Goal: Transaction & Acquisition: Purchase product/service

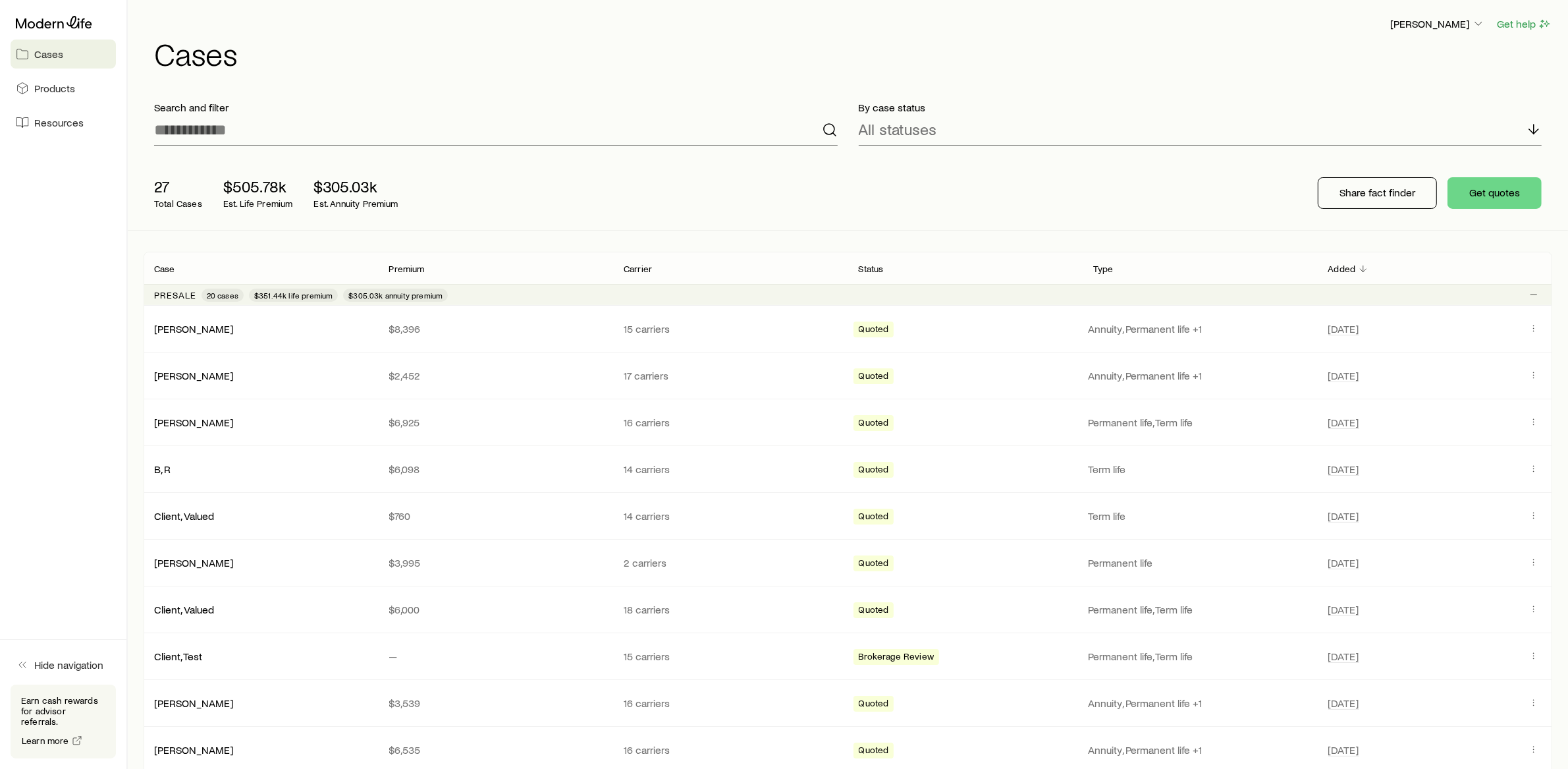
click at [497, 297] on div "Presale 20 cases $351.44k life premium $305.03k annuity premium" at bounding box center [848, 294] width 1409 height 21
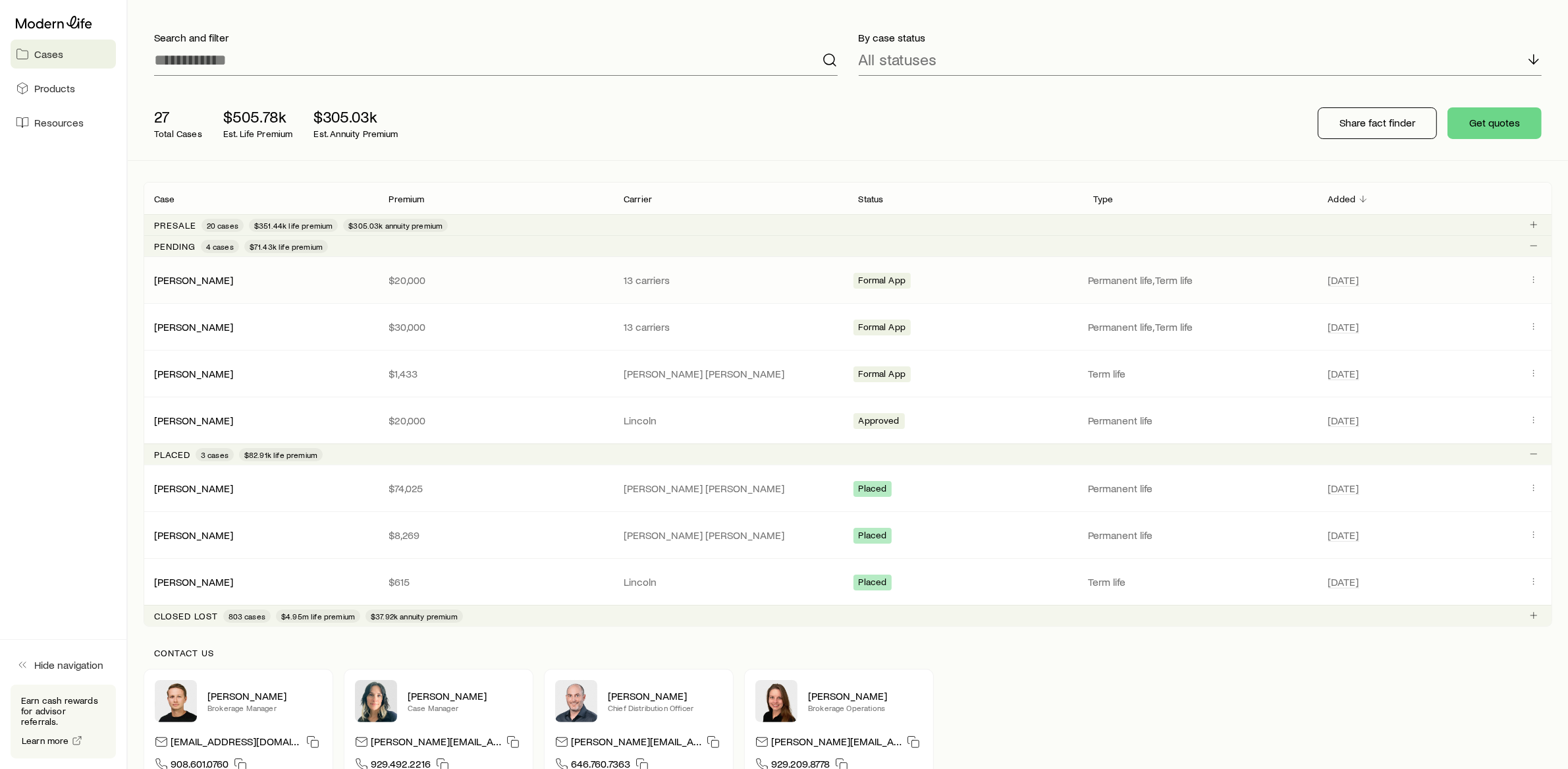
scroll to position [70, 0]
click at [195, 578] on link "[PERSON_NAME]" at bounding box center [195, 580] width 79 height 13
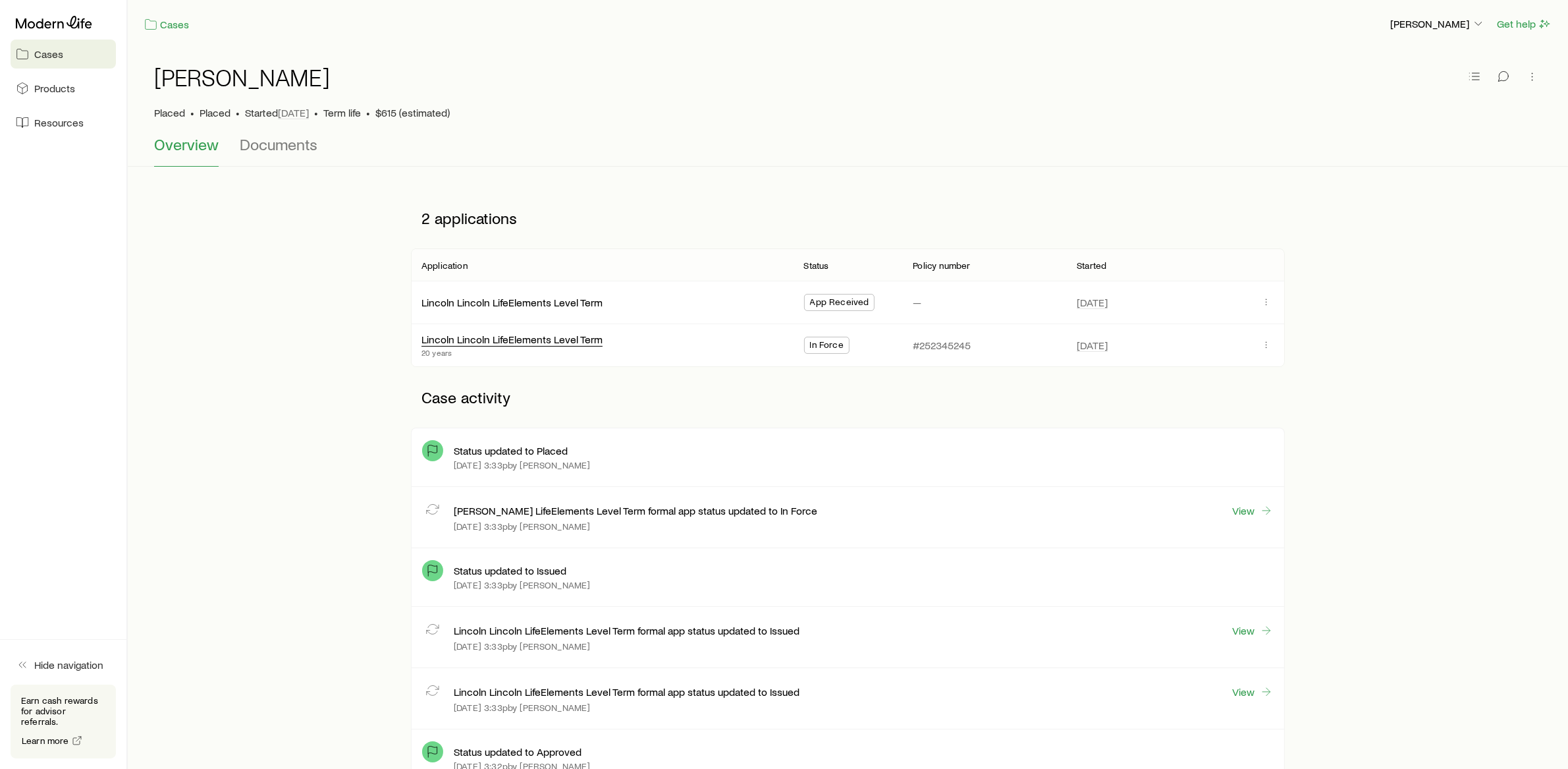
click at [496, 344] on div "Lincoln Lincoln LifeElements Level Term" at bounding box center [512, 340] width 181 height 14
click at [500, 339] on link "Lincoln Lincoln LifeElements Level Term" at bounding box center [512, 337] width 181 height 13
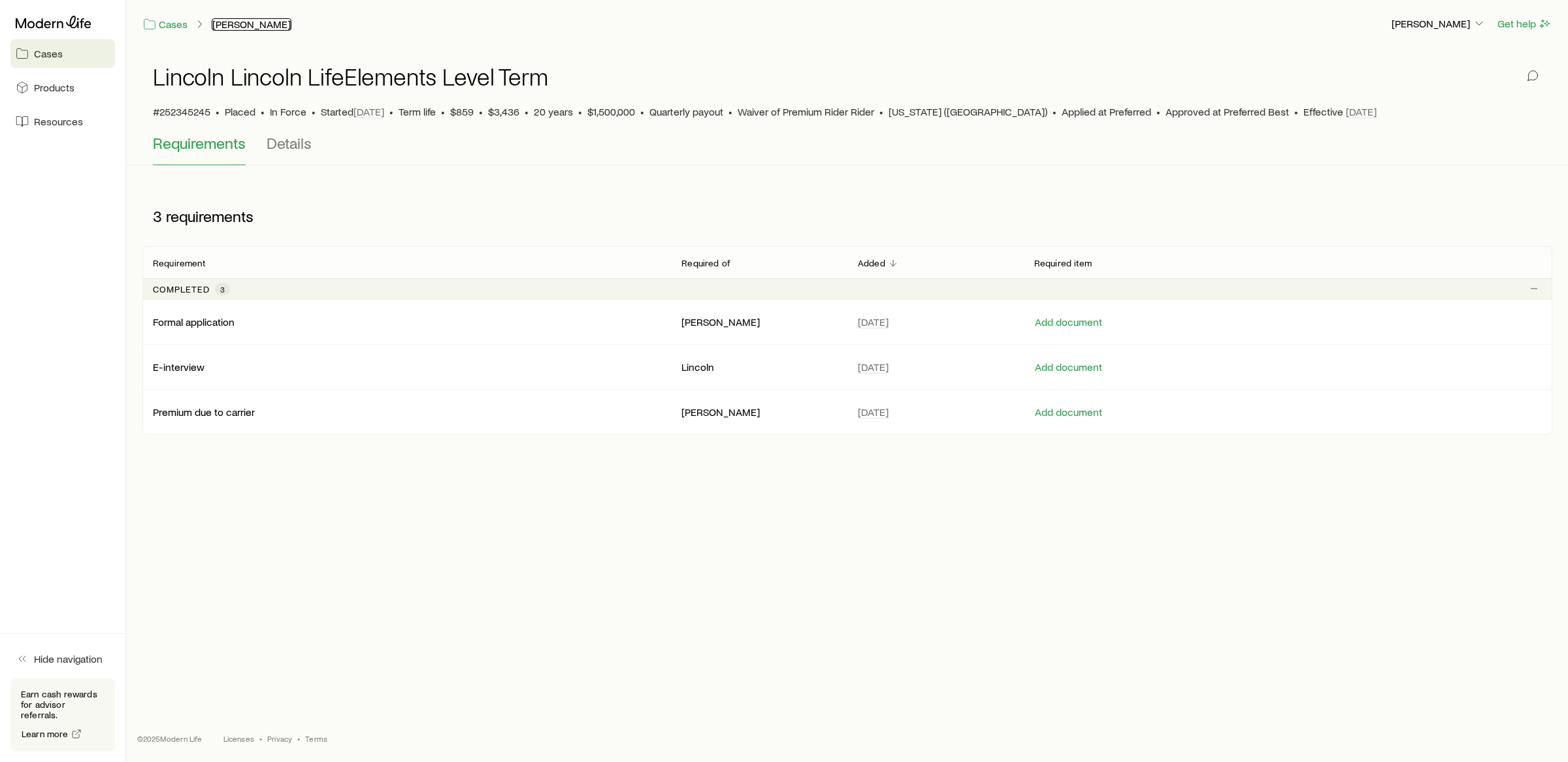
click at [240, 19] on link "[PERSON_NAME]" at bounding box center [251, 24] width 79 height 13
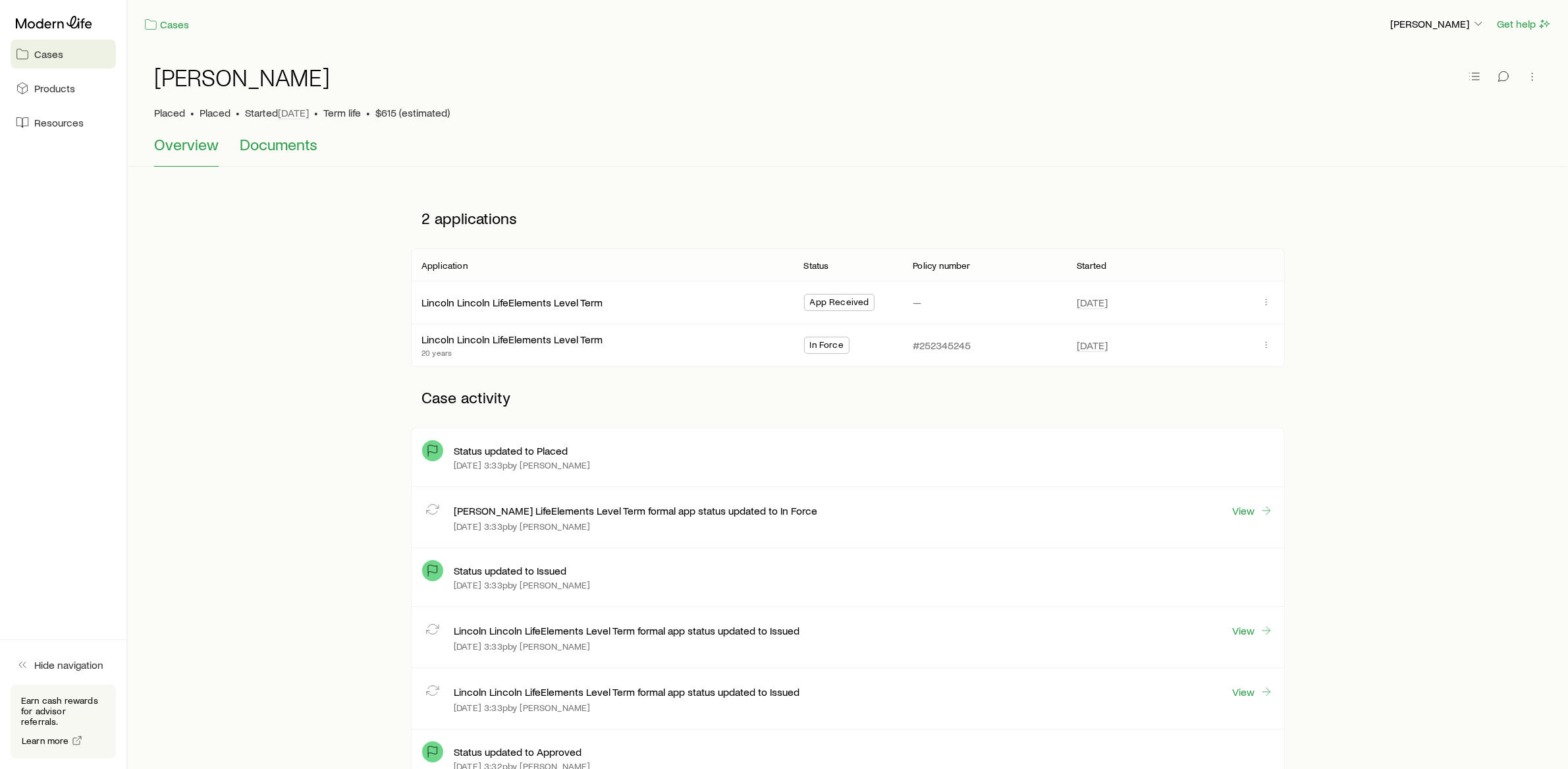
click at [278, 149] on span "Documents" at bounding box center [279, 144] width 78 height 19
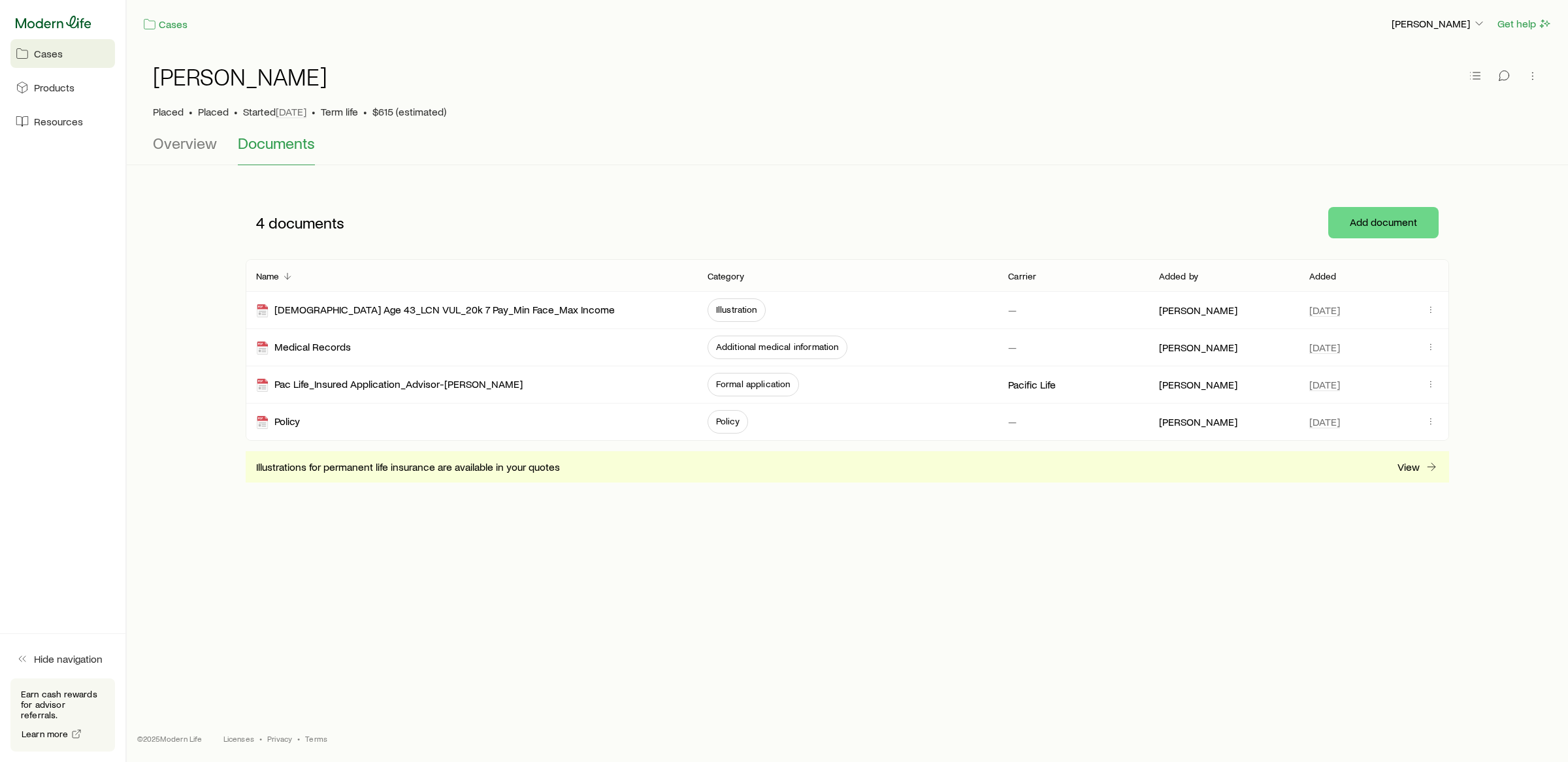
click at [52, 17] on icon at bounding box center [53, 22] width 75 height 13
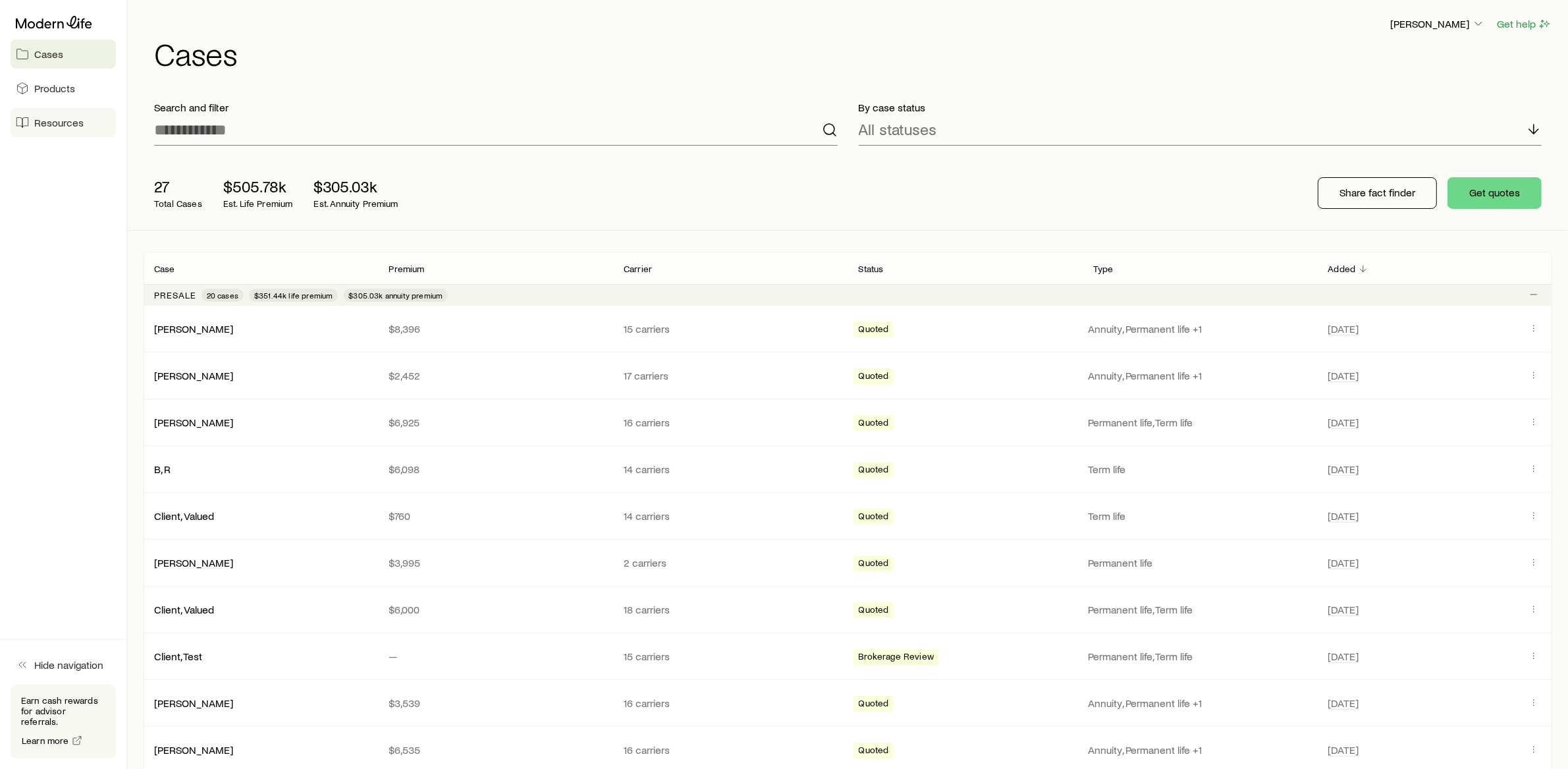
click at [52, 125] on span "Resources" at bounding box center [59, 122] width 49 height 13
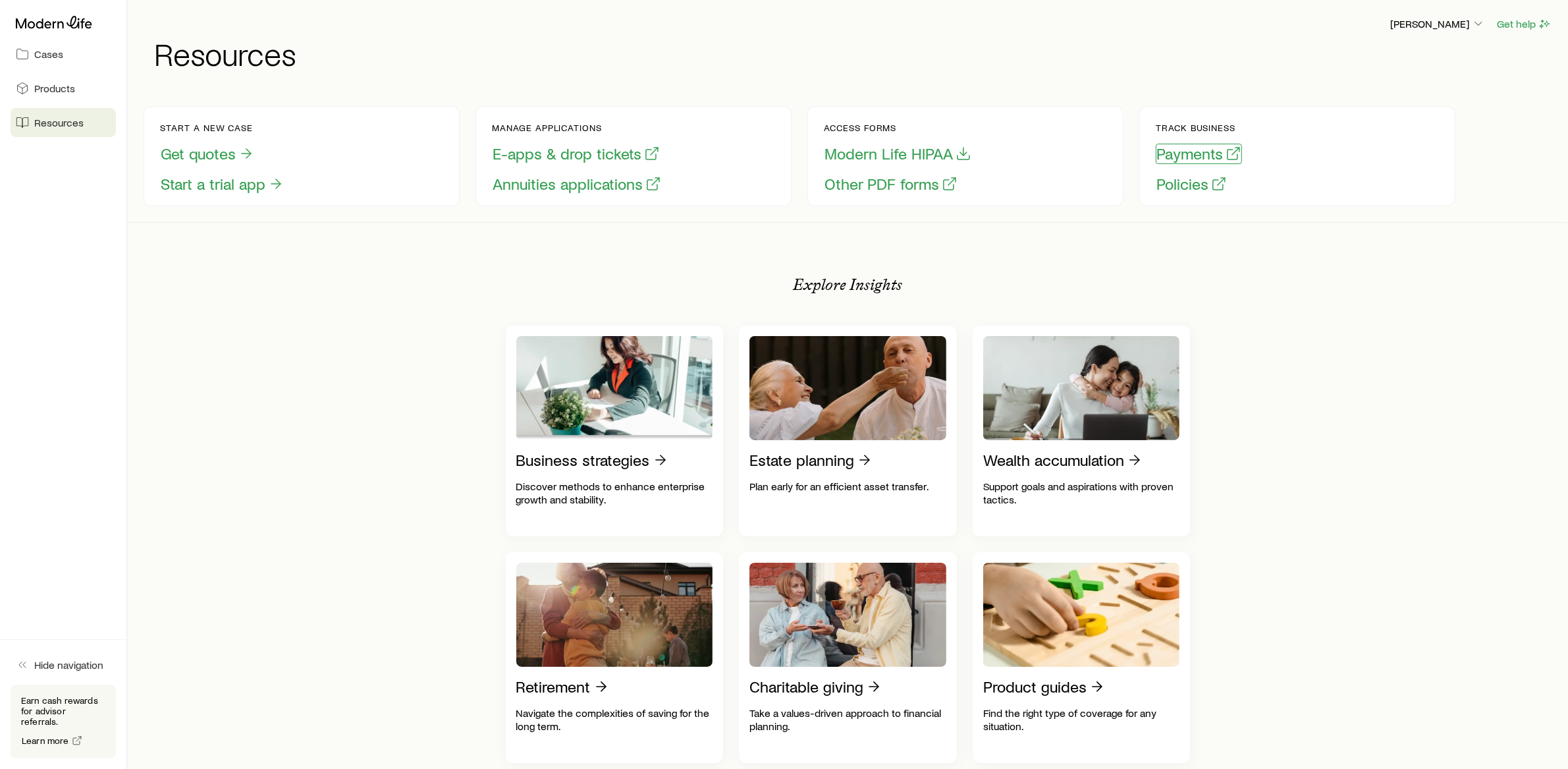
click at [1165, 153] on button "Payments" at bounding box center [1198, 153] width 86 height 21
click at [49, 18] on icon at bounding box center [53, 22] width 76 height 13
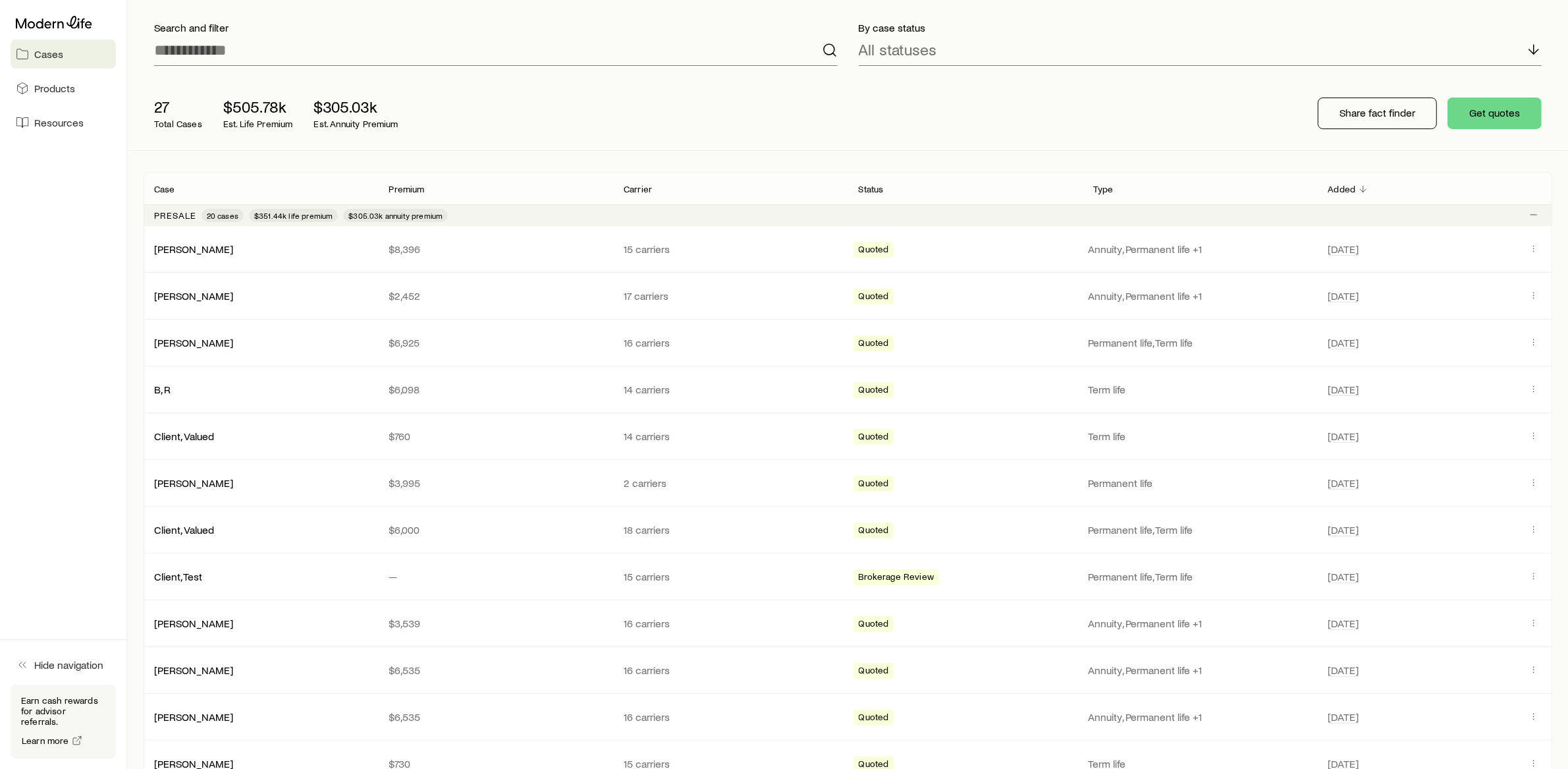
scroll to position [96, 0]
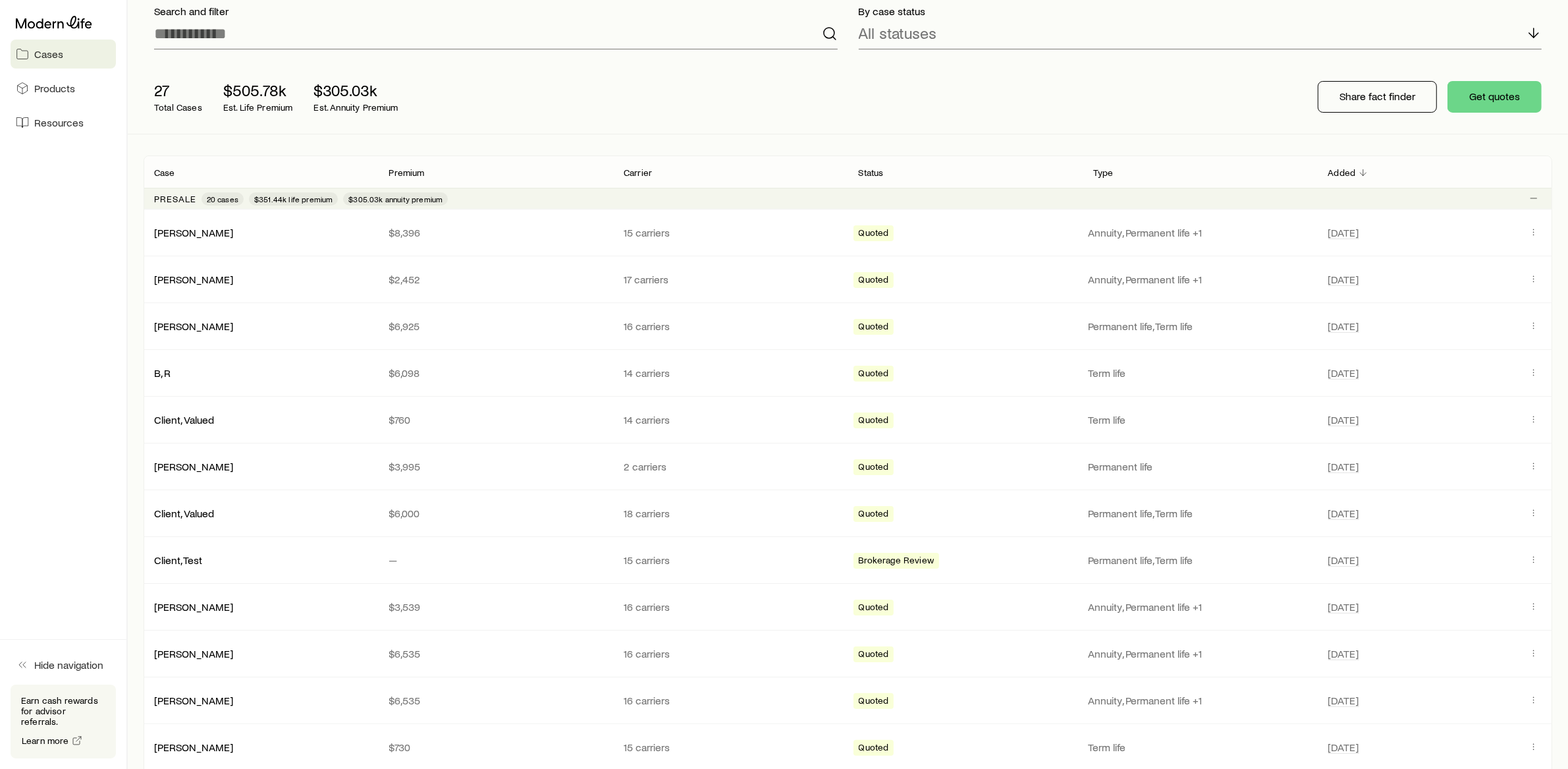
click at [536, 196] on div "Presale 20 cases $351.44k life premium $305.03k annuity premium" at bounding box center [848, 198] width 1409 height 21
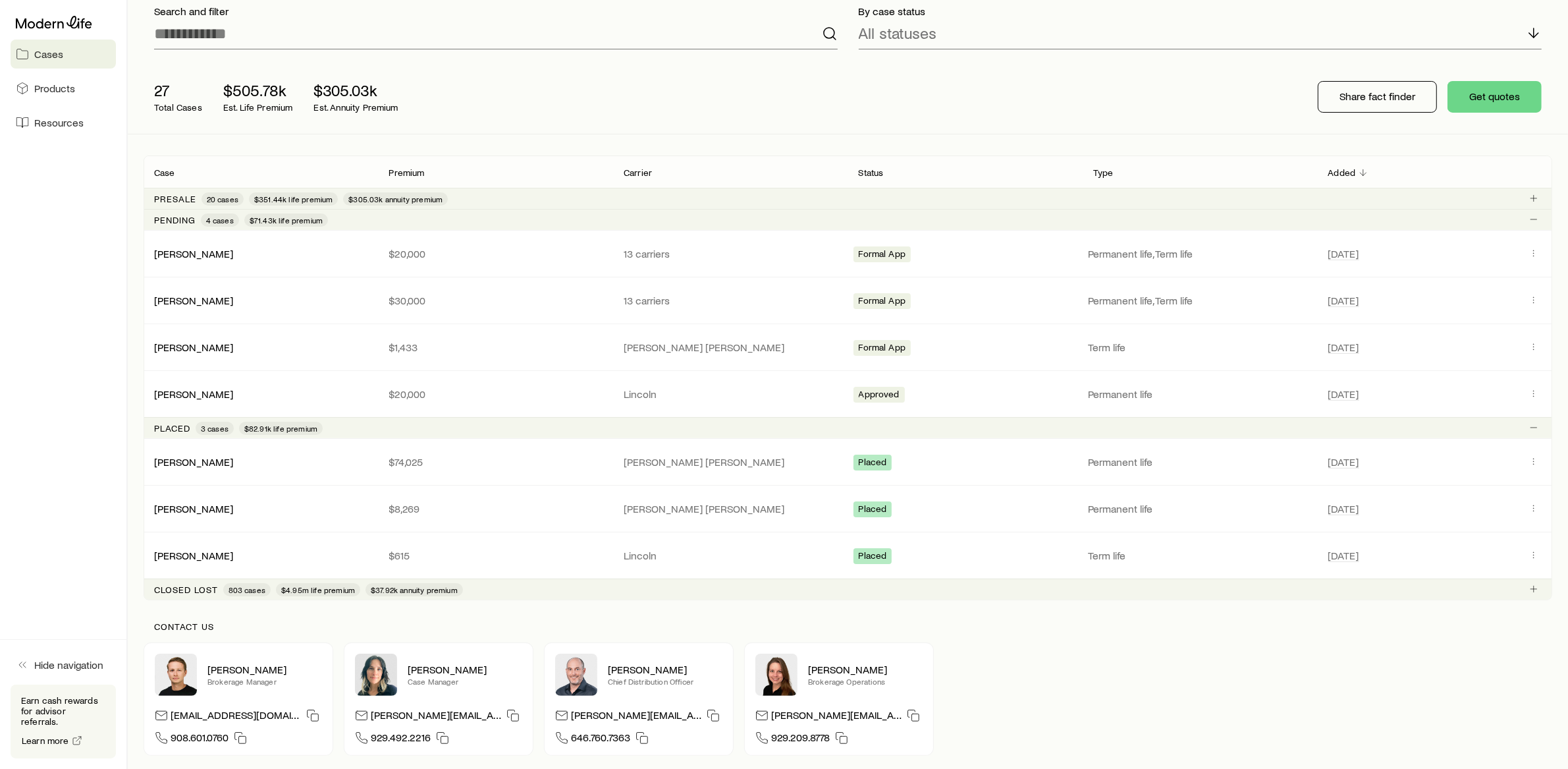
click at [490, 197] on div "Presale 20 cases $351.44k life premium $305.03k annuity premium" at bounding box center [848, 198] width 1409 height 21
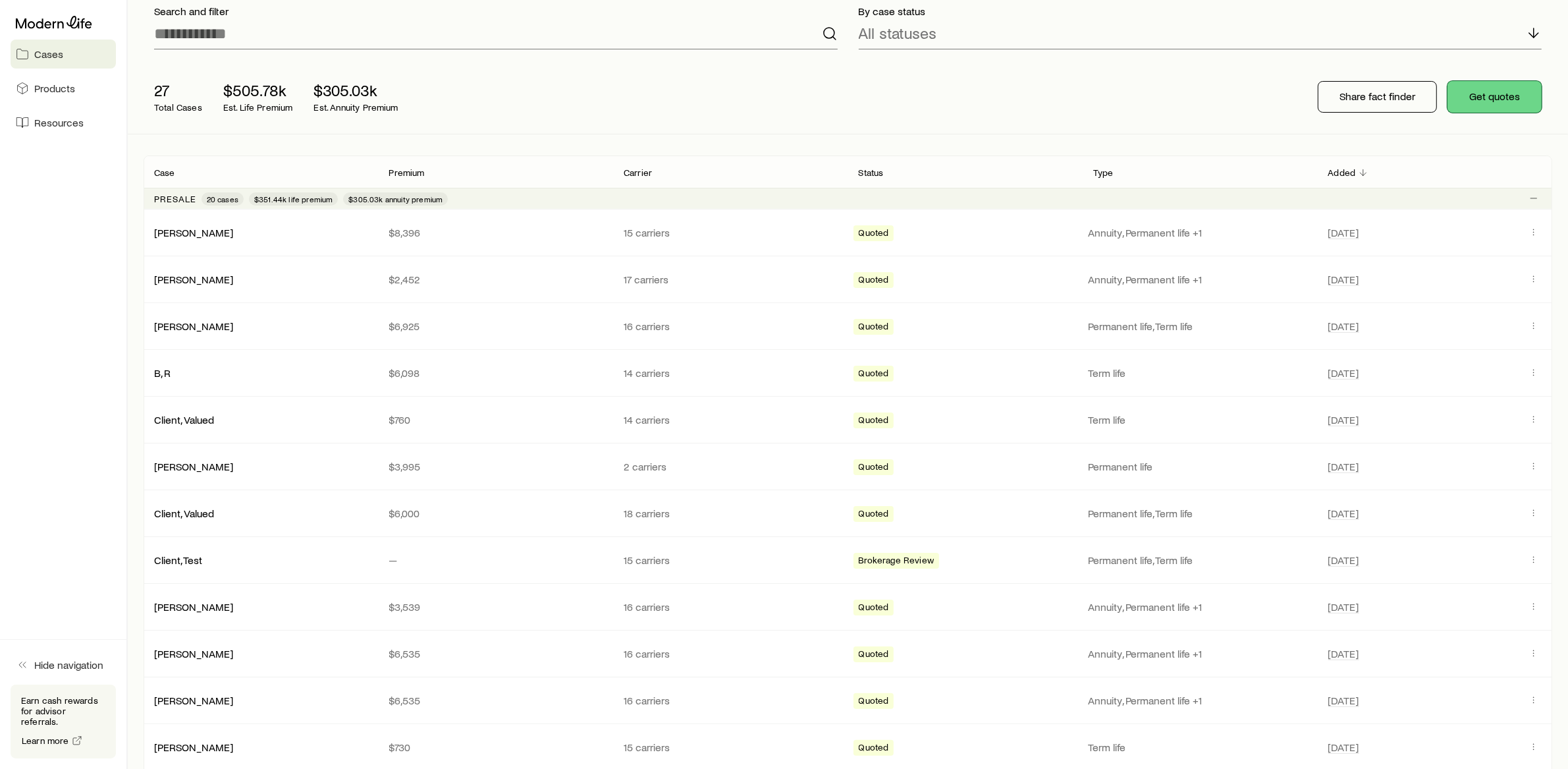
click at [1498, 100] on button "Get quotes" at bounding box center [1494, 97] width 94 height 32
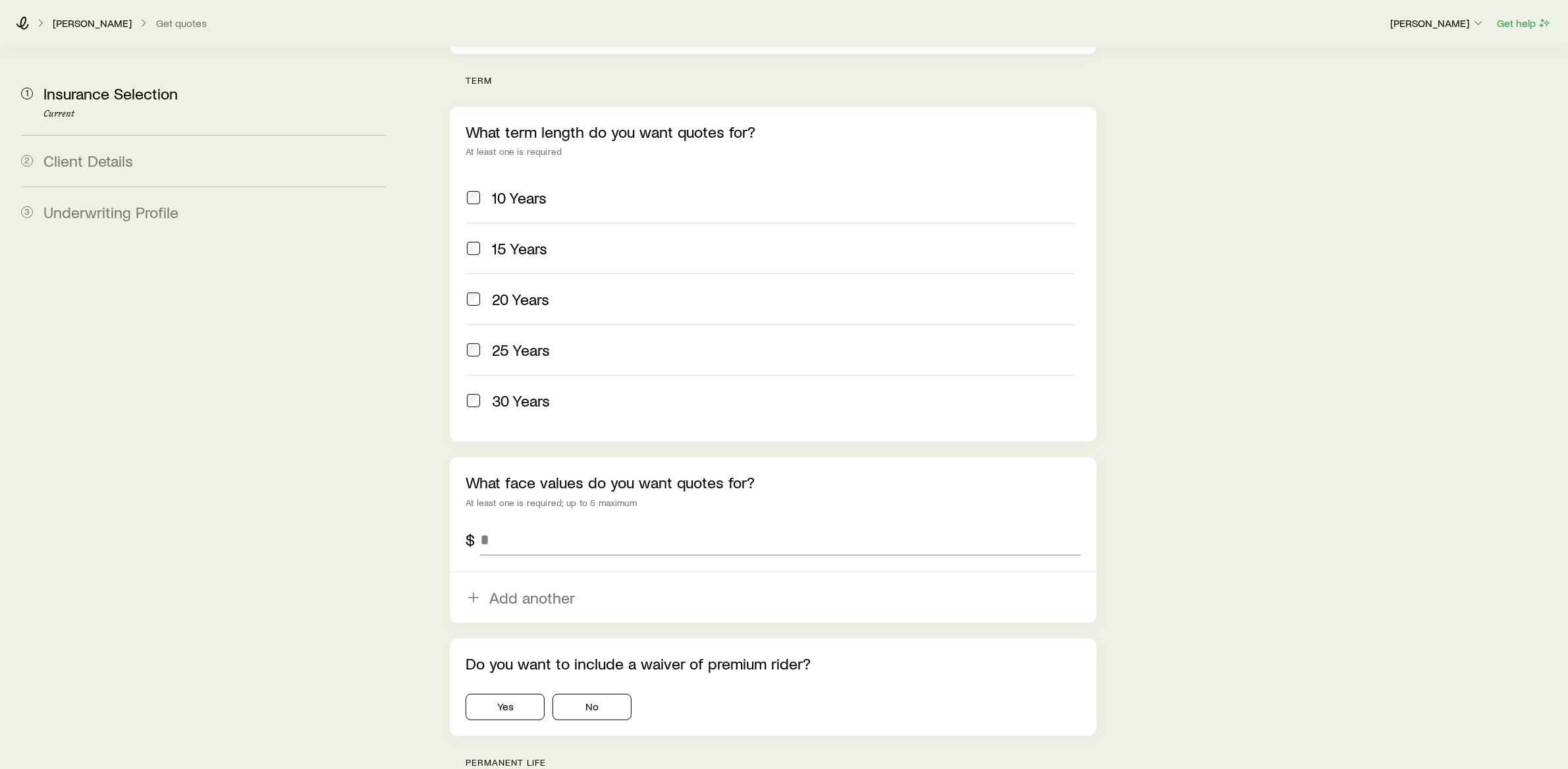
scroll to position [517, 0]
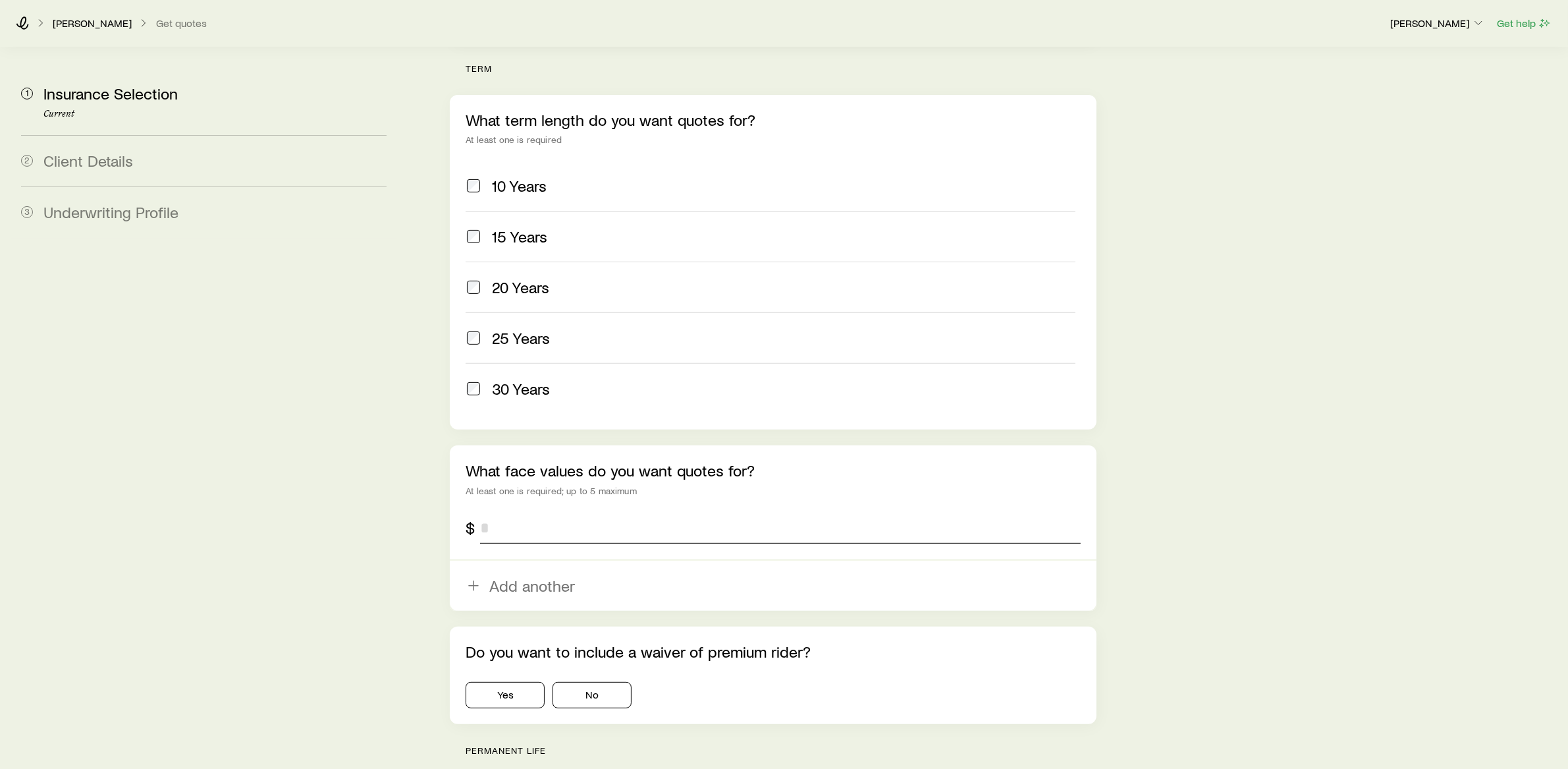
click at [502, 512] on input "tel" at bounding box center [781, 528] width 601 height 32
type input "*********"
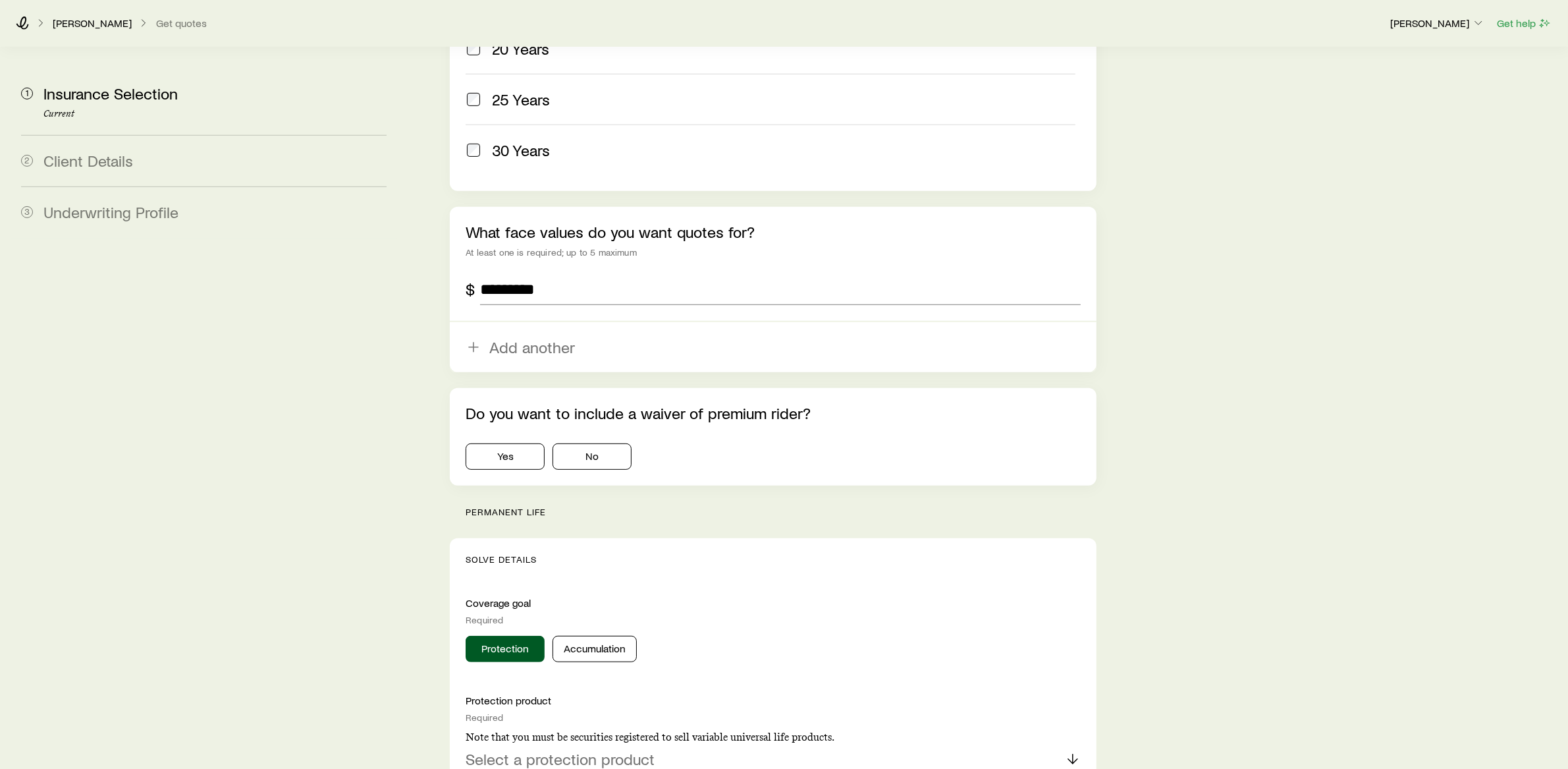
scroll to position [766, 0]
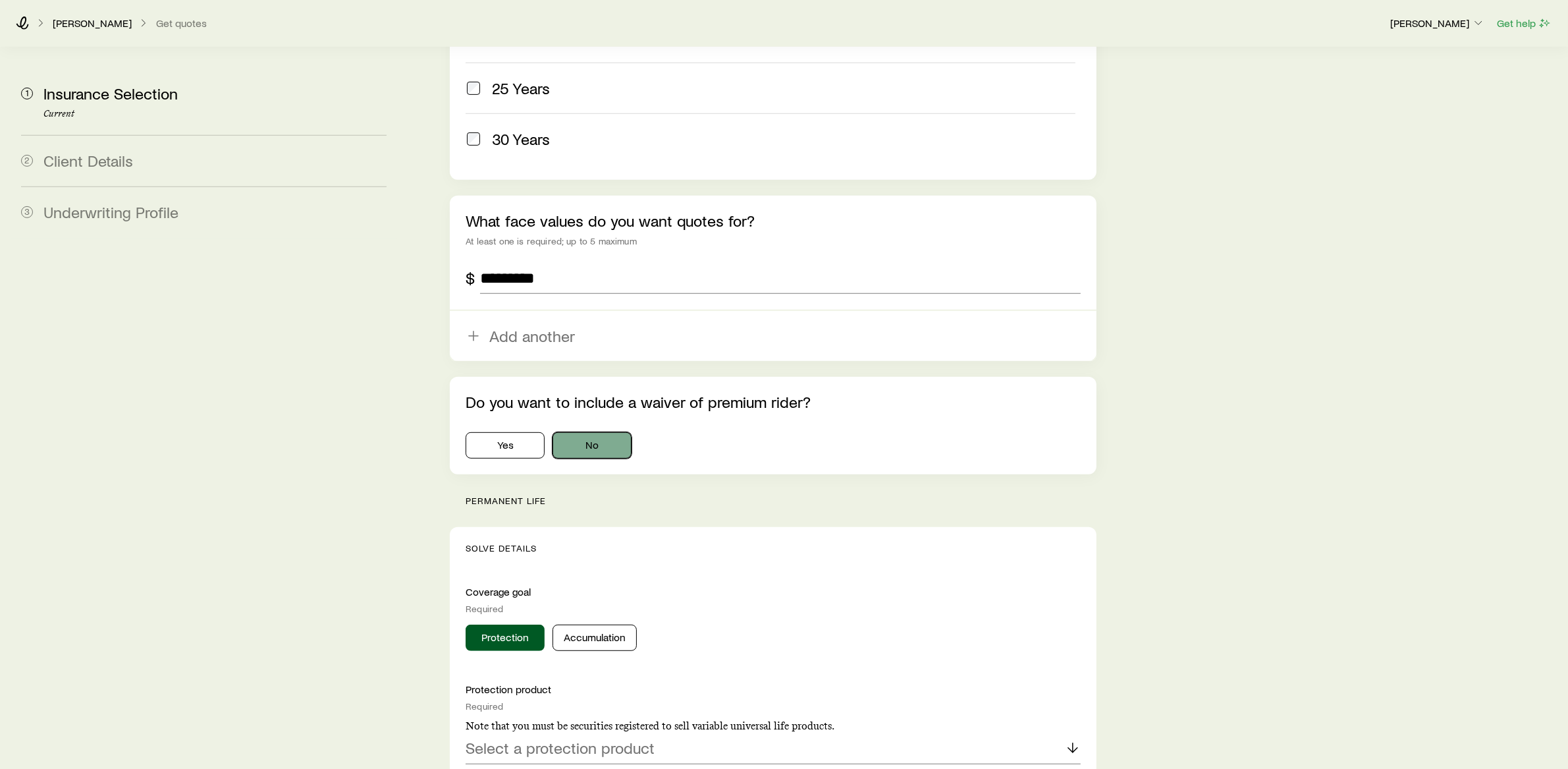
click at [586, 432] on button "No" at bounding box center [592, 445] width 79 height 27
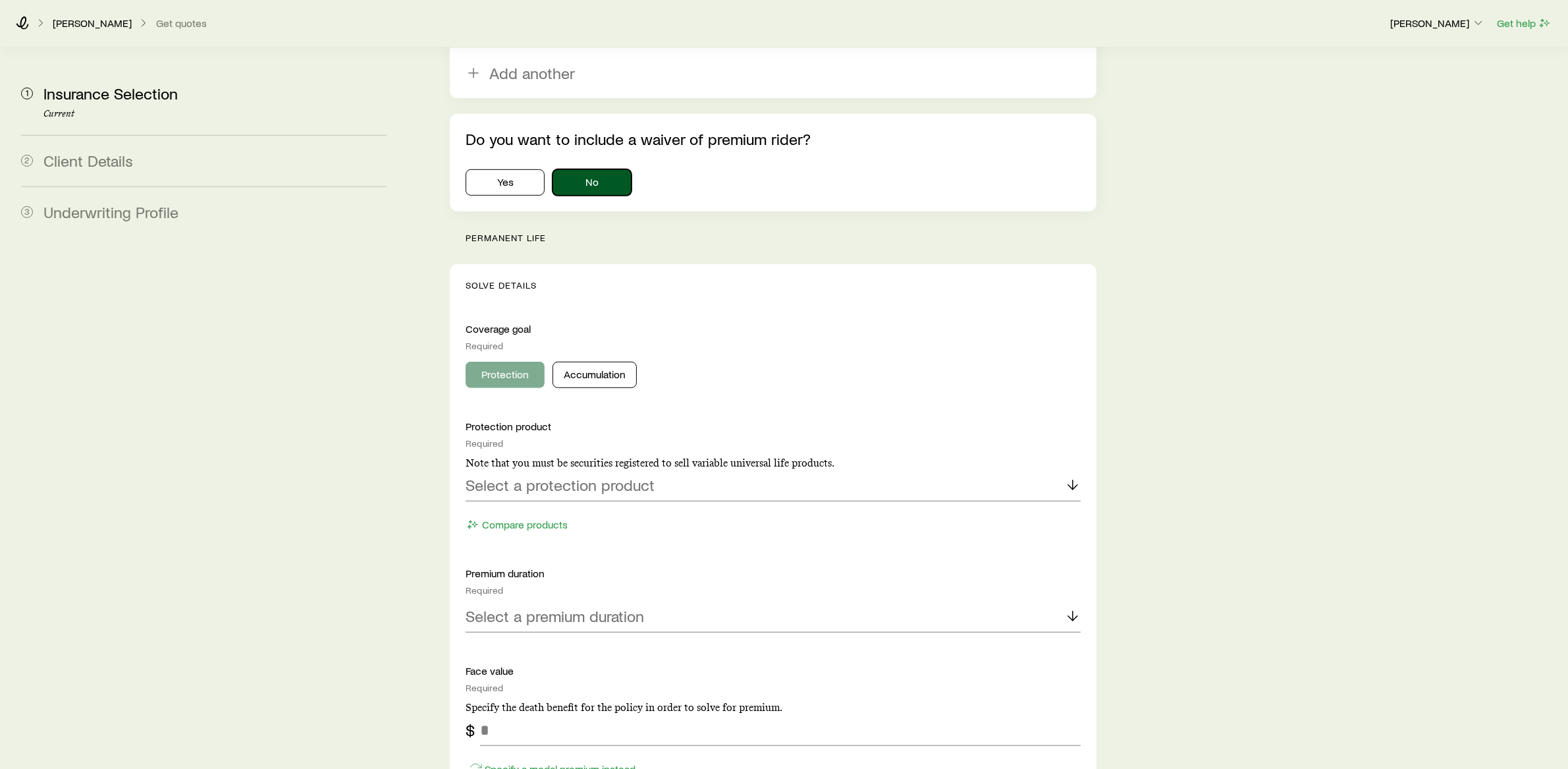
scroll to position [1032, 0]
click at [550, 472] on p "Select a protection product" at bounding box center [559, 481] width 189 height 19
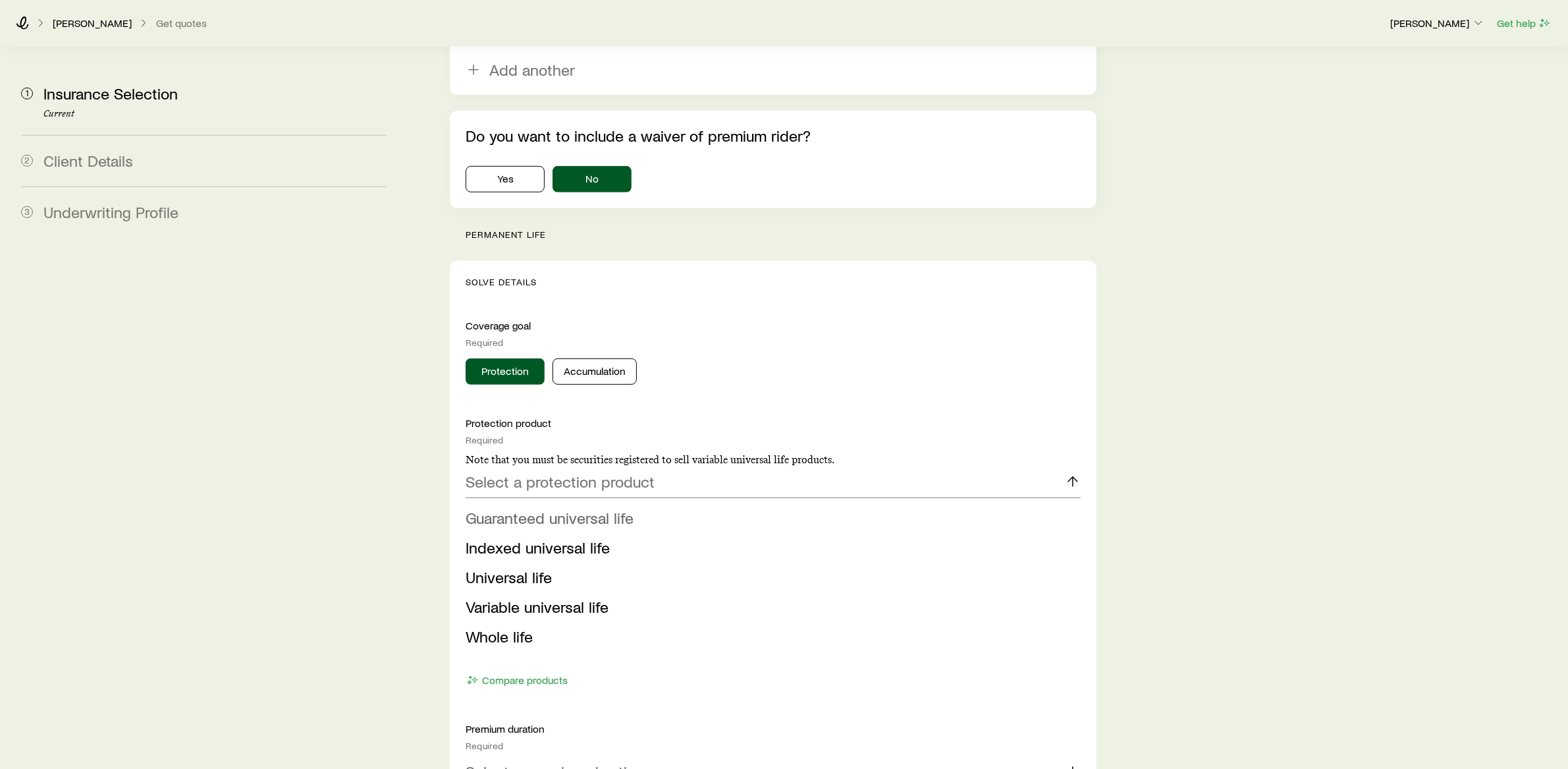
click at [555, 508] on span "Guaranteed universal life" at bounding box center [549, 517] width 168 height 19
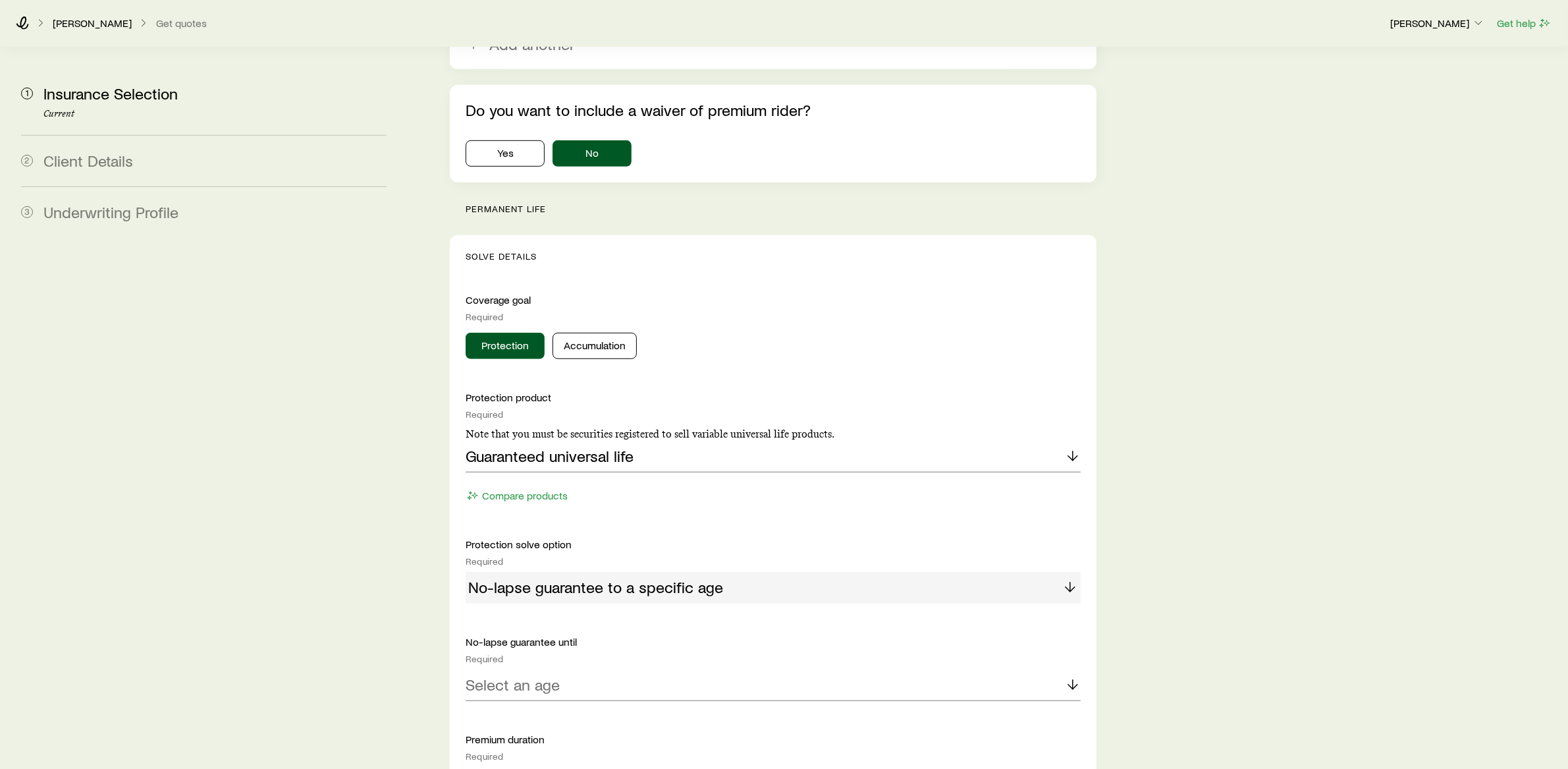
scroll to position [1059, 0]
click at [580, 571] on div "No-lapse guarantee to a specific age" at bounding box center [773, 587] width 616 height 32
click at [619, 571] on div "No-lapse guarantee to a specific age" at bounding box center [773, 587] width 616 height 32
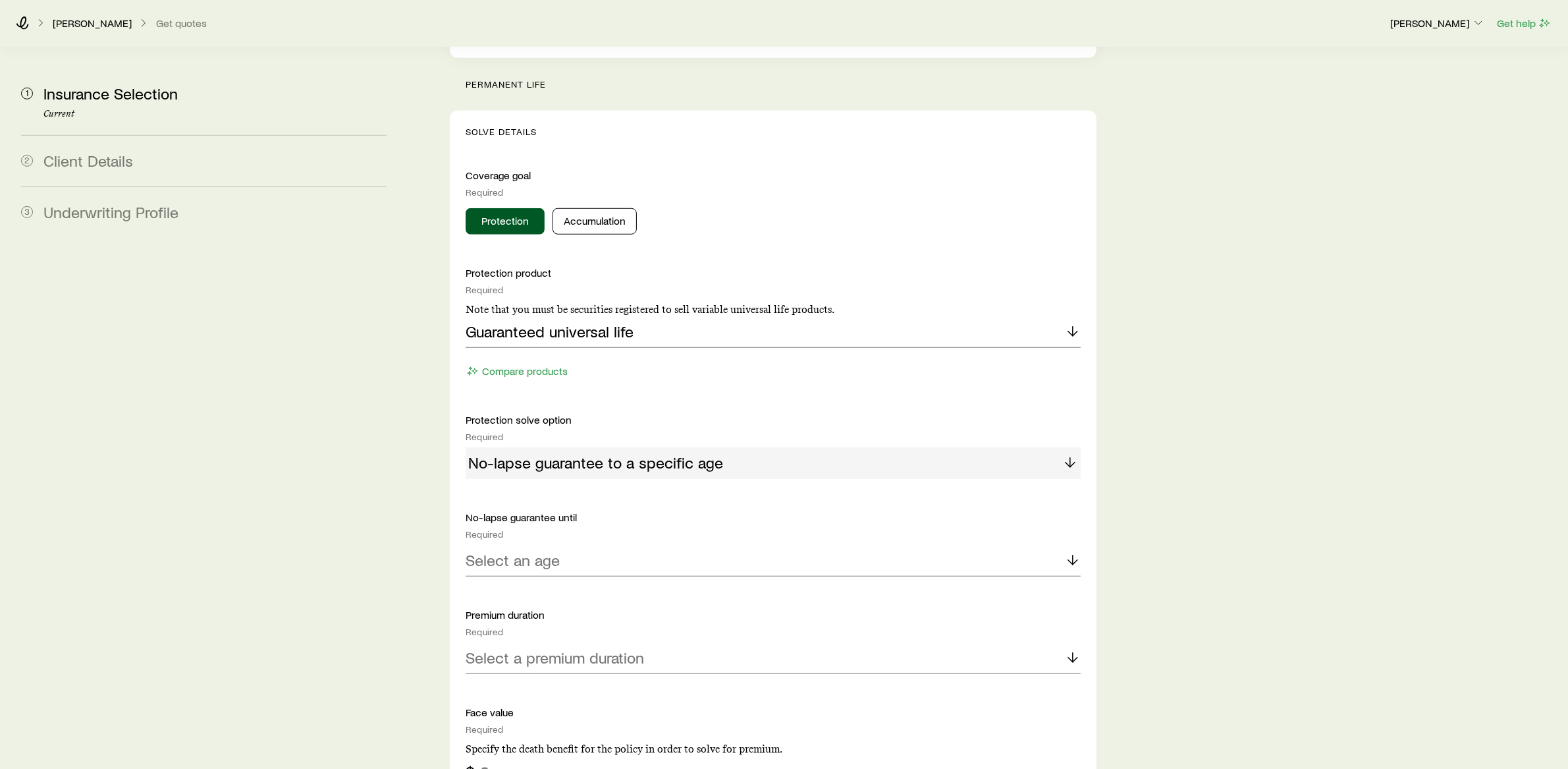
click at [945, 448] on div "No-lapse guarantee to a specific age" at bounding box center [773, 464] width 616 height 32
click at [636, 545] on div "Select an age" at bounding box center [773, 560] width 616 height 32
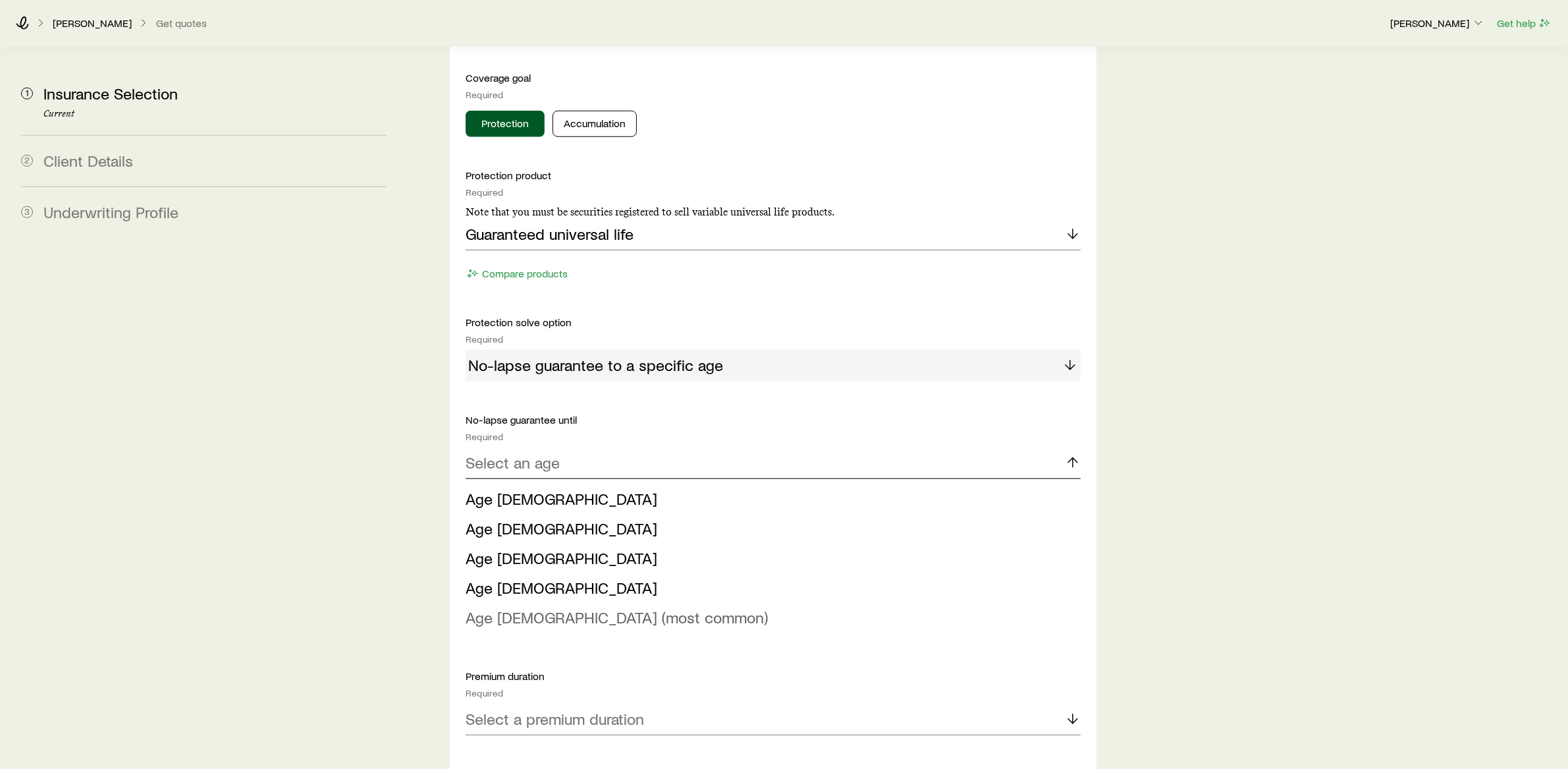
scroll to position [1282, 0]
click at [510, 606] on span "Age [DEMOGRAPHIC_DATA] (most common)" at bounding box center [617, 615] width 302 height 19
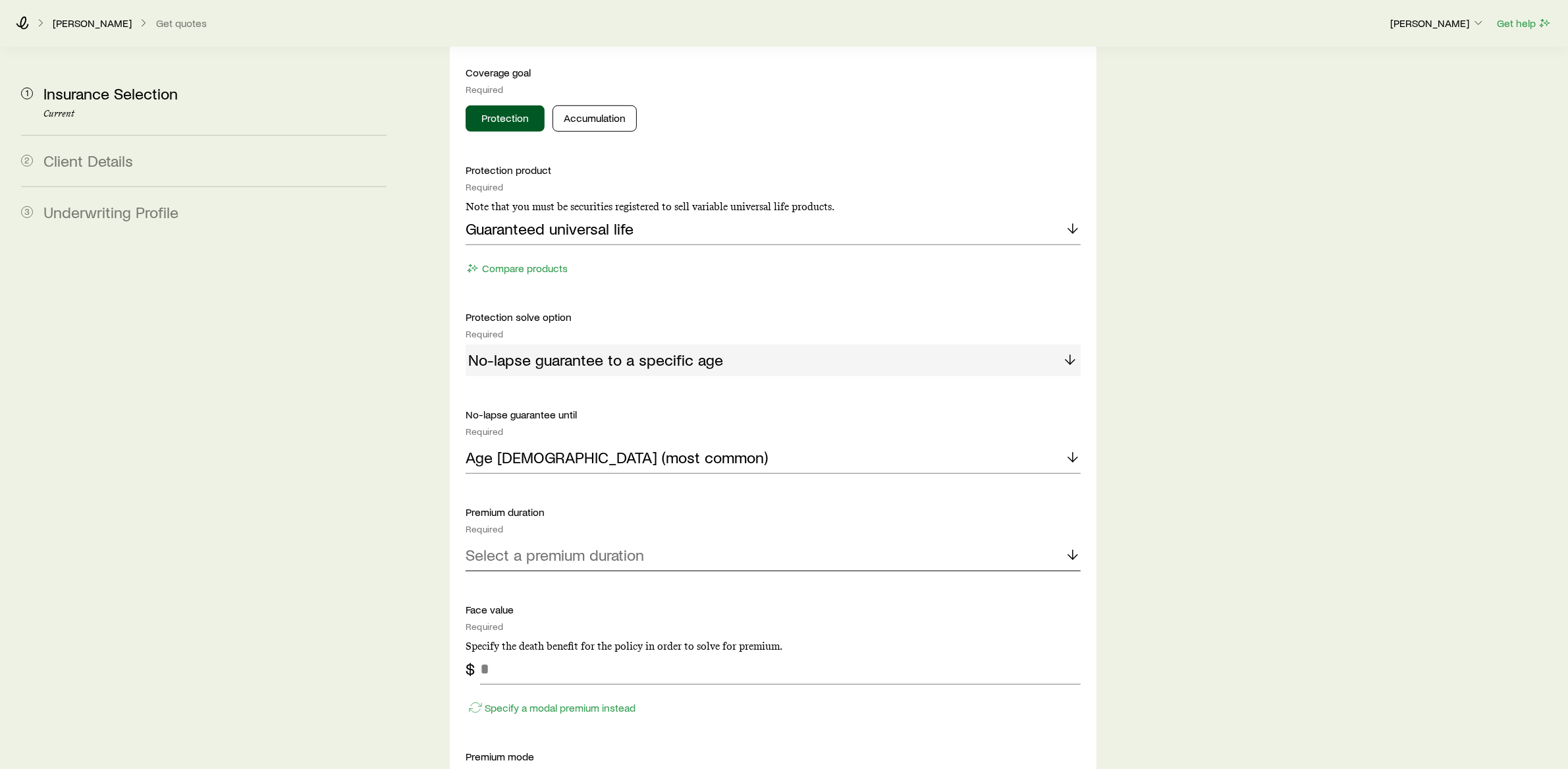
click at [579, 546] on p "Select a premium duration" at bounding box center [554, 555] width 179 height 19
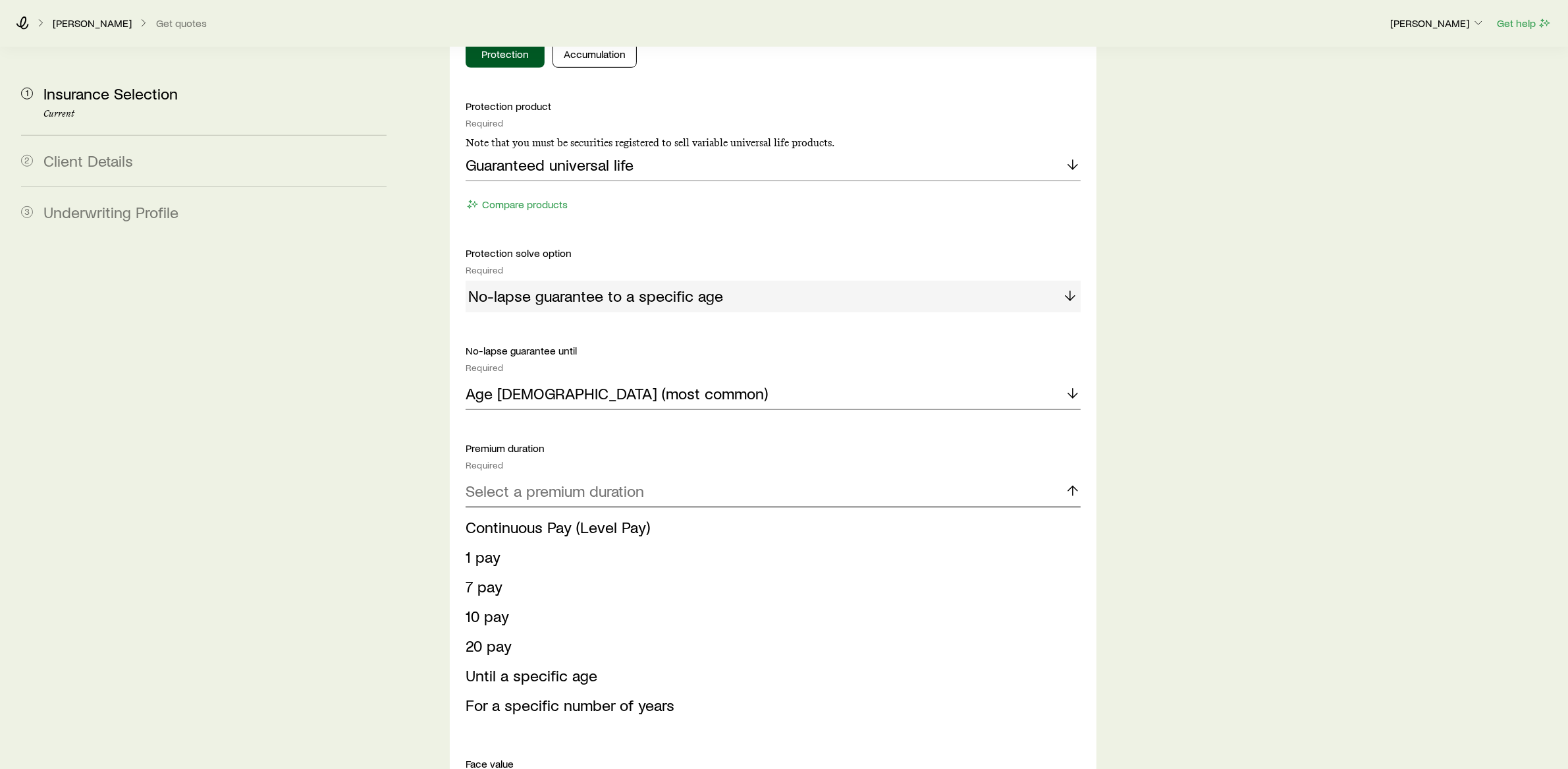
scroll to position [1350, 0]
click at [584, 517] on span "Continuous Pay (Level Pay)" at bounding box center [557, 526] width 185 height 19
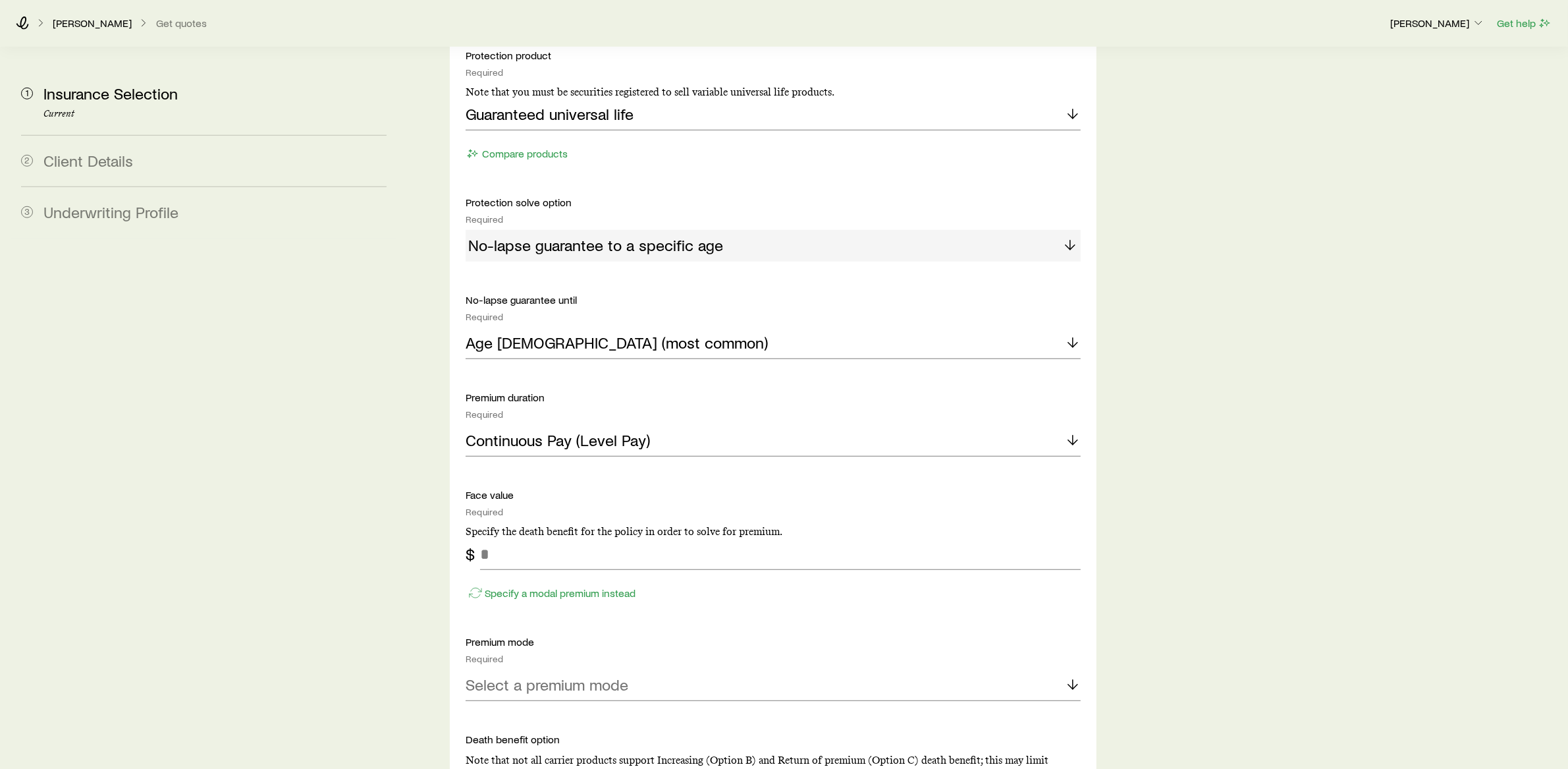
scroll to position [1437, 0]
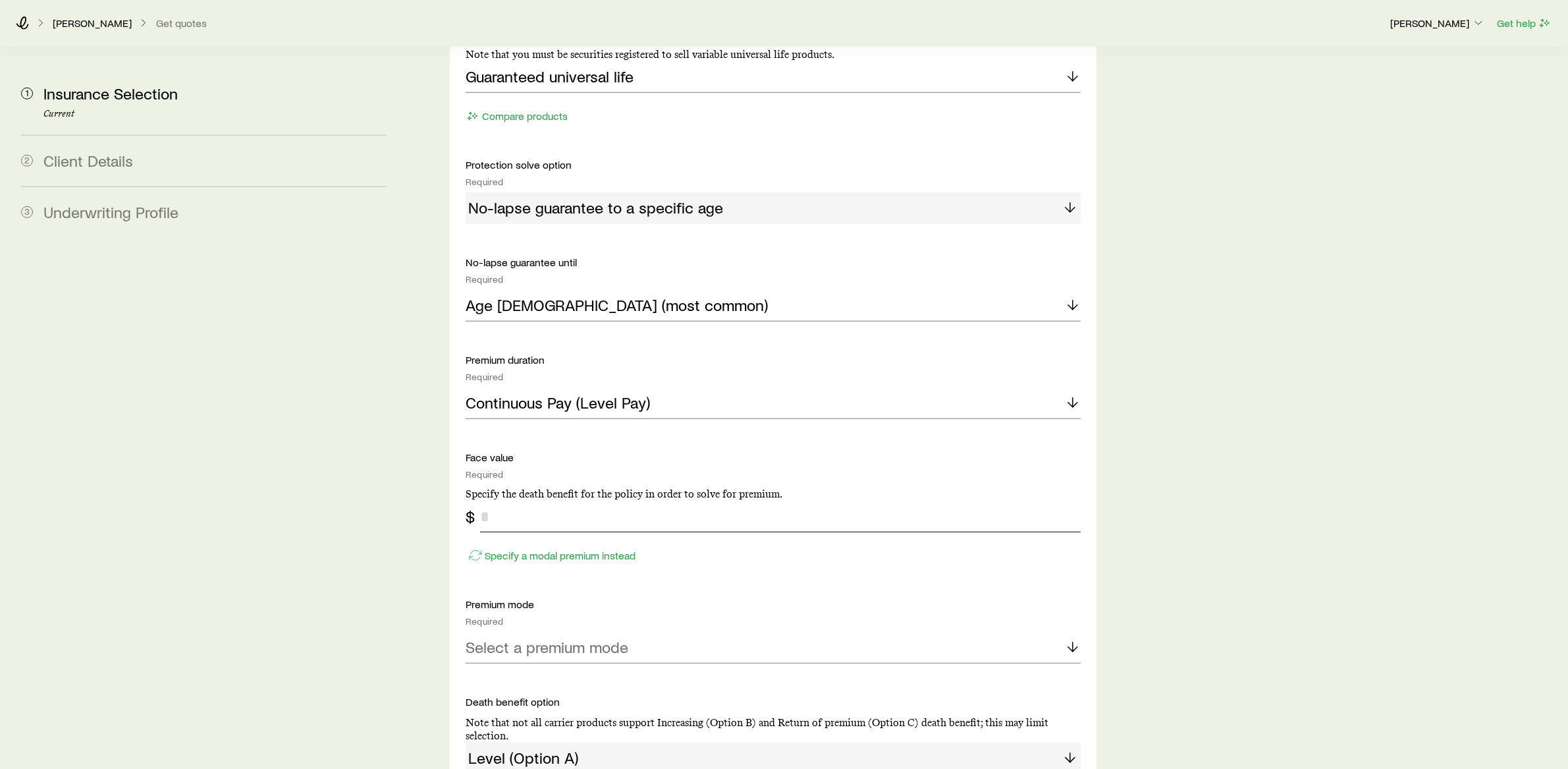
click at [518, 501] on input "tel" at bounding box center [781, 517] width 601 height 32
type input "*********"
click at [1132, 503] on div "Insurance Selection Start by specifying details about any product types you are…" at bounding box center [985, 64] width 1144 height 2909
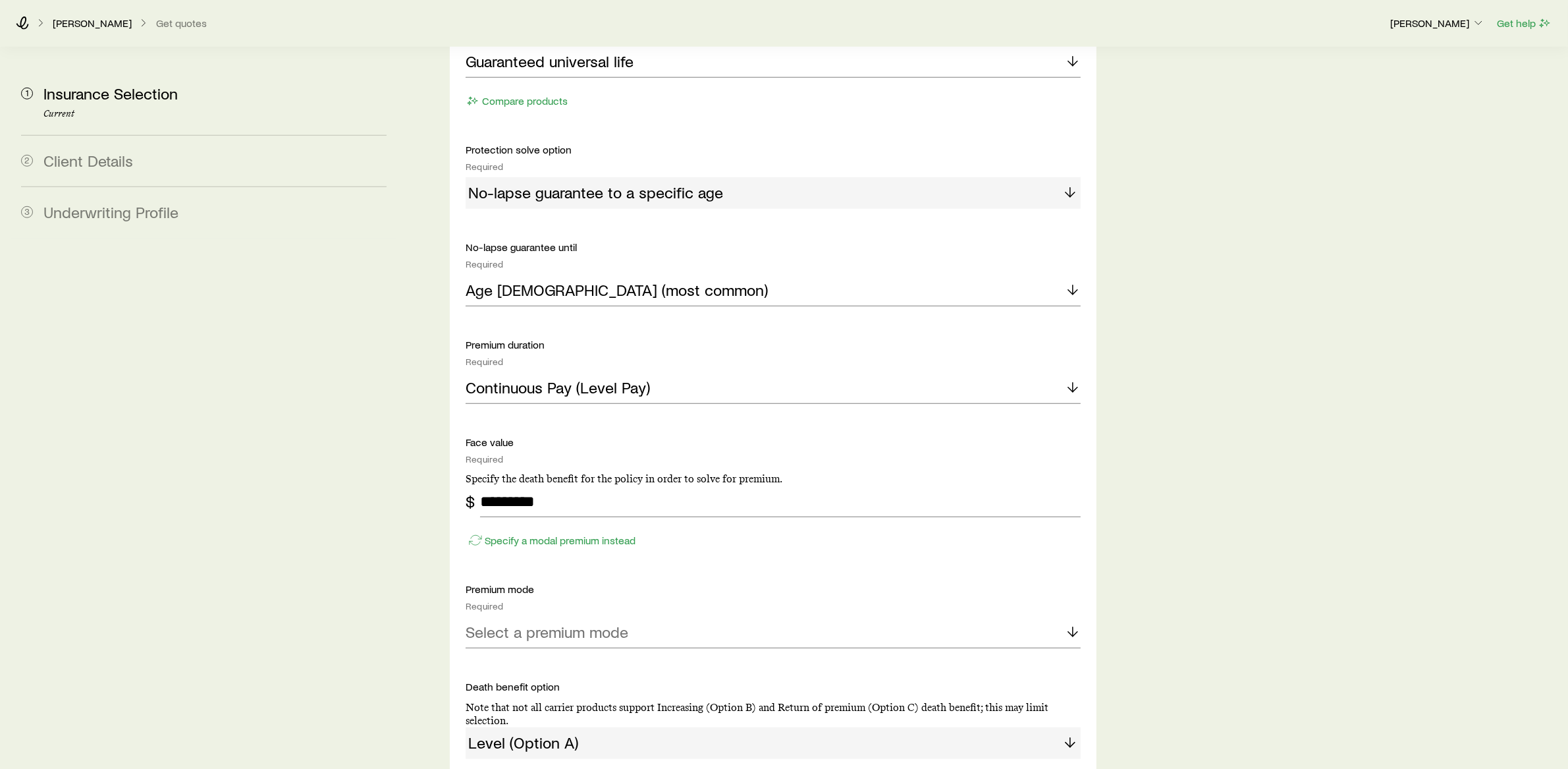
scroll to position [1546, 0]
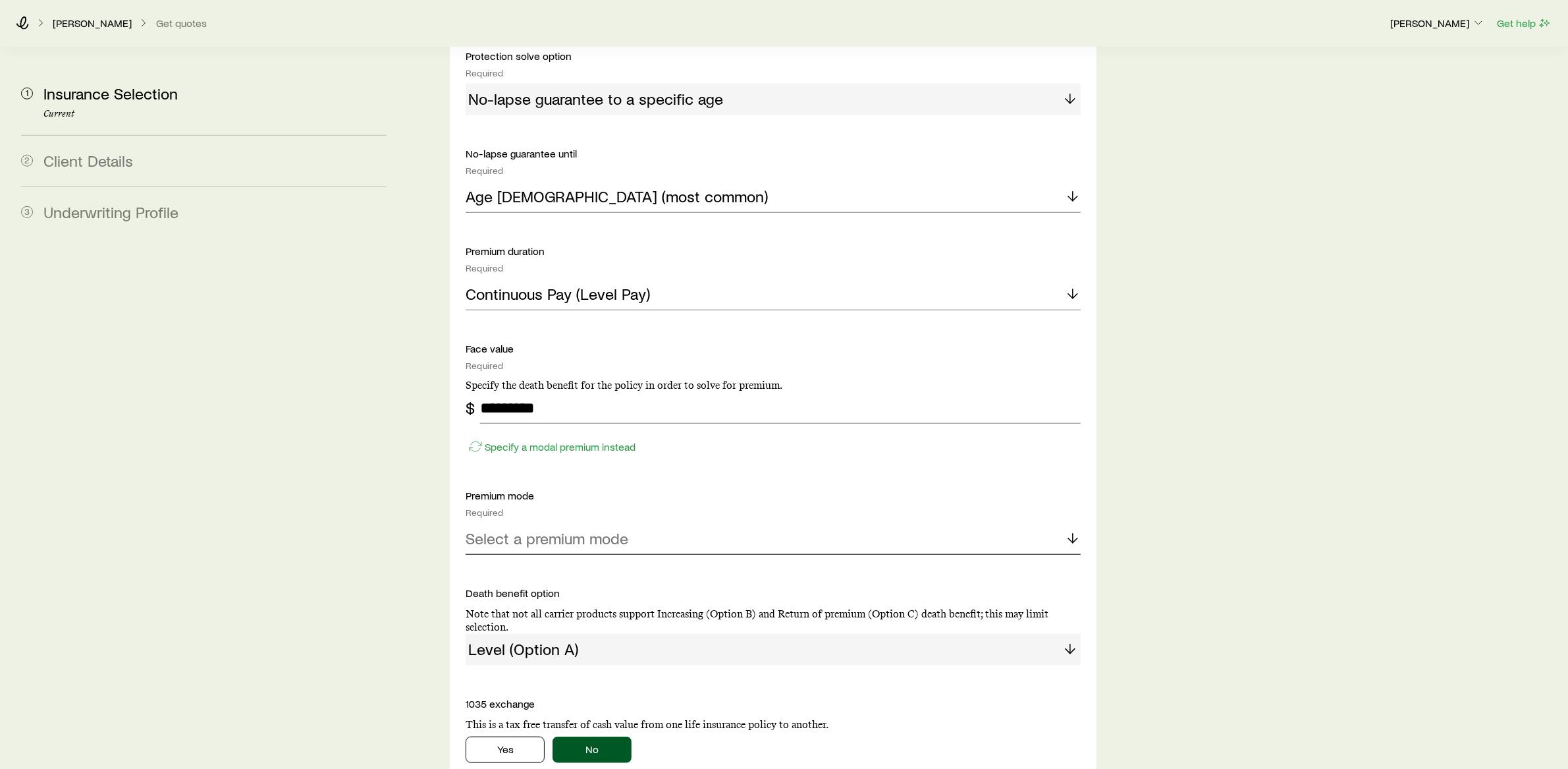
click at [696, 523] on div "Select a premium mode" at bounding box center [773, 539] width 616 height 32
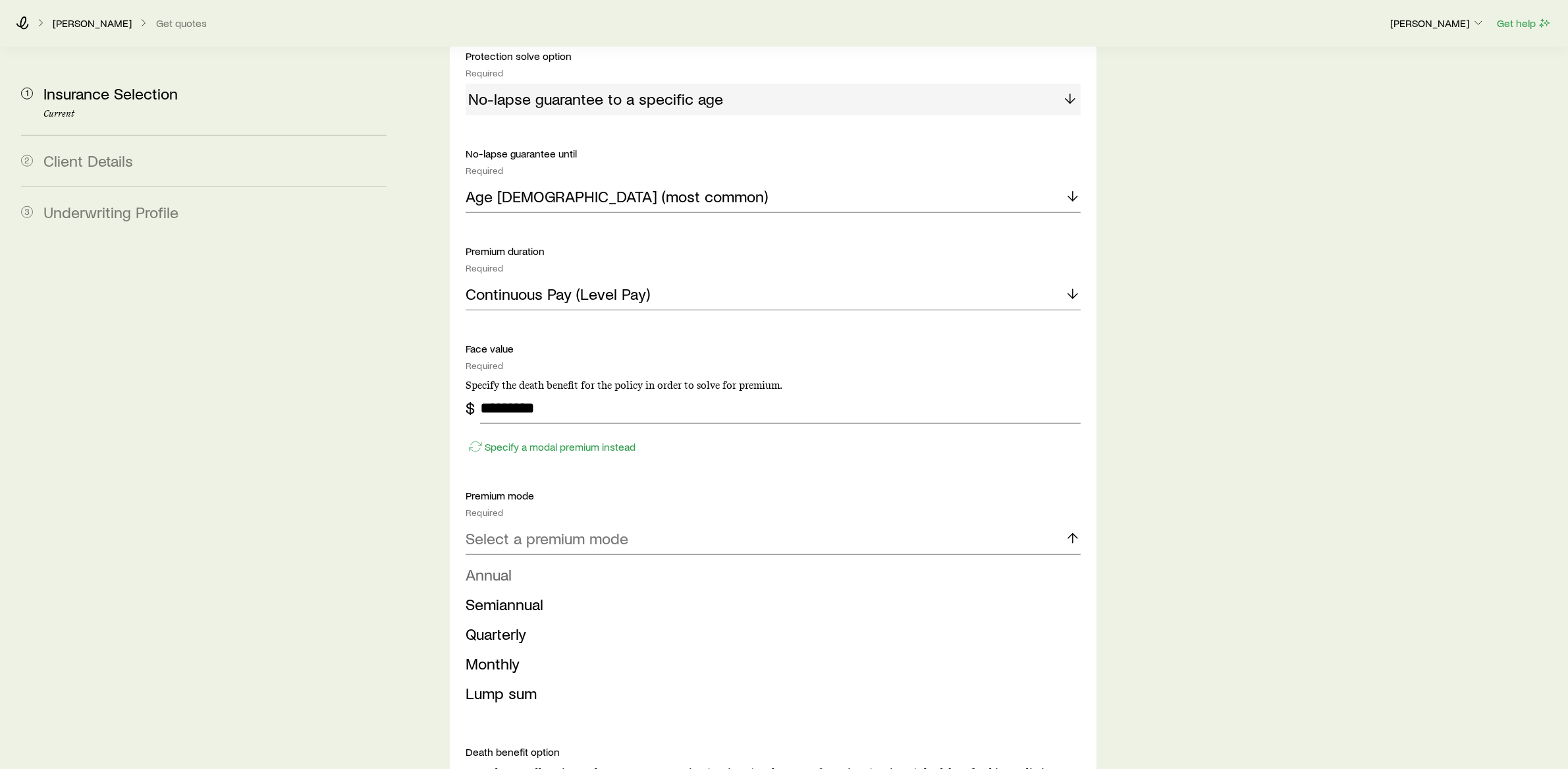
click at [562, 560] on li "Annual" at bounding box center [769, 575] width 608 height 30
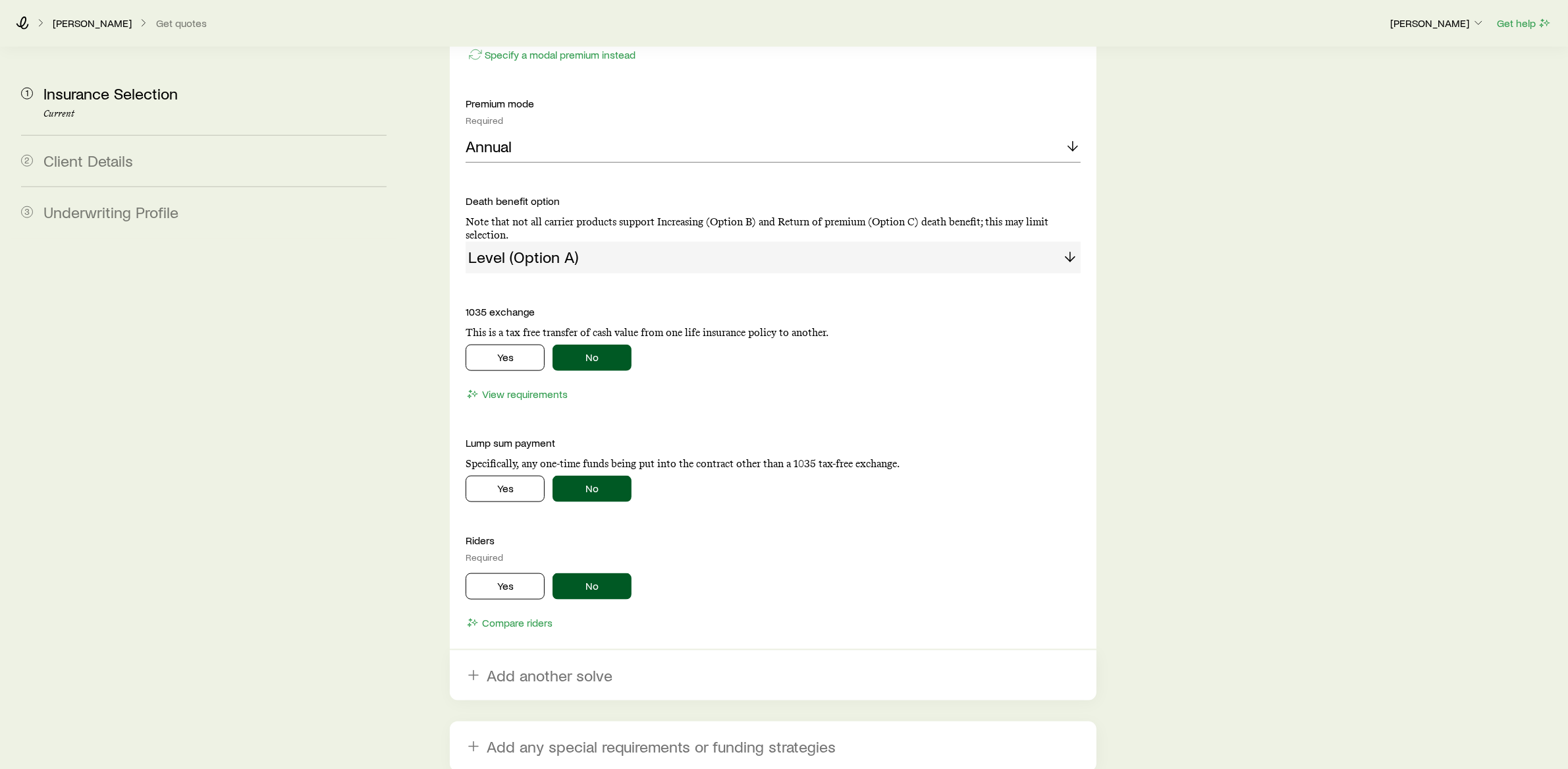
scroll to position [1951, 0]
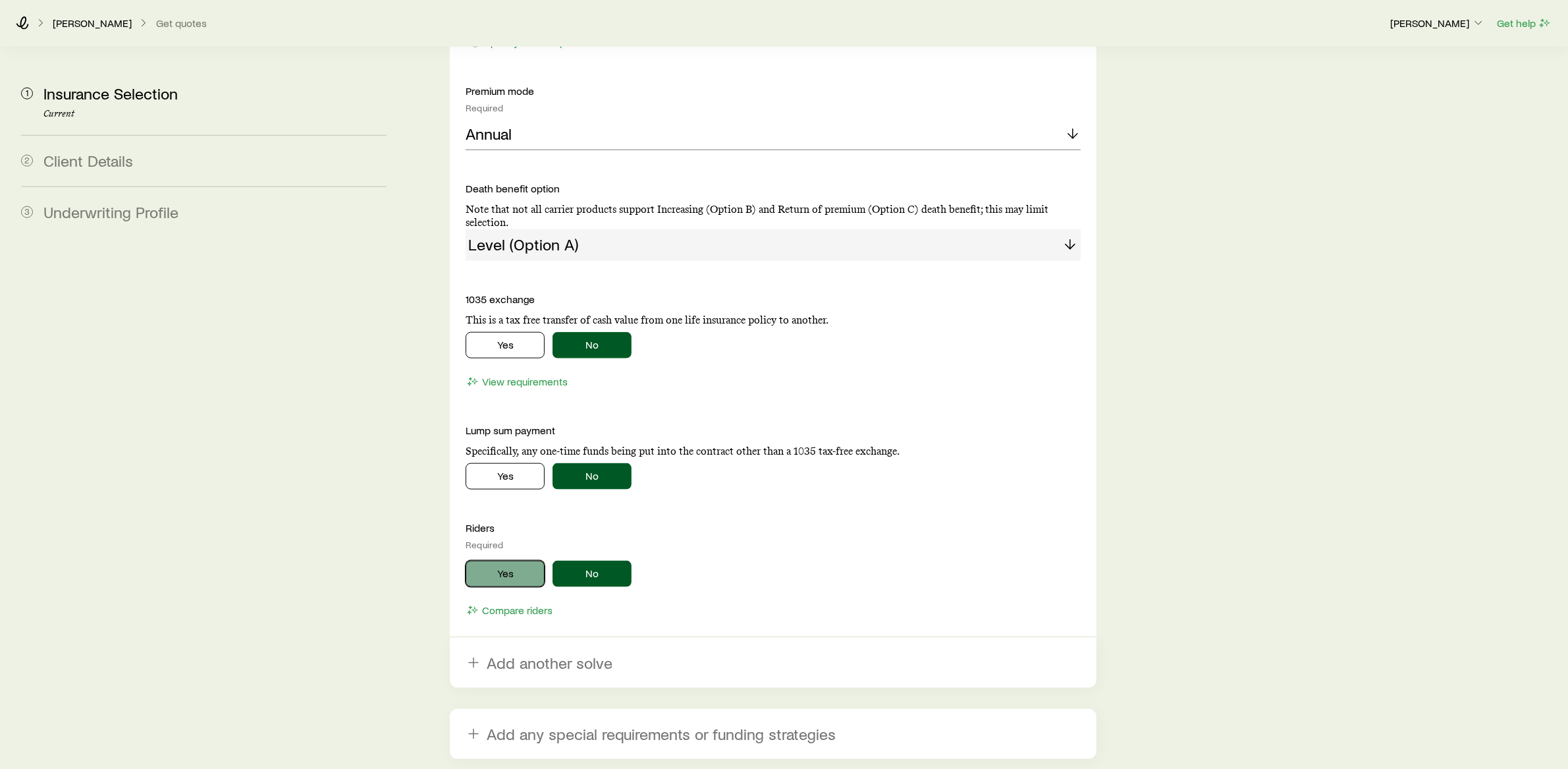
click at [509, 560] on button "Yes" at bounding box center [505, 573] width 79 height 27
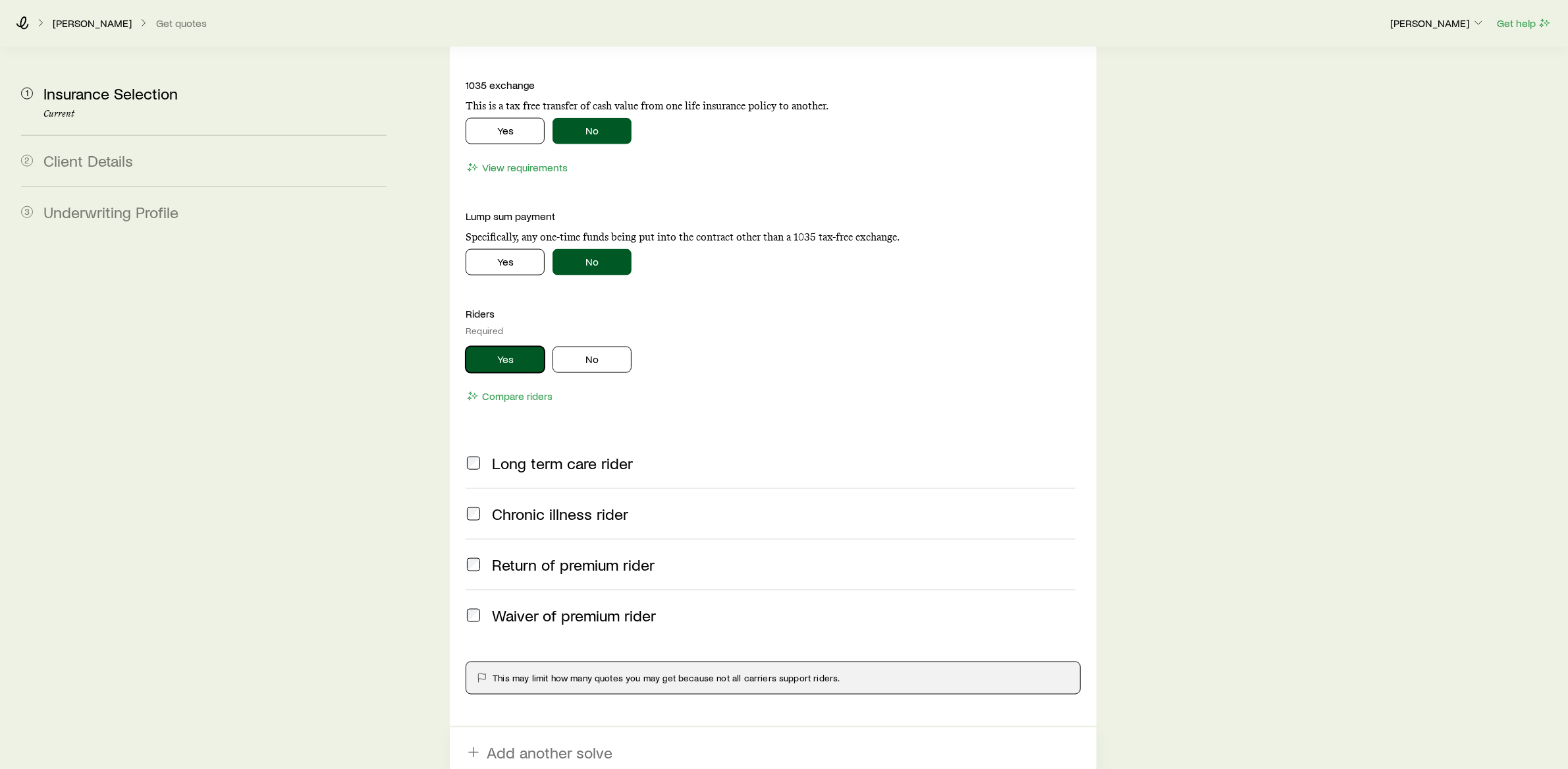
scroll to position [2165, 0]
click at [614, 347] on button "No" at bounding box center [592, 360] width 79 height 27
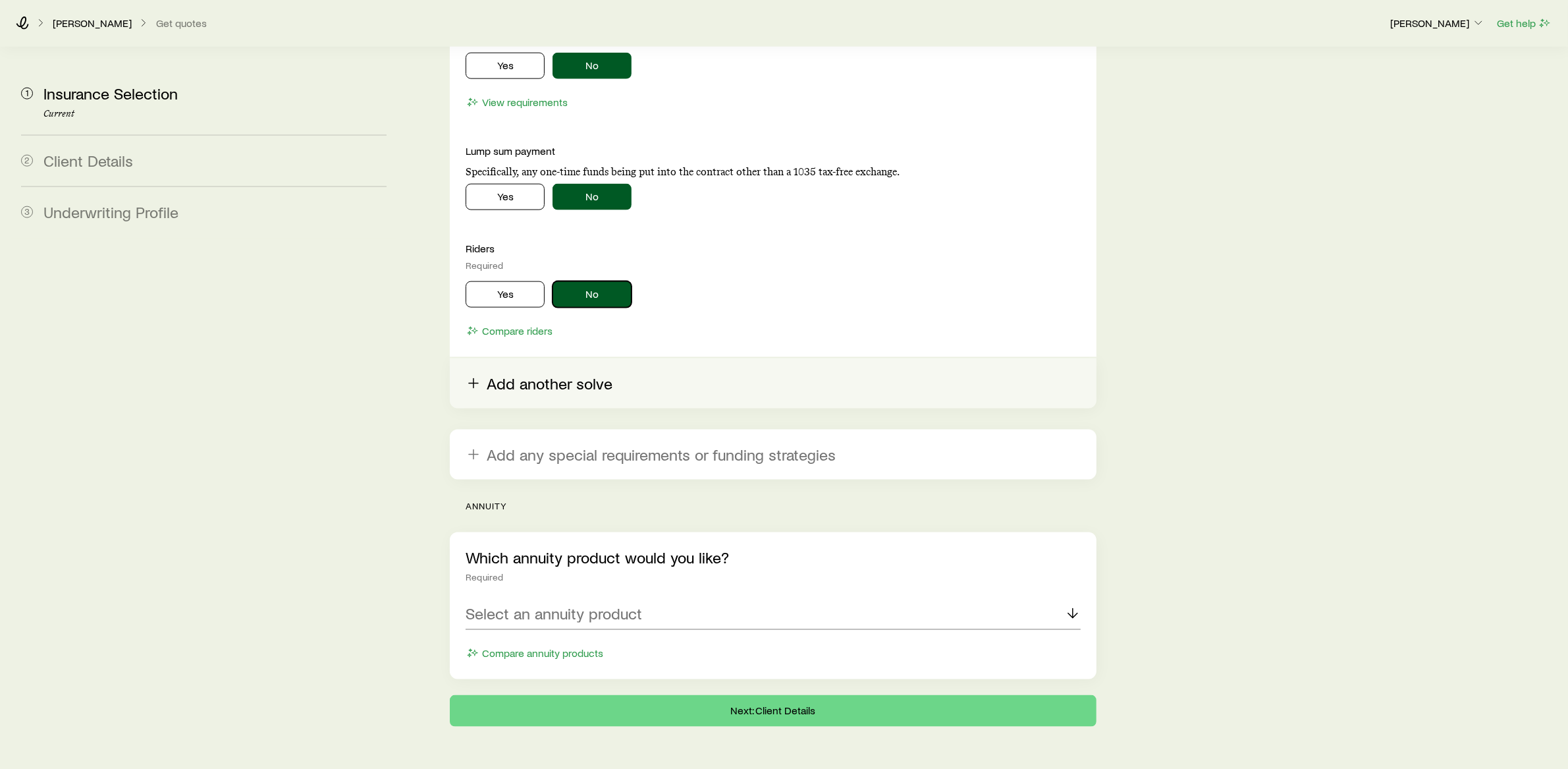
scroll to position [2237, 0]
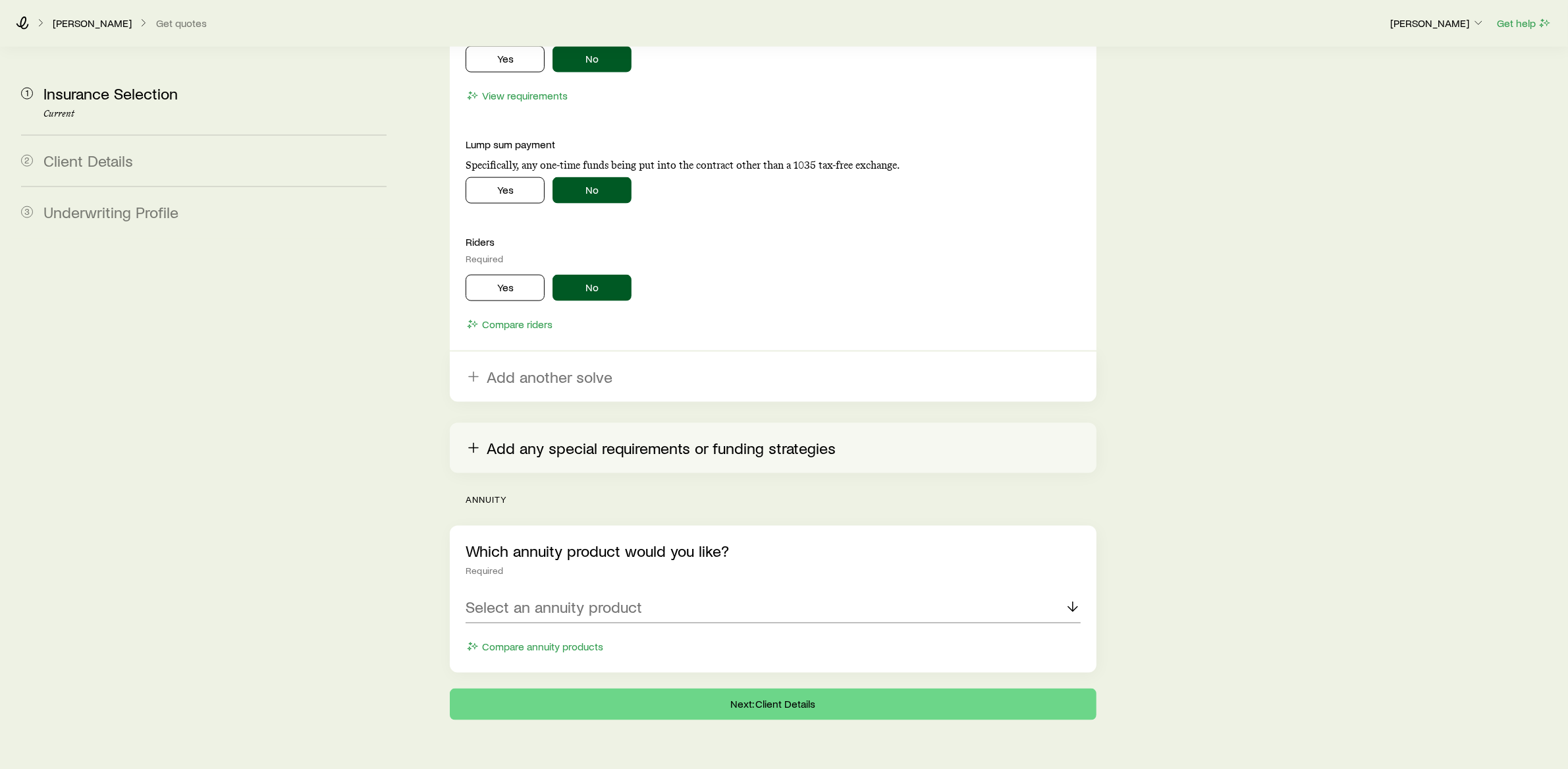
click at [567, 423] on button "Add any special requirements or funding strategies" at bounding box center [773, 448] width 647 height 50
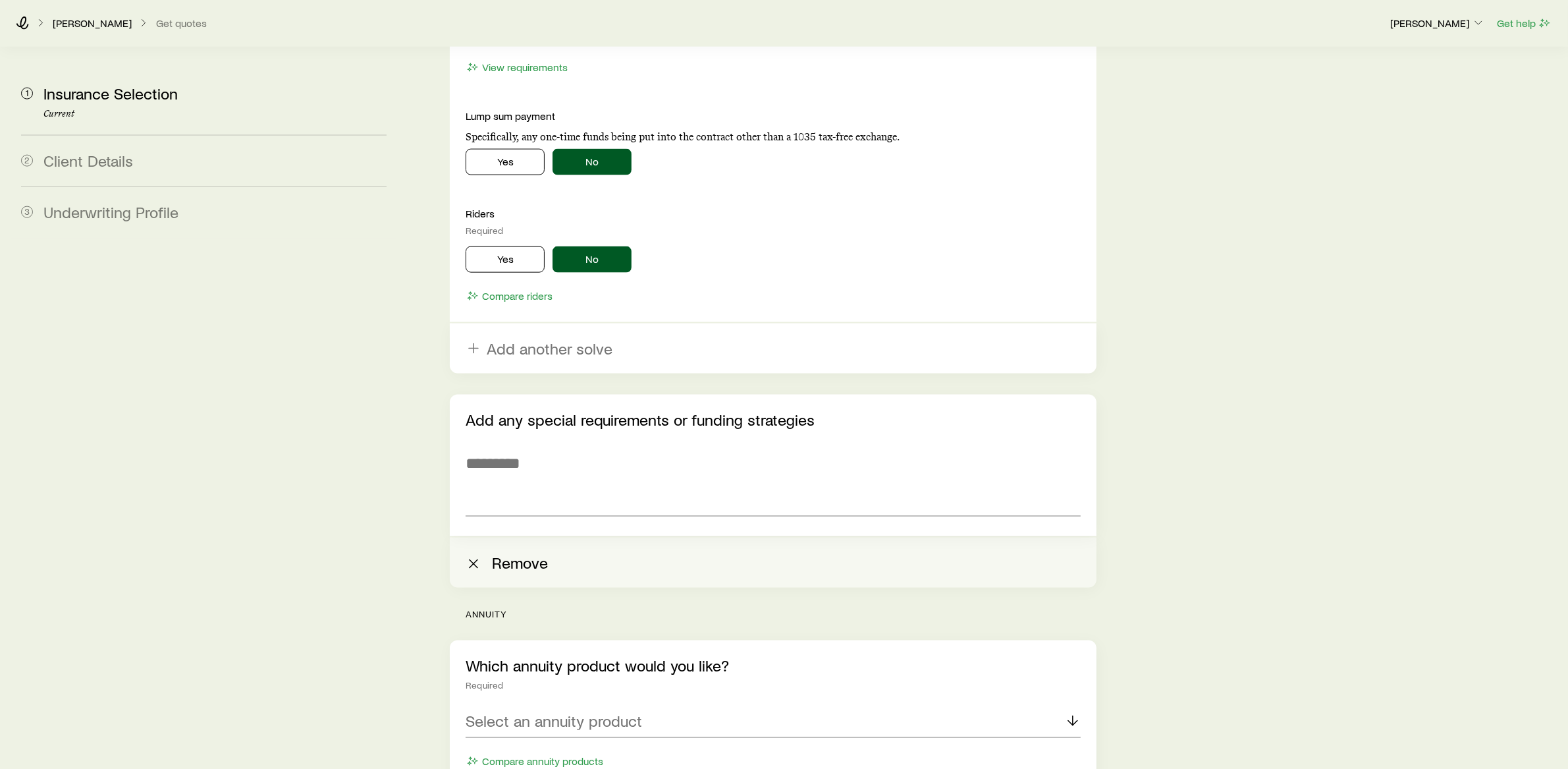
click at [484, 538] on button "Remove" at bounding box center [773, 562] width 647 height 50
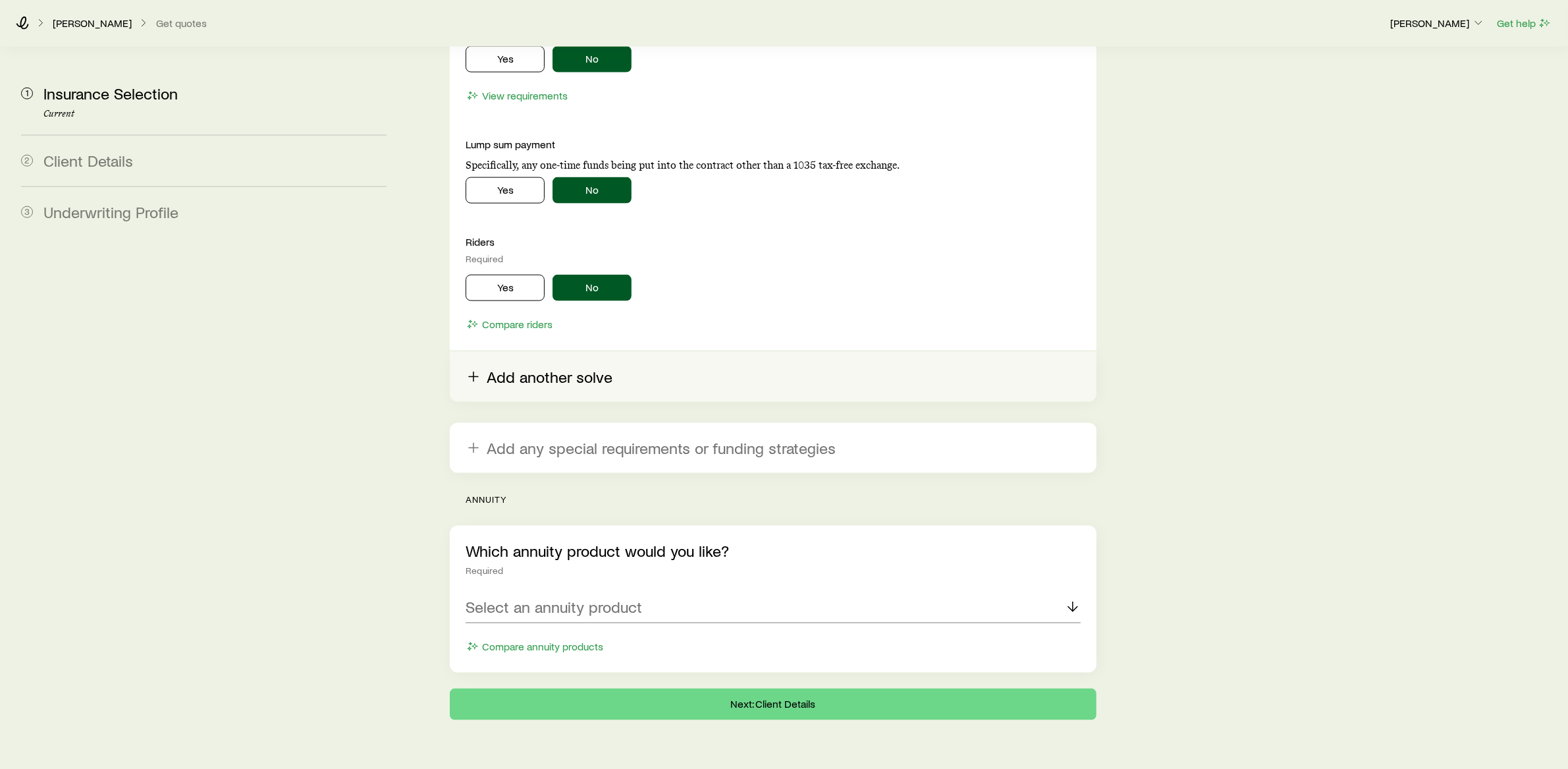
click at [544, 352] on button "Add another solve" at bounding box center [773, 377] width 647 height 50
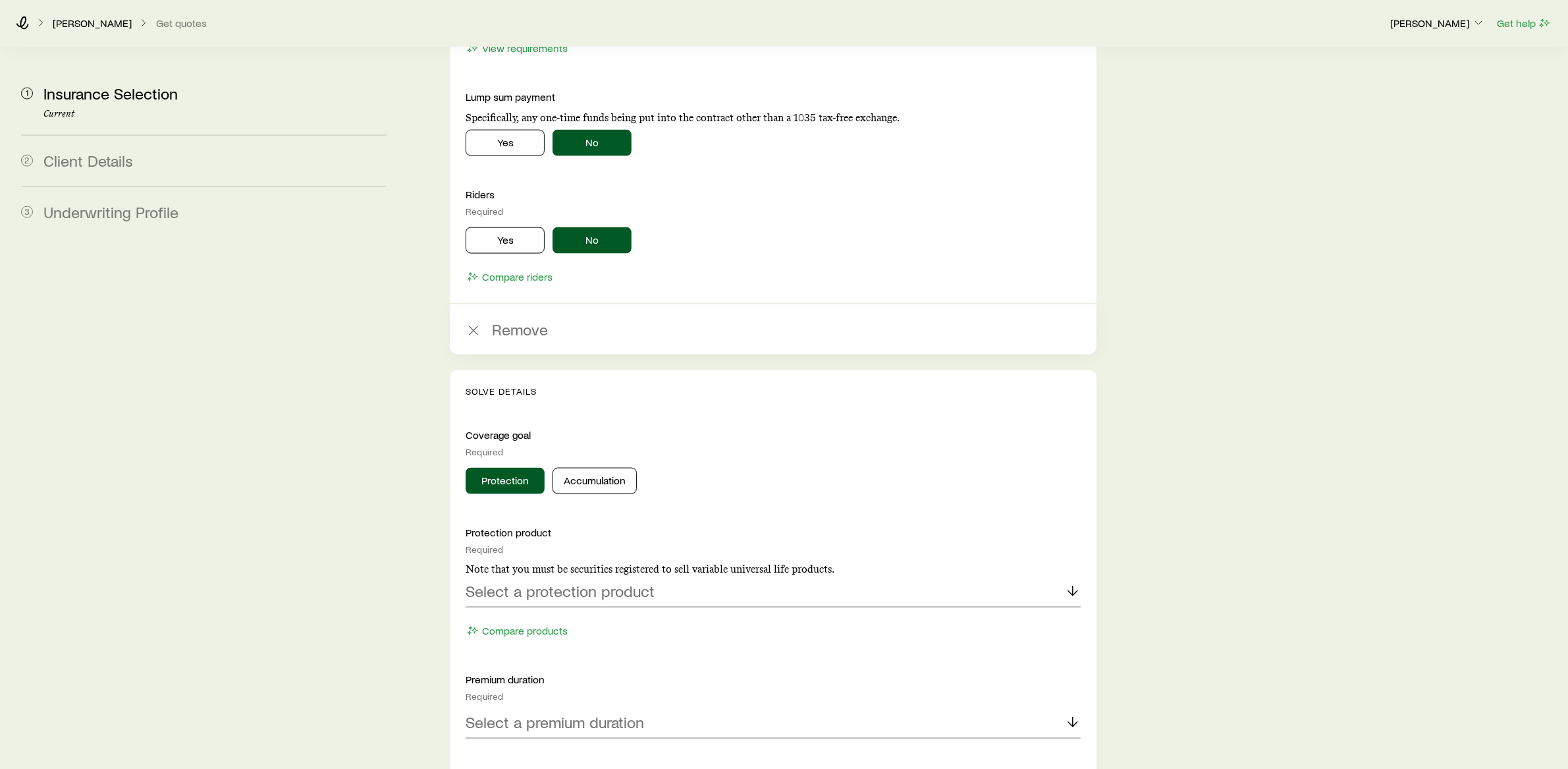
scroll to position [2385, 0]
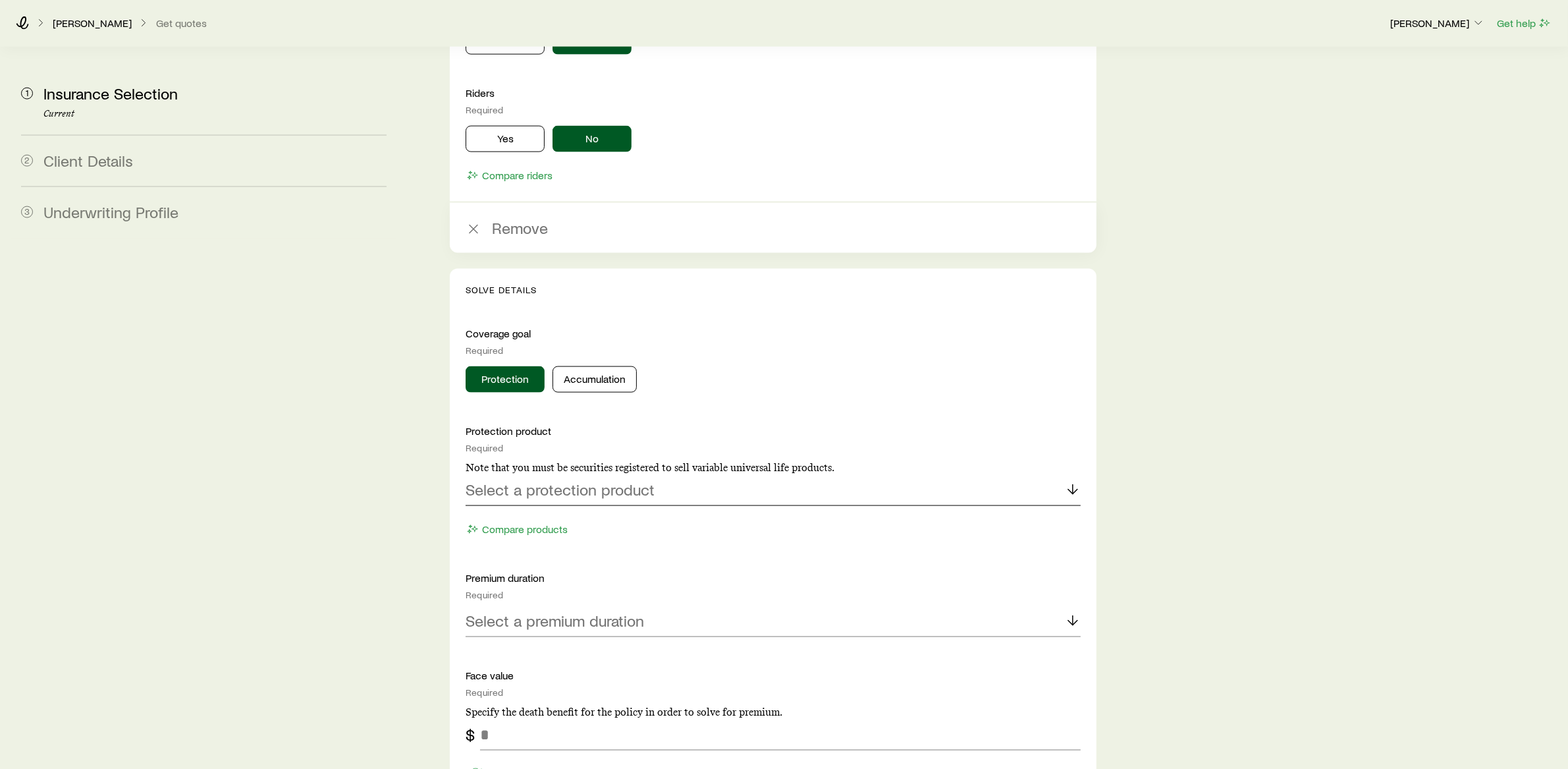
click at [554, 474] on div "Select a protection product" at bounding box center [773, 490] width 616 height 32
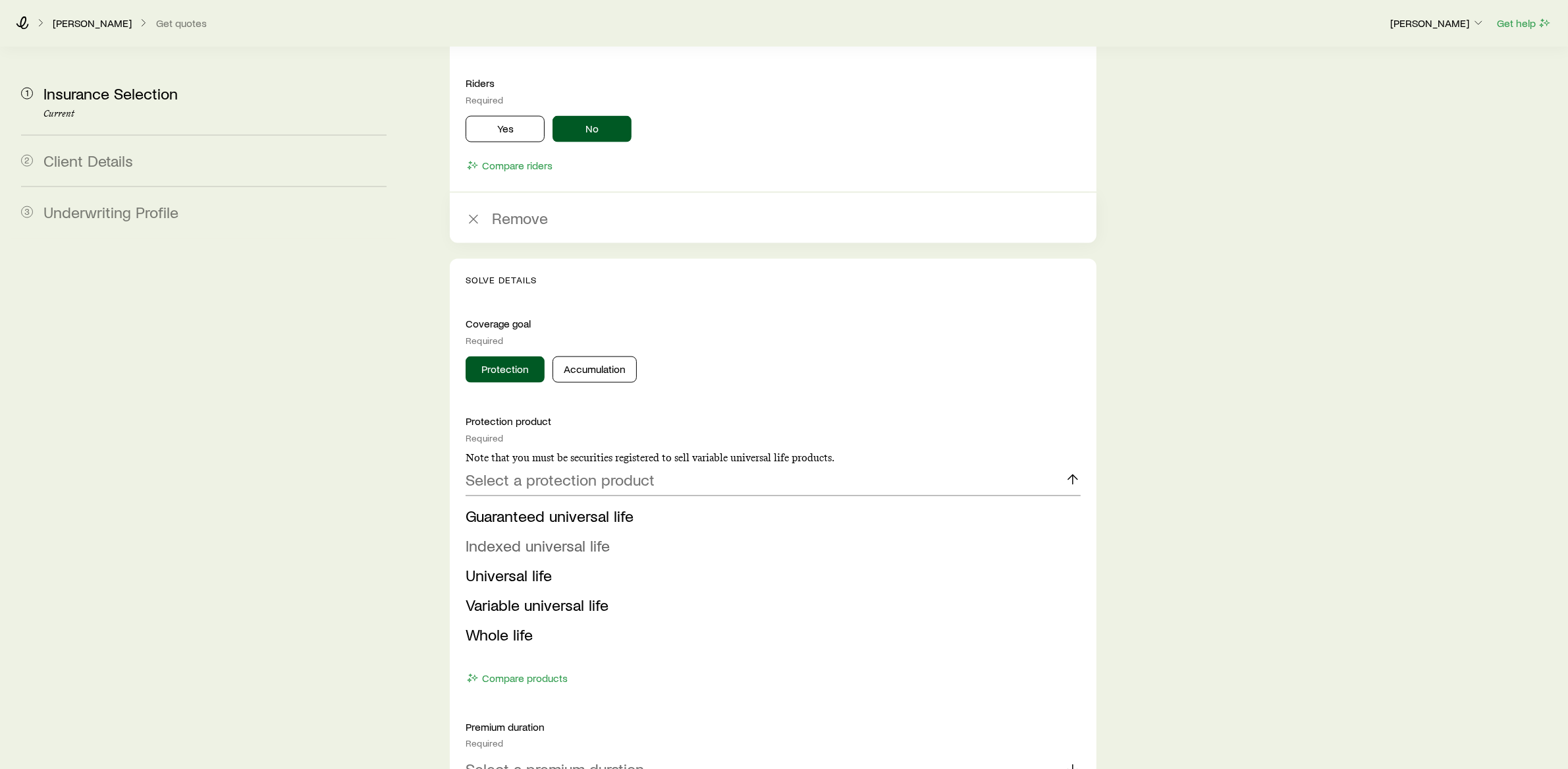
click at [553, 536] on span "Indexed universal life" at bounding box center [537, 545] width 144 height 19
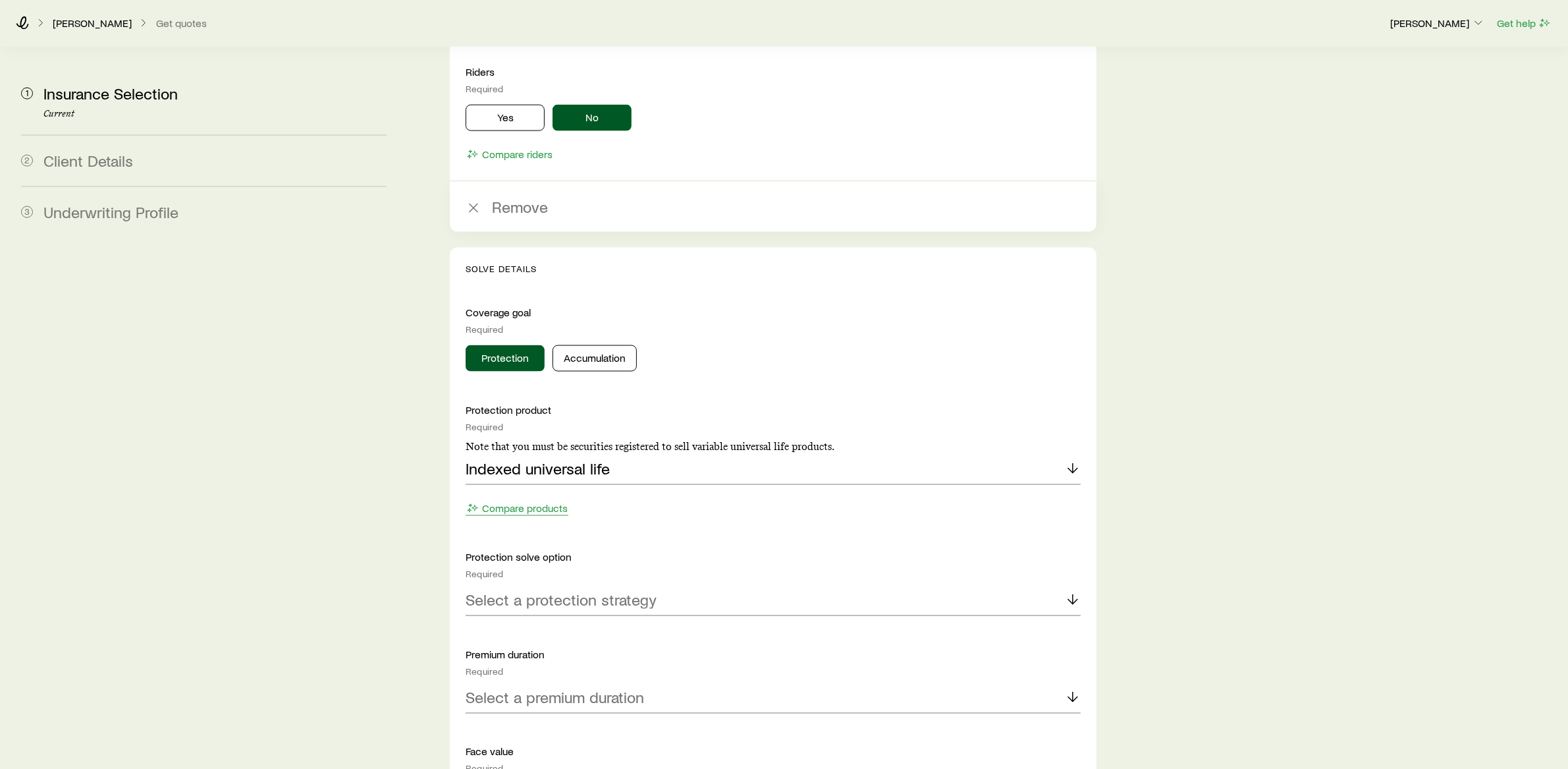
scroll to position [2409, 0]
click at [572, 588] on p "Select a protection strategy" at bounding box center [560, 597] width 191 height 19
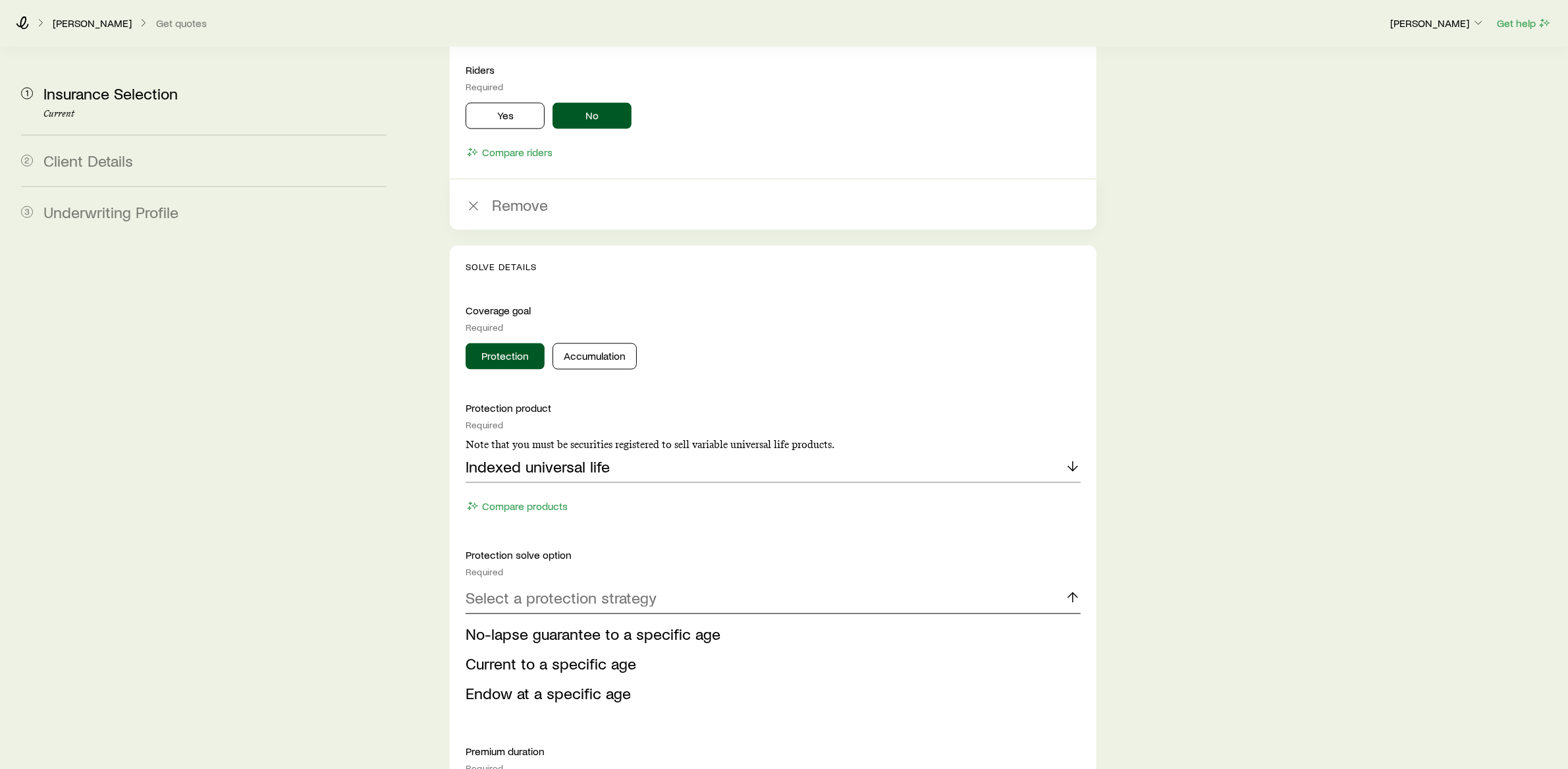
scroll to position [2532, 0]
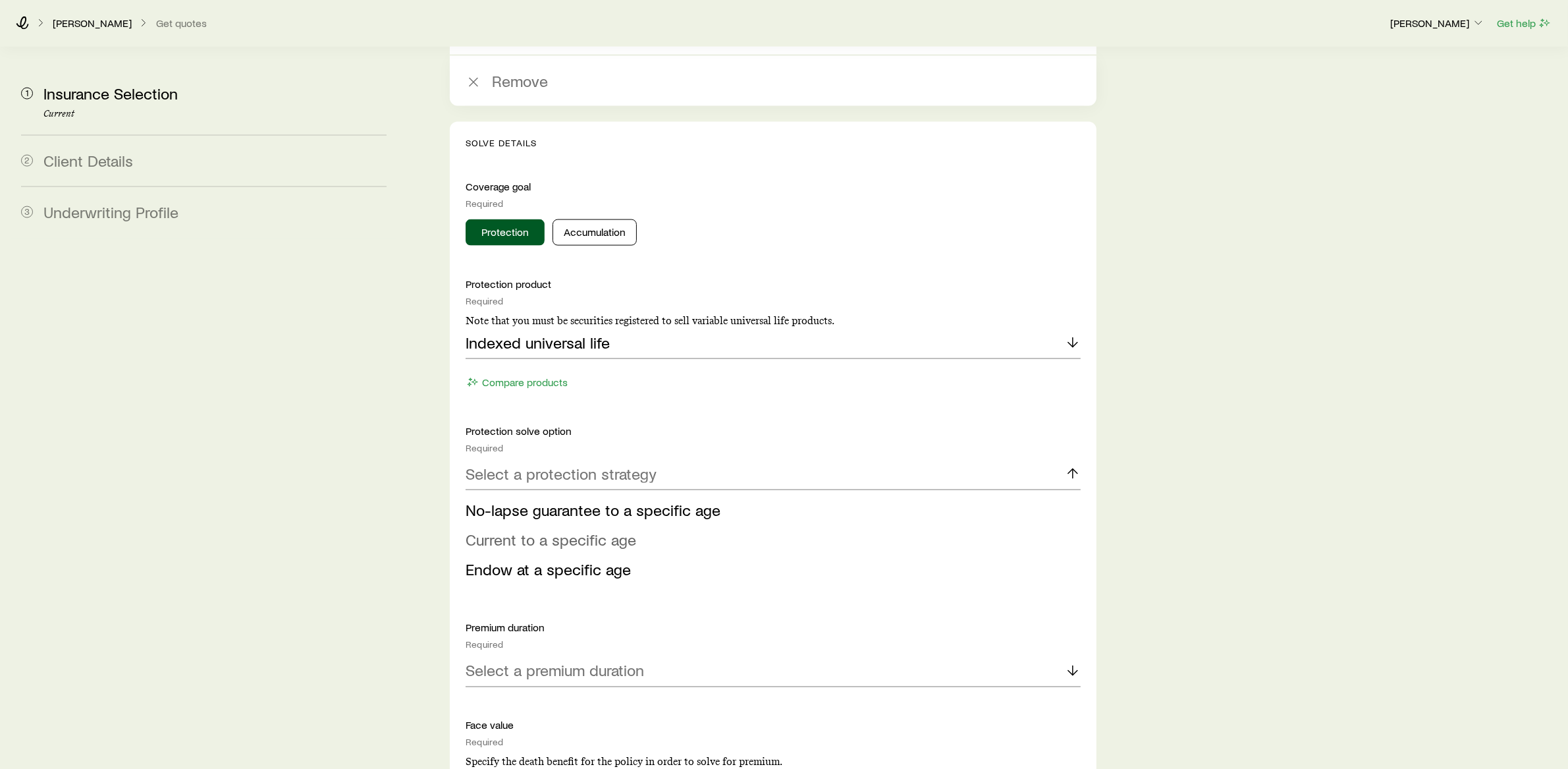
click at [576, 530] on span "Current to a specific age" at bounding box center [550, 539] width 171 height 19
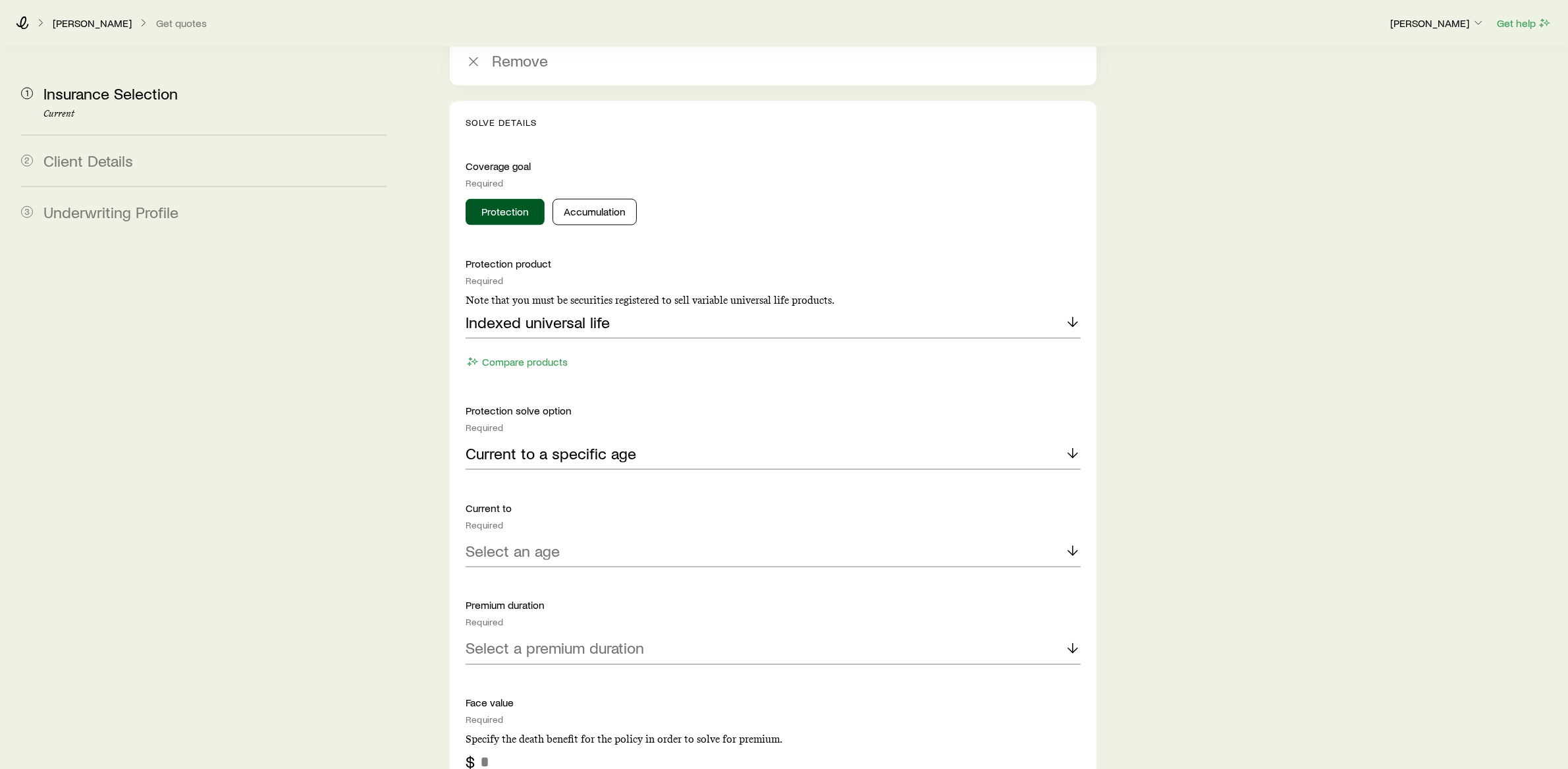
scroll to position [2554, 0]
click at [583, 535] on div "Select an age" at bounding box center [773, 551] width 616 height 32
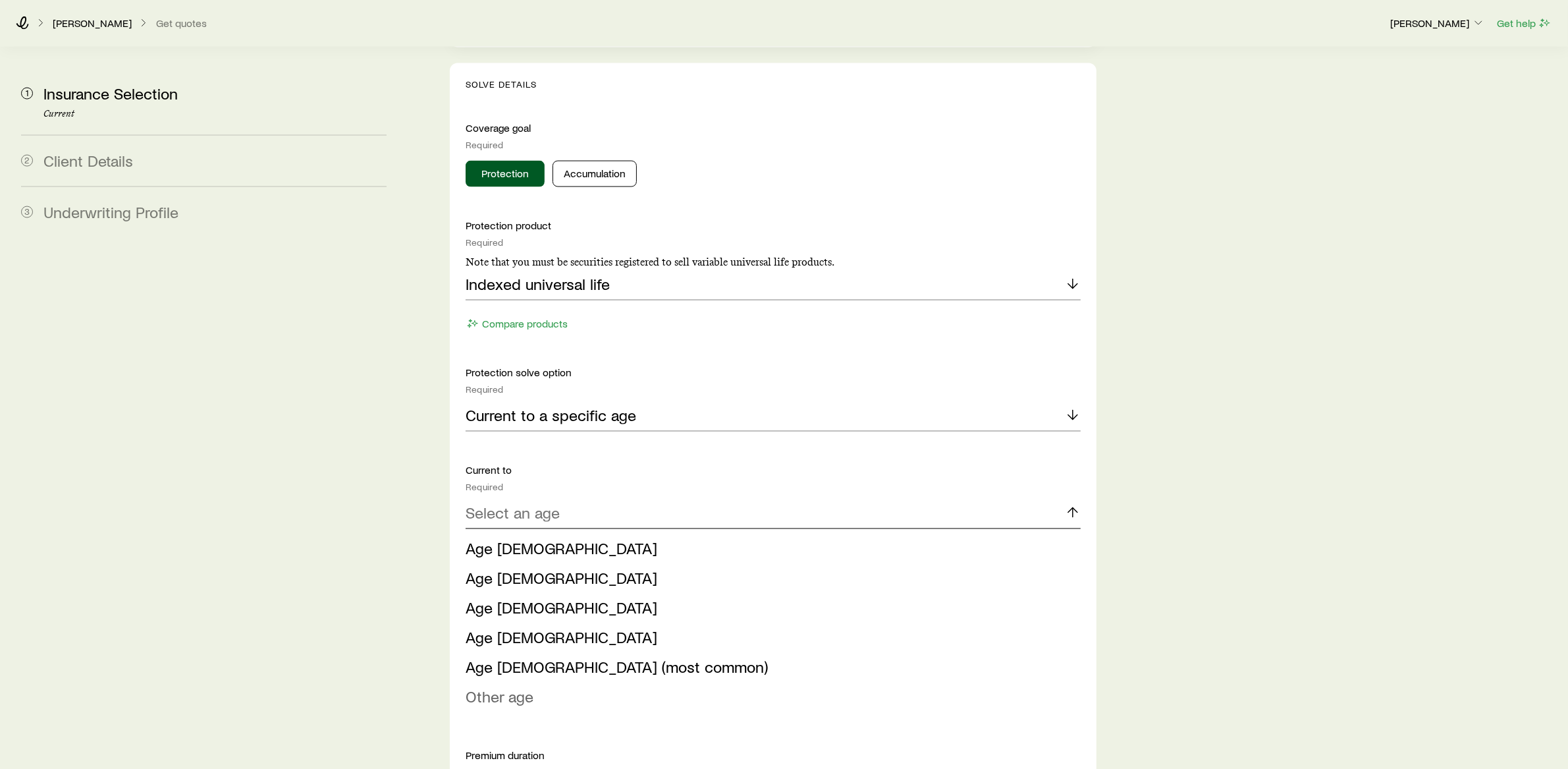
scroll to position [2678, 0]
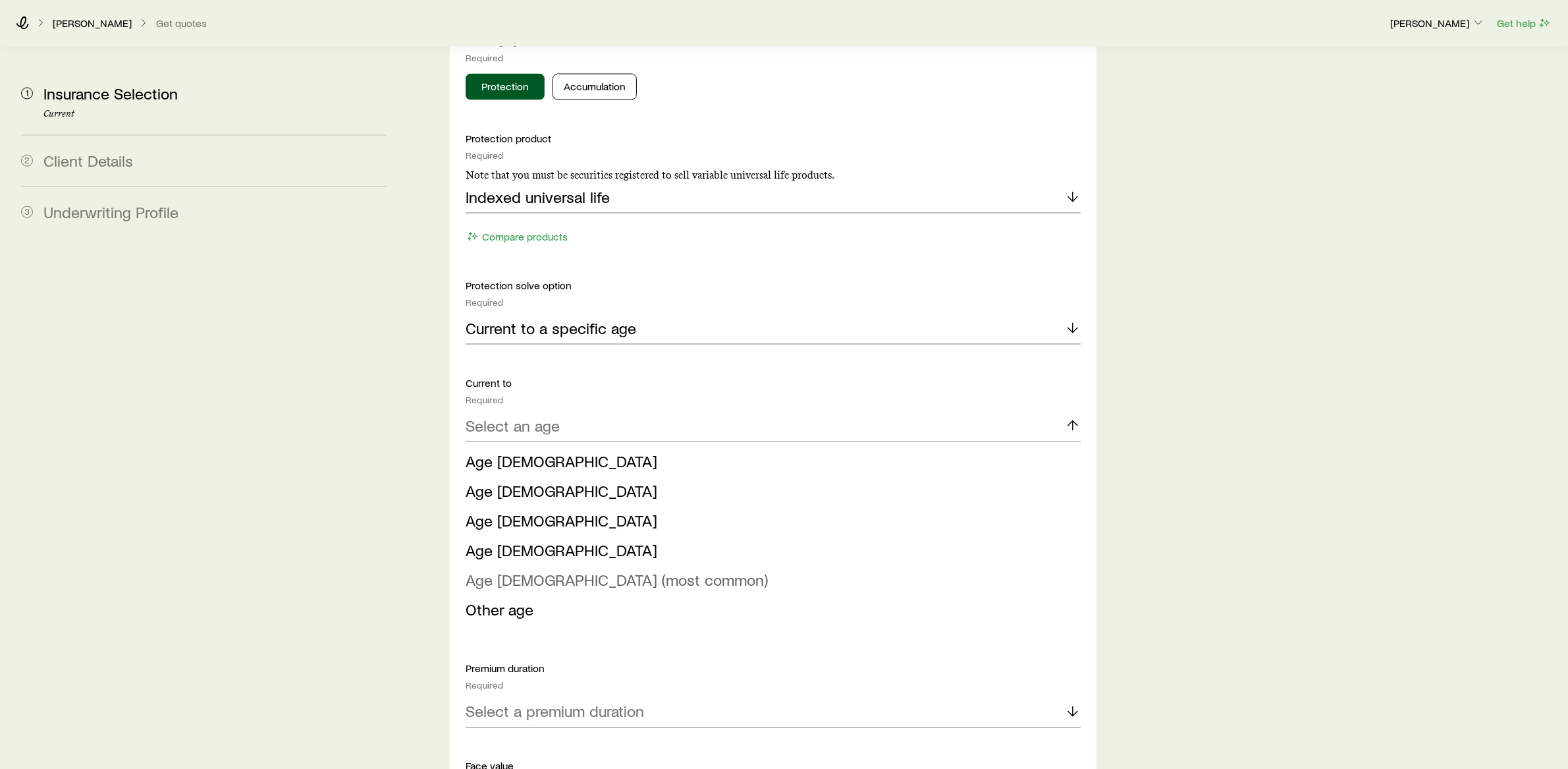
click at [564, 570] on span "Age [DEMOGRAPHIC_DATA] (most common)" at bounding box center [617, 579] width 302 height 19
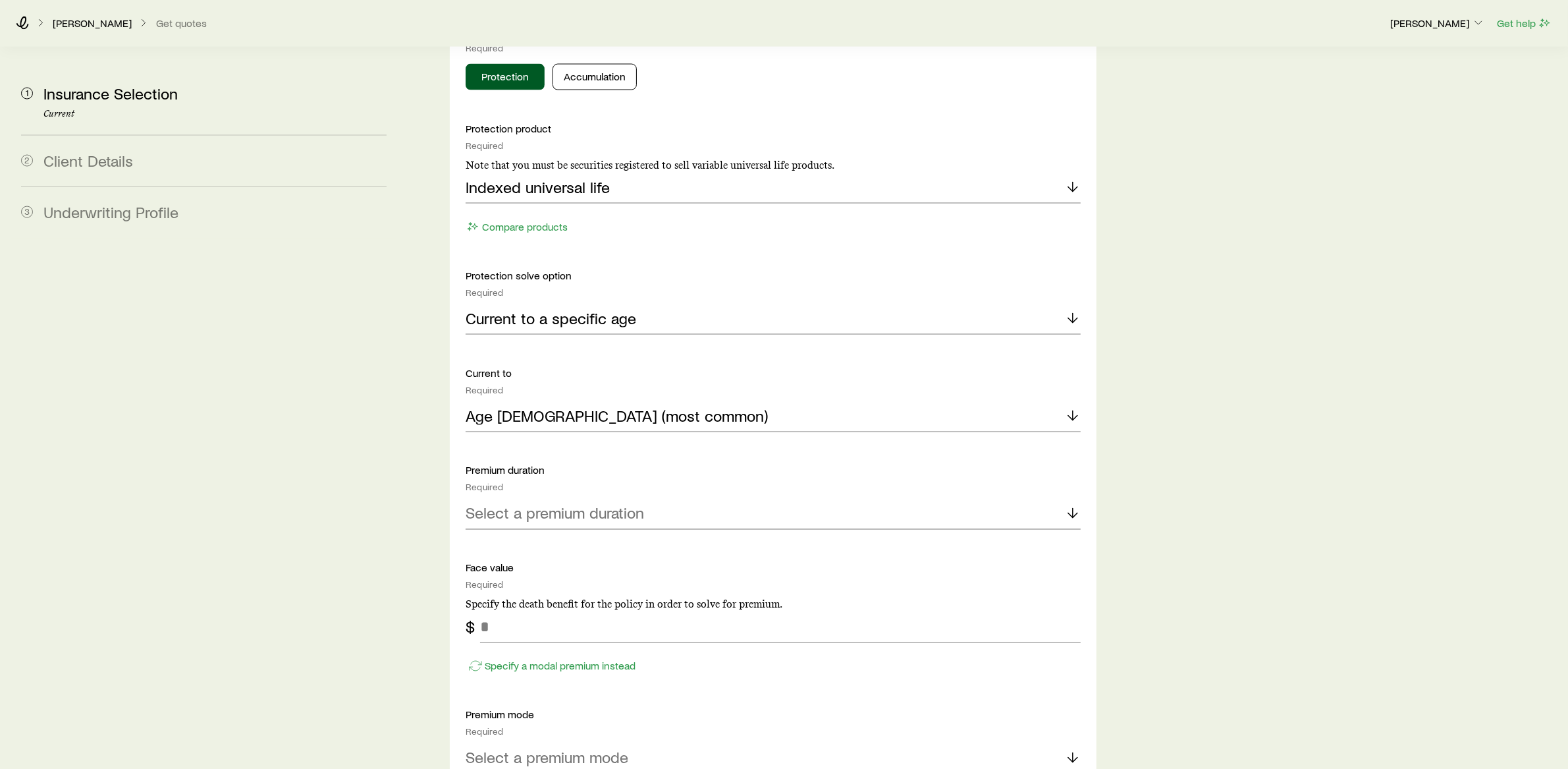
scroll to position [2701, 0]
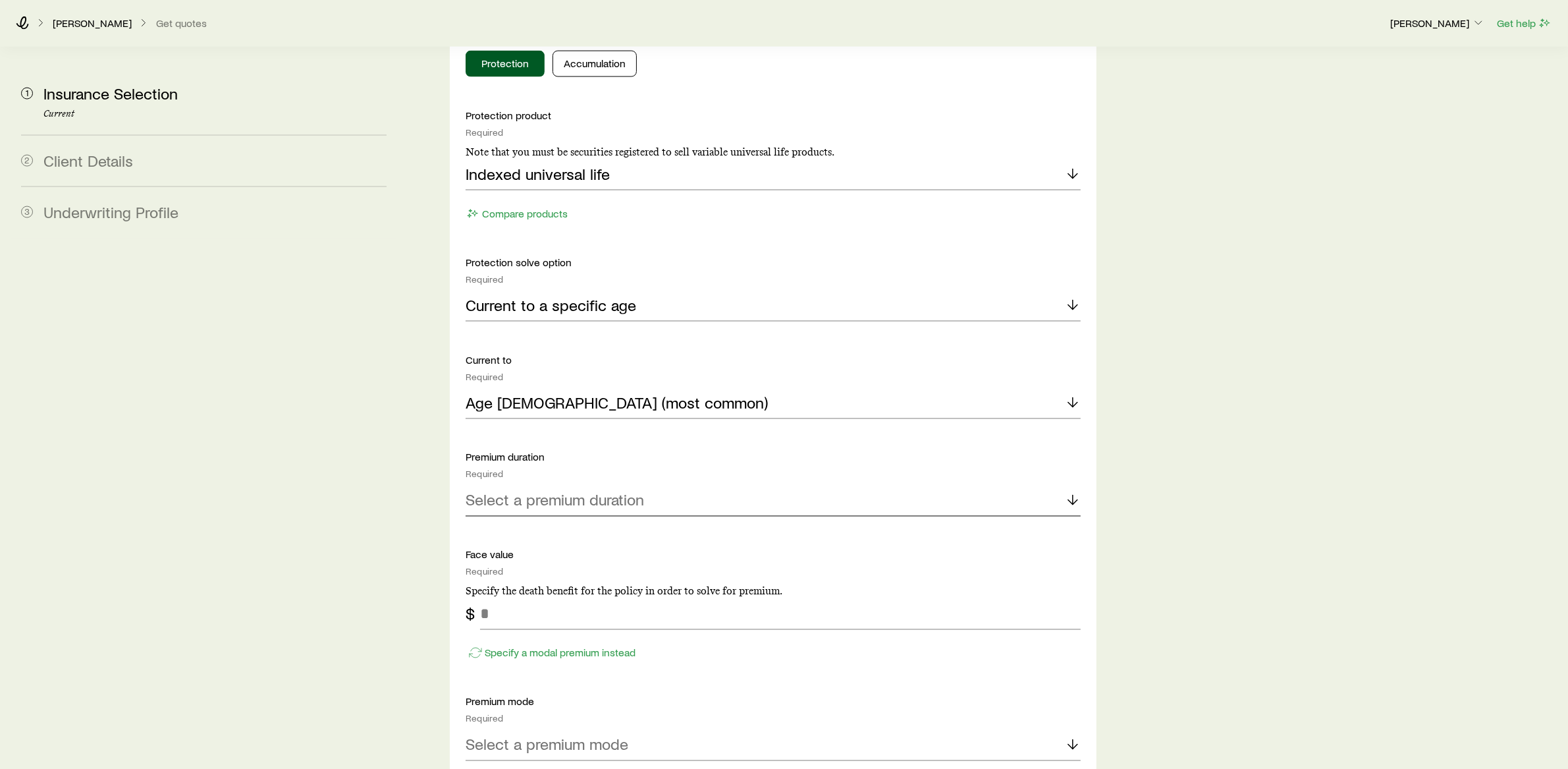
click at [572, 491] on p "Select a premium duration" at bounding box center [554, 500] width 179 height 19
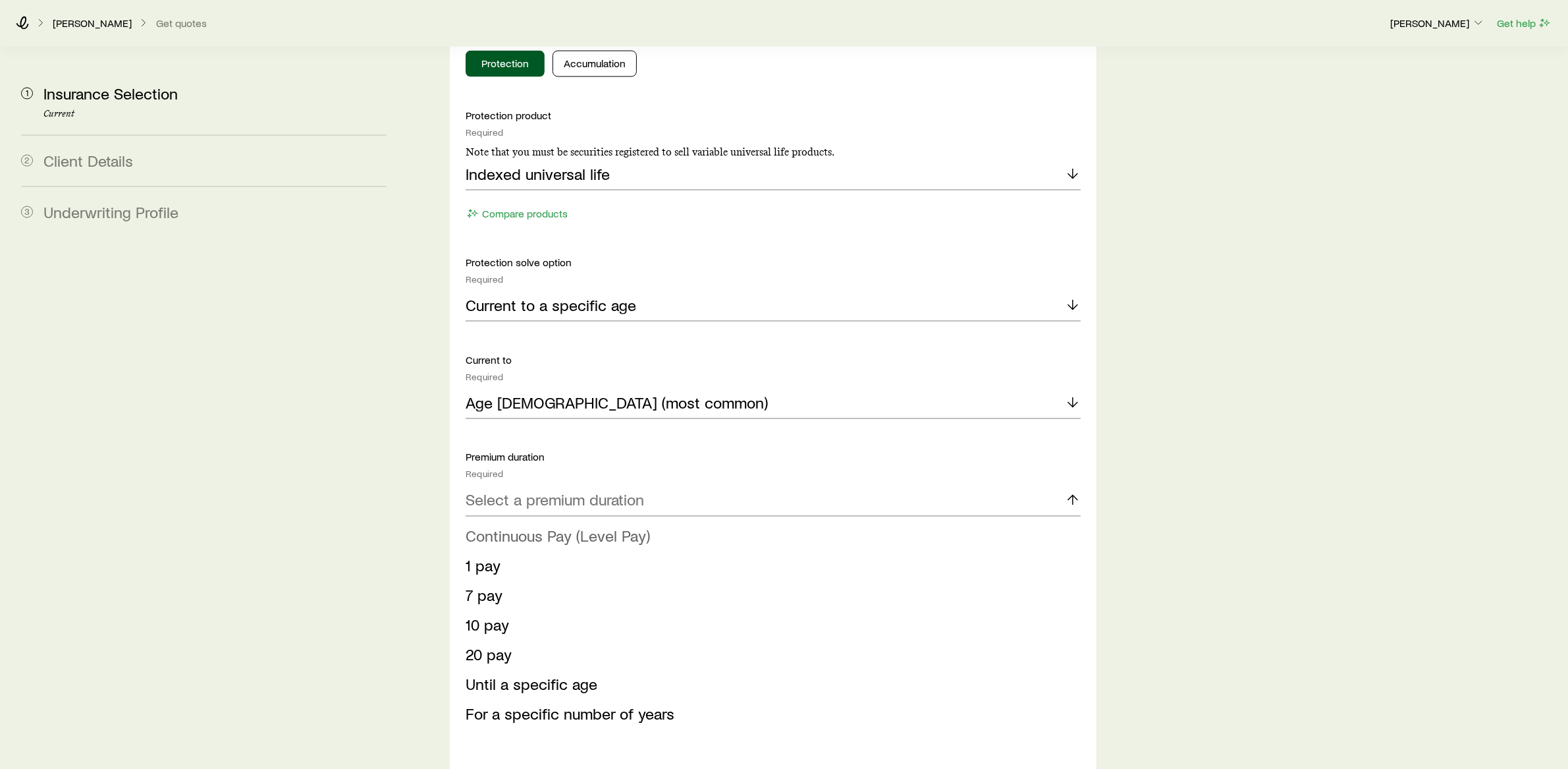
click at [561, 527] on span "Continuous Pay (Level Pay)" at bounding box center [557, 536] width 185 height 19
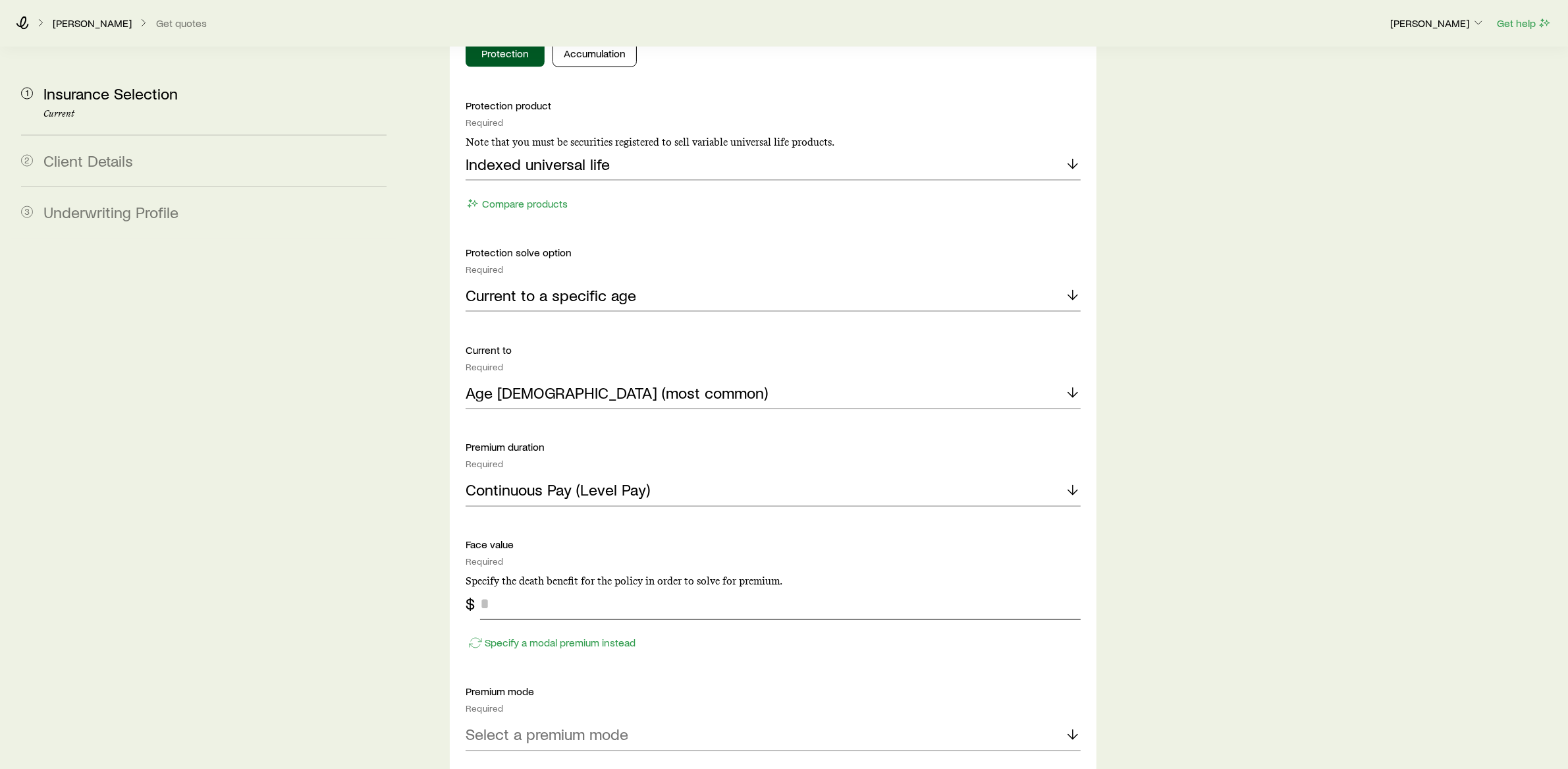
scroll to position [2725, 0]
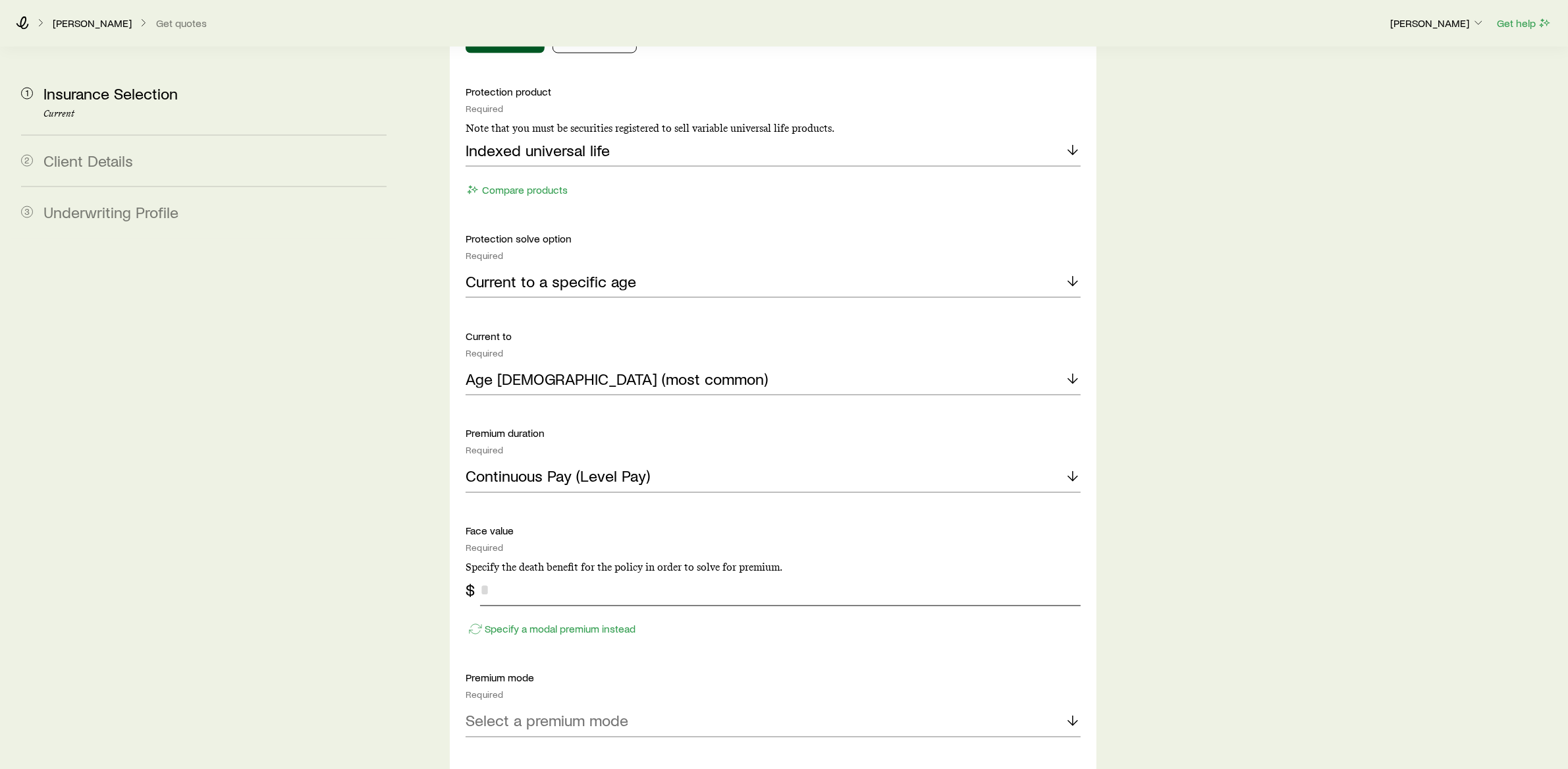
click at [532, 574] on input "tel" at bounding box center [781, 590] width 601 height 32
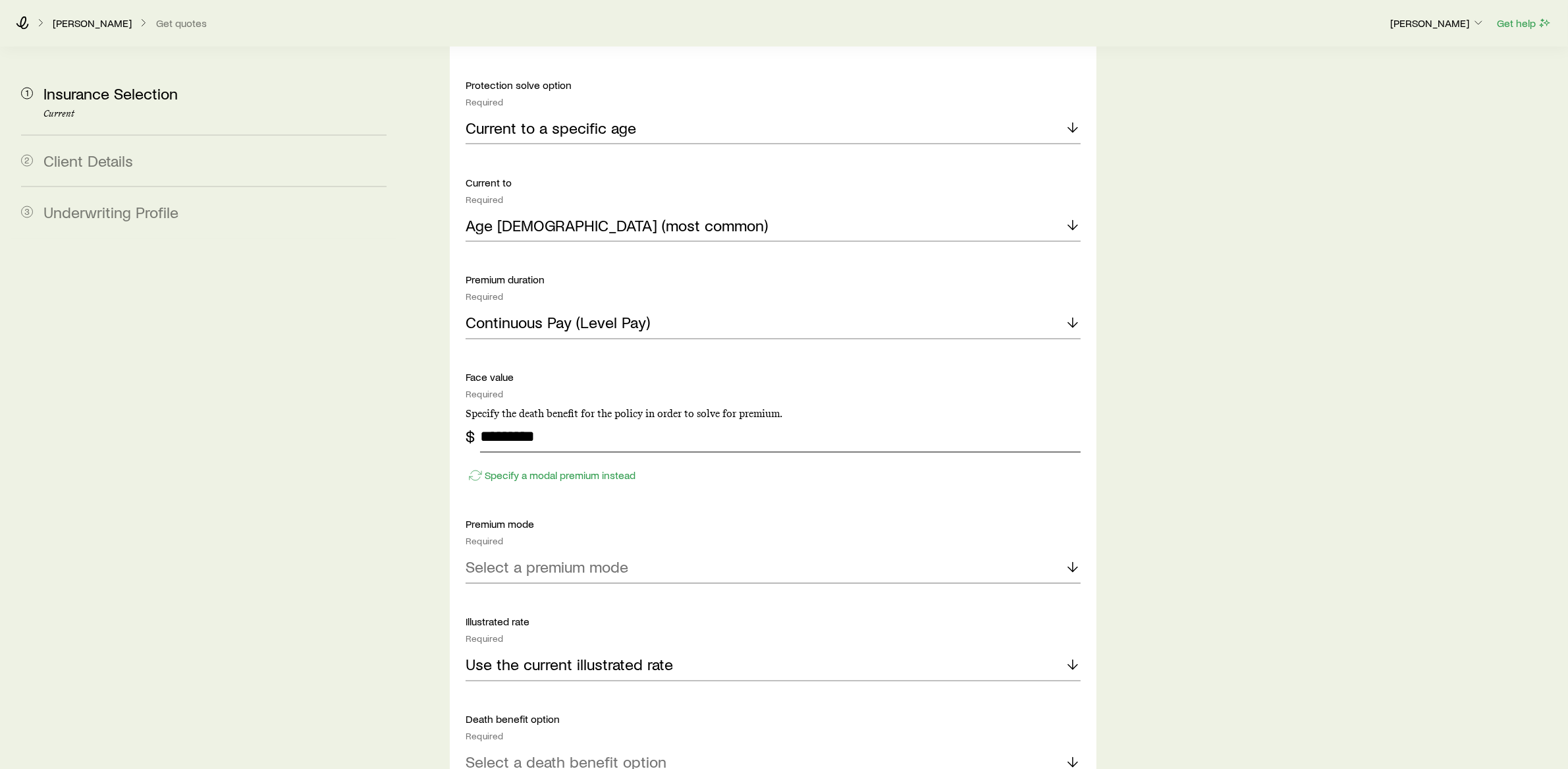
scroll to position [2879, 0]
type input "*********"
click at [679, 551] on div "Select a premium mode" at bounding box center [773, 566] width 616 height 32
click at [558, 588] on li "Annual" at bounding box center [769, 603] width 608 height 30
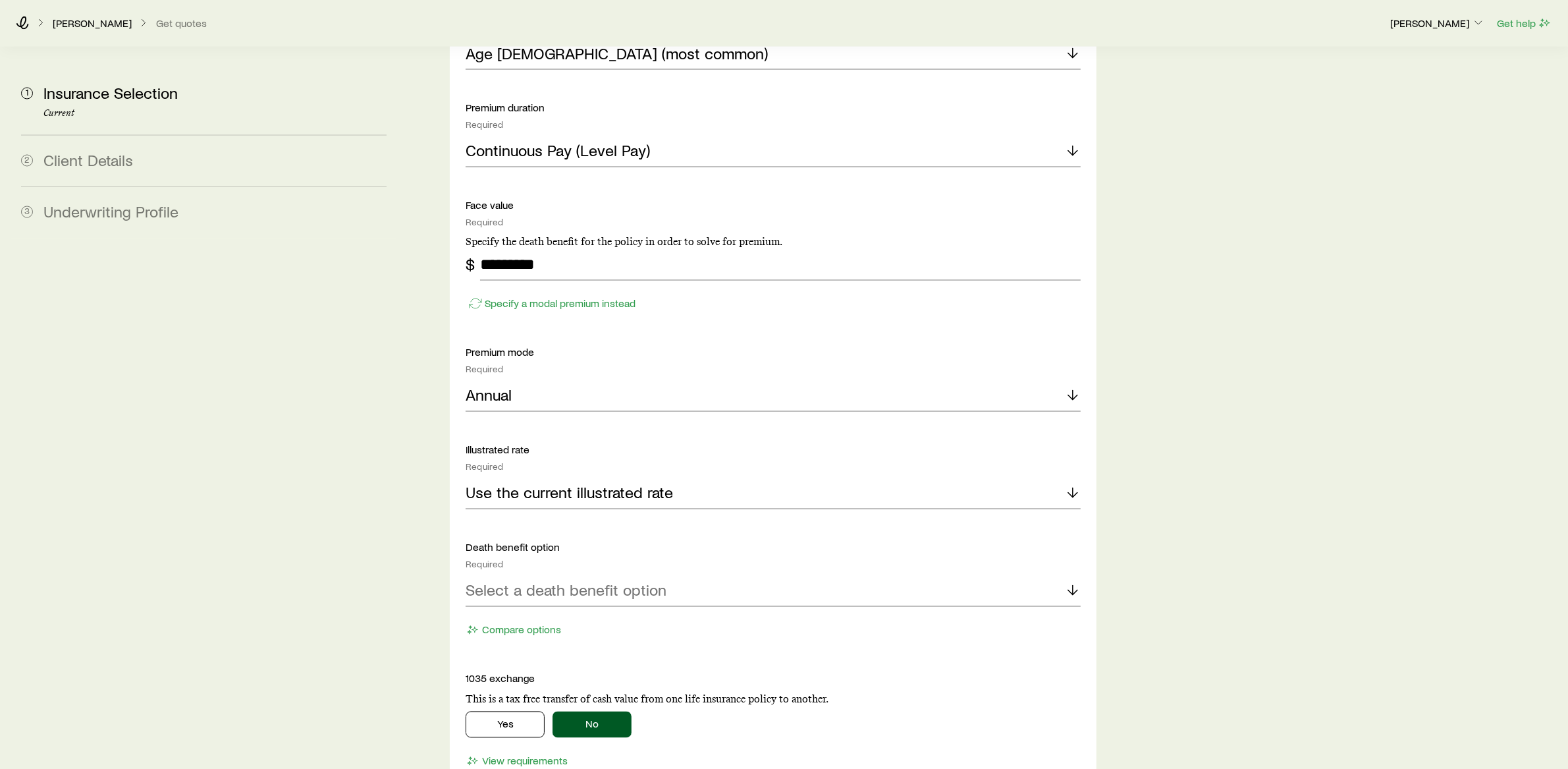
scroll to position [3130, 0]
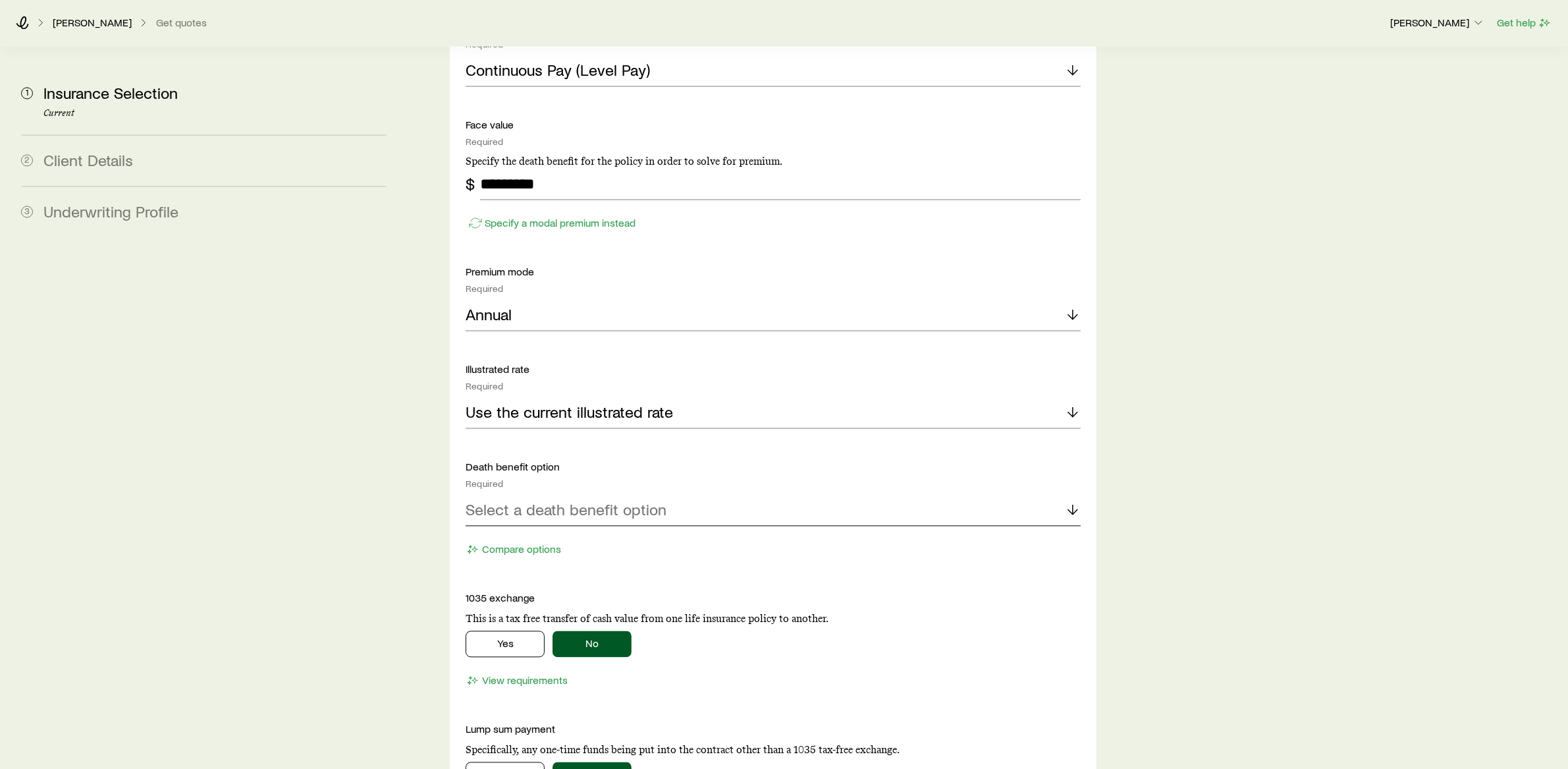
click at [576, 501] on p "Select a death benefit option" at bounding box center [565, 510] width 201 height 19
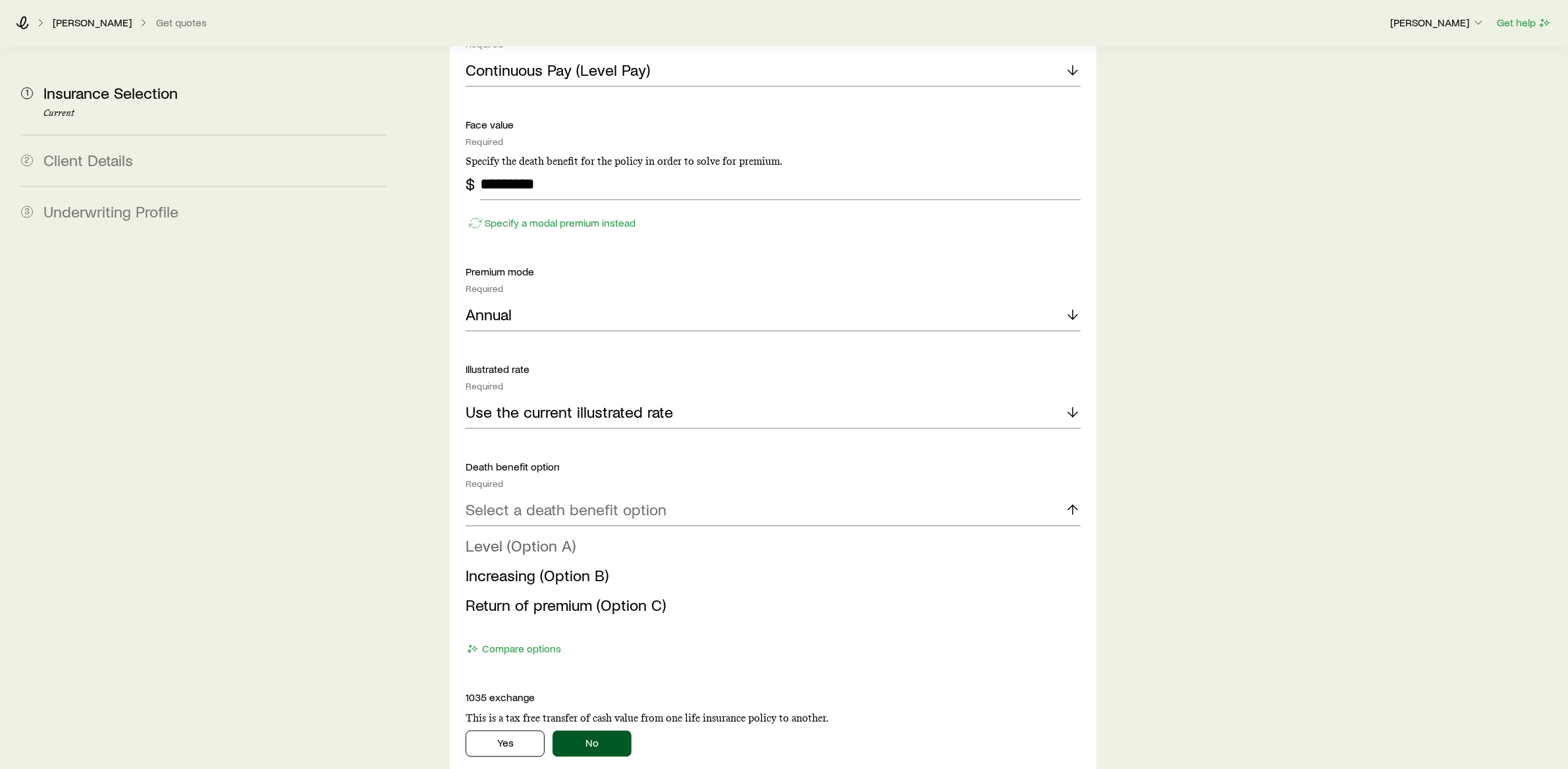
click at [552, 537] on span "Level (Option A)" at bounding box center [520, 546] width 110 height 19
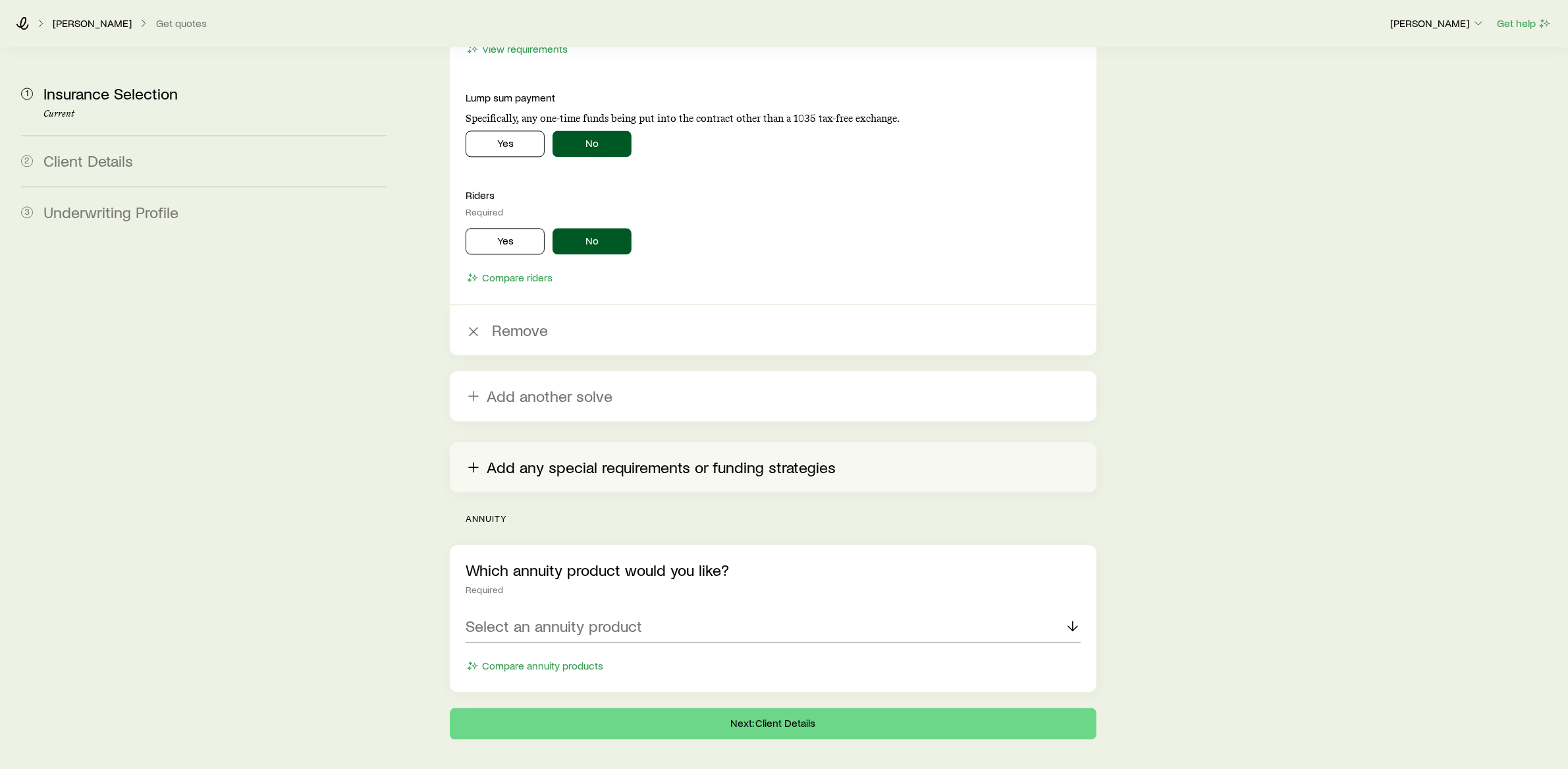
scroll to position [3779, 0]
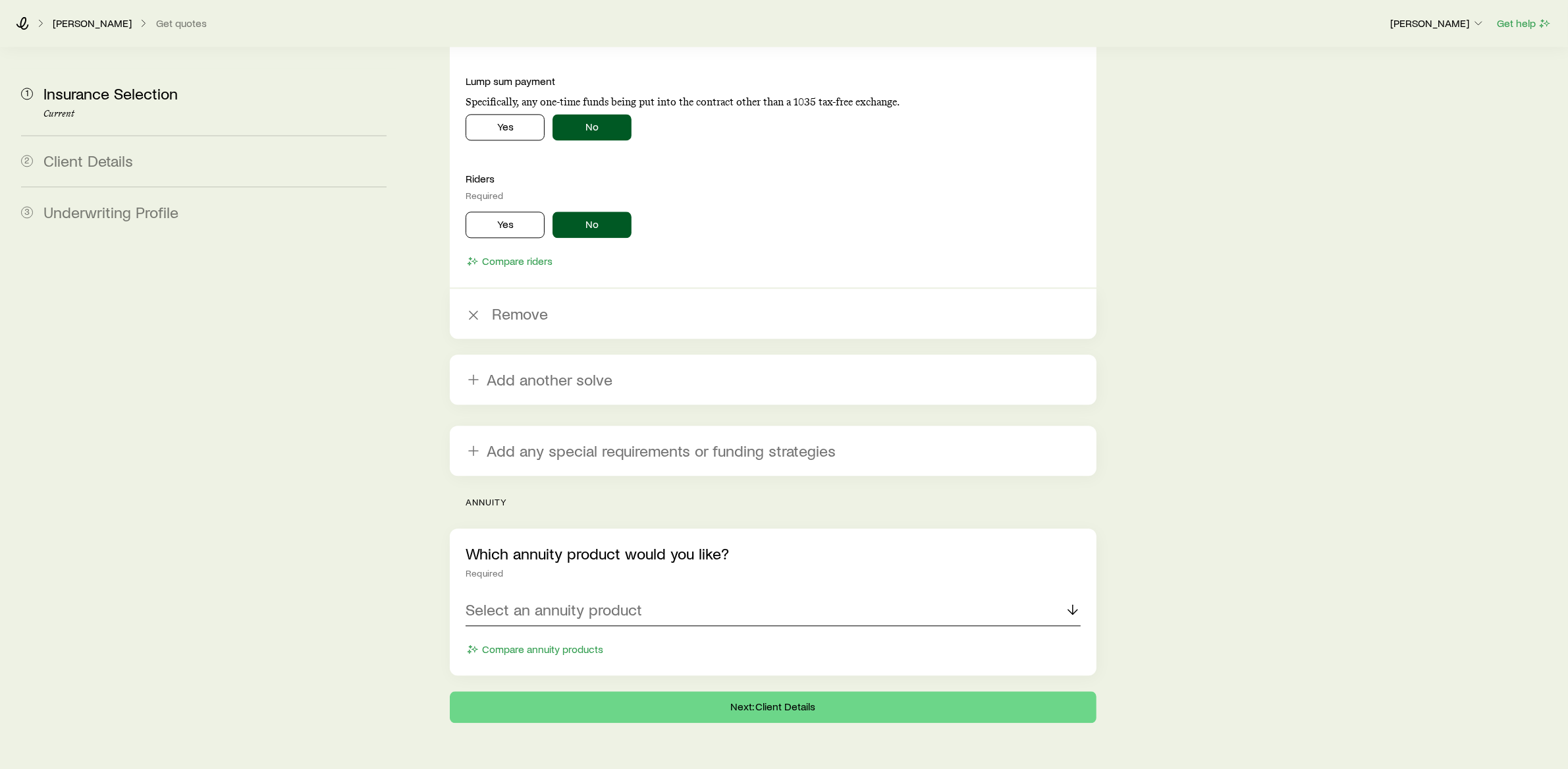
click at [583, 600] on p "Select an annuity product" at bounding box center [553, 609] width 177 height 19
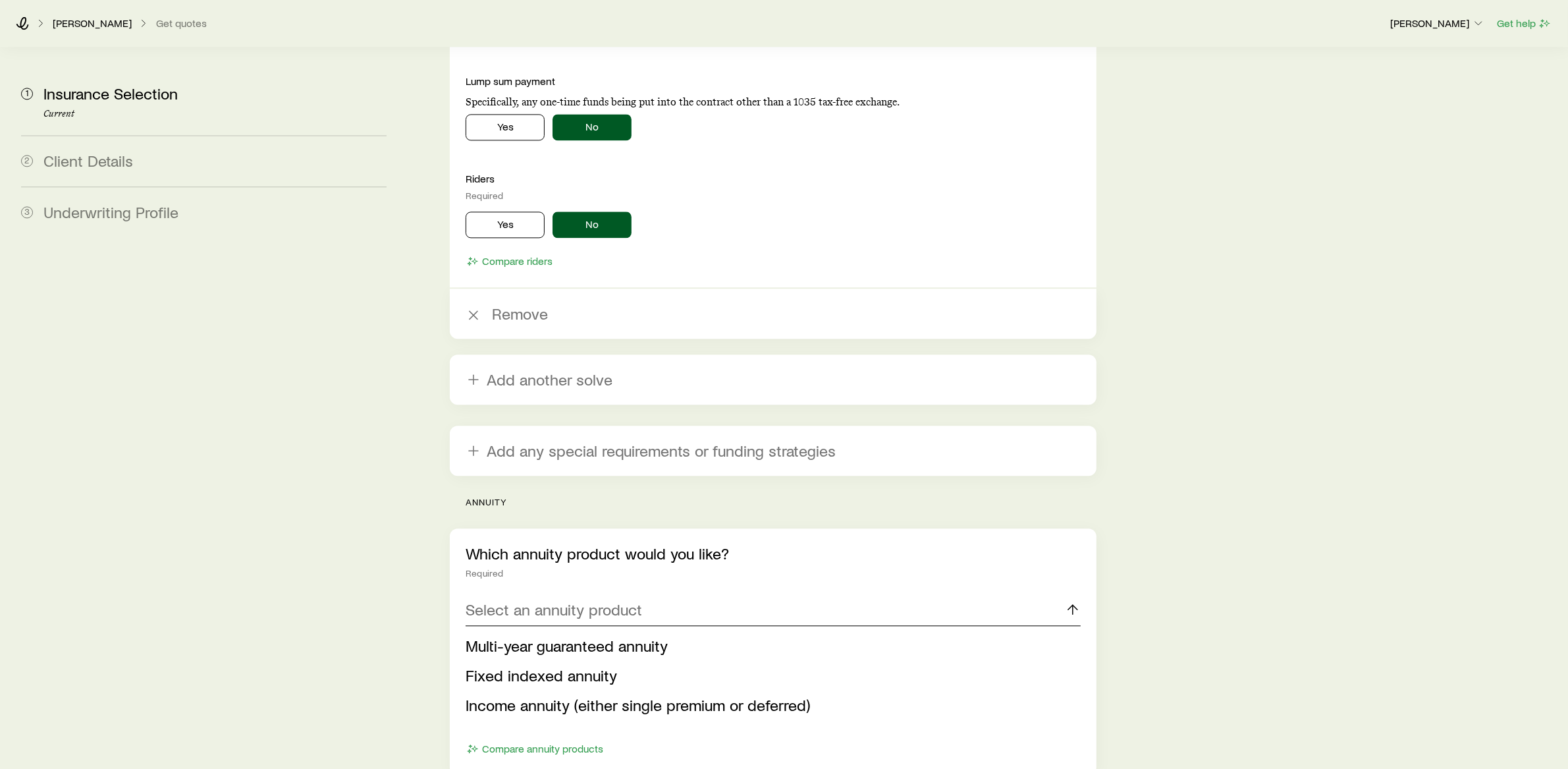
scroll to position [3801, 0]
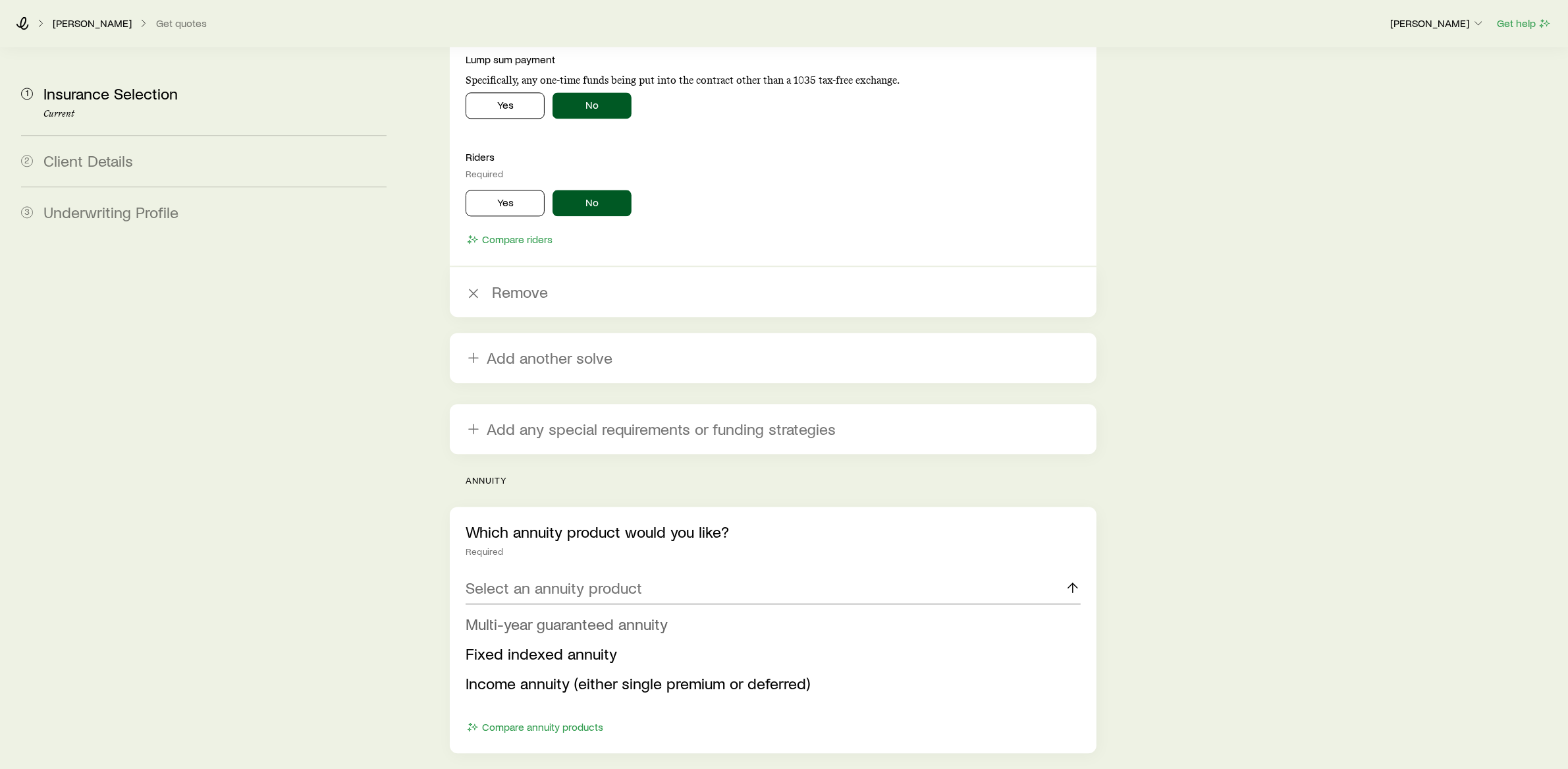
click at [587, 614] on span "Multi-year guaranteed annuity" at bounding box center [566, 623] width 203 height 19
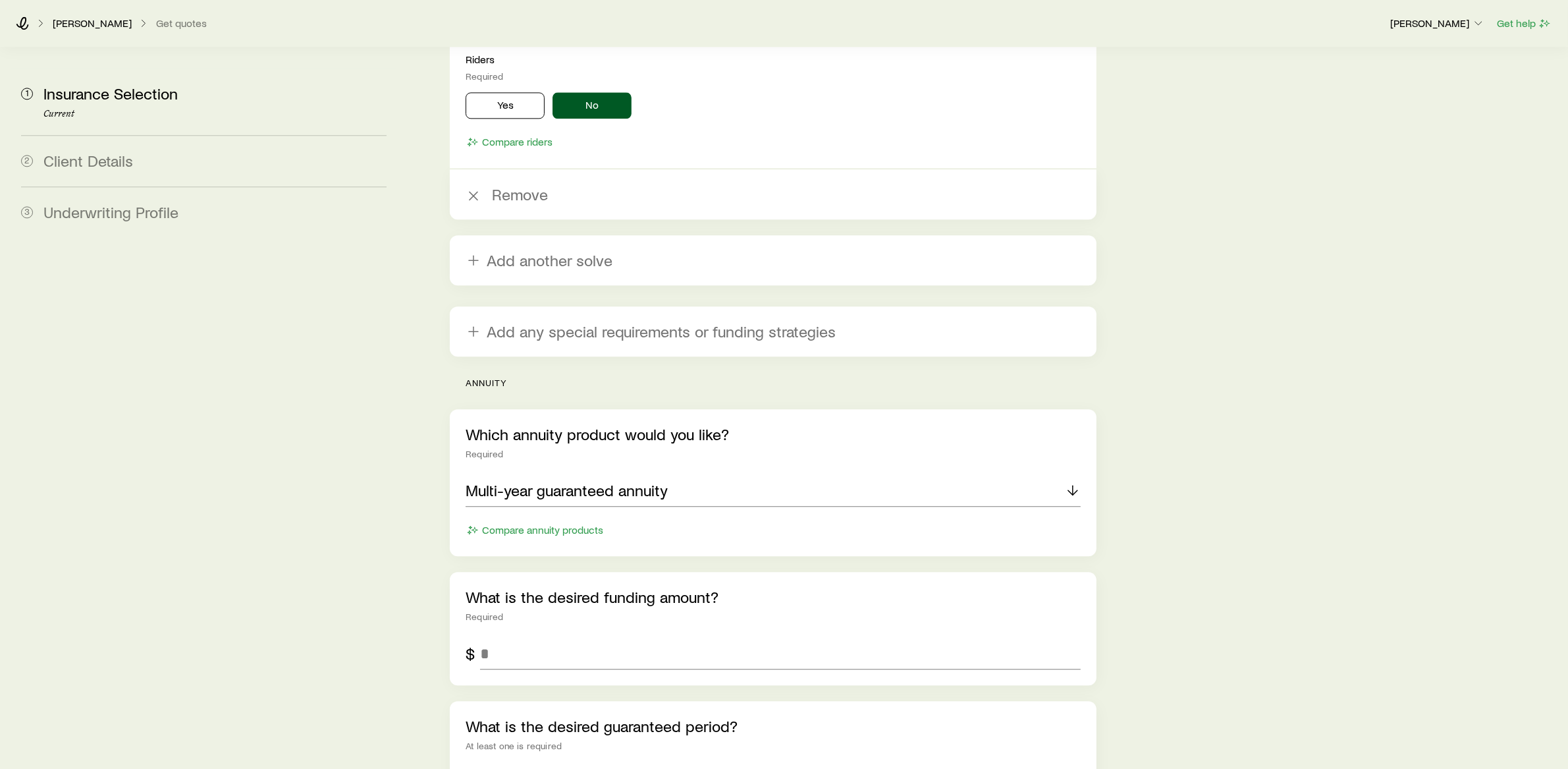
scroll to position [3916, 0]
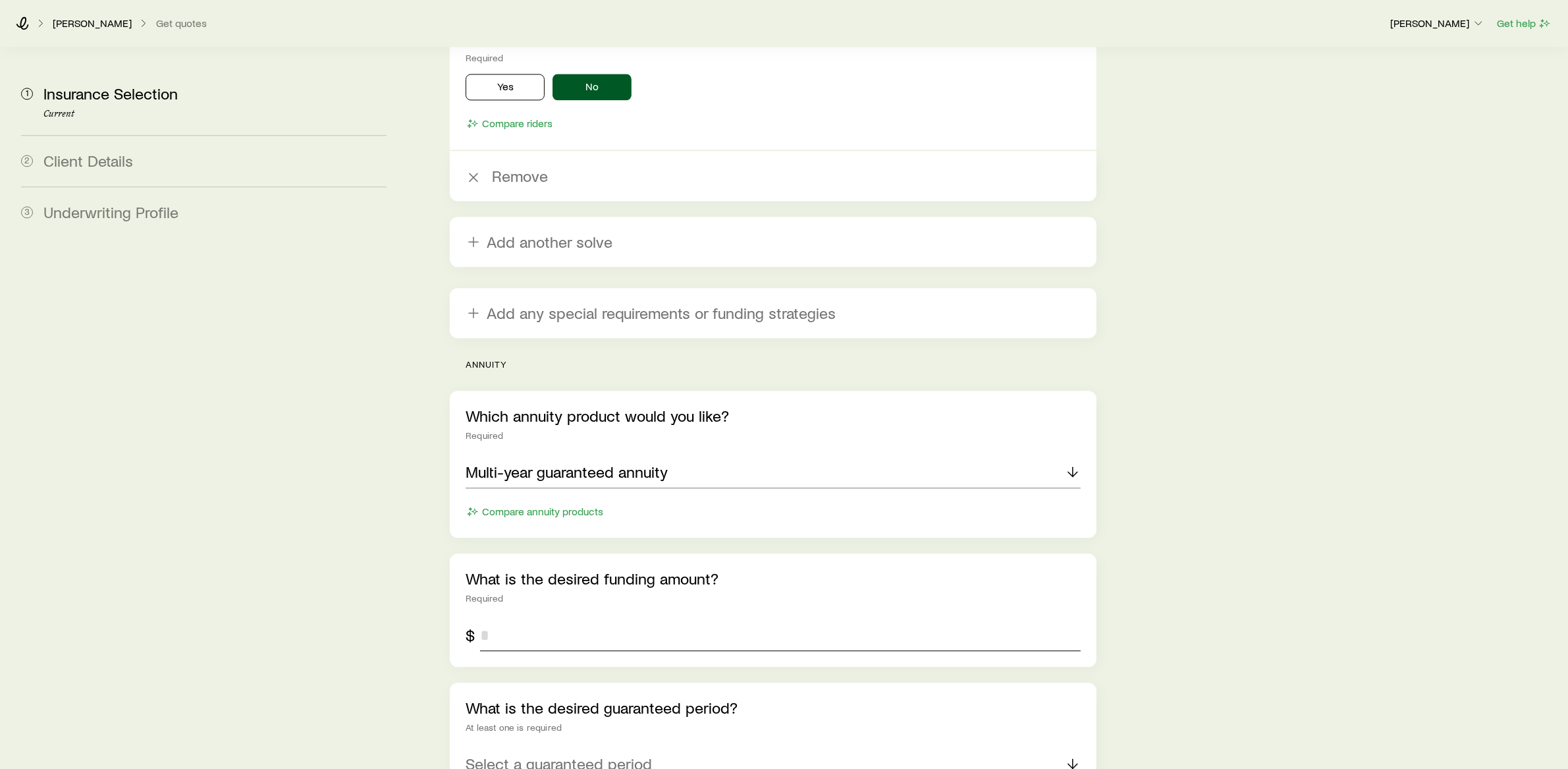
click at [570, 620] on input "tel" at bounding box center [781, 636] width 601 height 32
type input "*******"
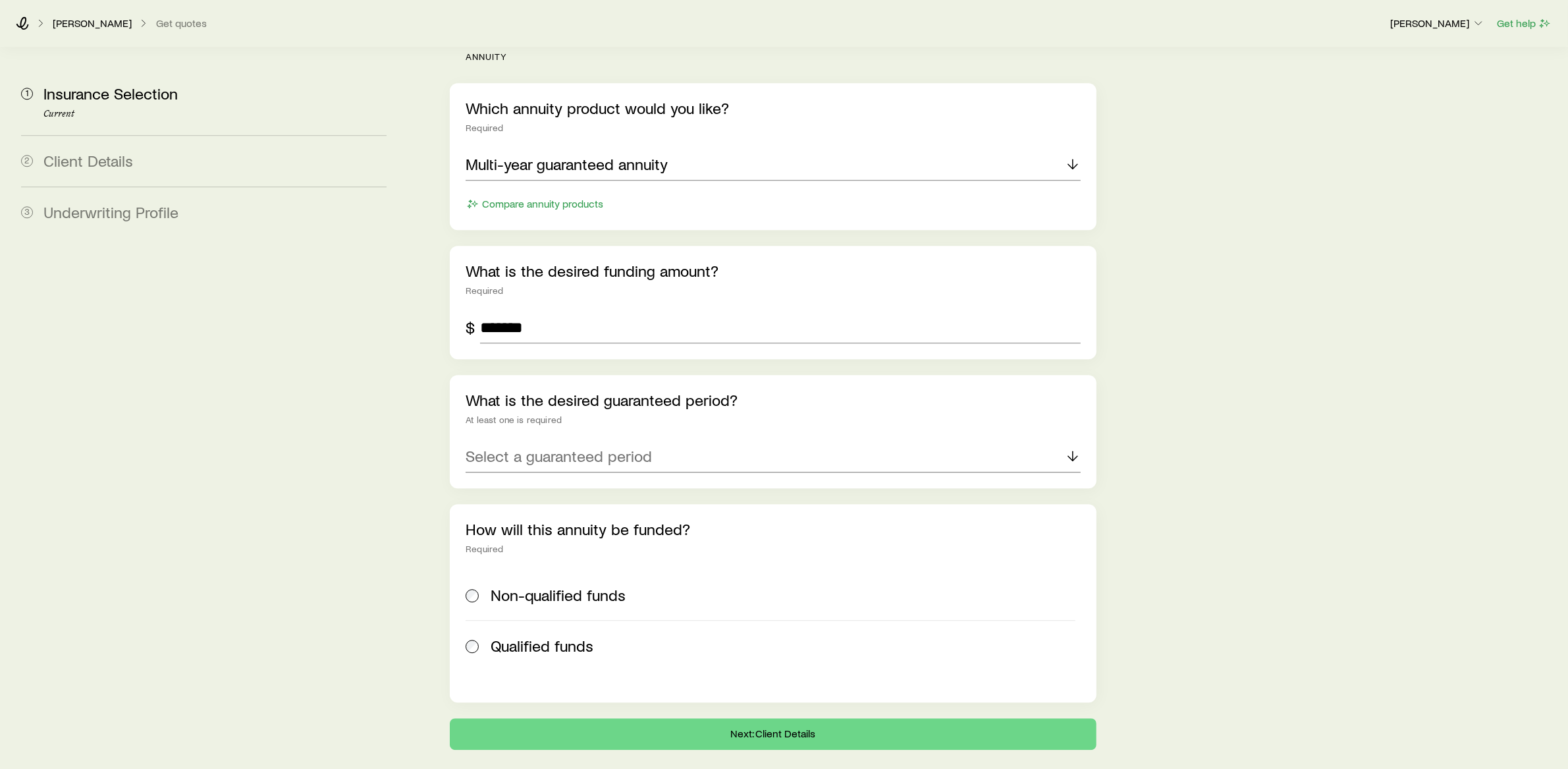
scroll to position [4225, 0]
click at [651, 440] on div "Select a guaranteed period" at bounding box center [773, 456] width 616 height 32
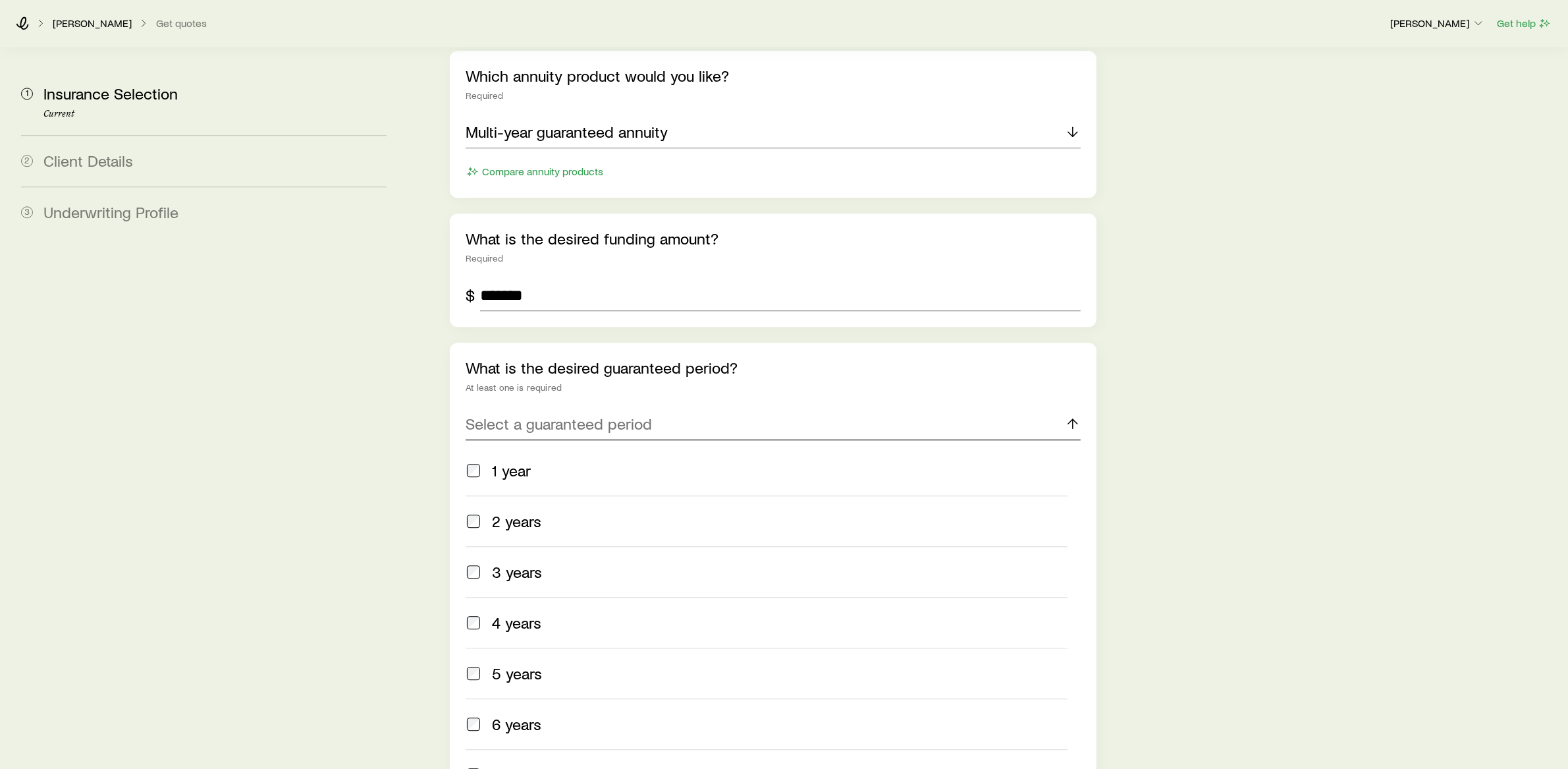
scroll to position [4272, 0]
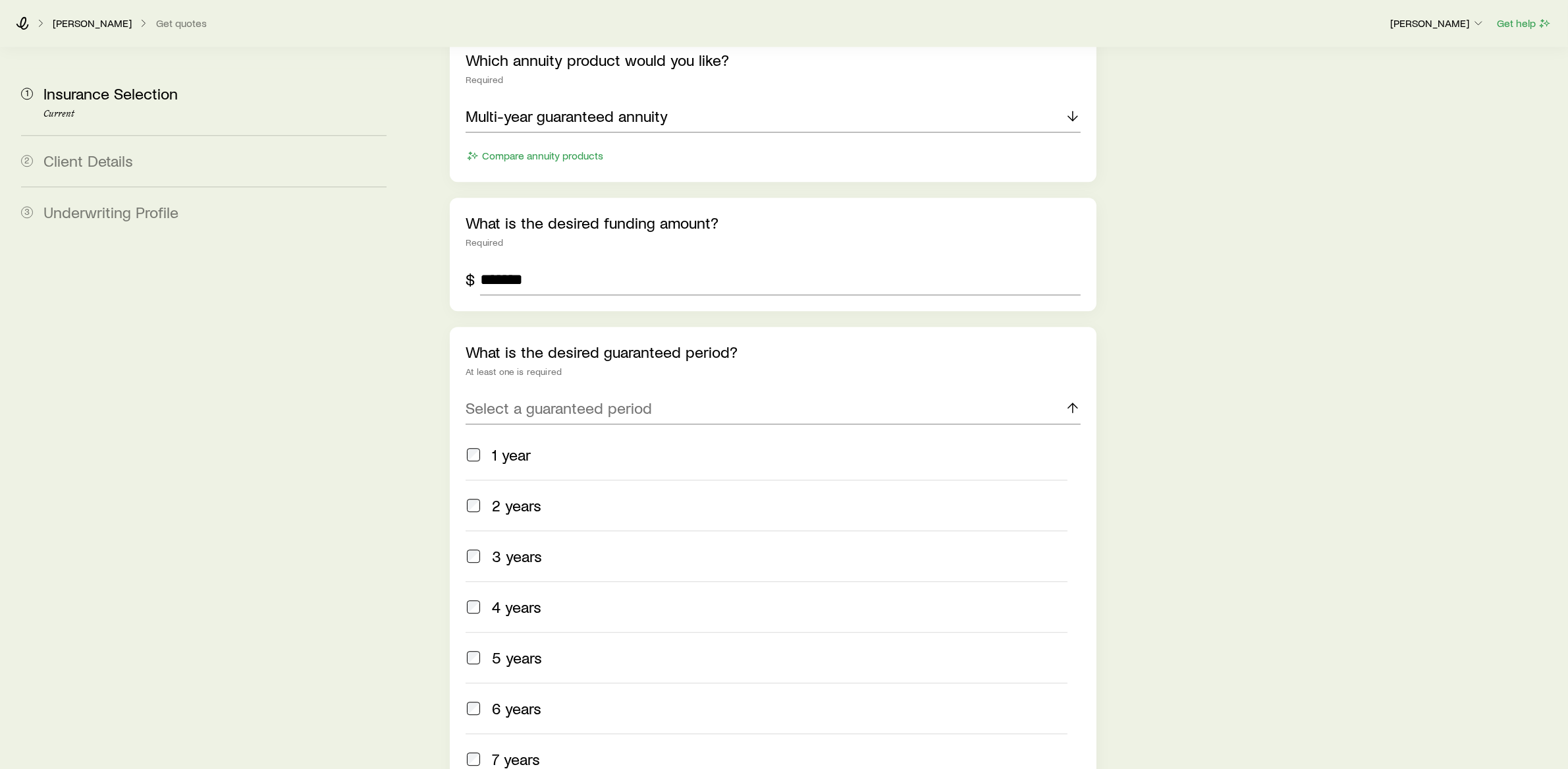
click at [542, 648] on div "5 years" at bounding box center [780, 657] width 576 height 19
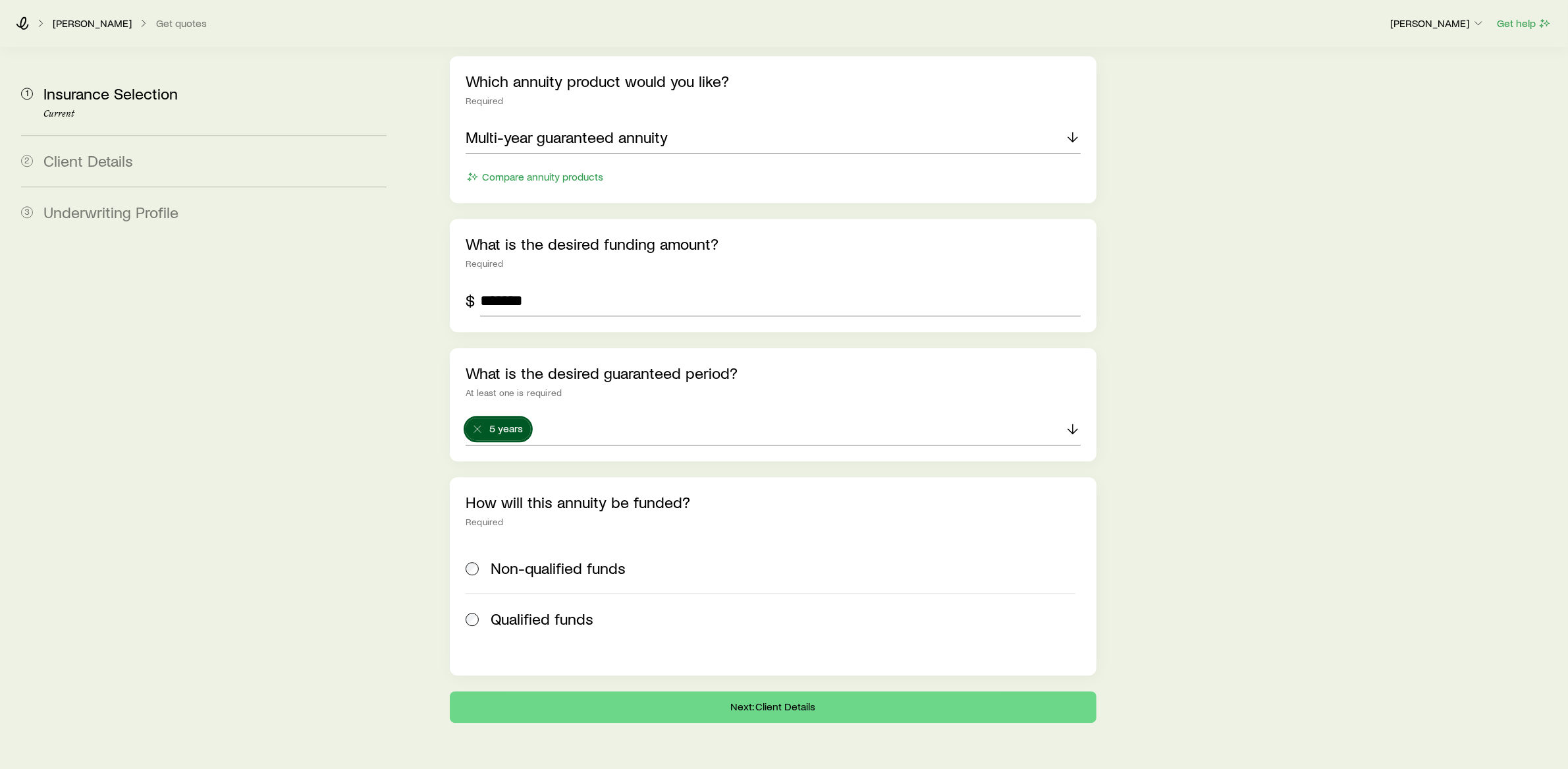
click at [485, 558] on div "Non-qualified funds" at bounding box center [770, 567] width 610 height 19
click at [783, 691] on button "Next: Client Details" at bounding box center [773, 707] width 647 height 32
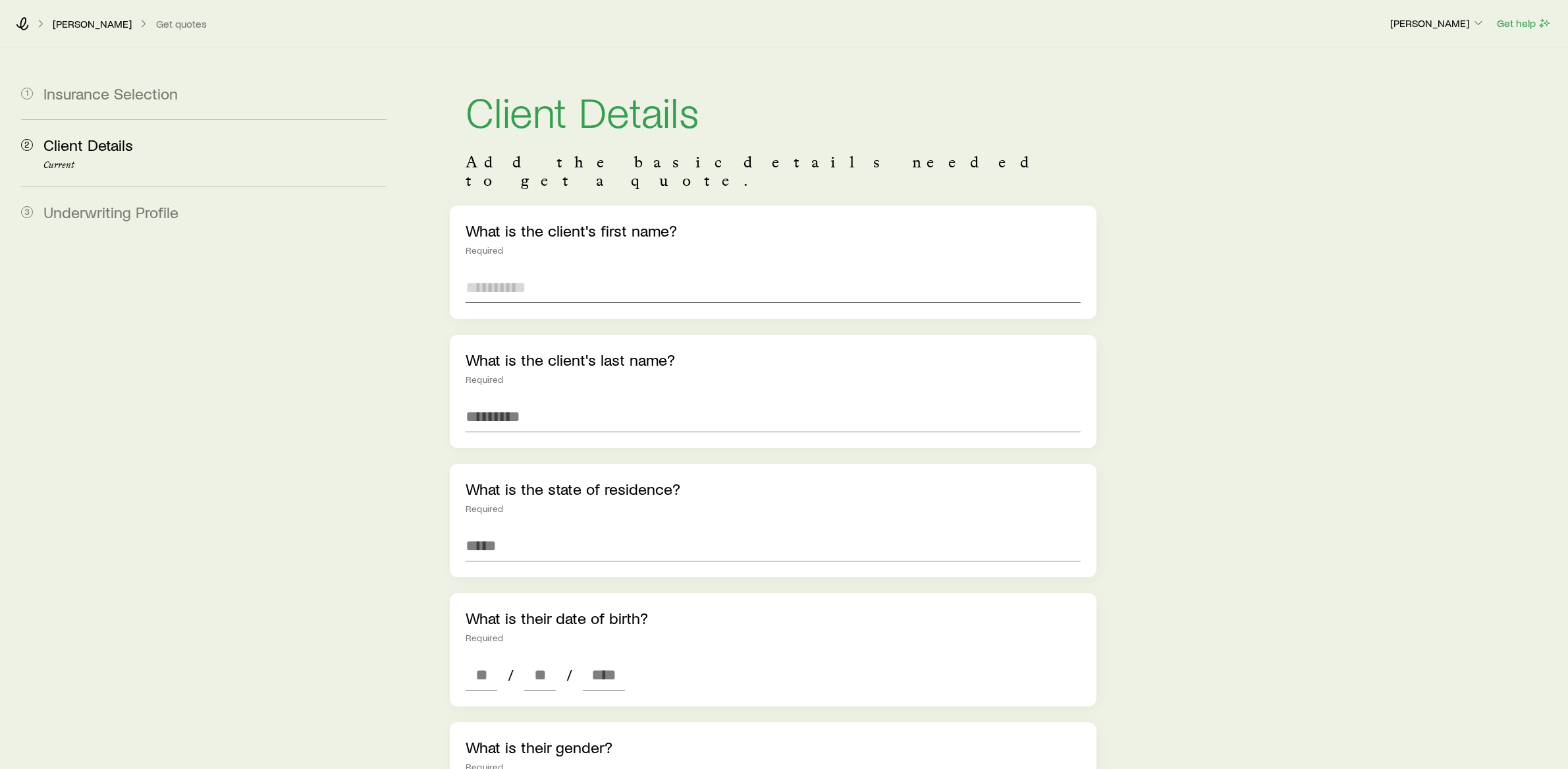
click at [578, 272] on input "text" at bounding box center [773, 288] width 616 height 32
type input "****"
type input "*****"
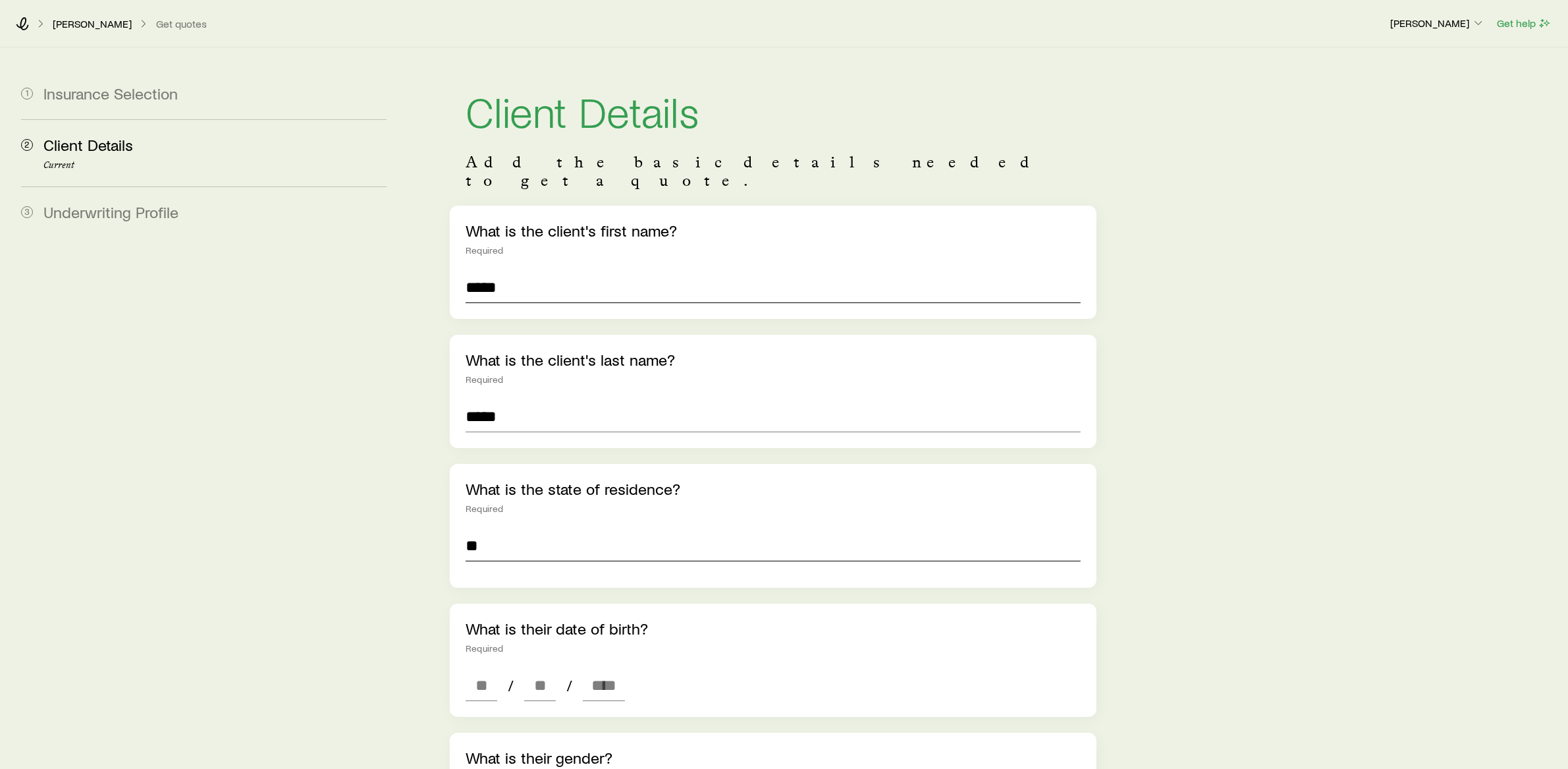
type input "*"
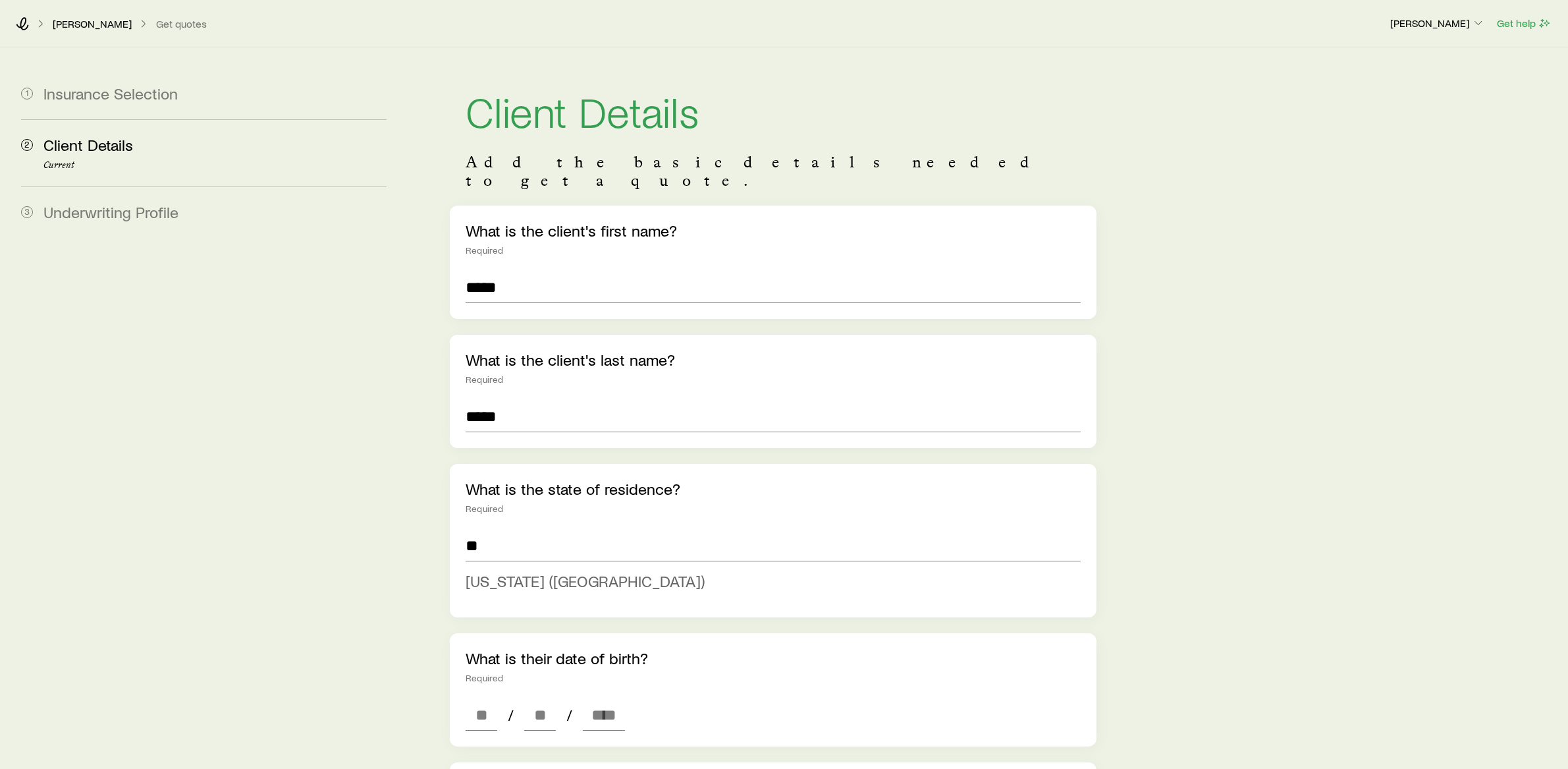
click at [542, 571] on span "[US_STATE] ([GEOGRAPHIC_DATA])" at bounding box center [585, 580] width 239 height 19
type input "**********"
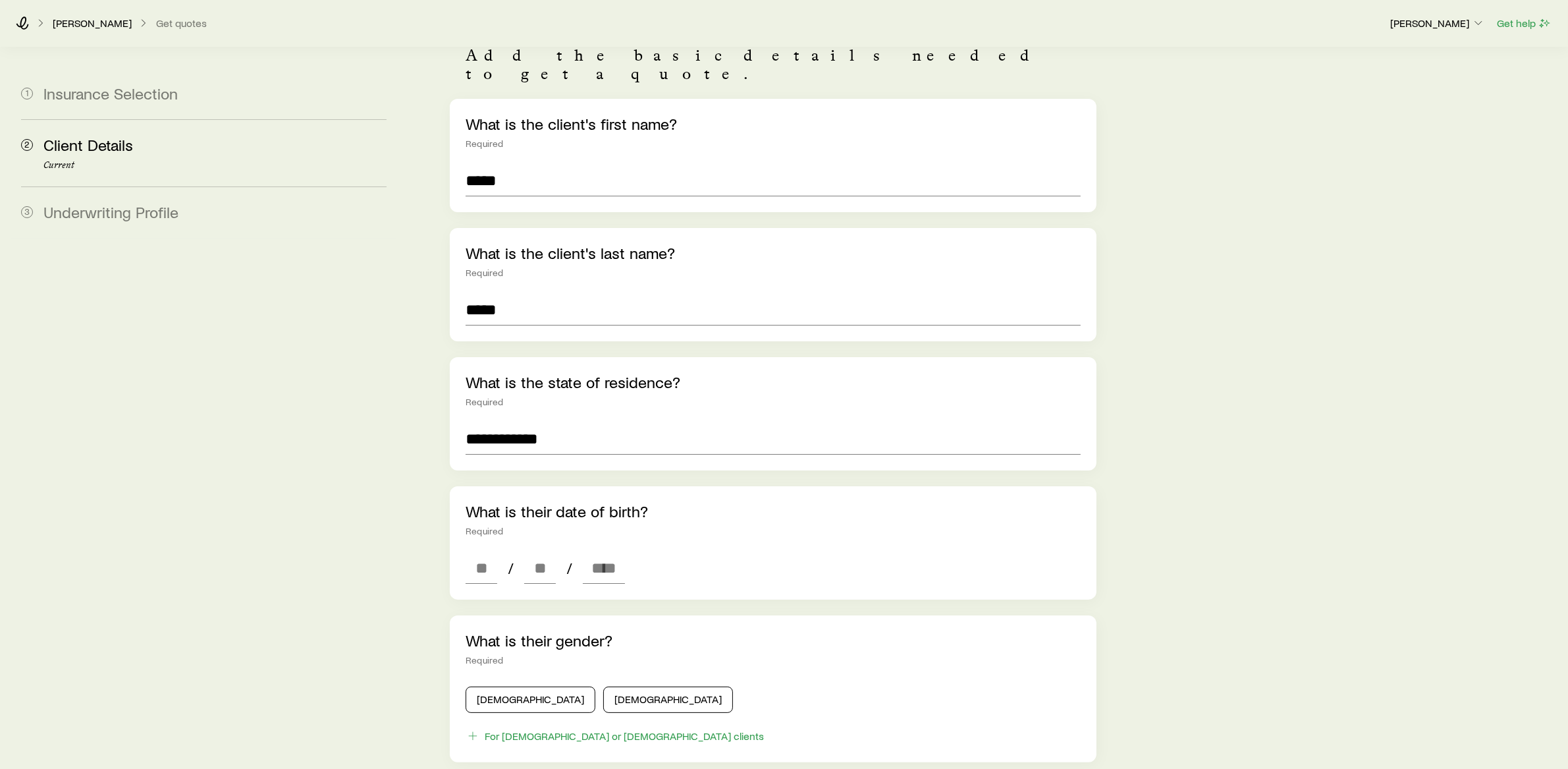
scroll to position [109, 0]
click at [473, 553] on input at bounding box center [481, 566] width 32 height 32
type input "**"
type input "****"
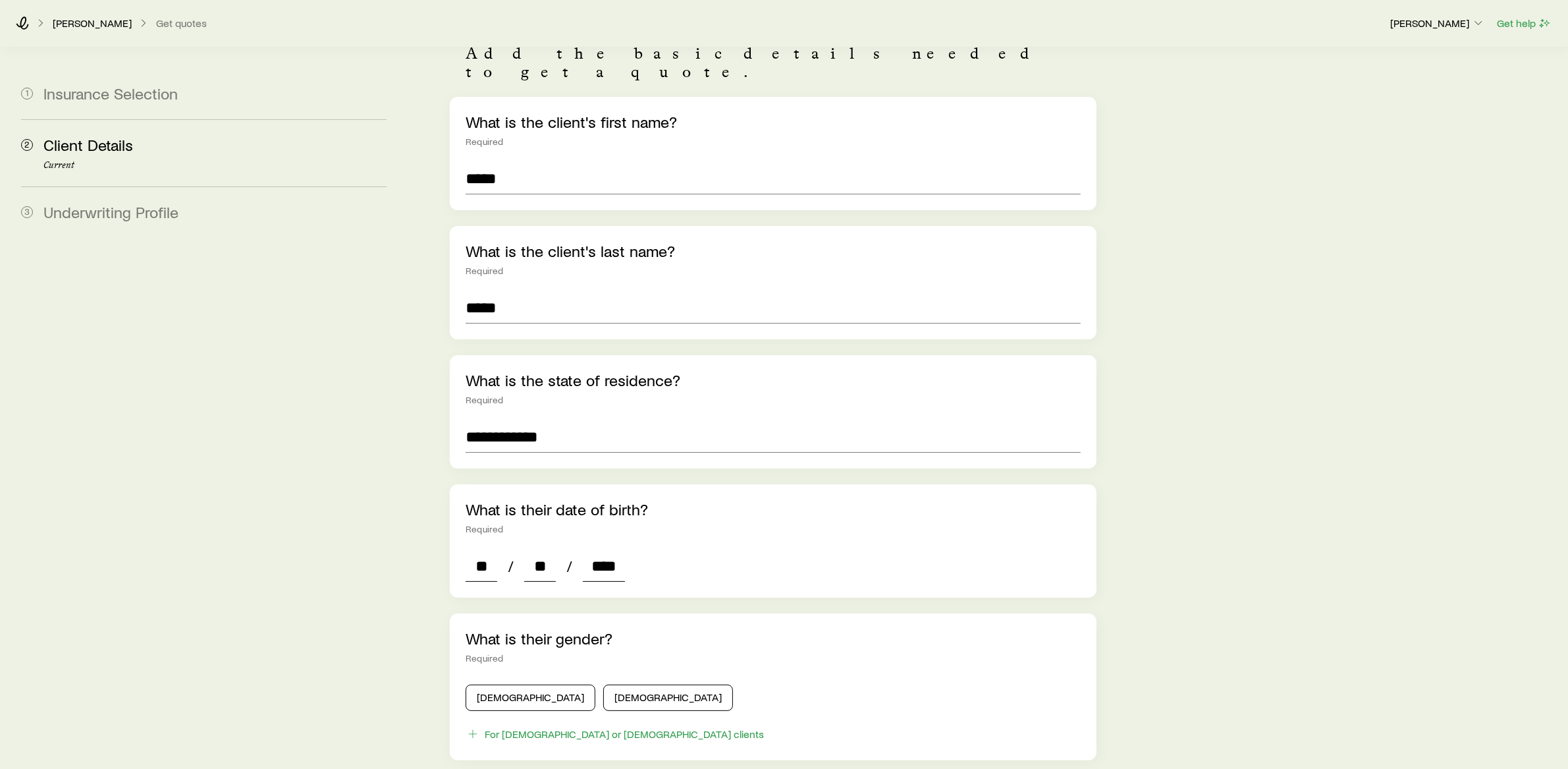
type input "*"
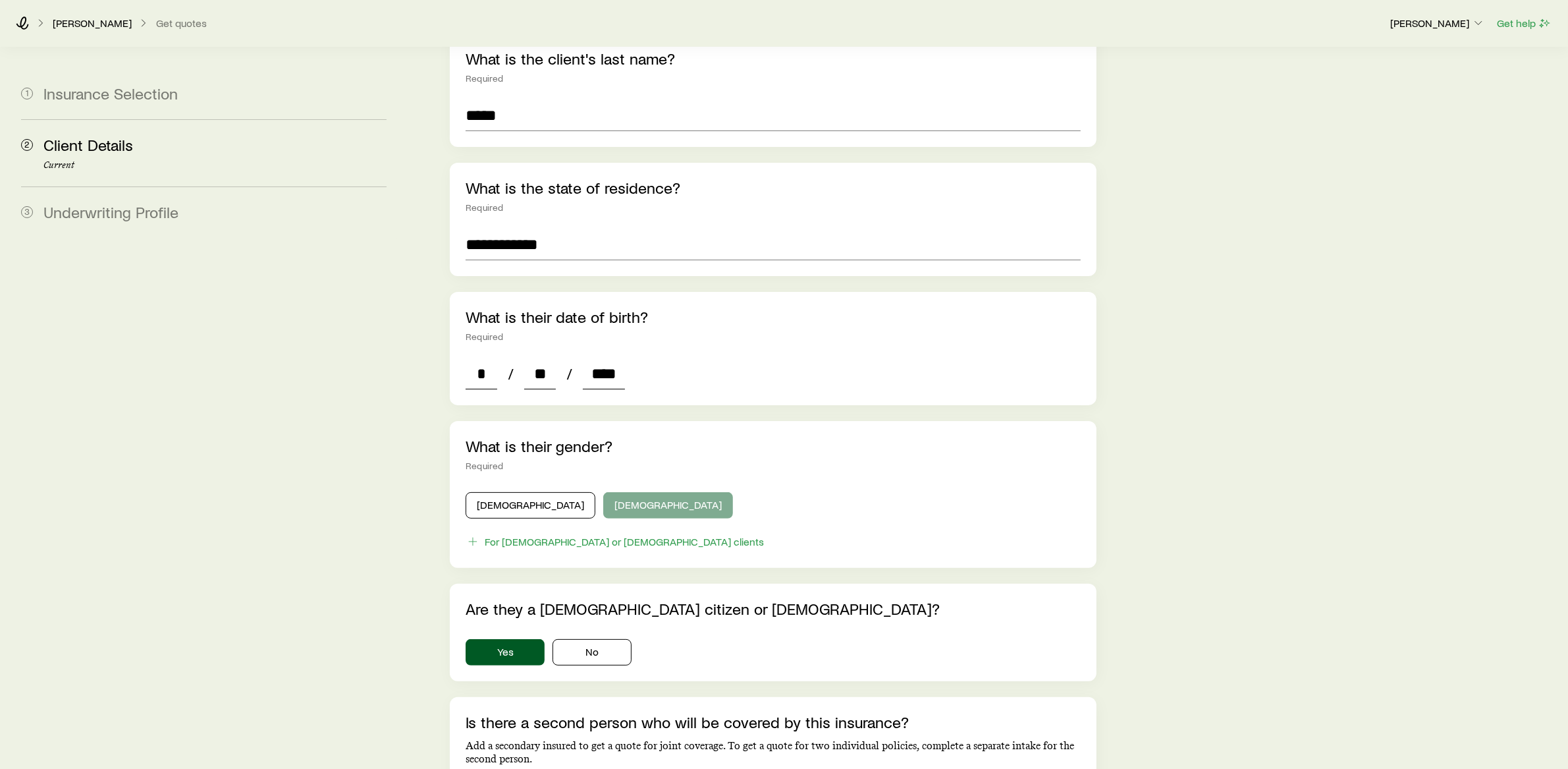
scroll to position [305, 0]
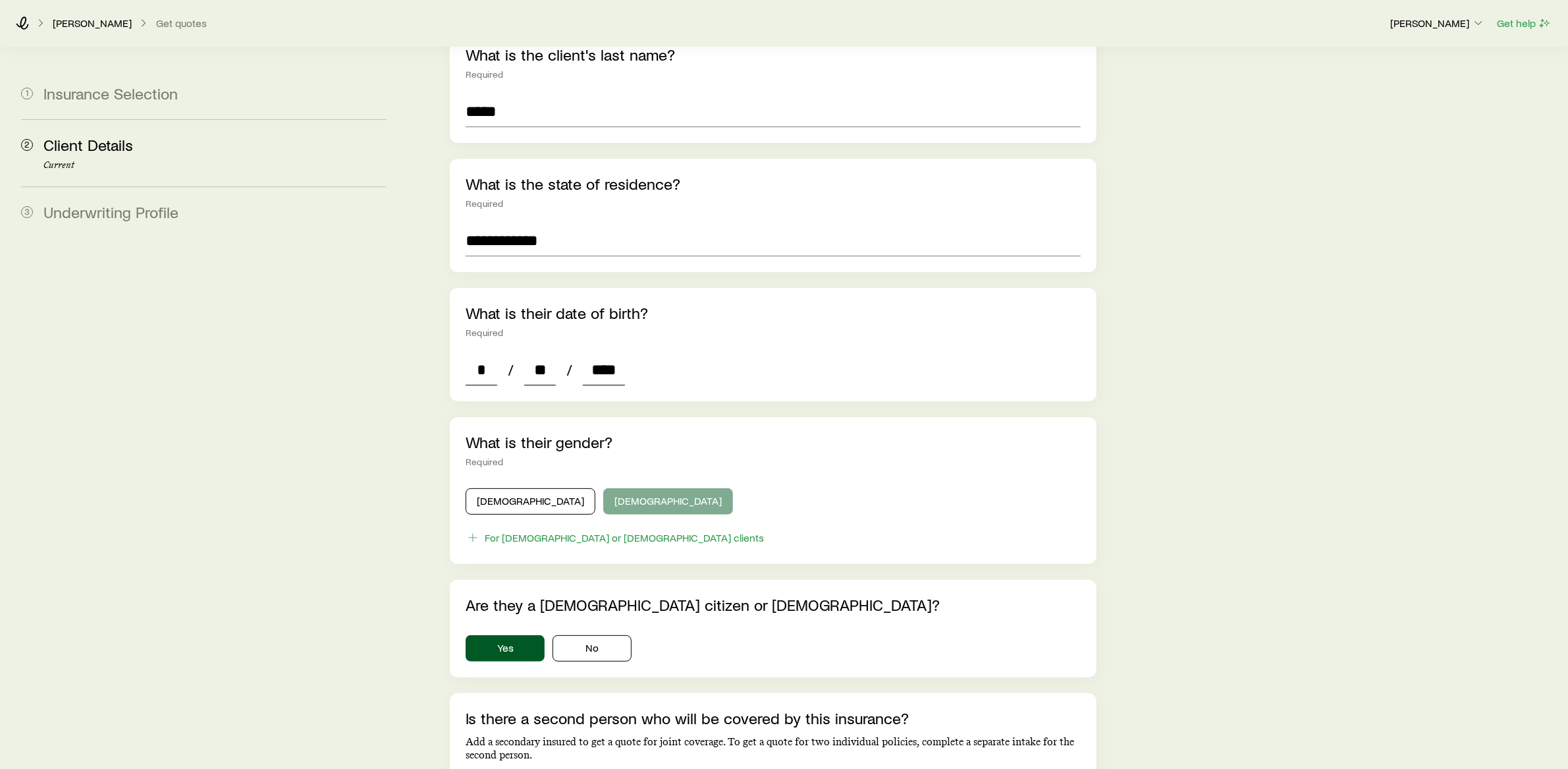
type input "****"
click at [604, 488] on button "[DEMOGRAPHIC_DATA]" at bounding box center [668, 501] width 129 height 27
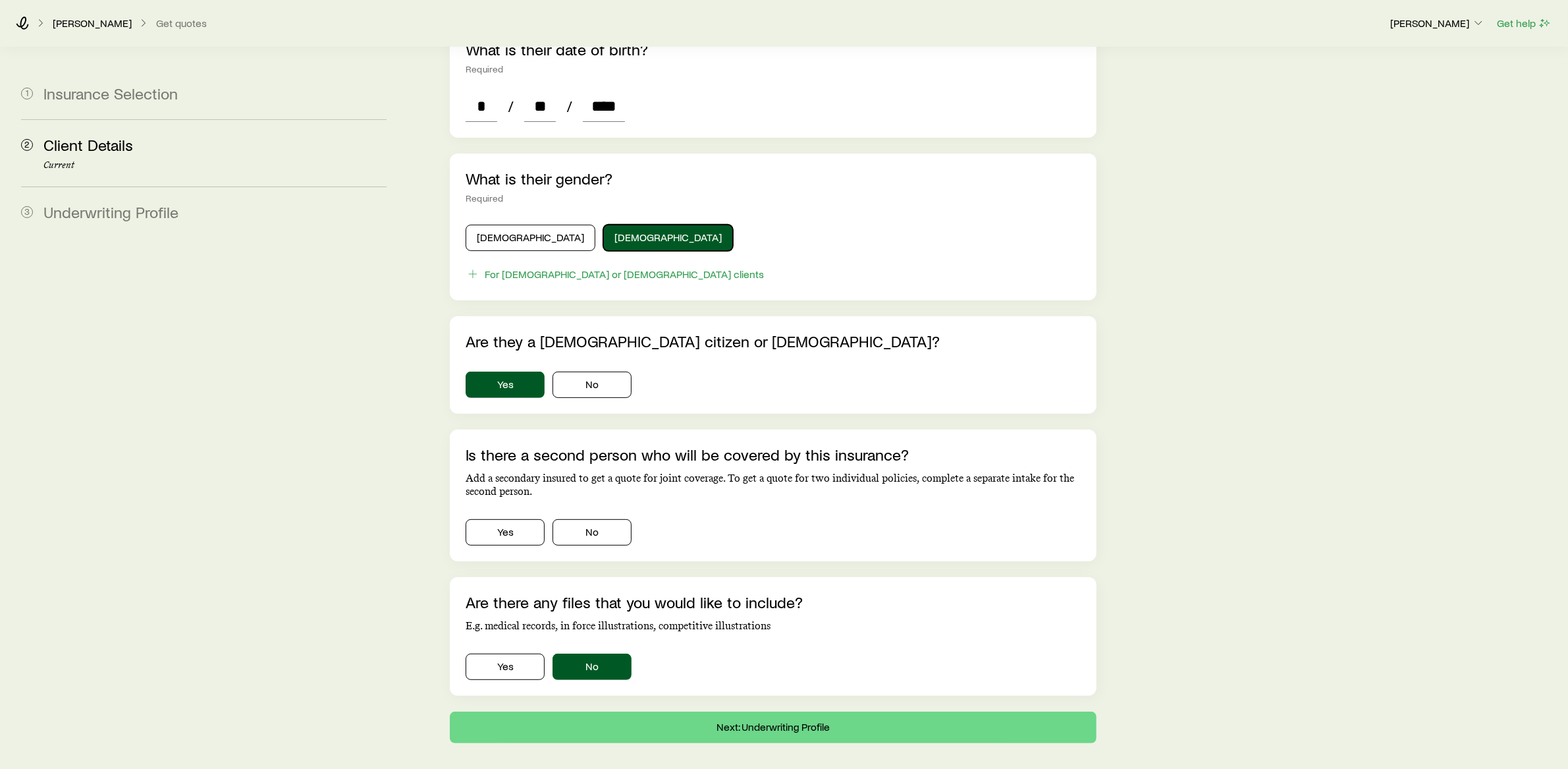
scroll to position [613, 0]
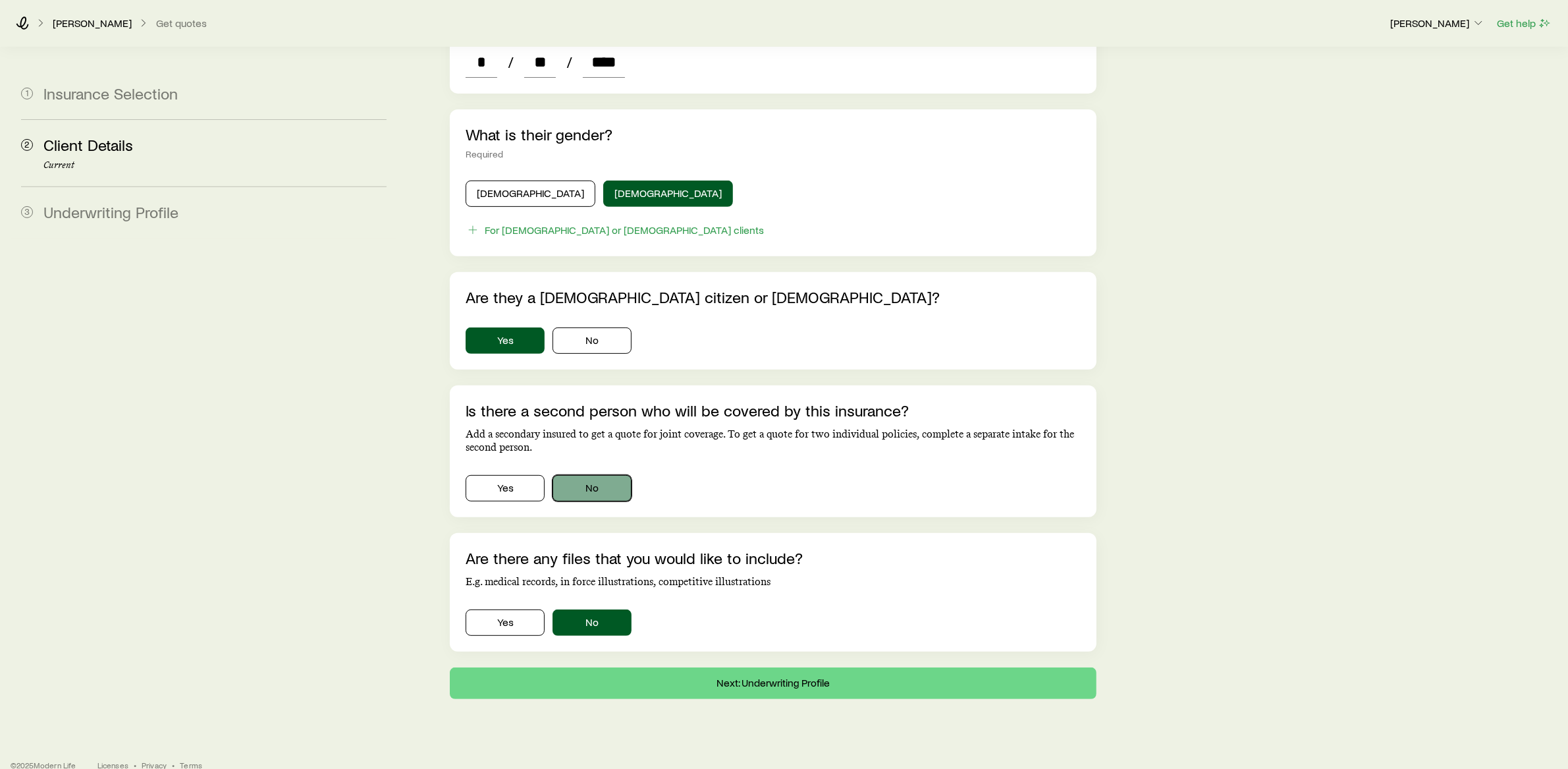
click at [585, 475] on button "No" at bounding box center [592, 488] width 79 height 27
click at [730, 667] on button "Next: Underwriting Profile" at bounding box center [773, 683] width 647 height 32
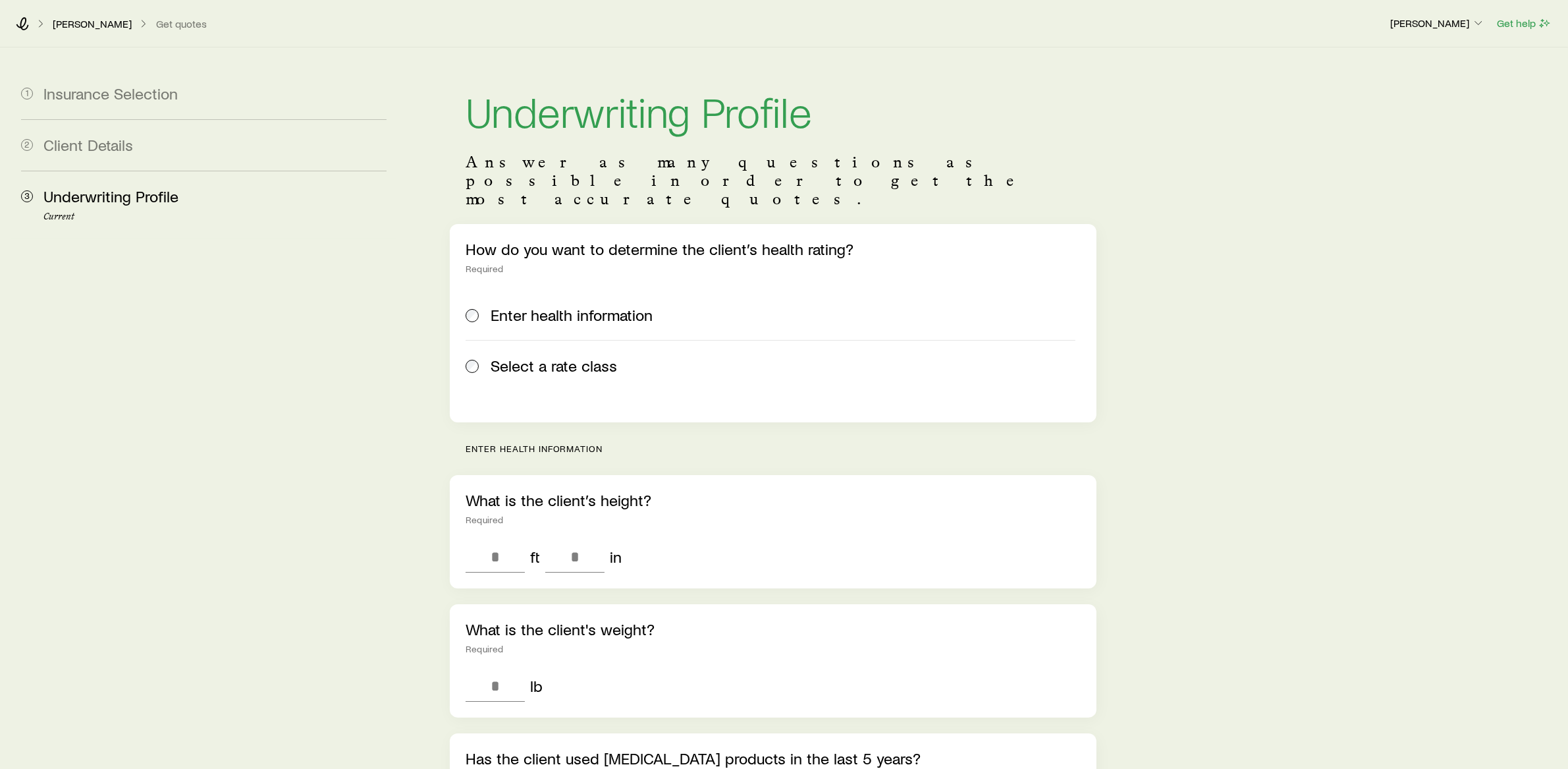
click at [481, 357] on div "Select a rate class" at bounding box center [770, 366] width 610 height 19
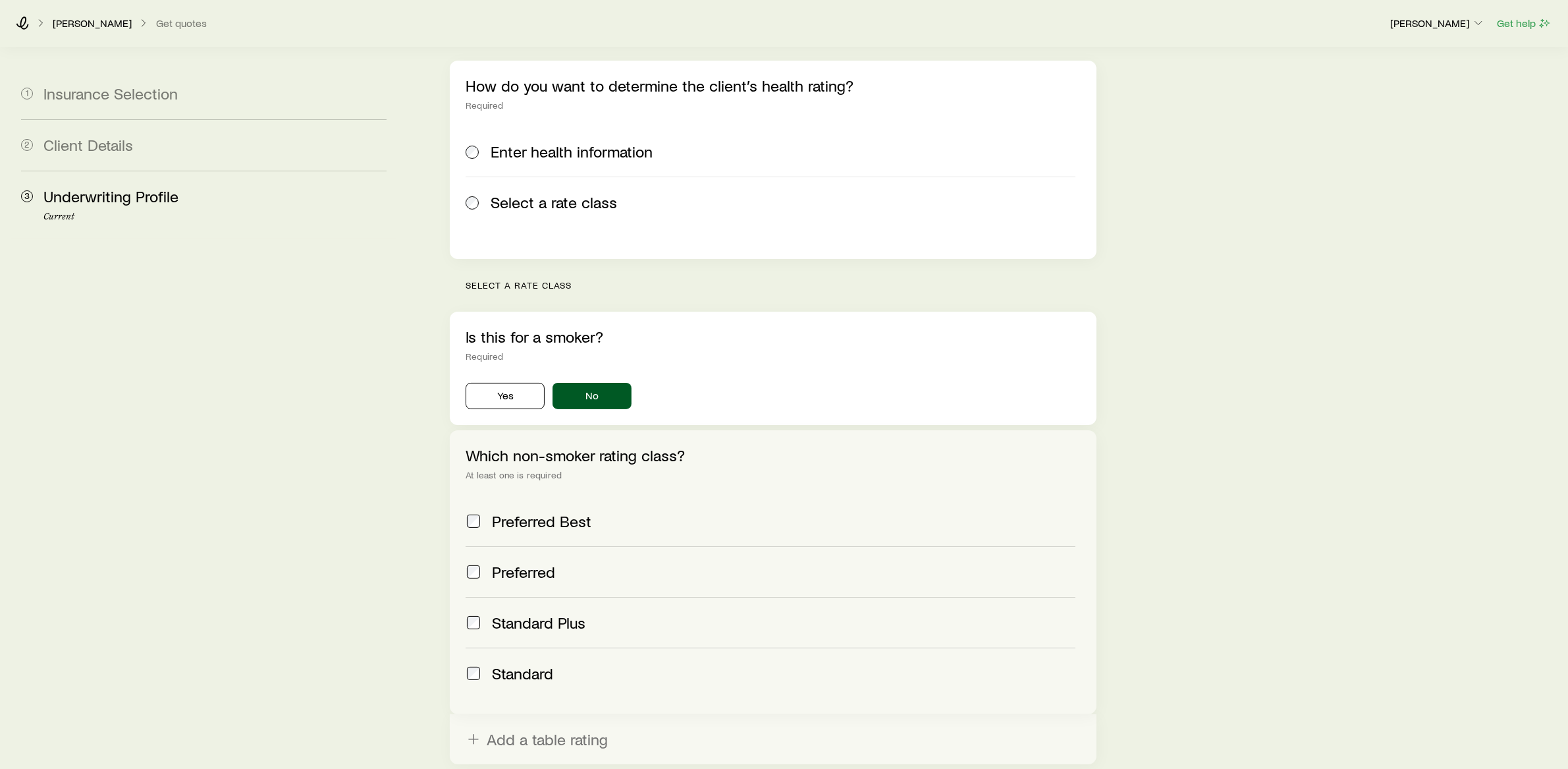
scroll to position [93, 0]
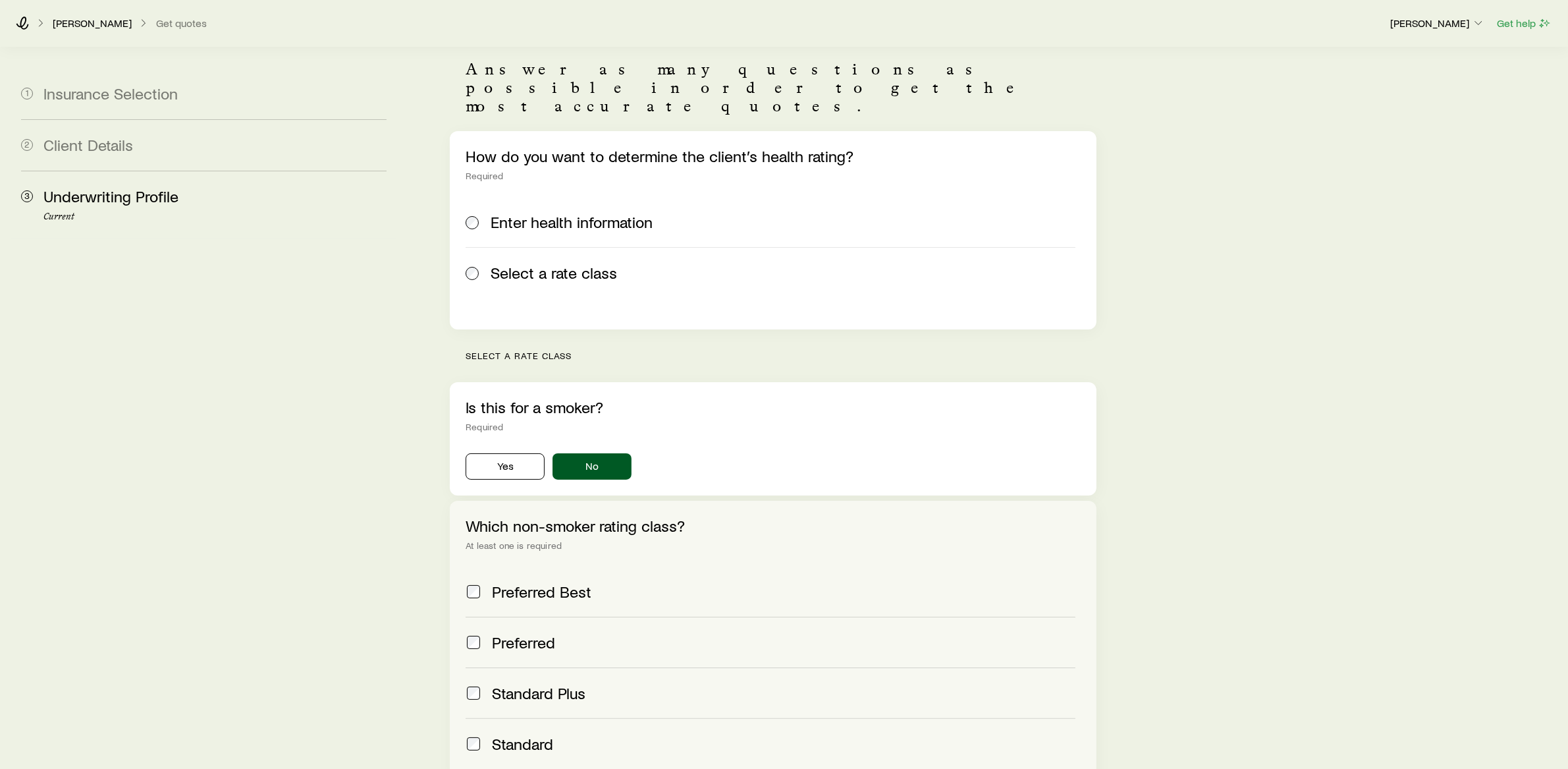
click at [479, 213] on span at bounding box center [472, 221] width 15 height 19
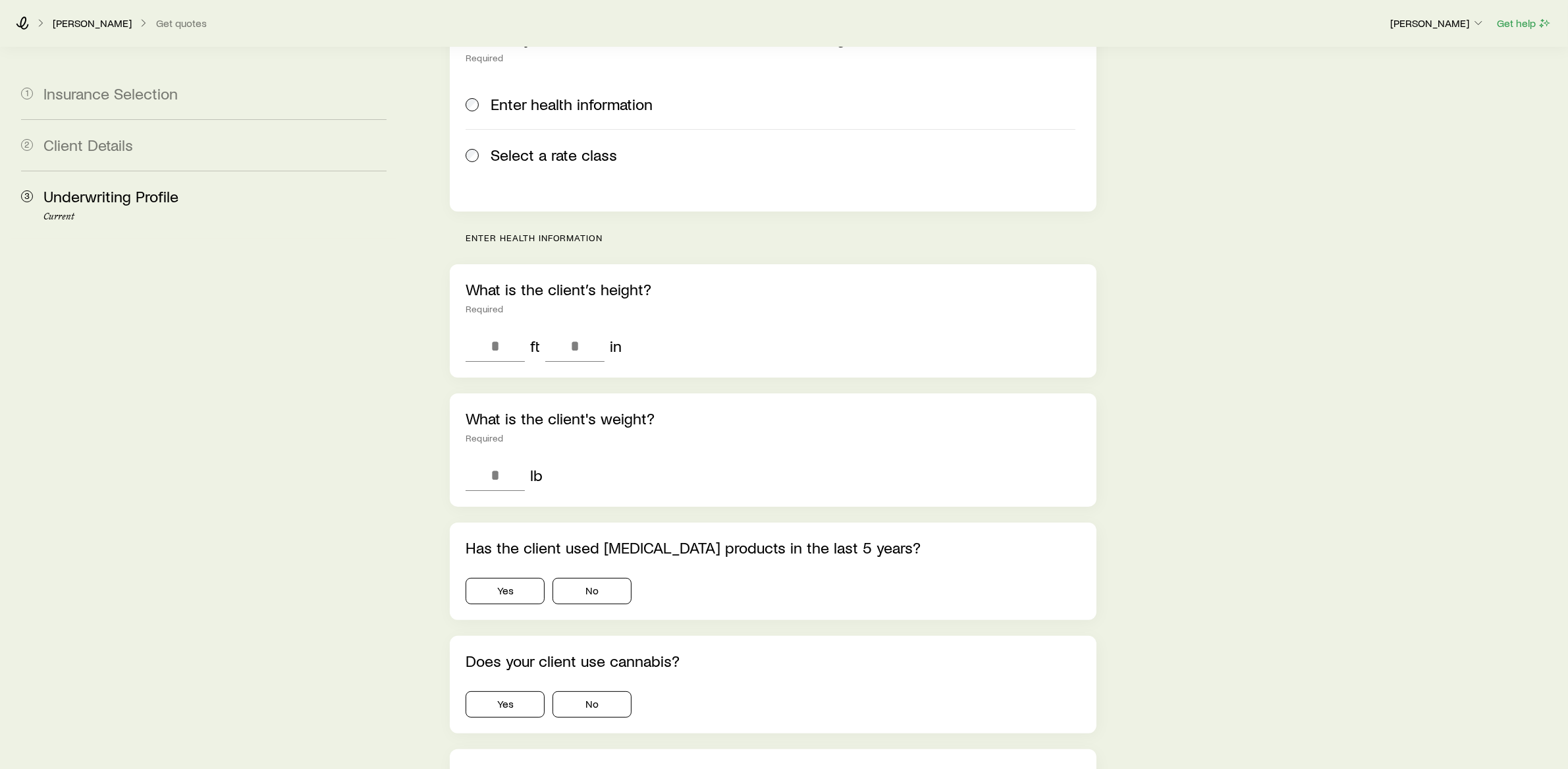
scroll to position [0, 0]
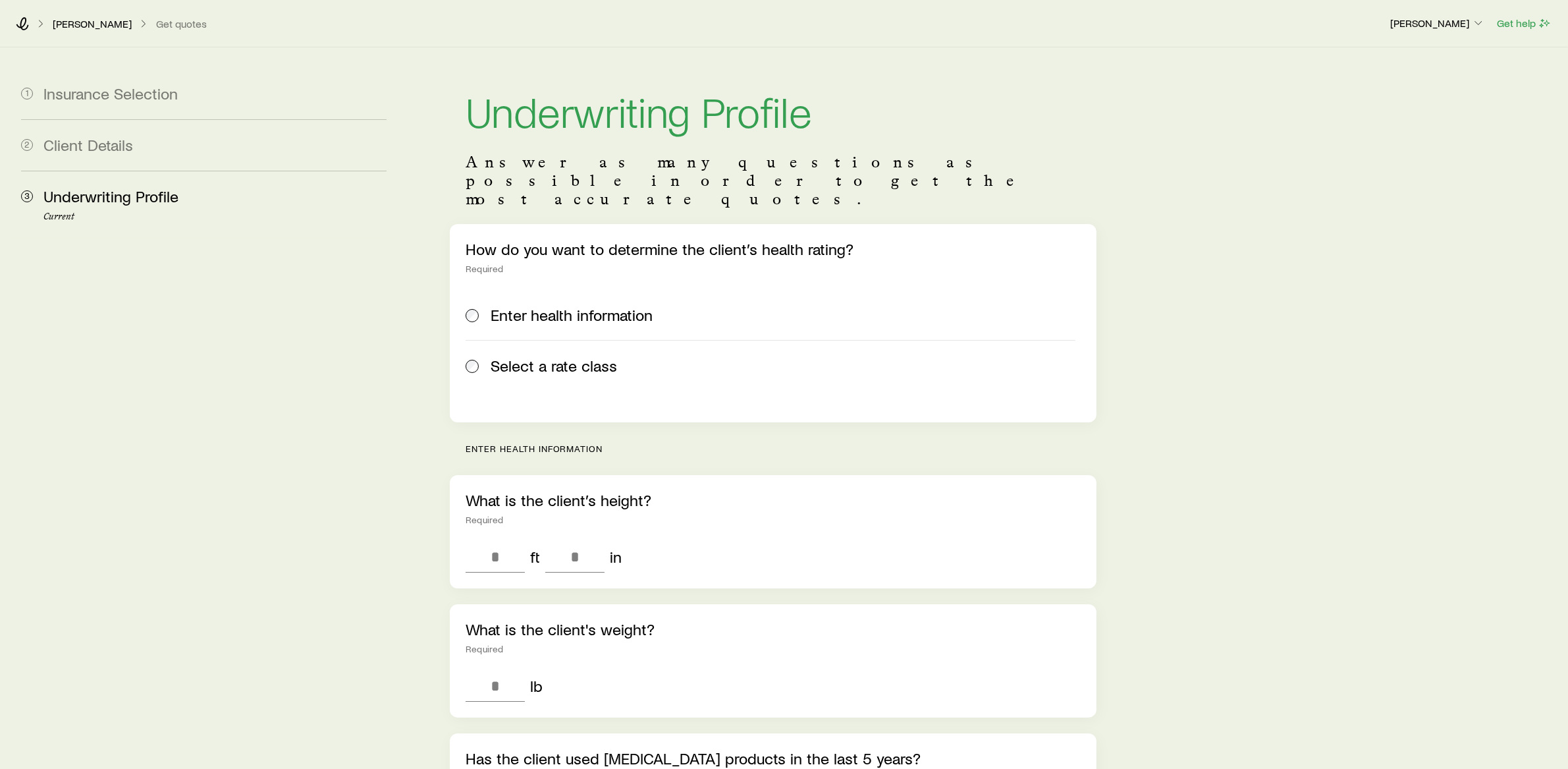
click at [482, 357] on div "Select a rate class" at bounding box center [770, 366] width 610 height 19
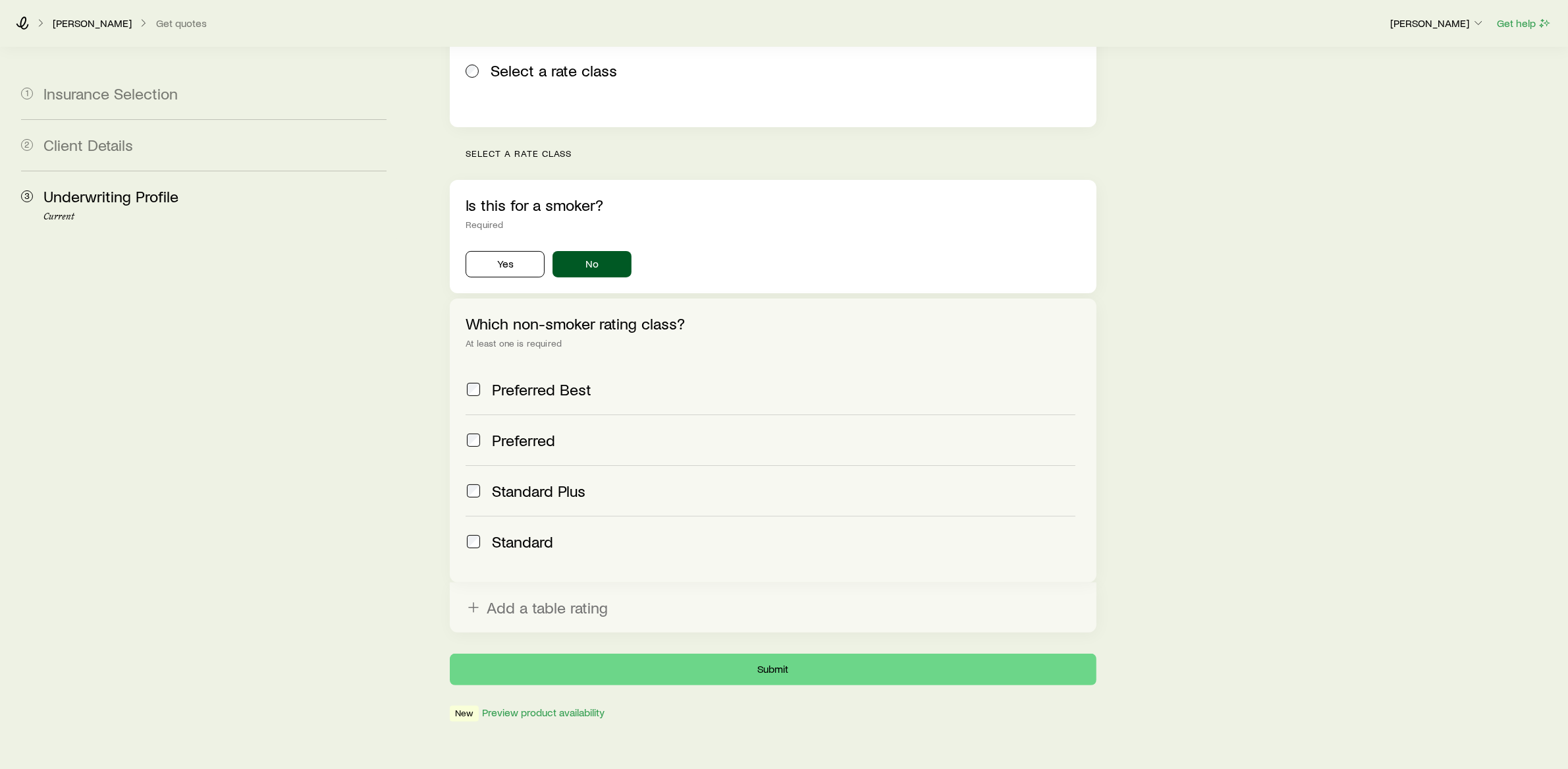
scroll to position [299, 0]
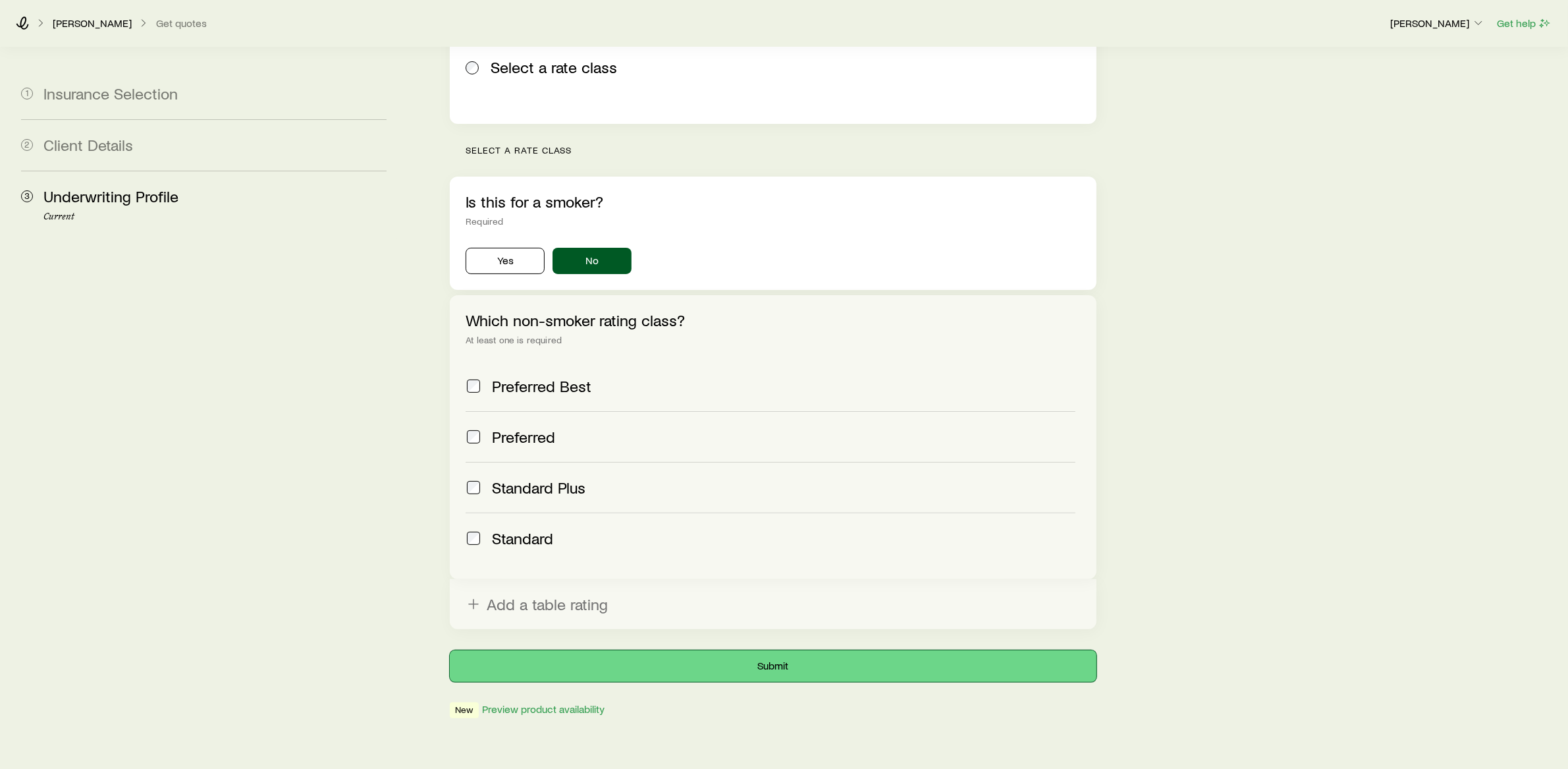
click at [783, 650] on button "Submit" at bounding box center [773, 666] width 647 height 32
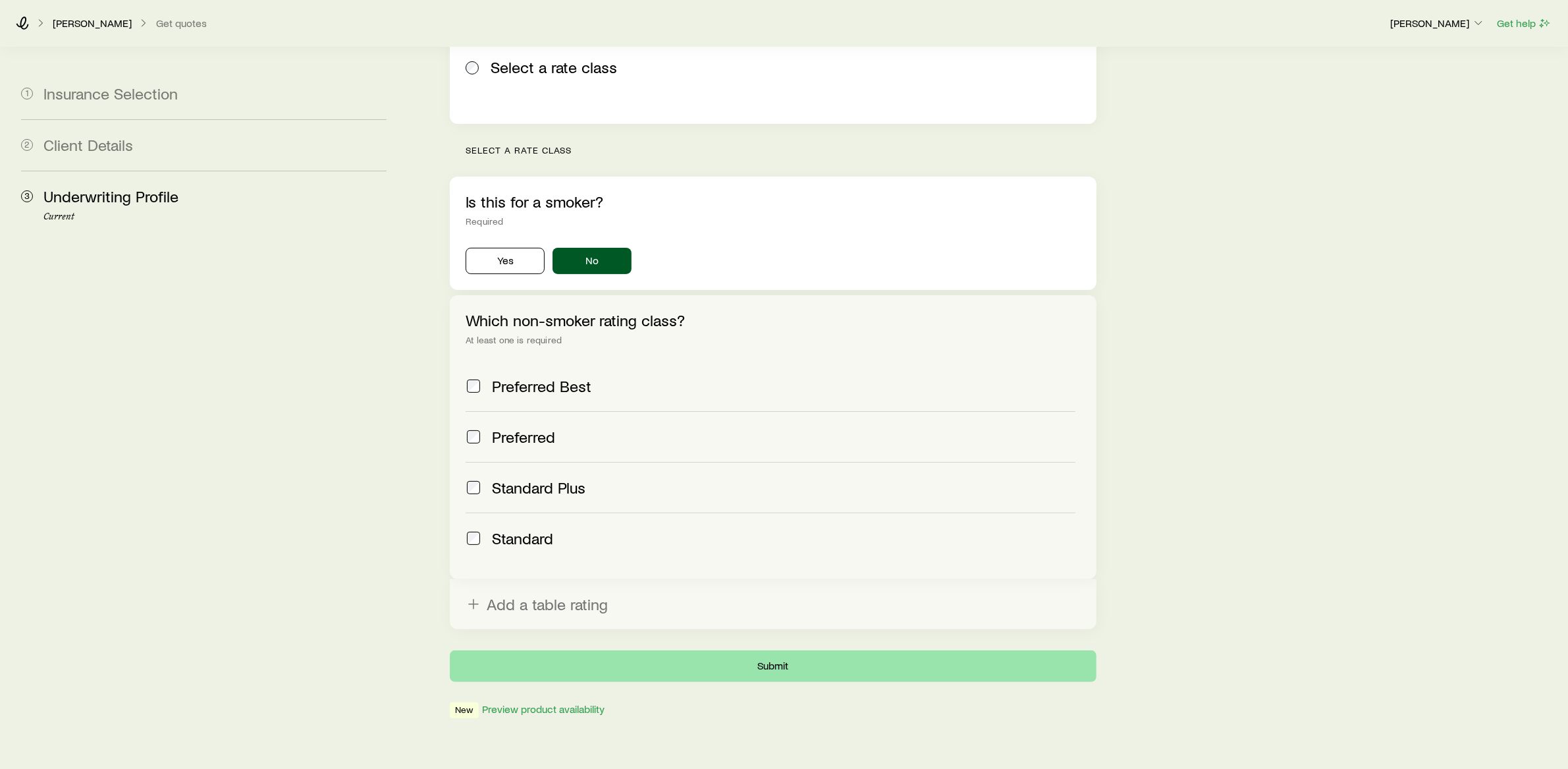
scroll to position [0, 0]
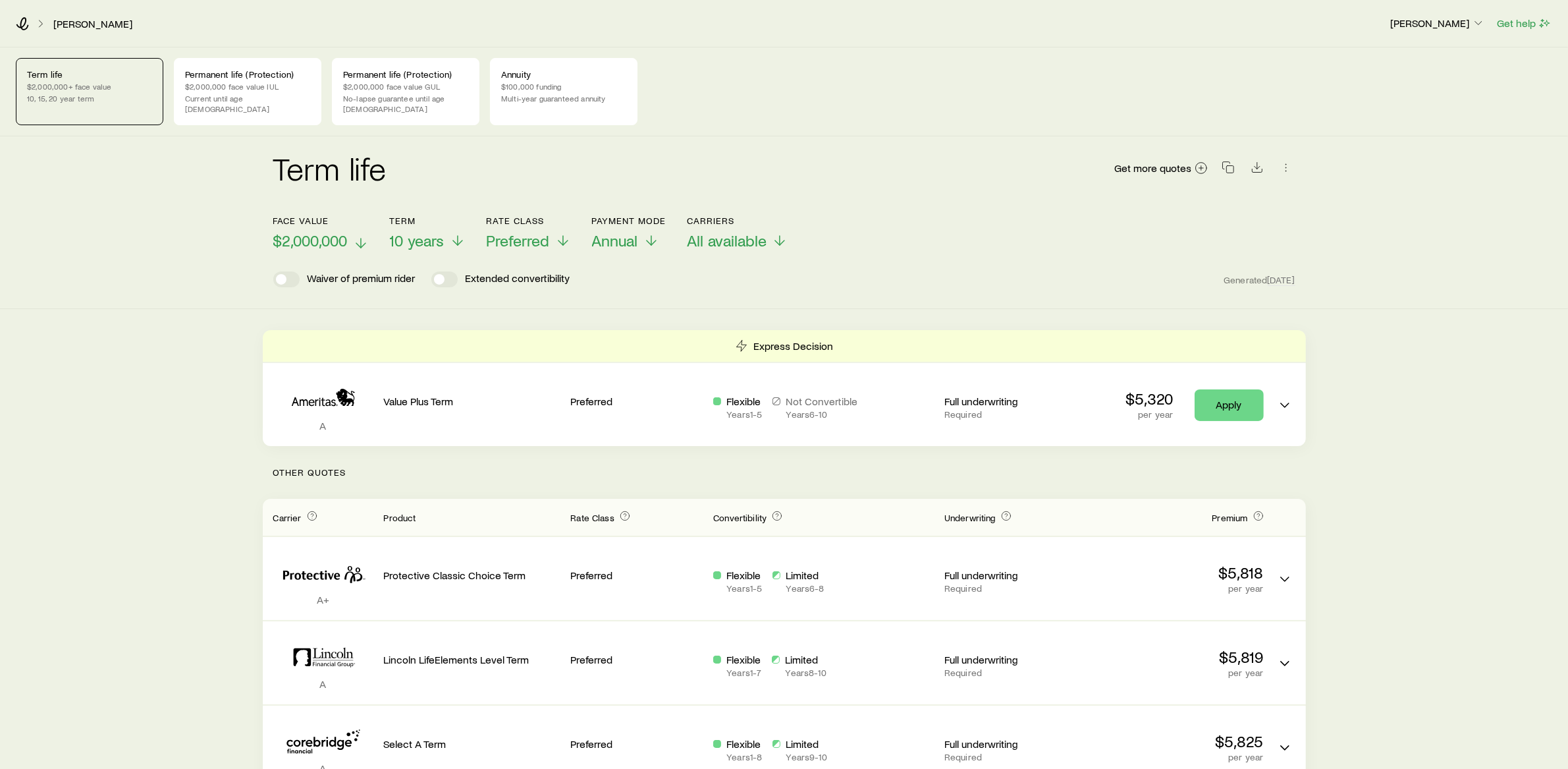
click at [321, 235] on span "$2,000,000" at bounding box center [310, 240] width 74 height 19
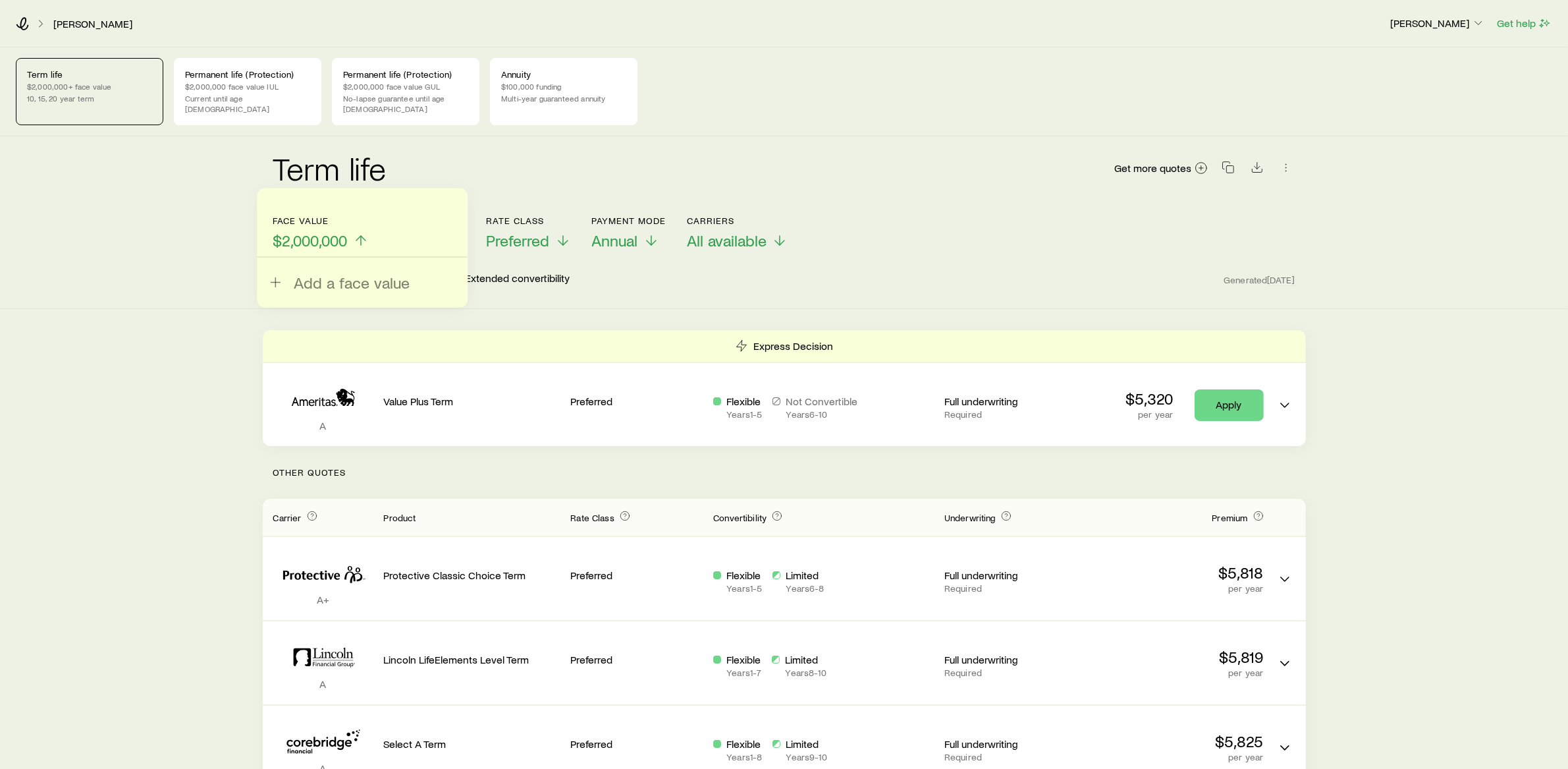
click at [517, 184] on div "Term life Get more quotes" at bounding box center [784, 176] width 1022 height 47
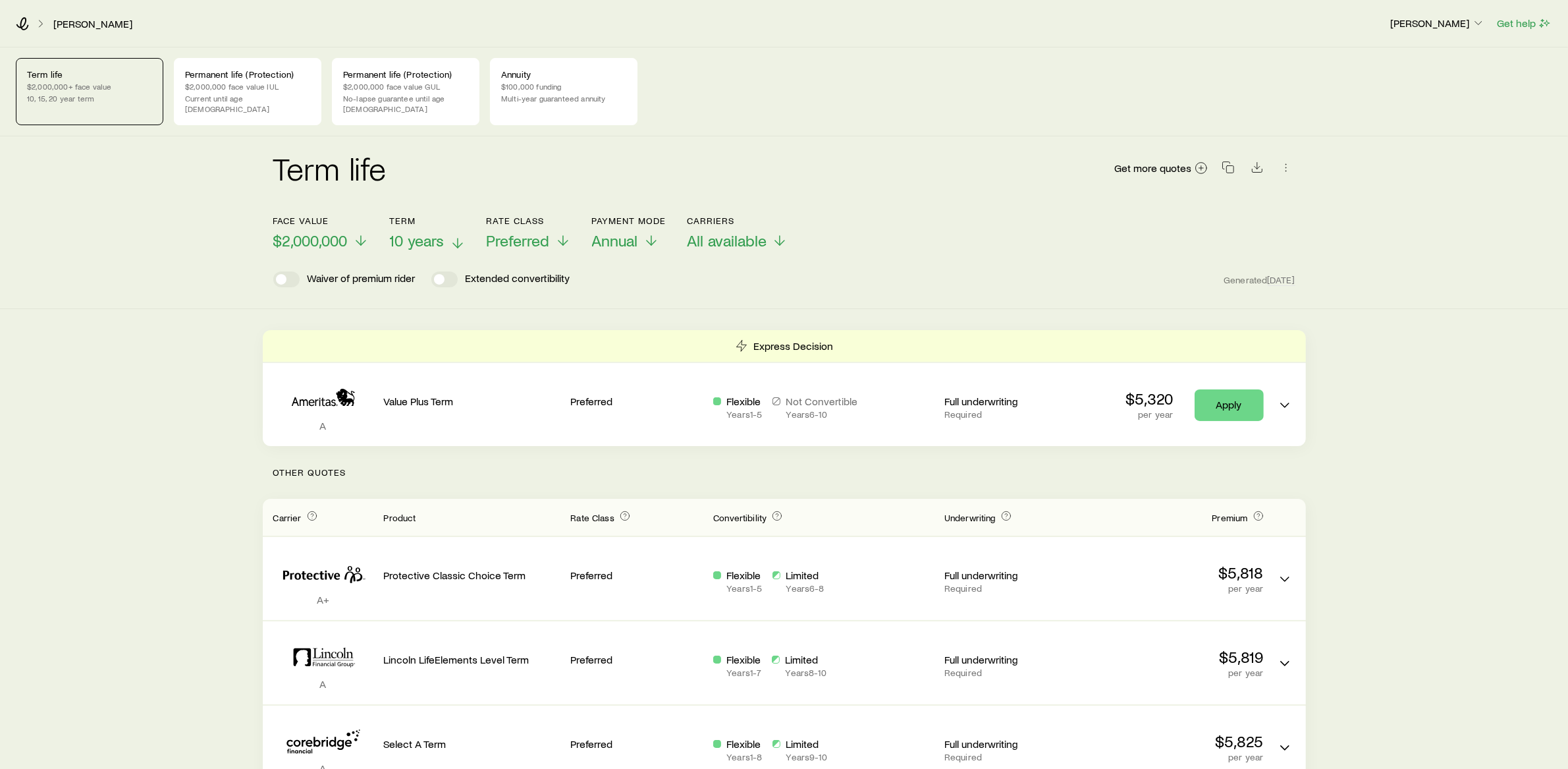
click at [436, 217] on button "Term 10 years" at bounding box center [428, 232] width 76 height 35
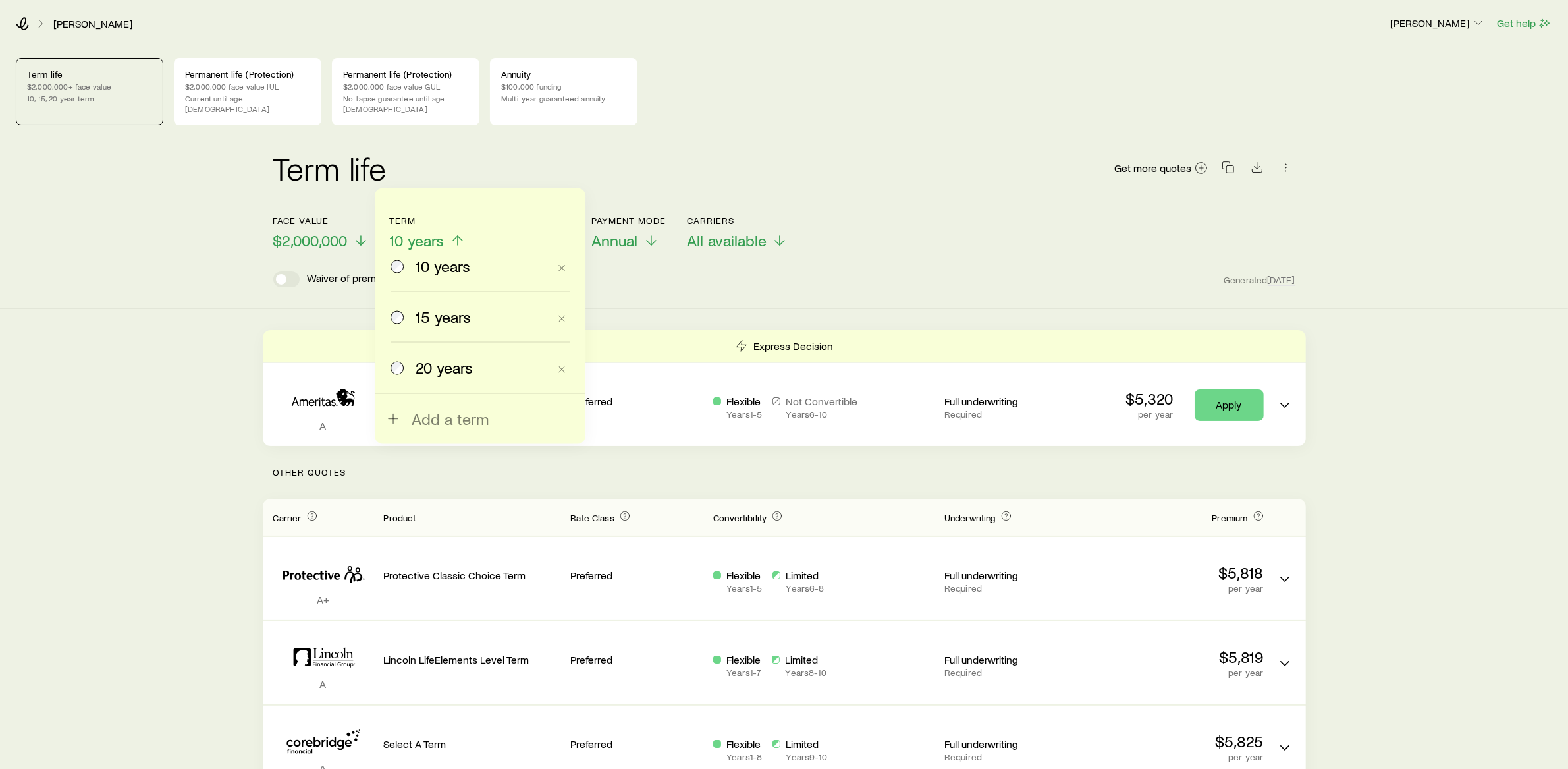
click at [430, 362] on span "20 years" at bounding box center [445, 368] width 57 height 19
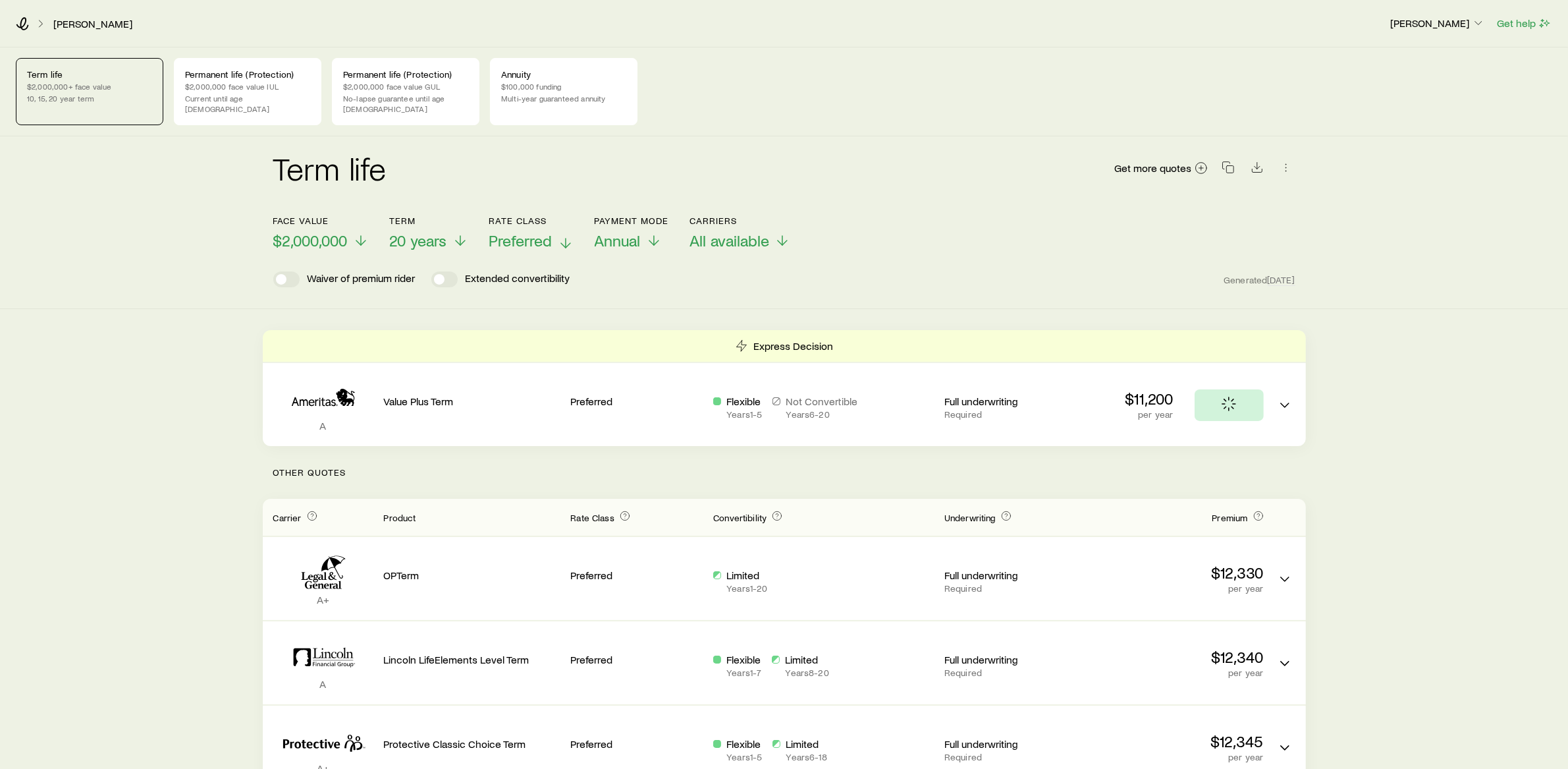
click at [540, 231] on span "Preferred" at bounding box center [521, 240] width 63 height 19
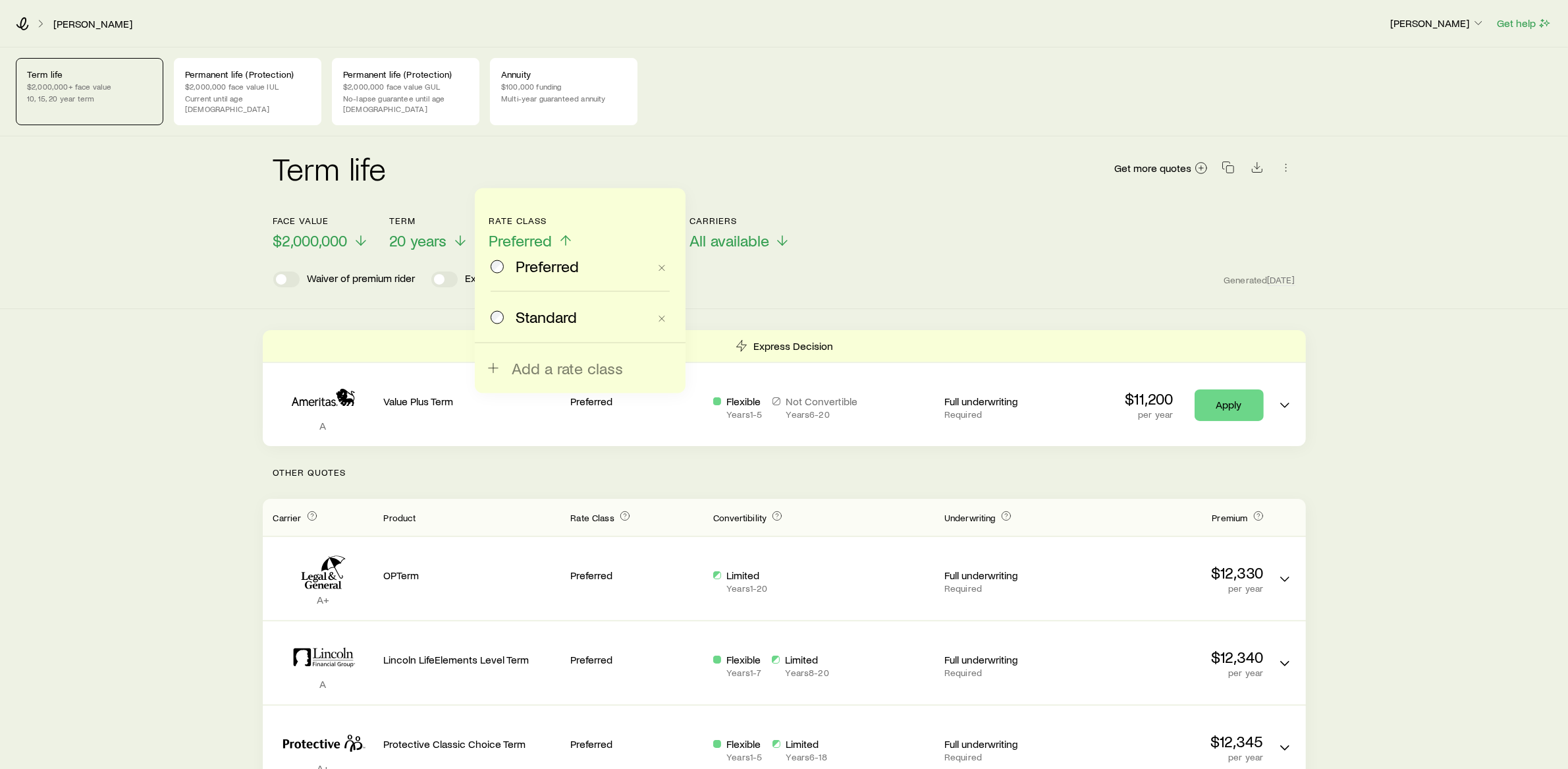
click at [831, 169] on div "Term life Get more quotes" at bounding box center [784, 176] width 1022 height 47
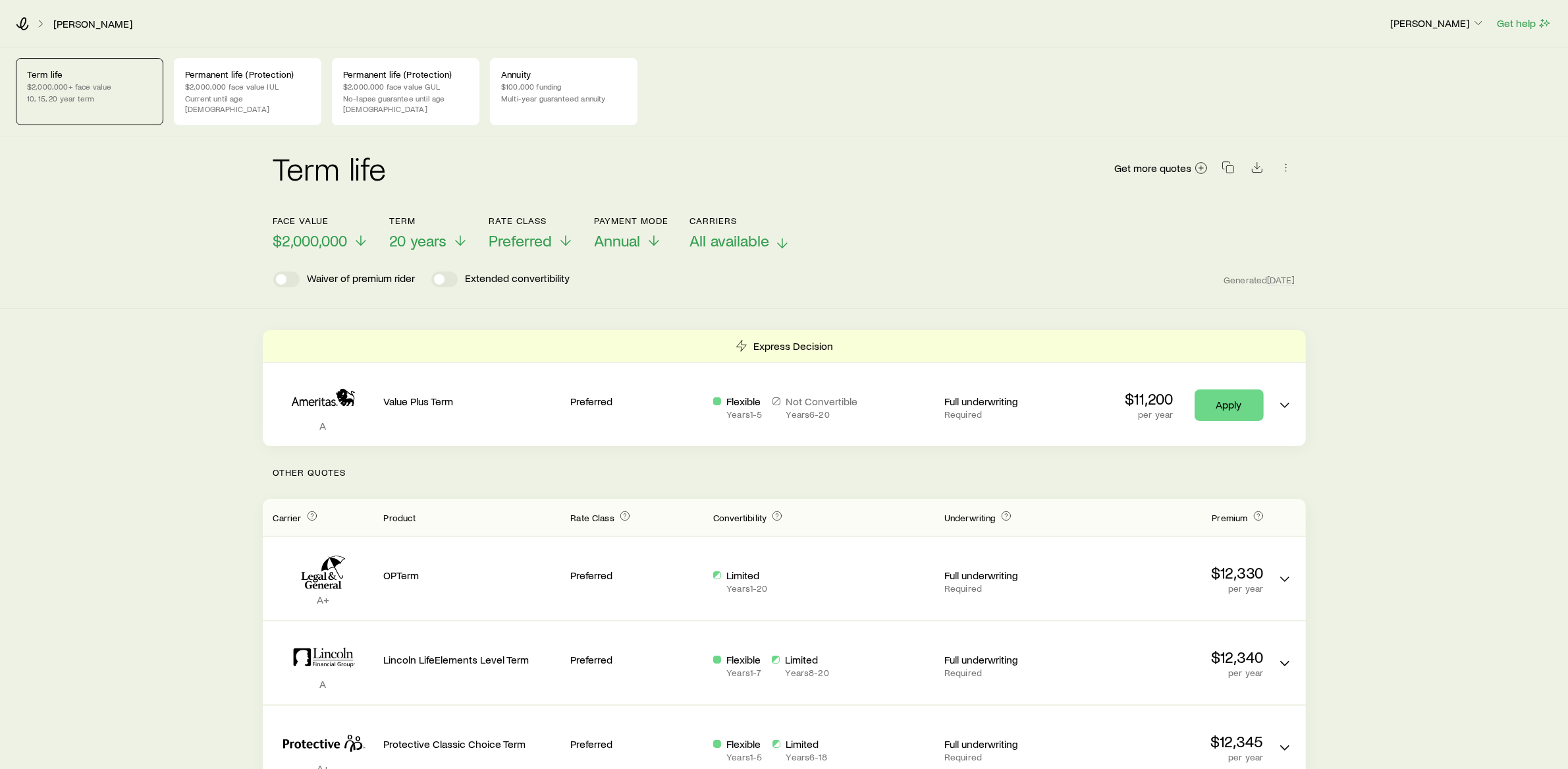
click at [726, 236] on span "All available" at bounding box center [729, 240] width 80 height 19
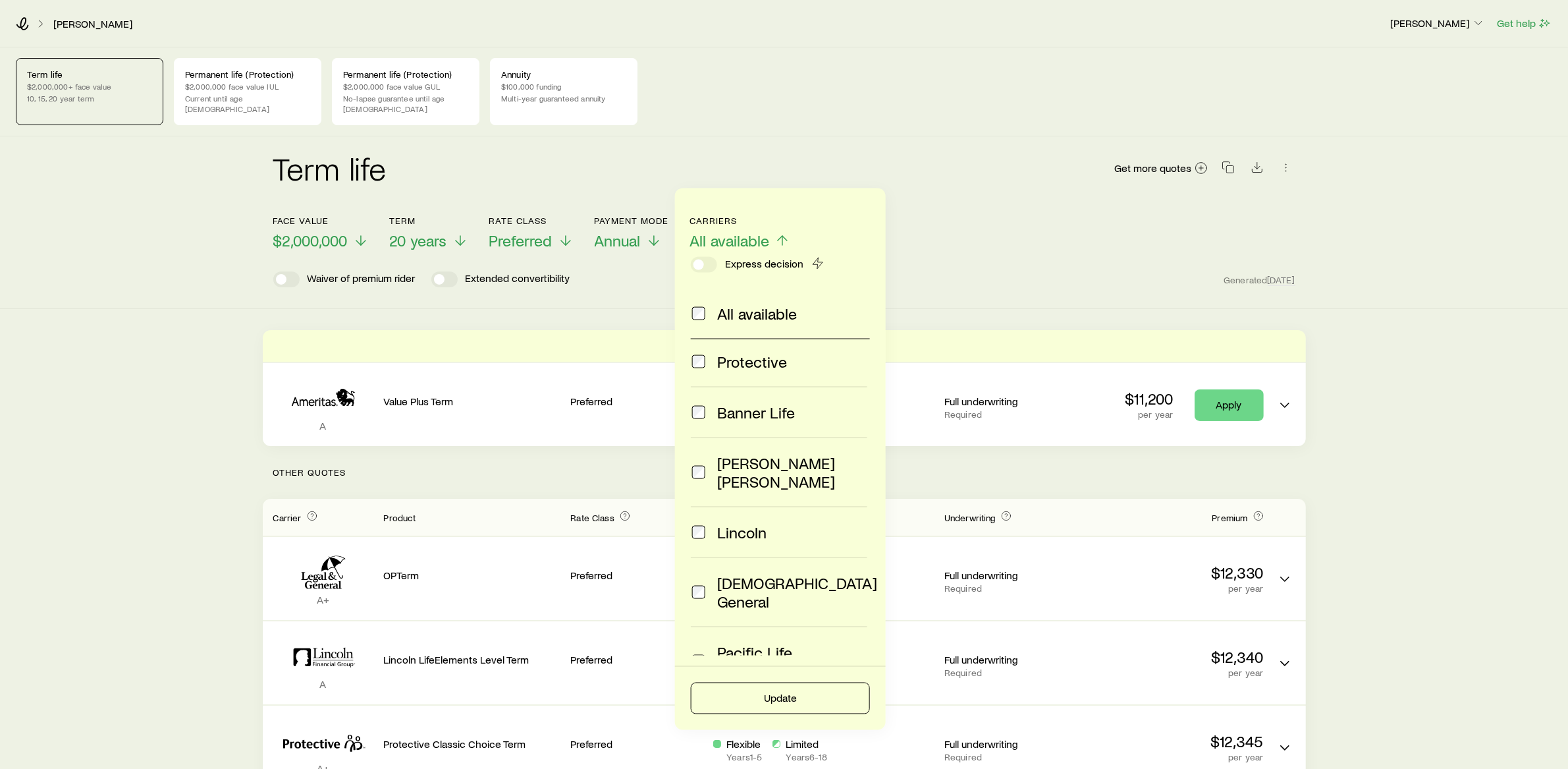
scroll to position [3, 0]
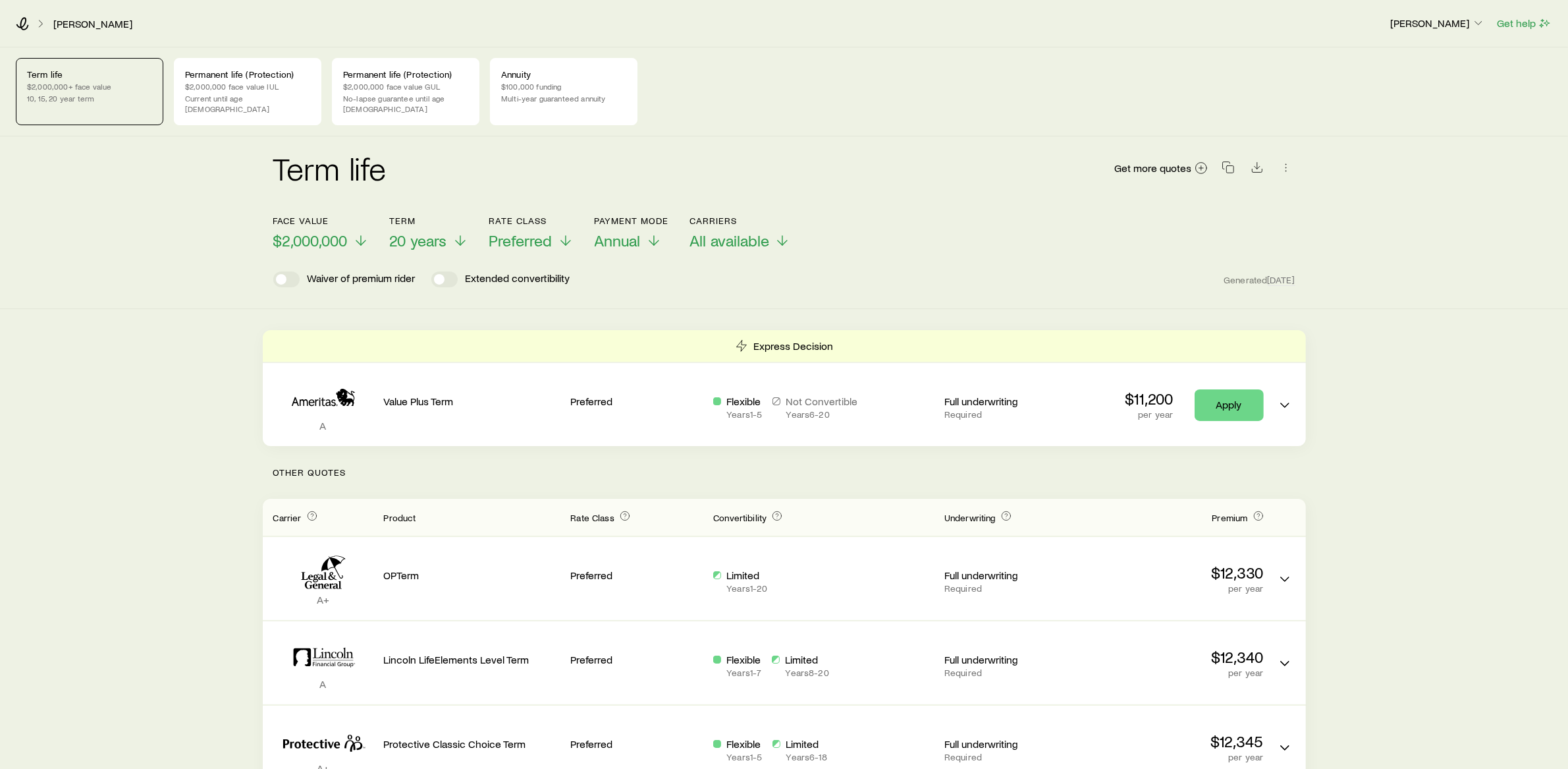
click at [908, 181] on div "Term life Get more quotes" at bounding box center [784, 176] width 1022 height 47
click at [224, 93] on p "Current until age [DEMOGRAPHIC_DATA]" at bounding box center [247, 103] width 125 height 21
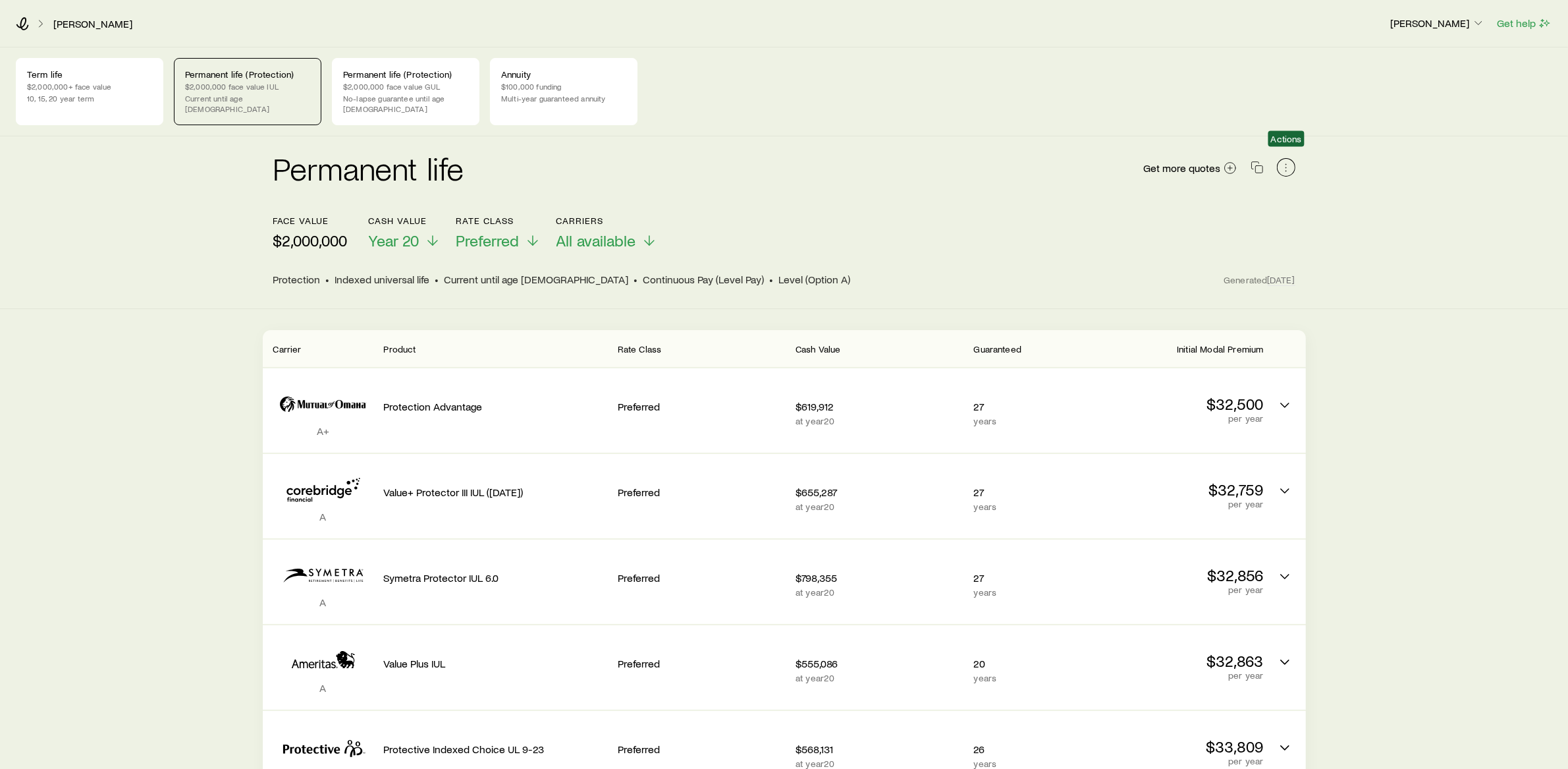
click at [1284, 161] on icon "button" at bounding box center [1285, 167] width 13 height 13
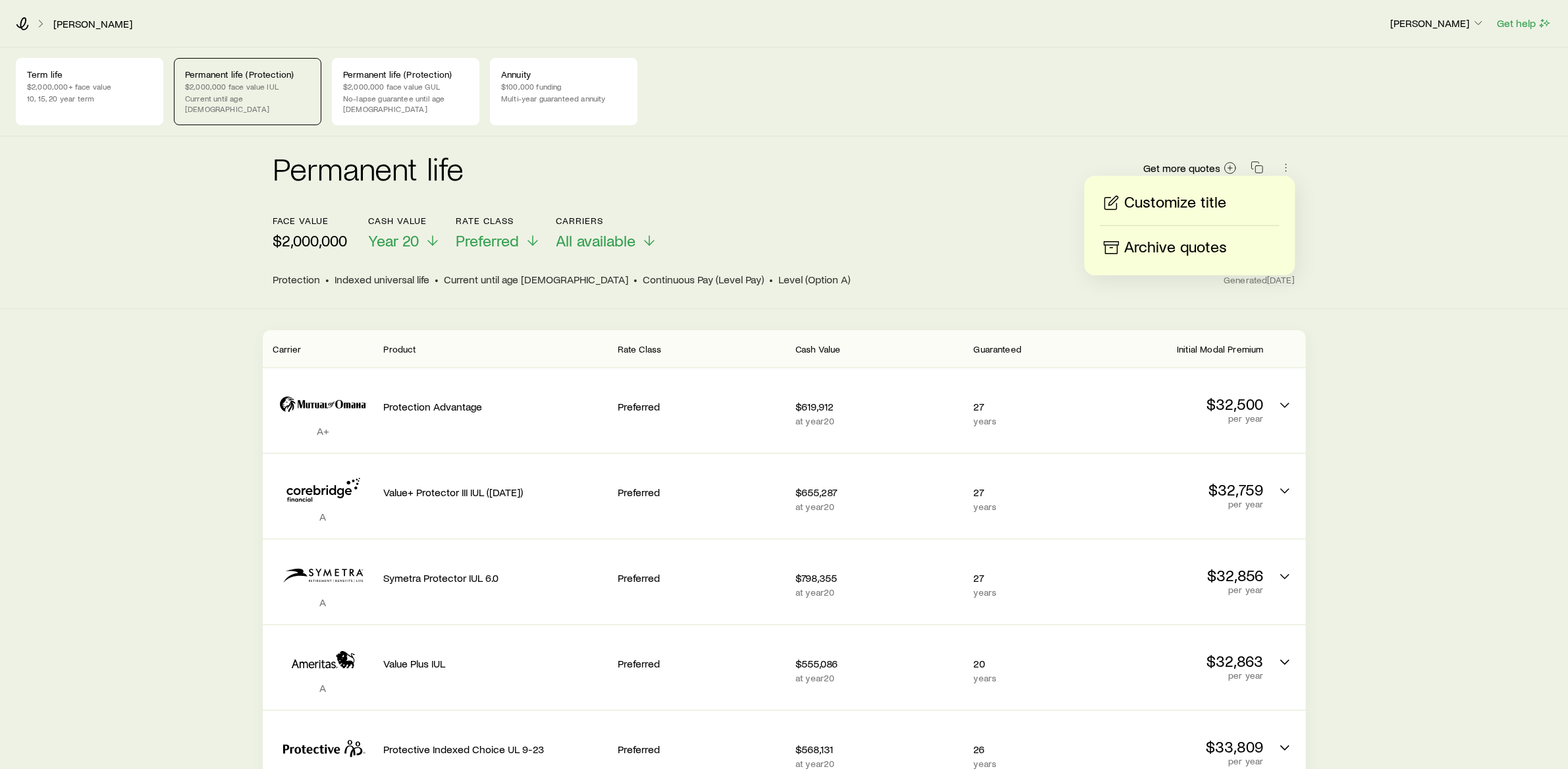
click at [1188, 203] on p "Customize title" at bounding box center [1175, 203] width 102 height 21
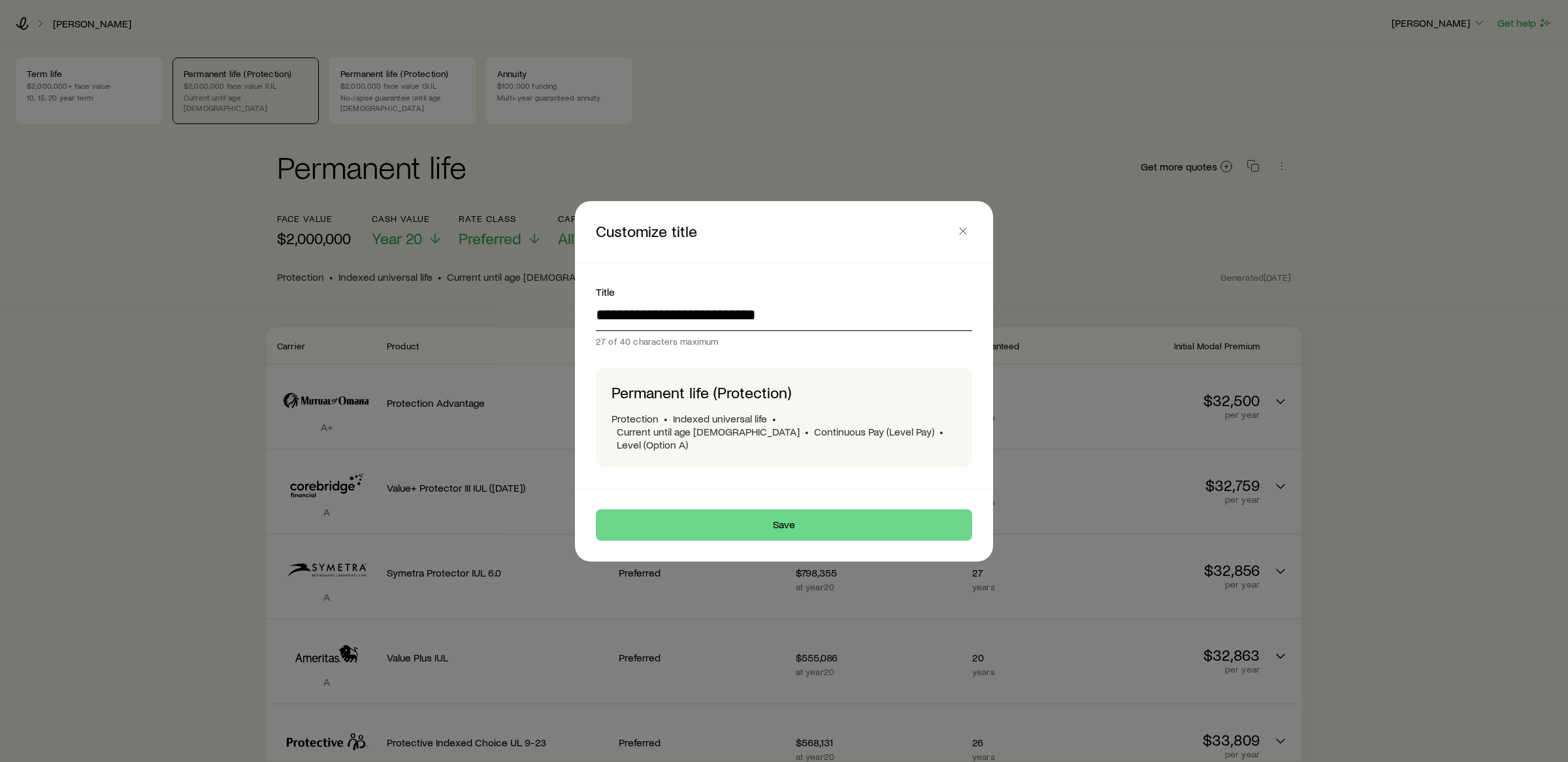
drag, startPoint x: 808, startPoint y: 320, endPoint x: 588, endPoint y: 321, distance: 220.0
click at [588, 321] on div "**********" at bounding box center [784, 375] width 408 height 224
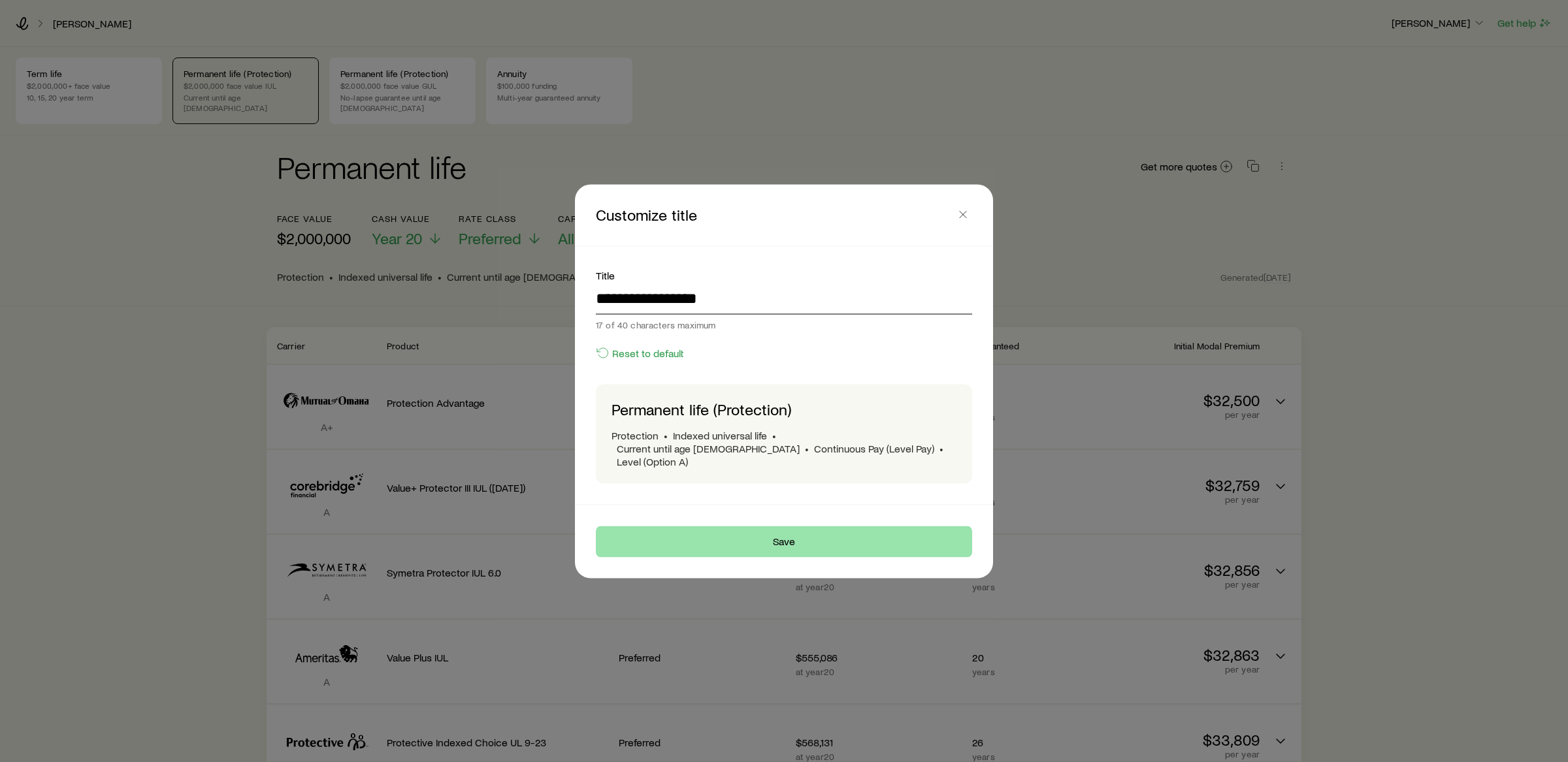
type input "**********"
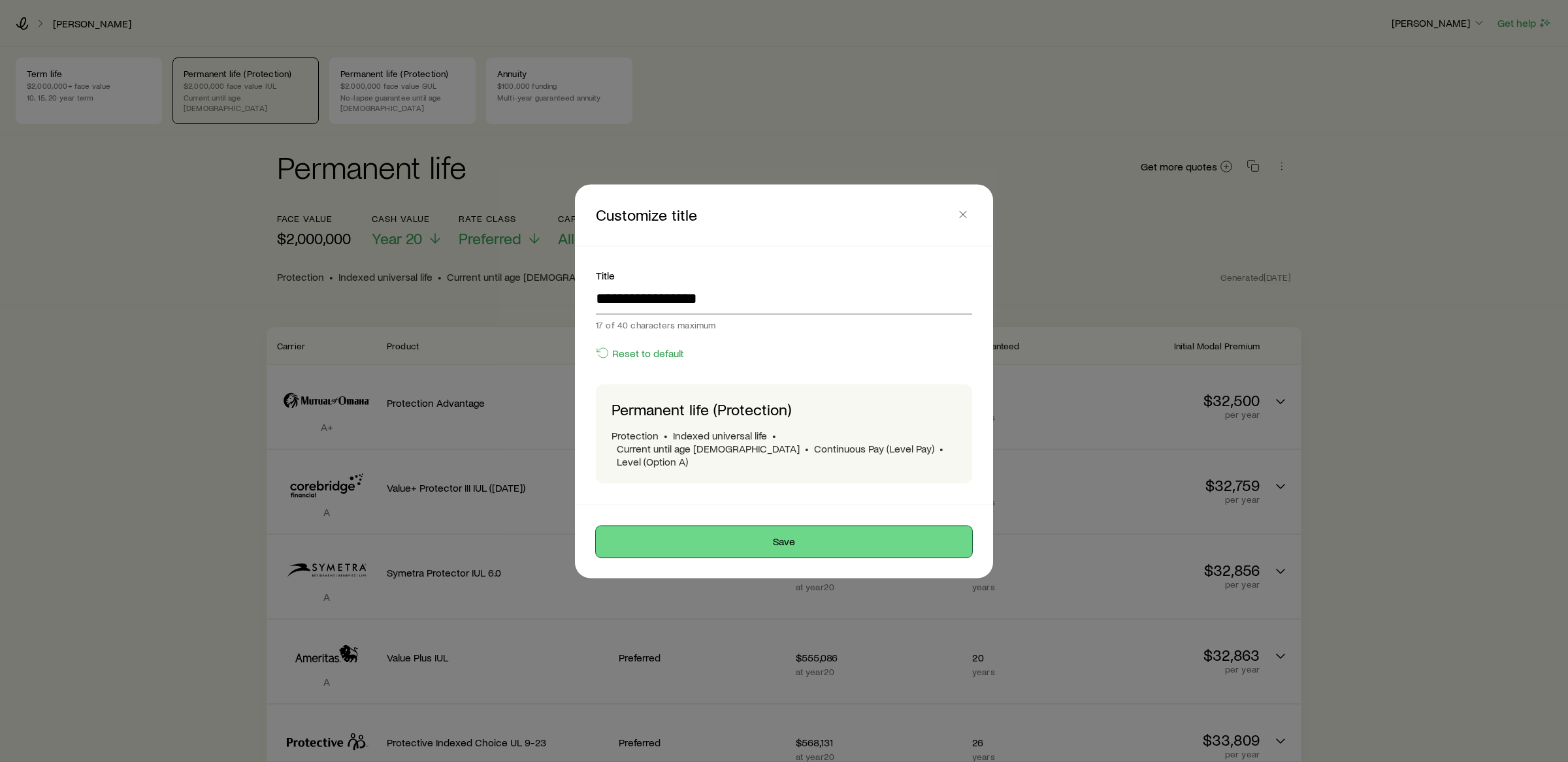
click at [685, 526] on button "Save" at bounding box center [784, 542] width 376 height 31
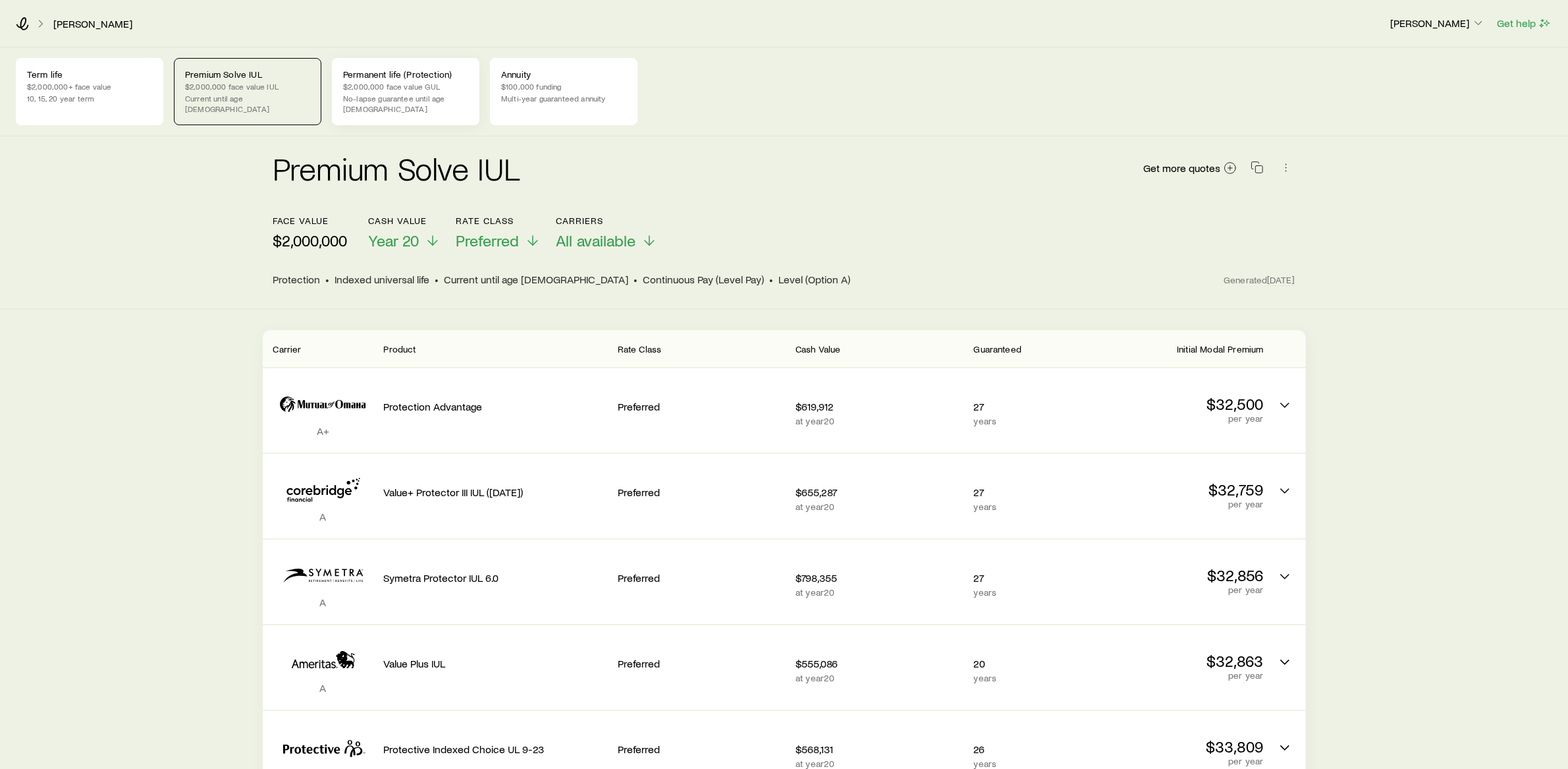
click at [383, 82] on p "$2,000,000 face value GUL" at bounding box center [405, 86] width 125 height 11
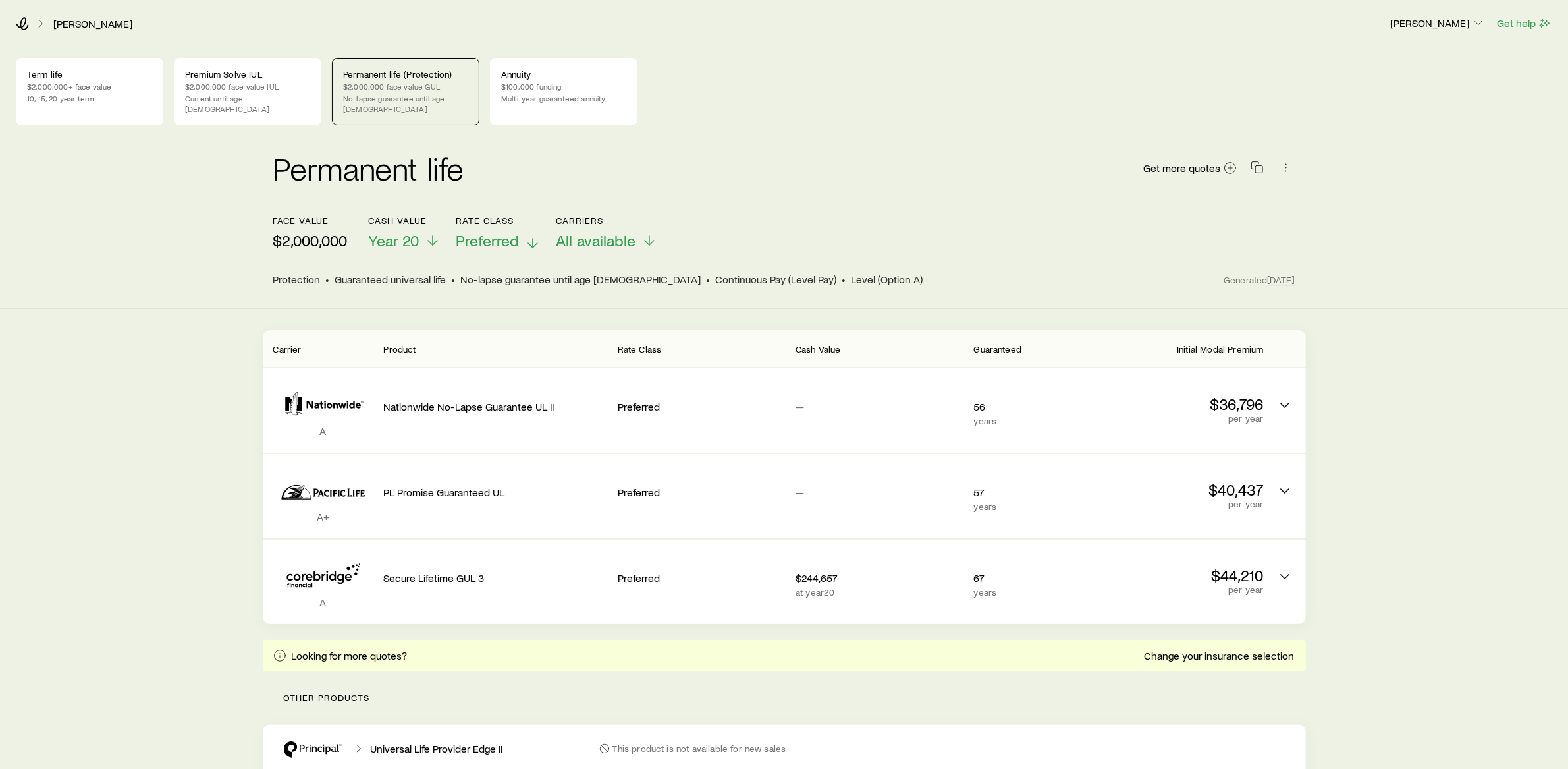
click at [485, 231] on span "Preferred" at bounding box center [488, 240] width 63 height 19
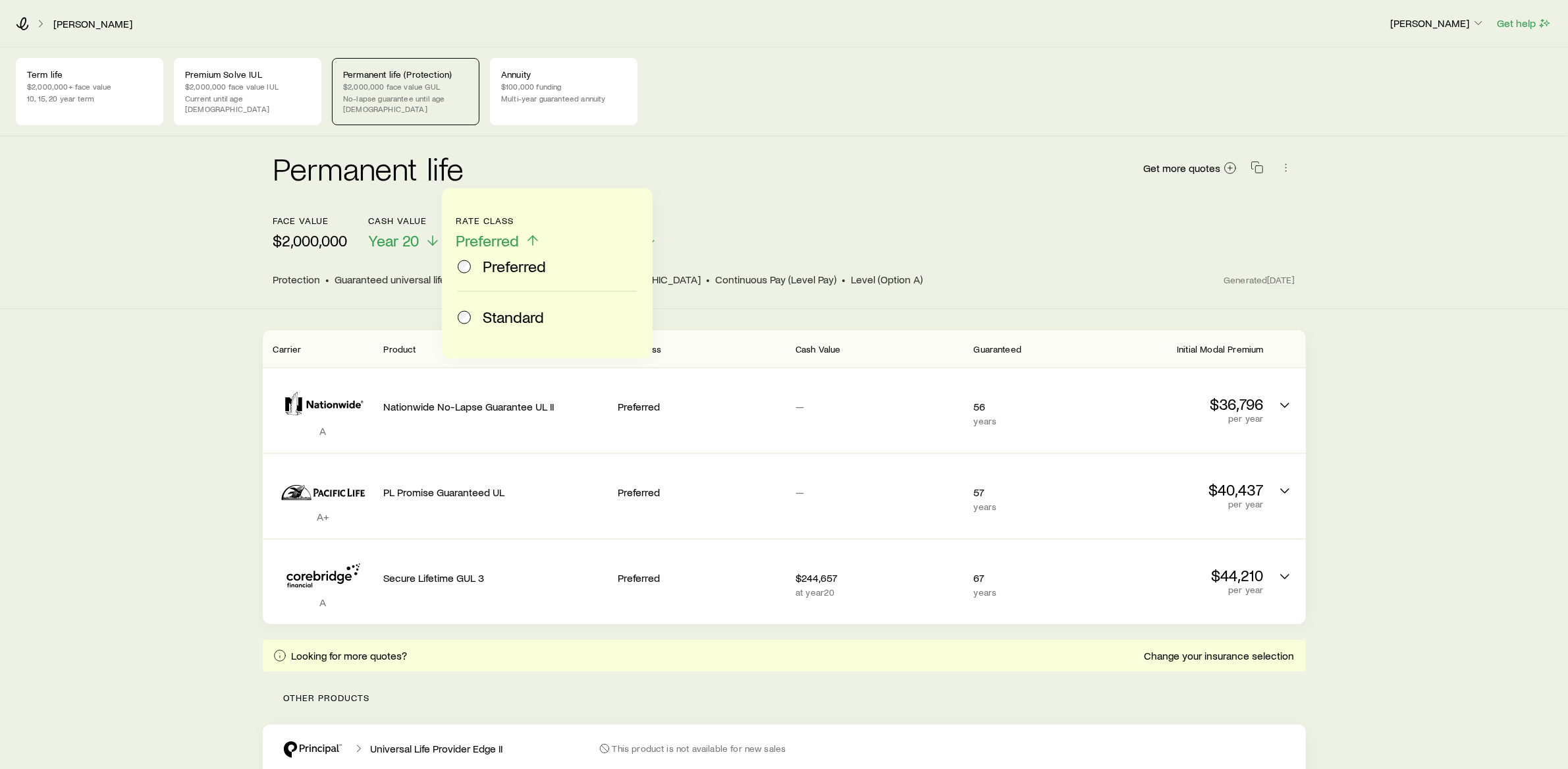
click at [499, 313] on span "Standard" at bounding box center [514, 316] width 61 height 19
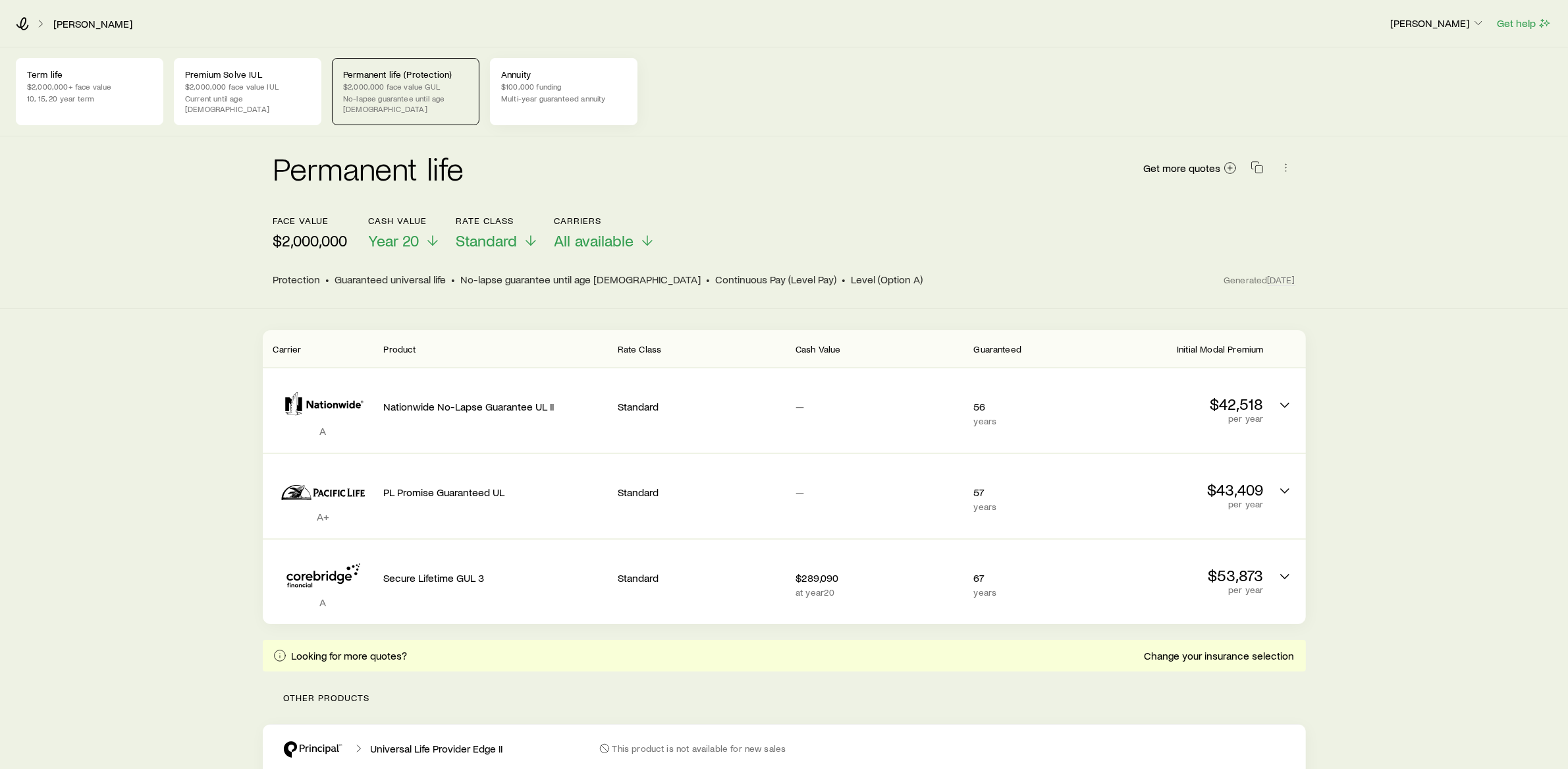
click at [544, 78] on p "Annuity" at bounding box center [563, 74] width 125 height 11
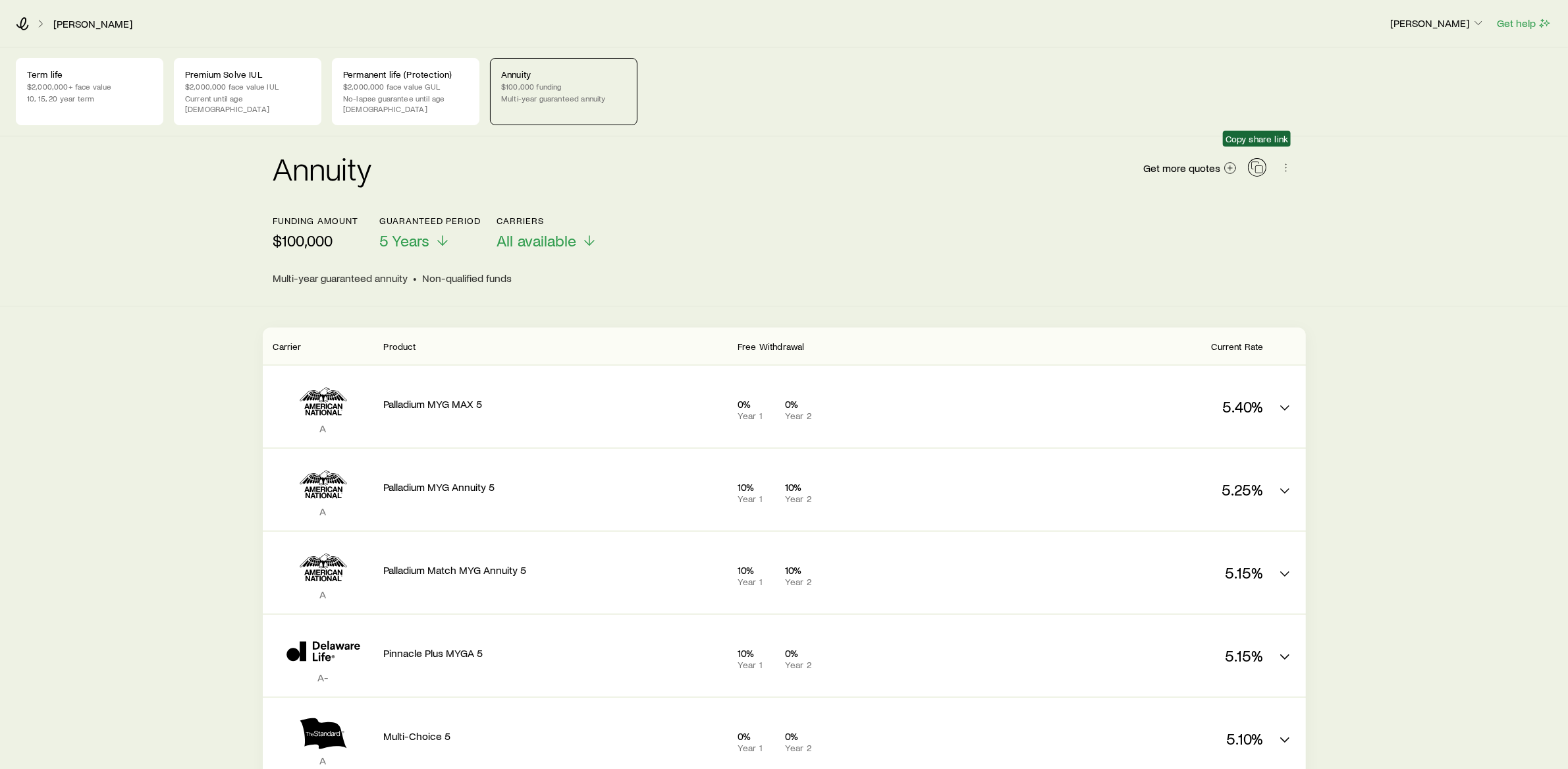
click at [1257, 161] on icon "button" at bounding box center [1257, 167] width 13 height 13
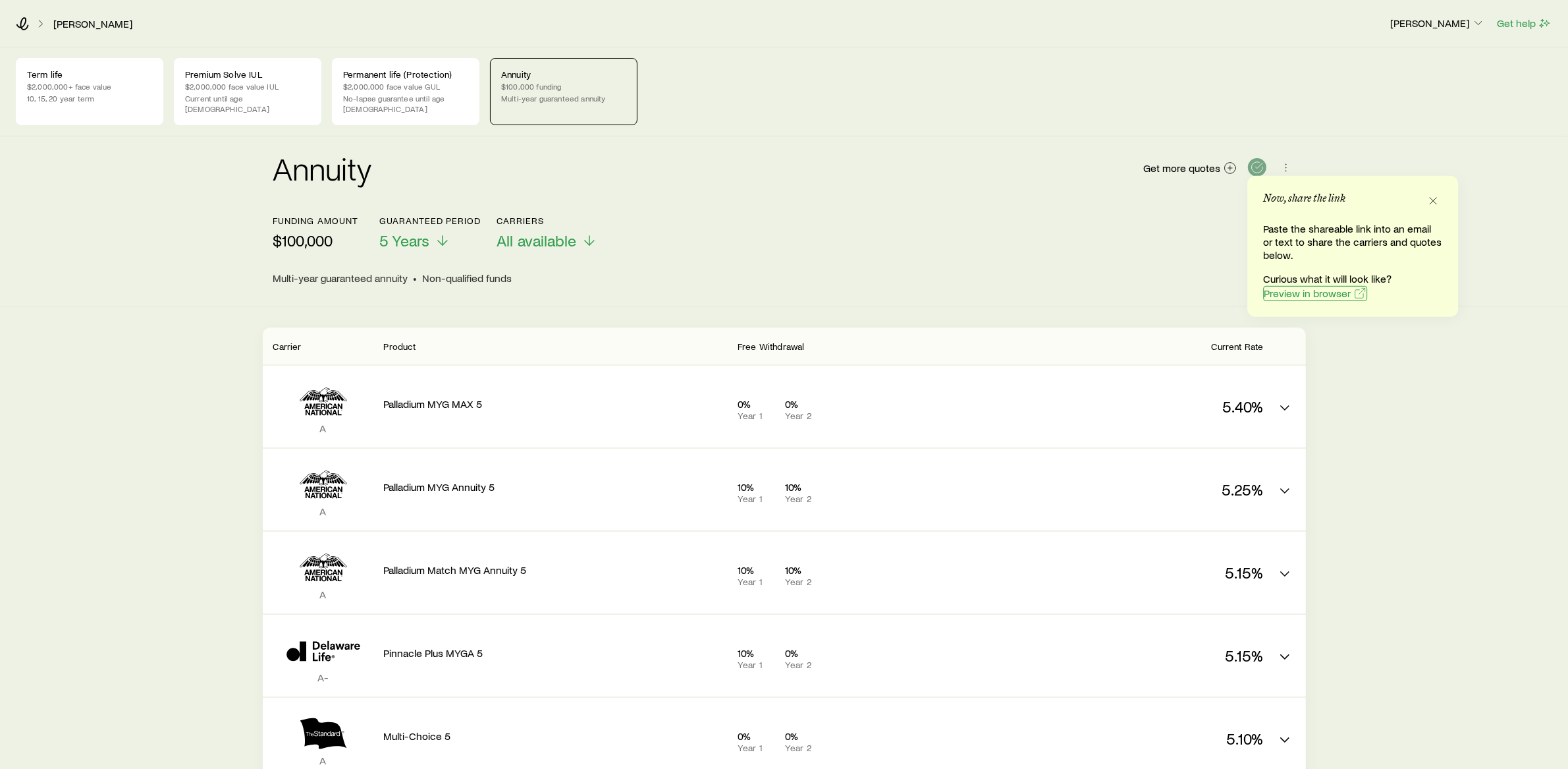
click at [1283, 290] on span "Preview in browser" at bounding box center [1307, 293] width 87 height 11
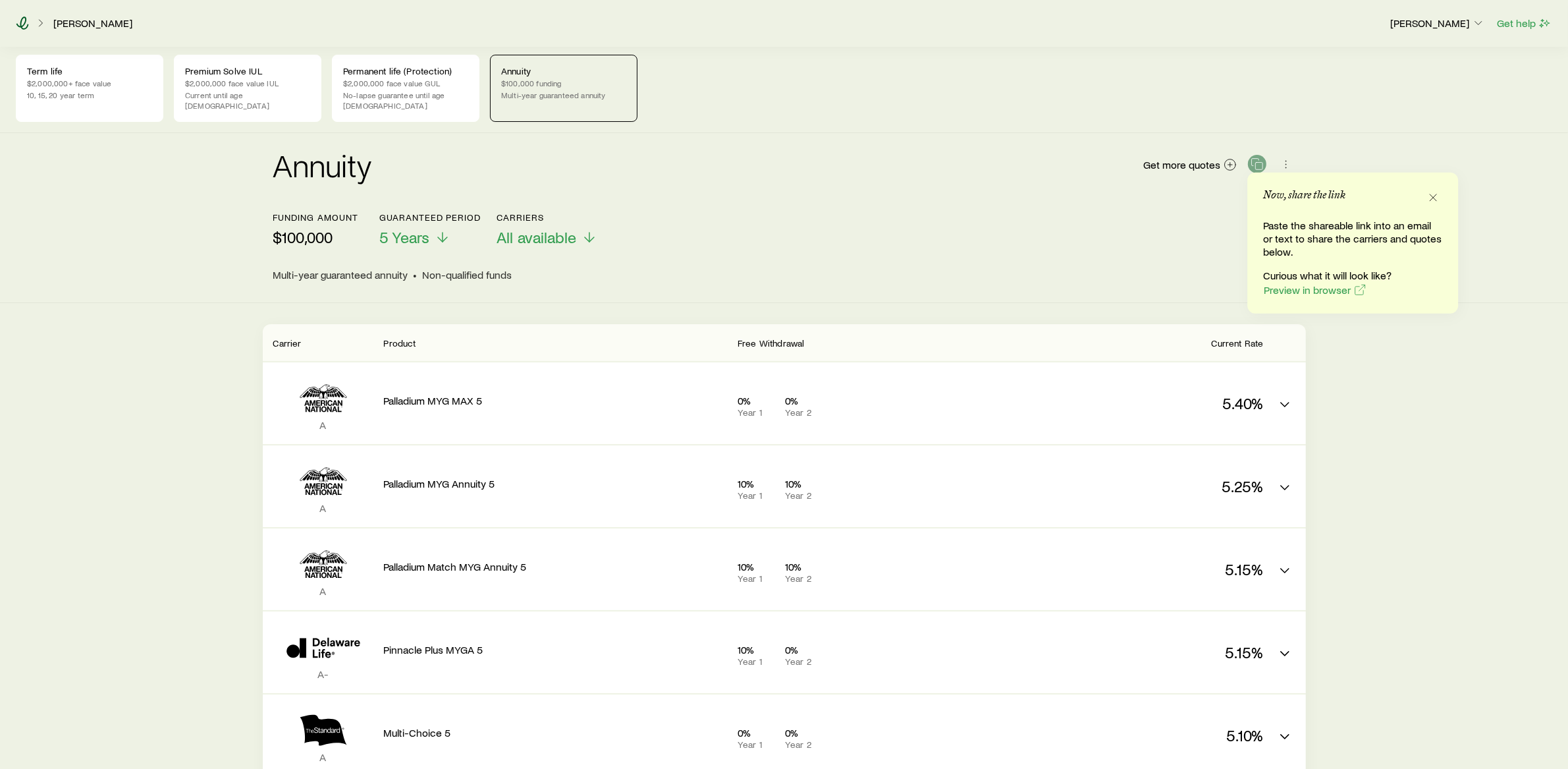
click at [19, 21] on icon at bounding box center [22, 23] width 13 height 13
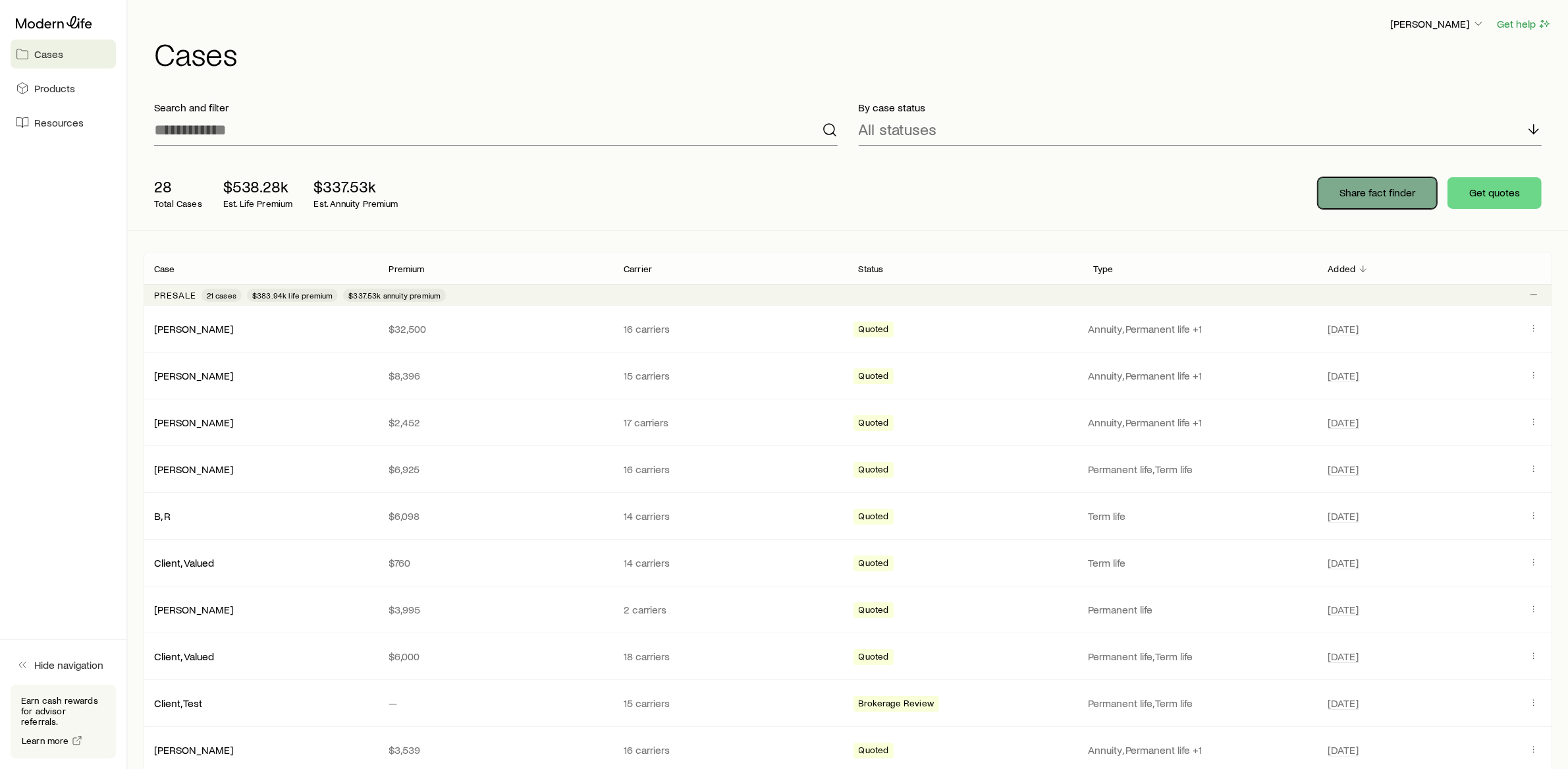
click at [1356, 189] on p "Share fact finder" at bounding box center [1377, 192] width 76 height 13
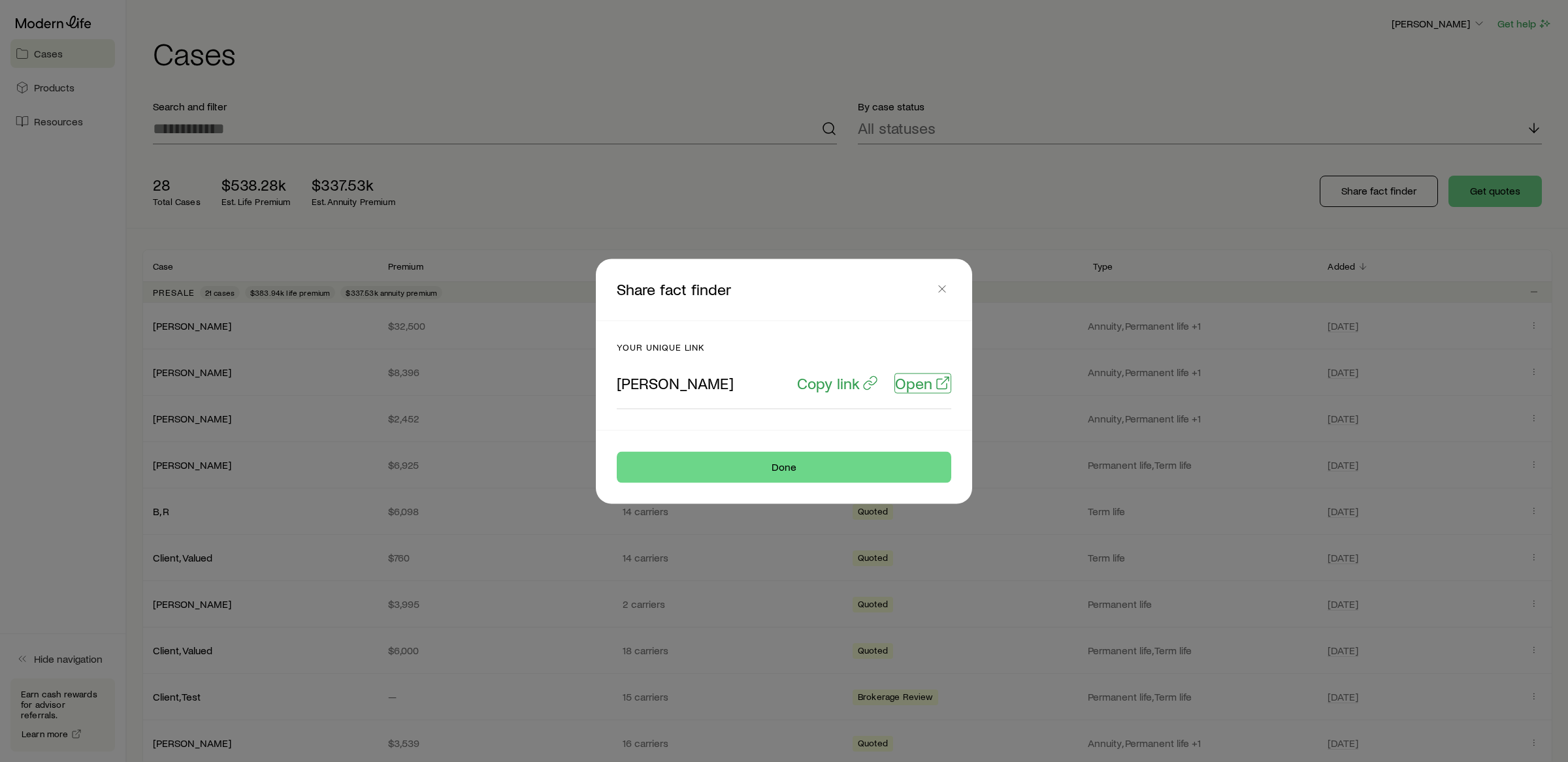
click at [911, 378] on p "Open" at bounding box center [913, 382] width 37 height 19
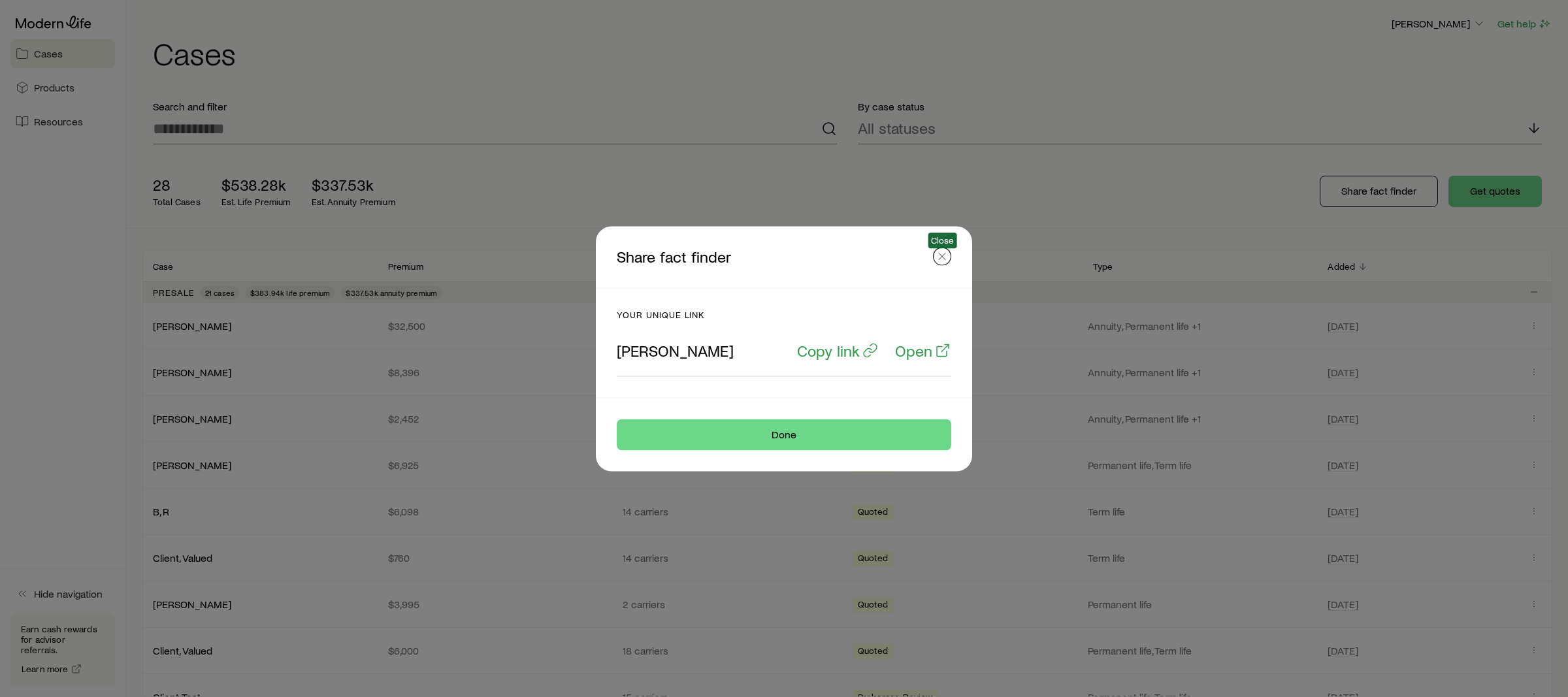
click at [944, 254] on icon "button" at bounding box center [941, 256] width 13 height 13
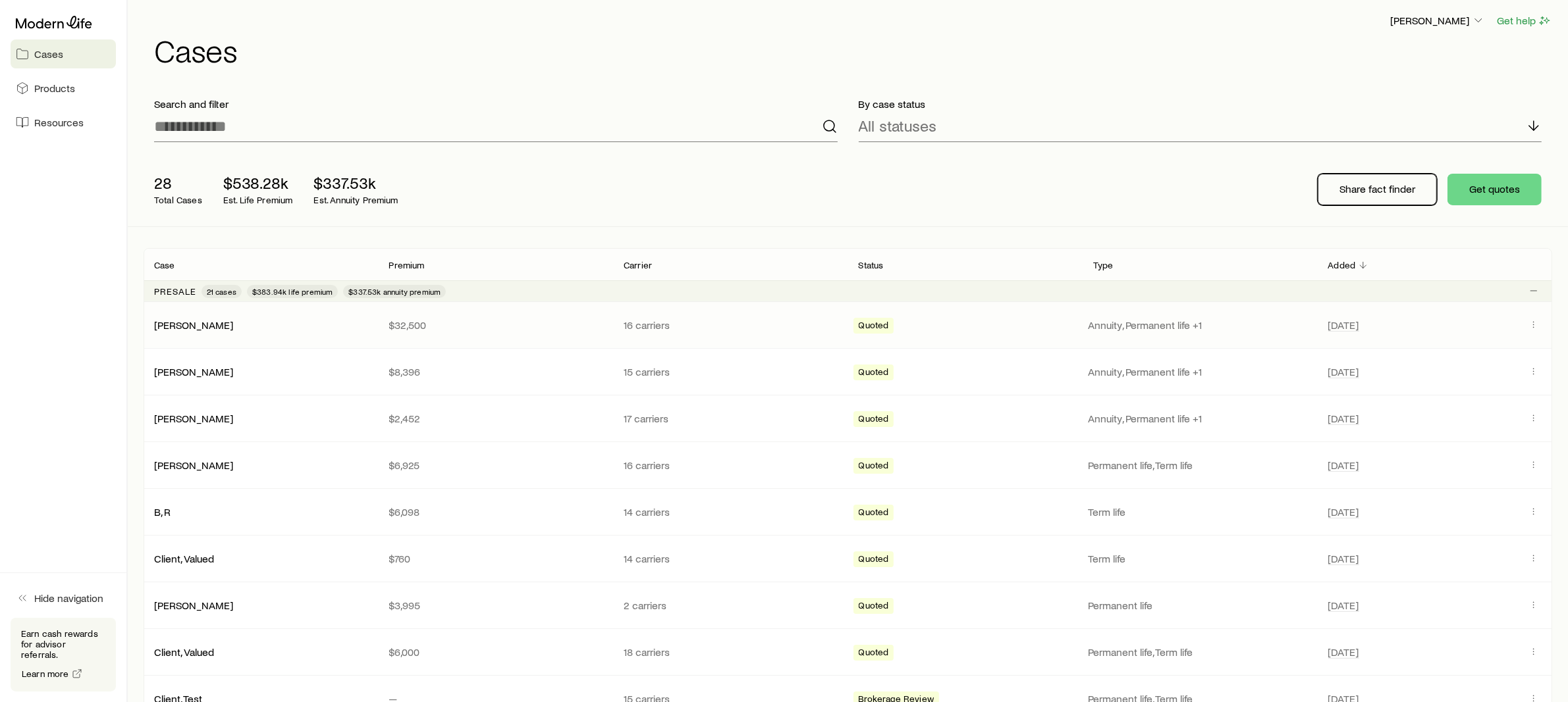
scroll to position [25, 0]
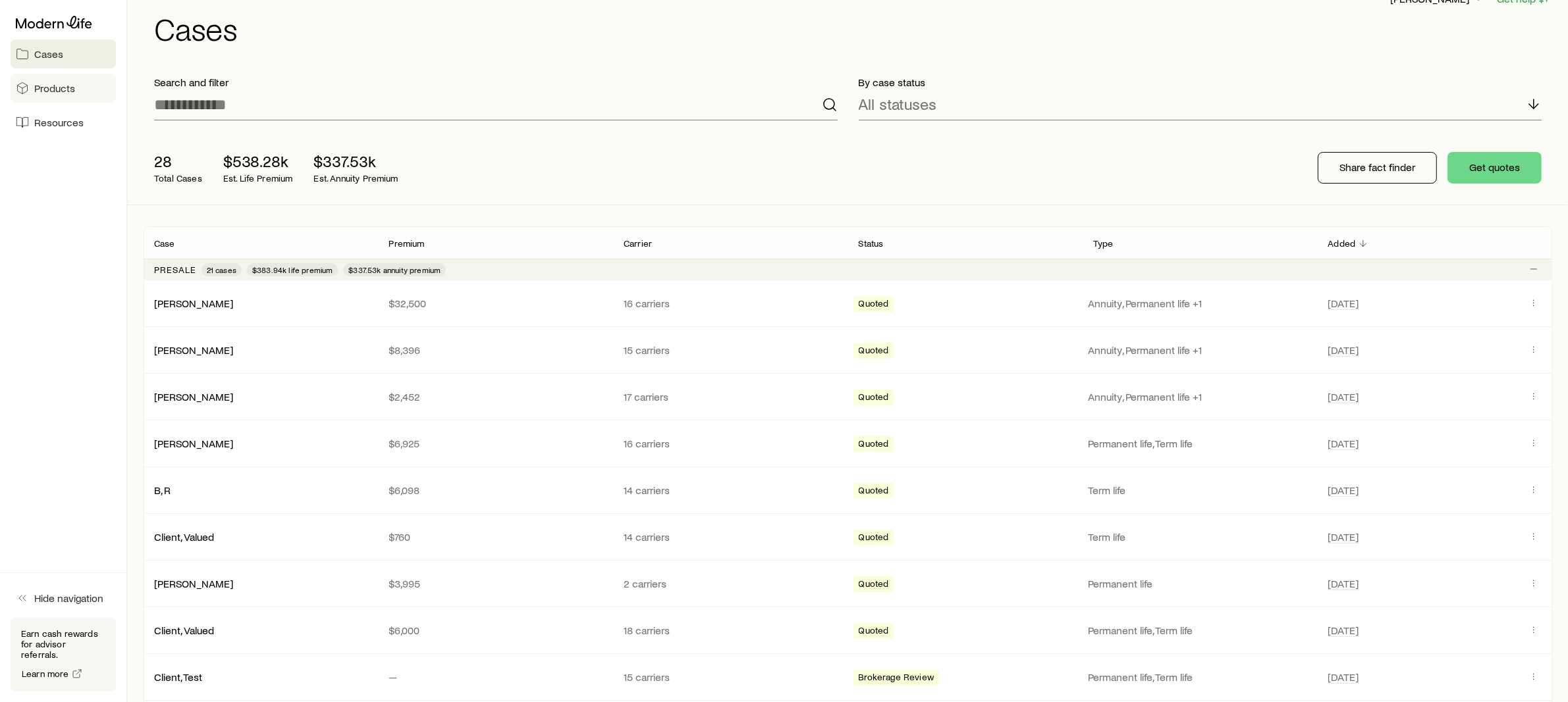
click at [61, 84] on span "Products" at bounding box center [54, 88] width 41 height 13
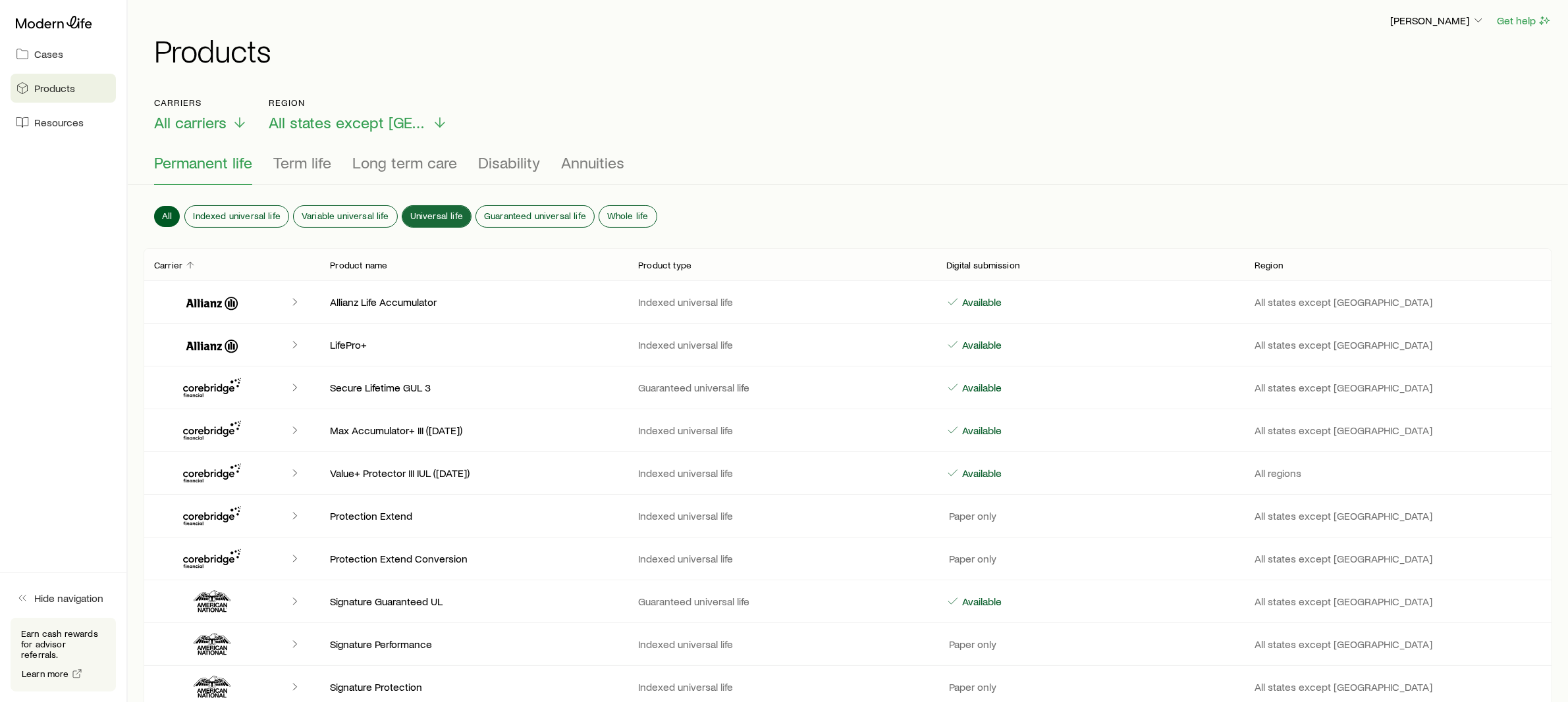
scroll to position [7, 0]
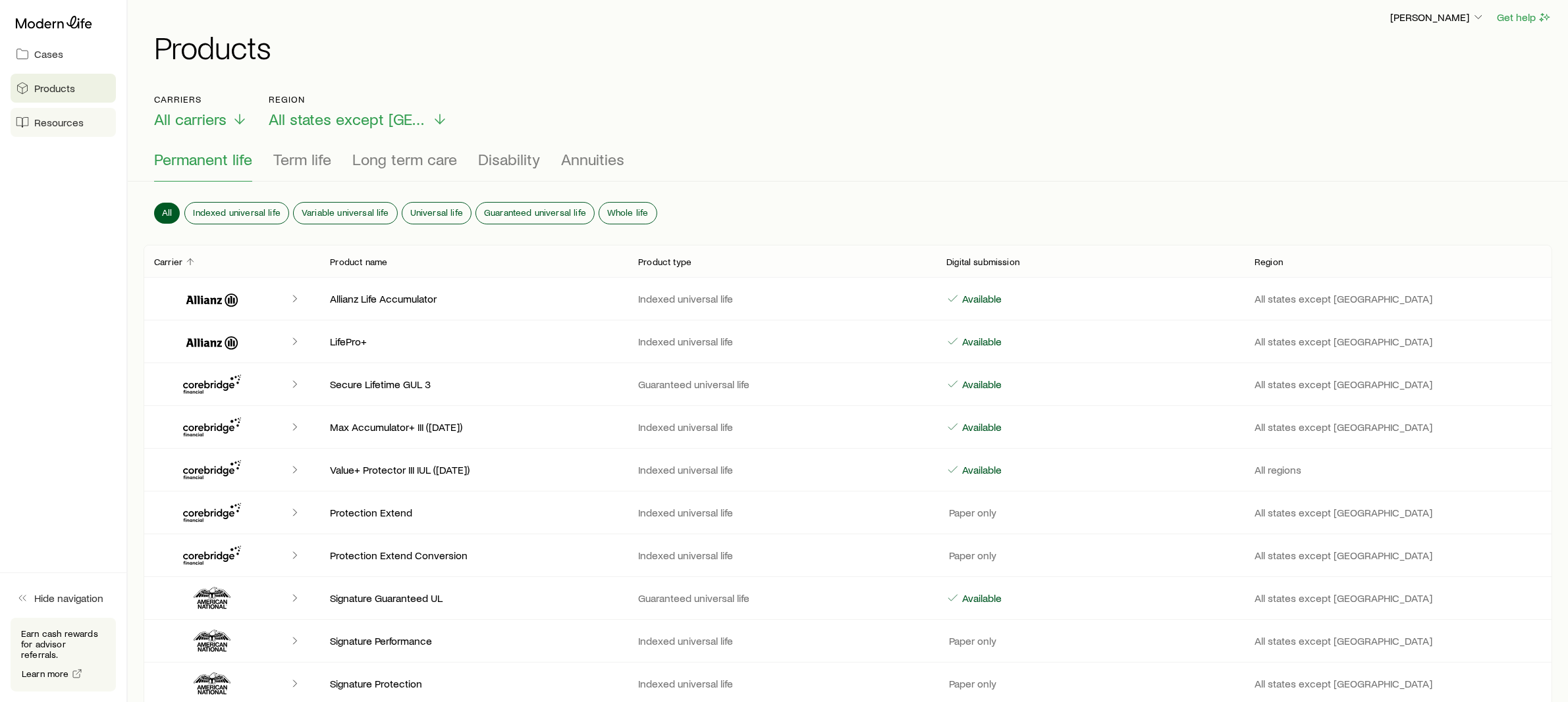
click at [62, 127] on span "Resources" at bounding box center [59, 121] width 49 height 13
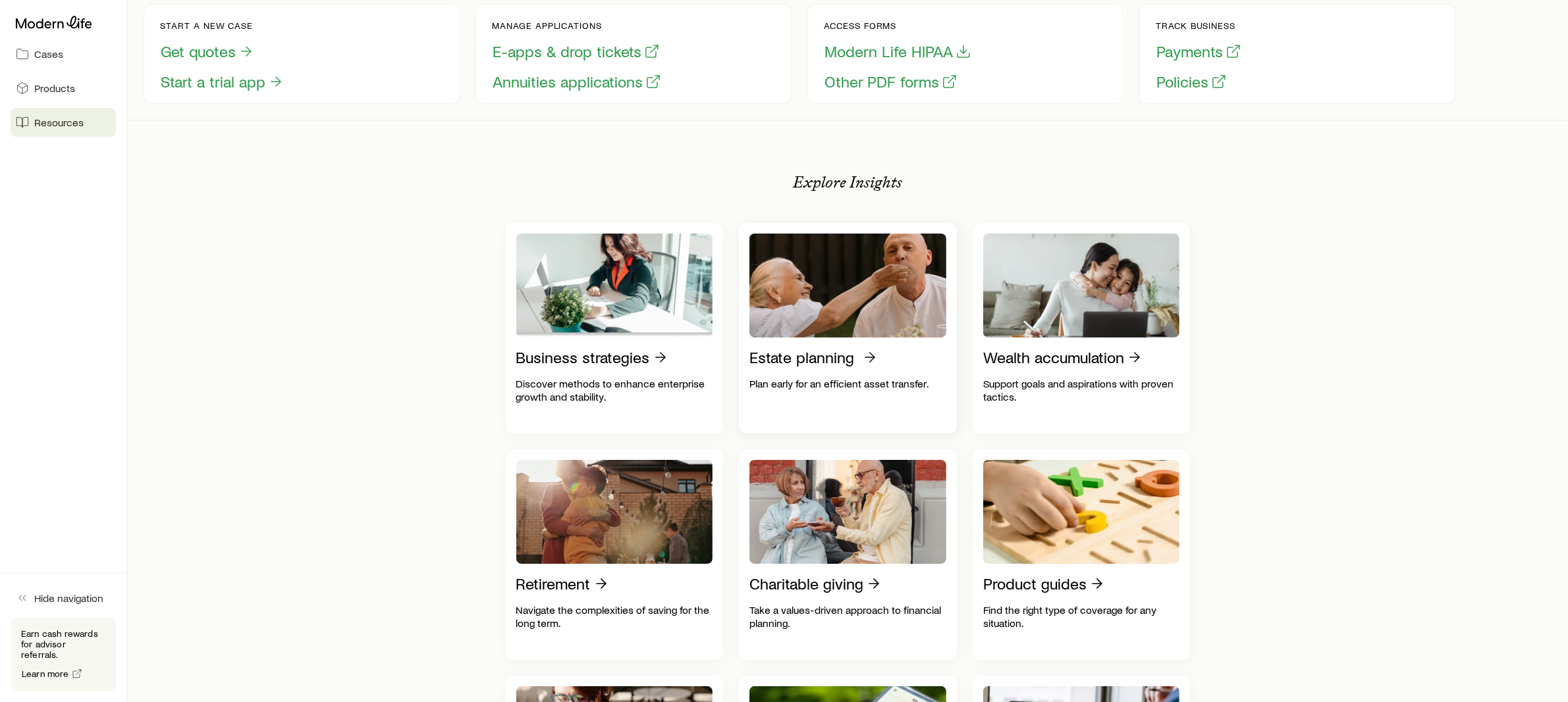
scroll to position [103, 0]
click at [611, 366] on p "Business strategies" at bounding box center [583, 356] width 133 height 19
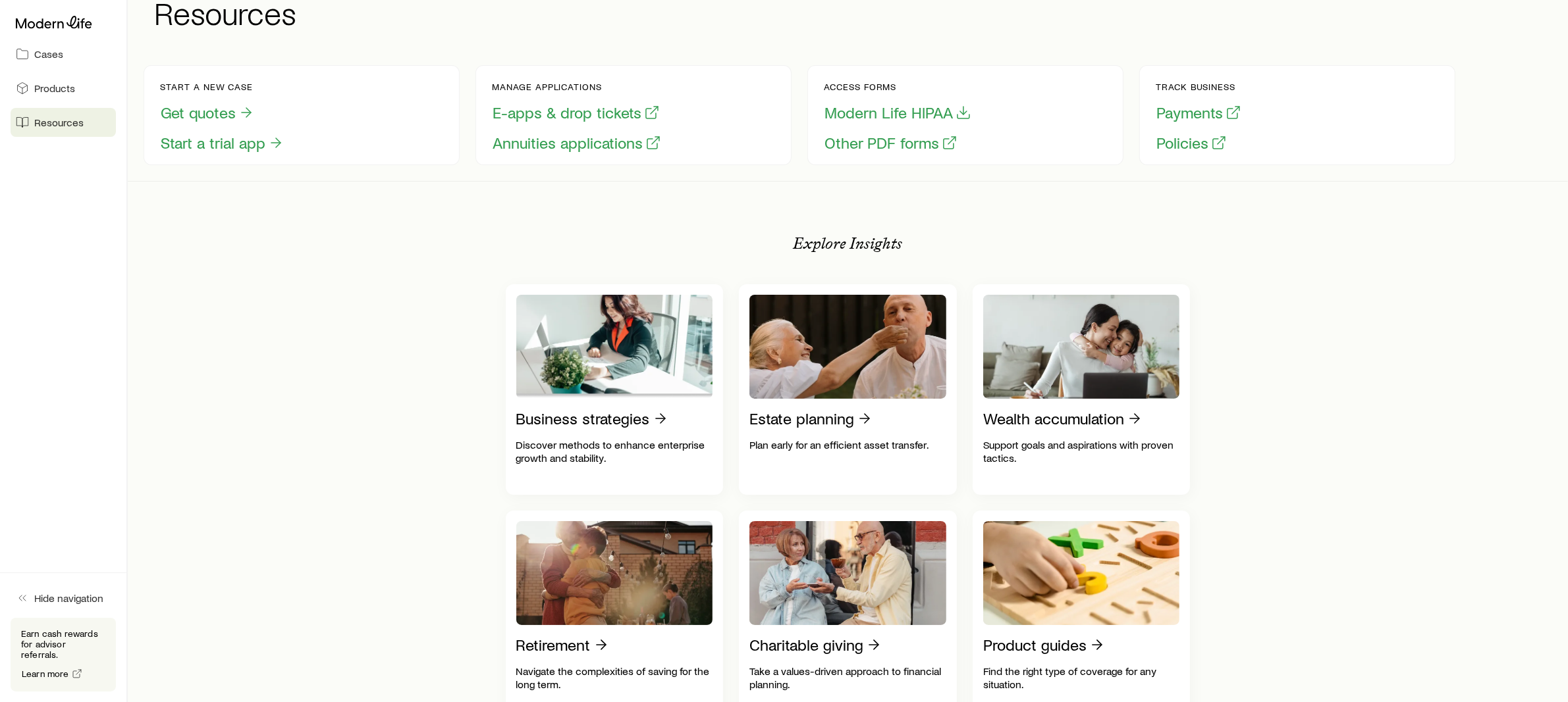
scroll to position [0, 0]
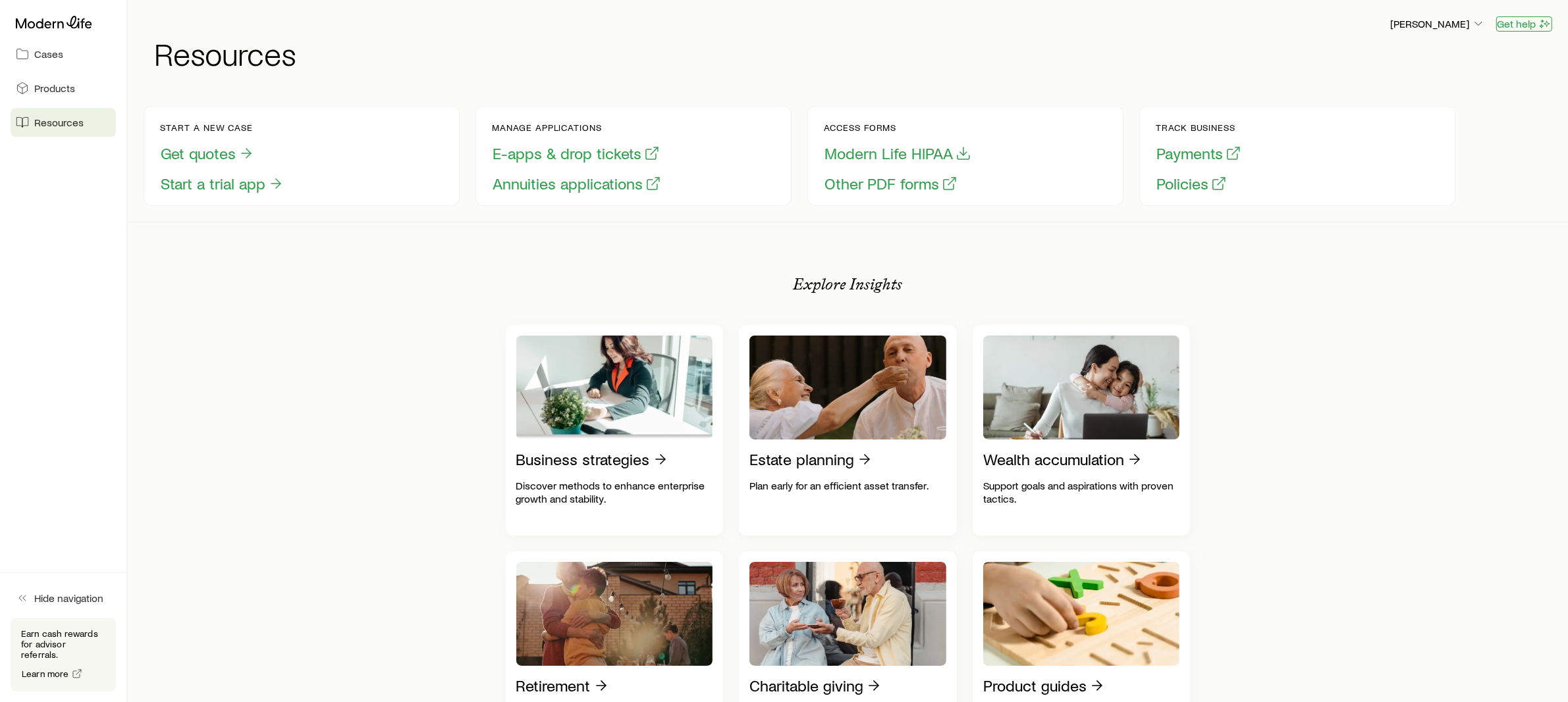
click at [1527, 25] on button "Get help" at bounding box center [1524, 24] width 56 height 15
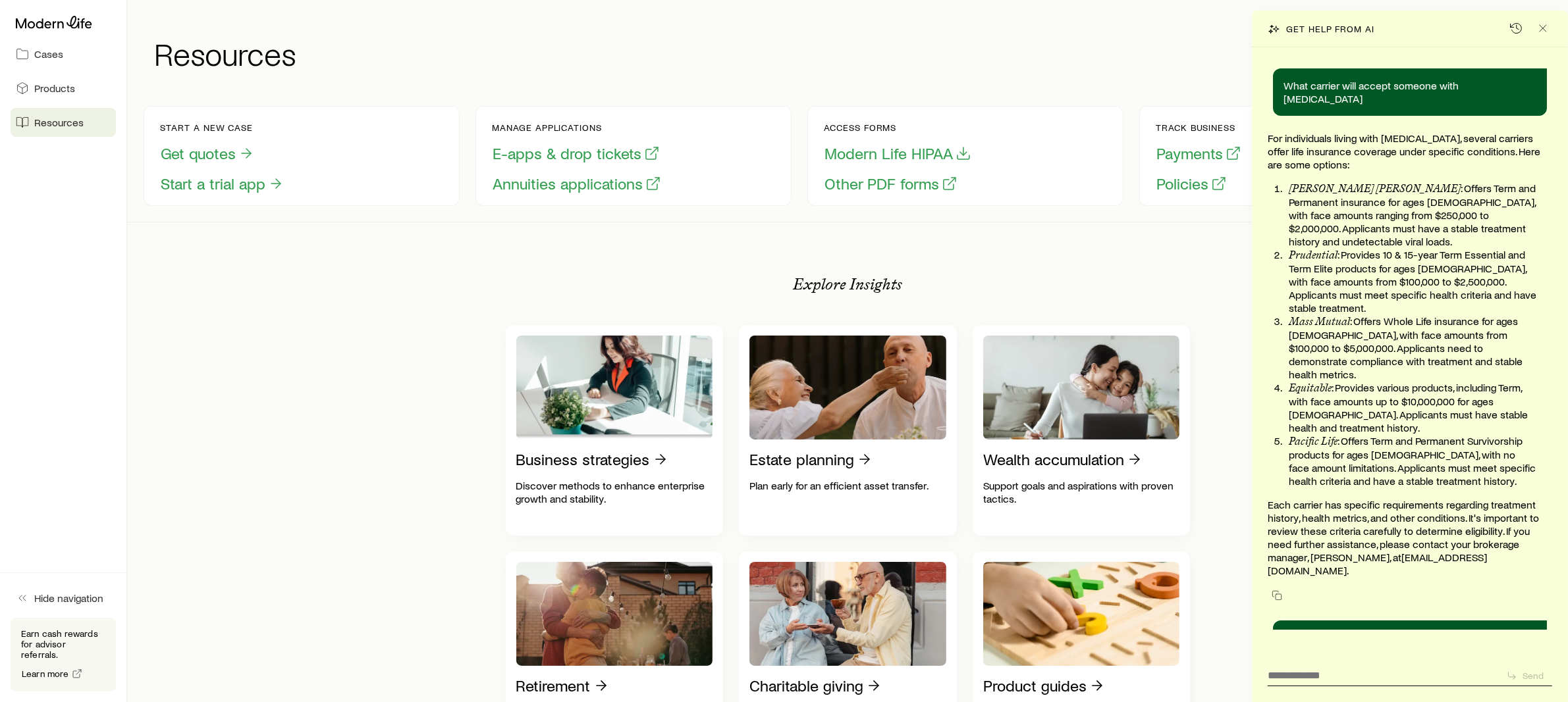
scroll to position [164477, 0]
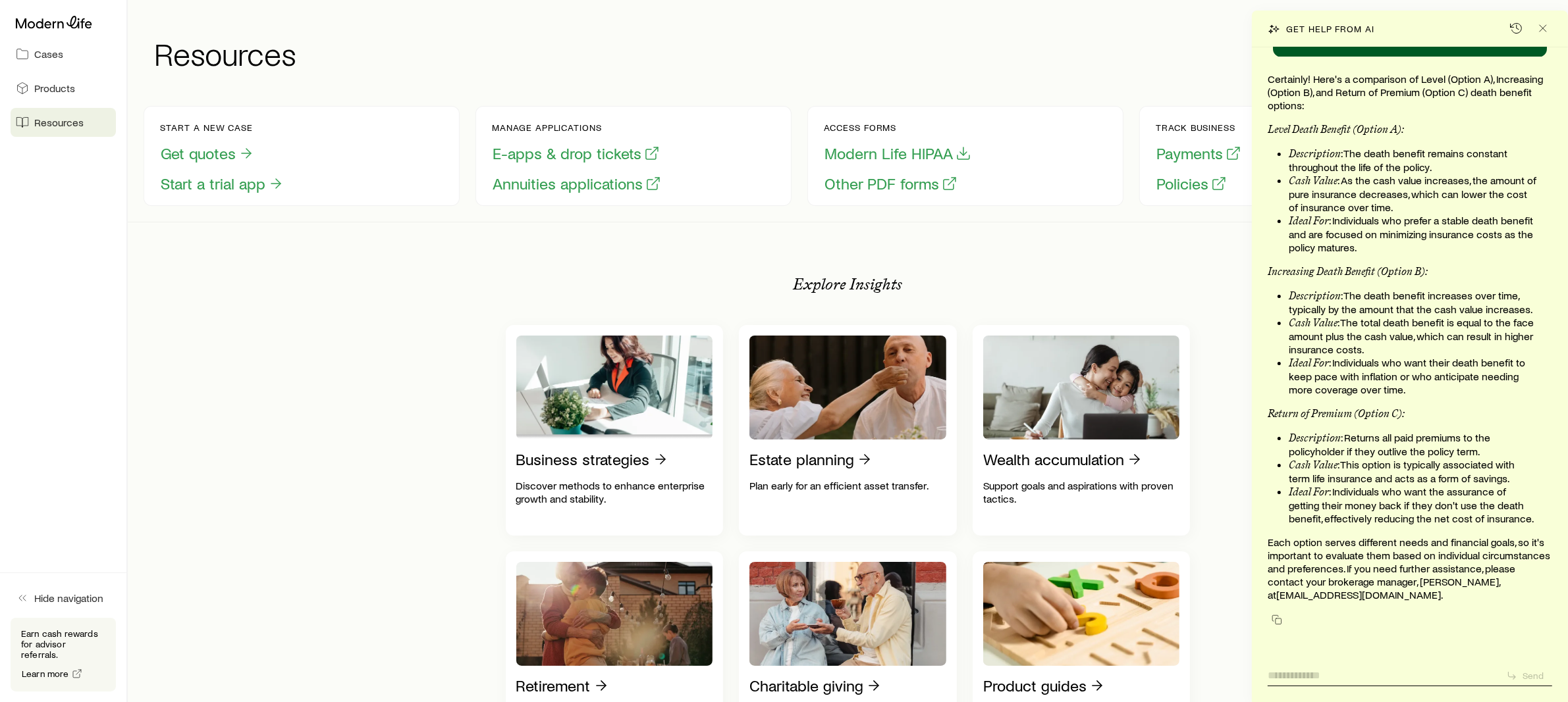
click at [1340, 668] on textarea at bounding box center [1381, 671] width 228 height 21
type textarea "**********"
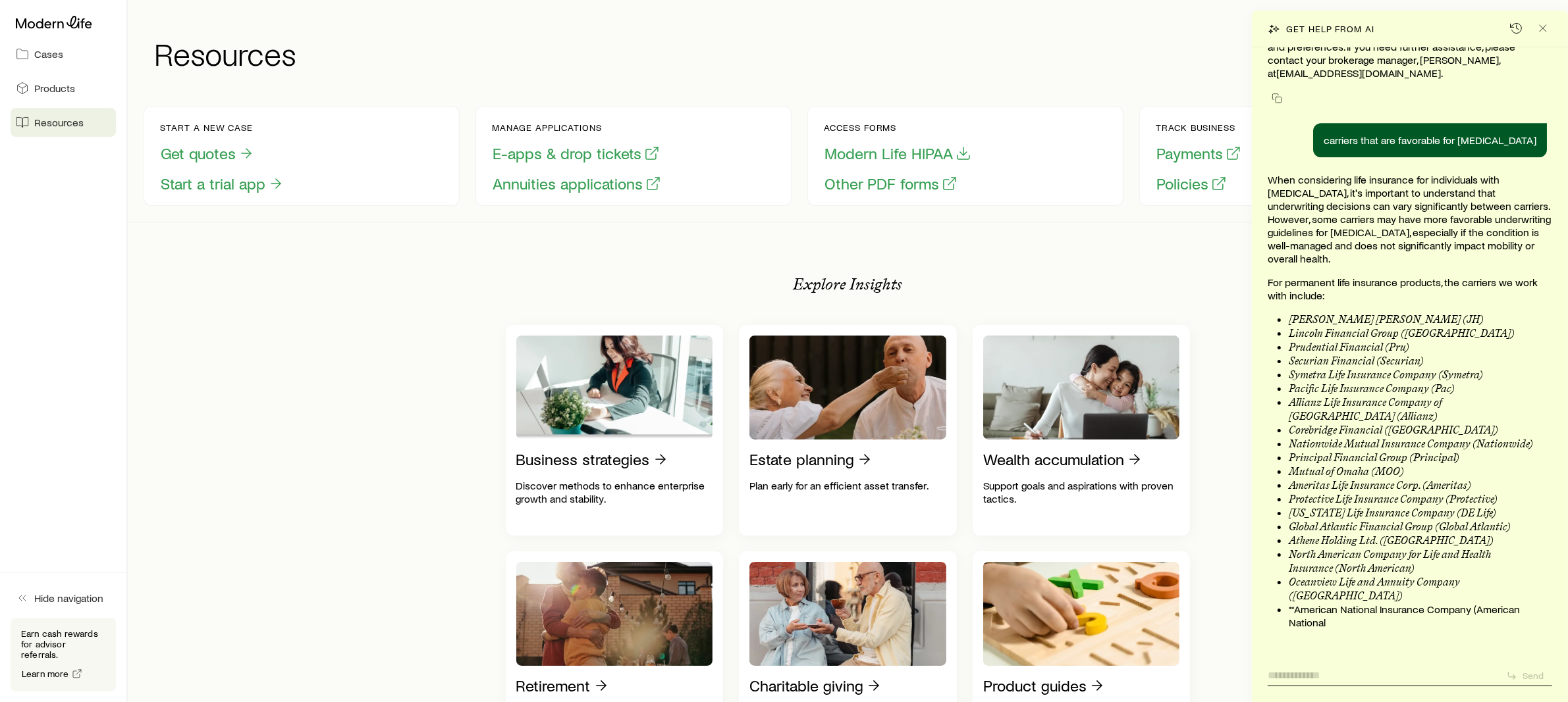
scroll to position [165005, 0]
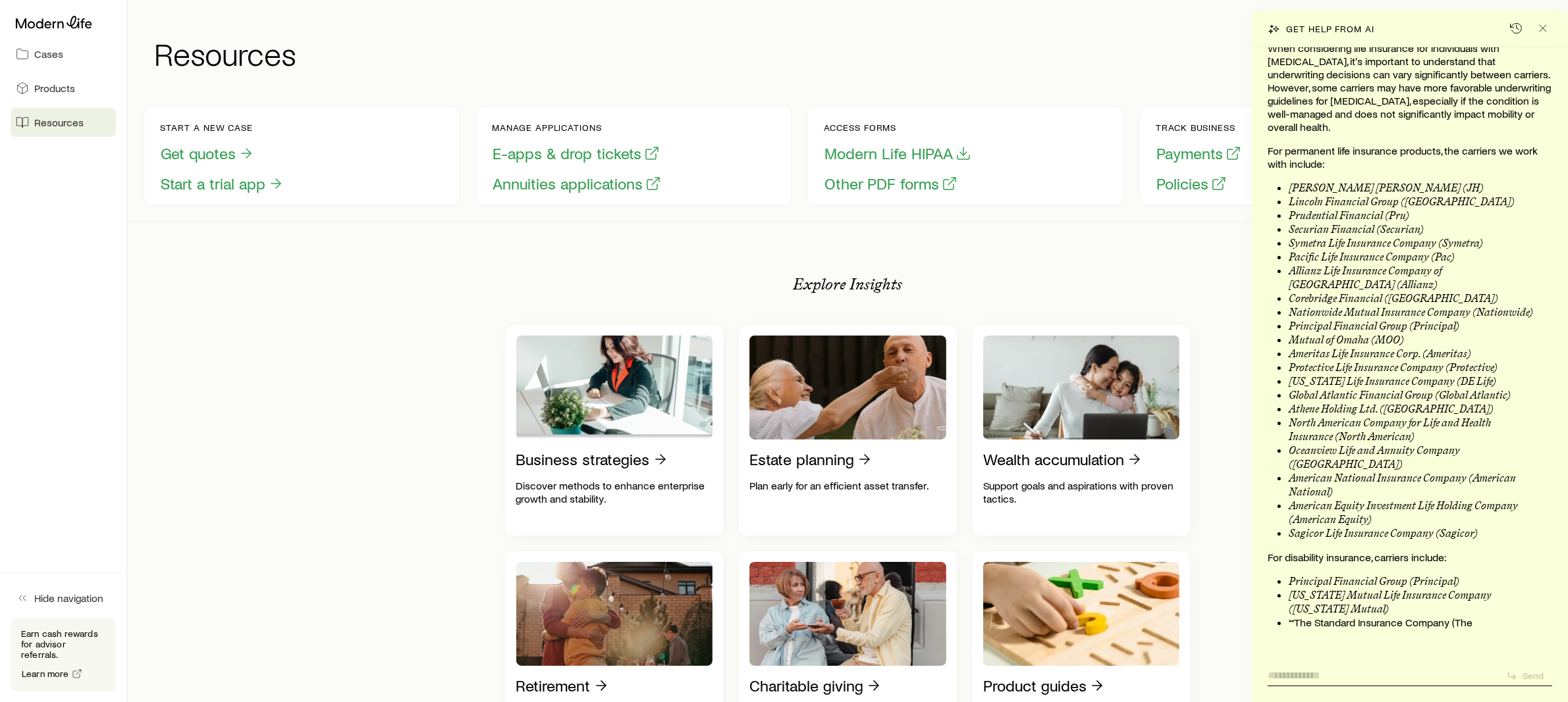
click at [1363, 678] on textarea at bounding box center [1381, 671] width 228 height 21
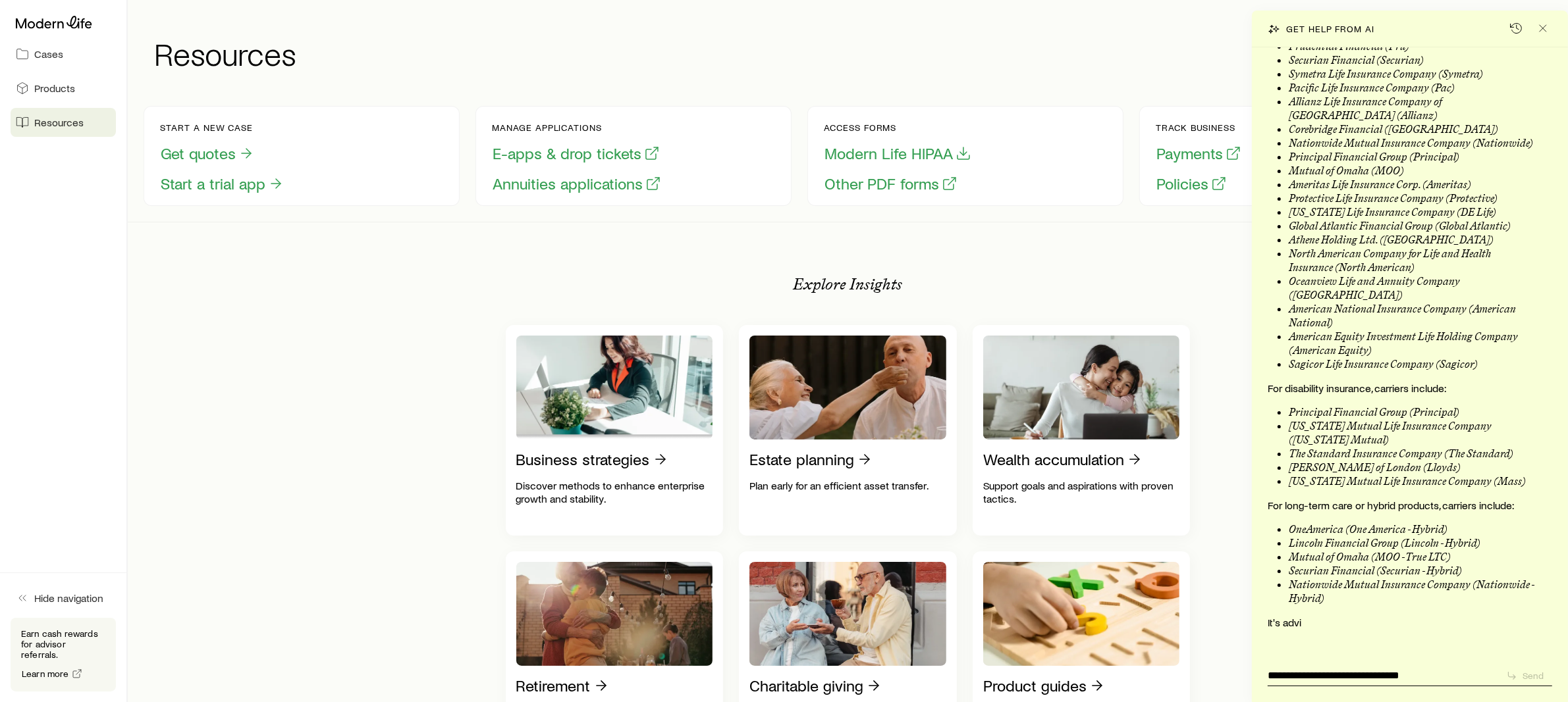
scroll to position [165308, 0]
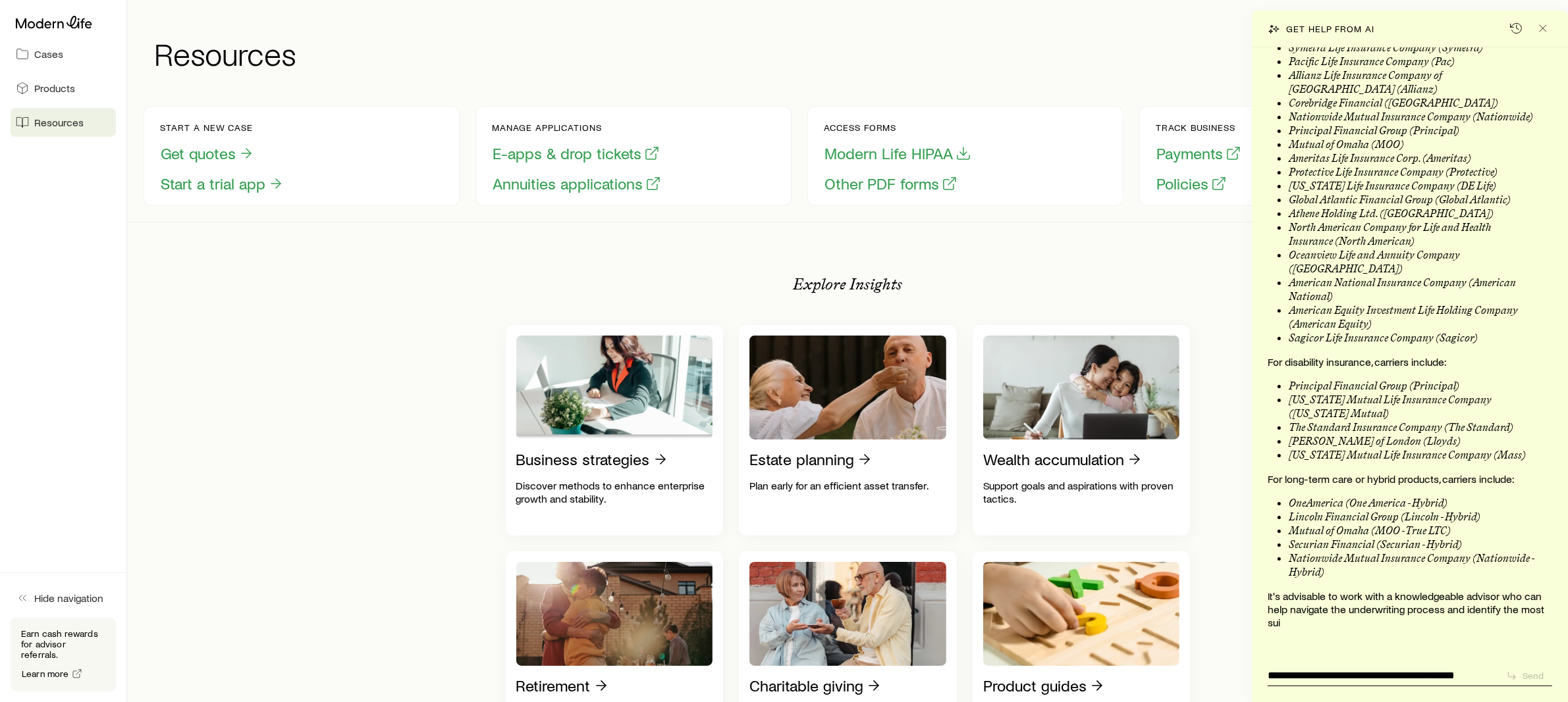
type textarea "**********"
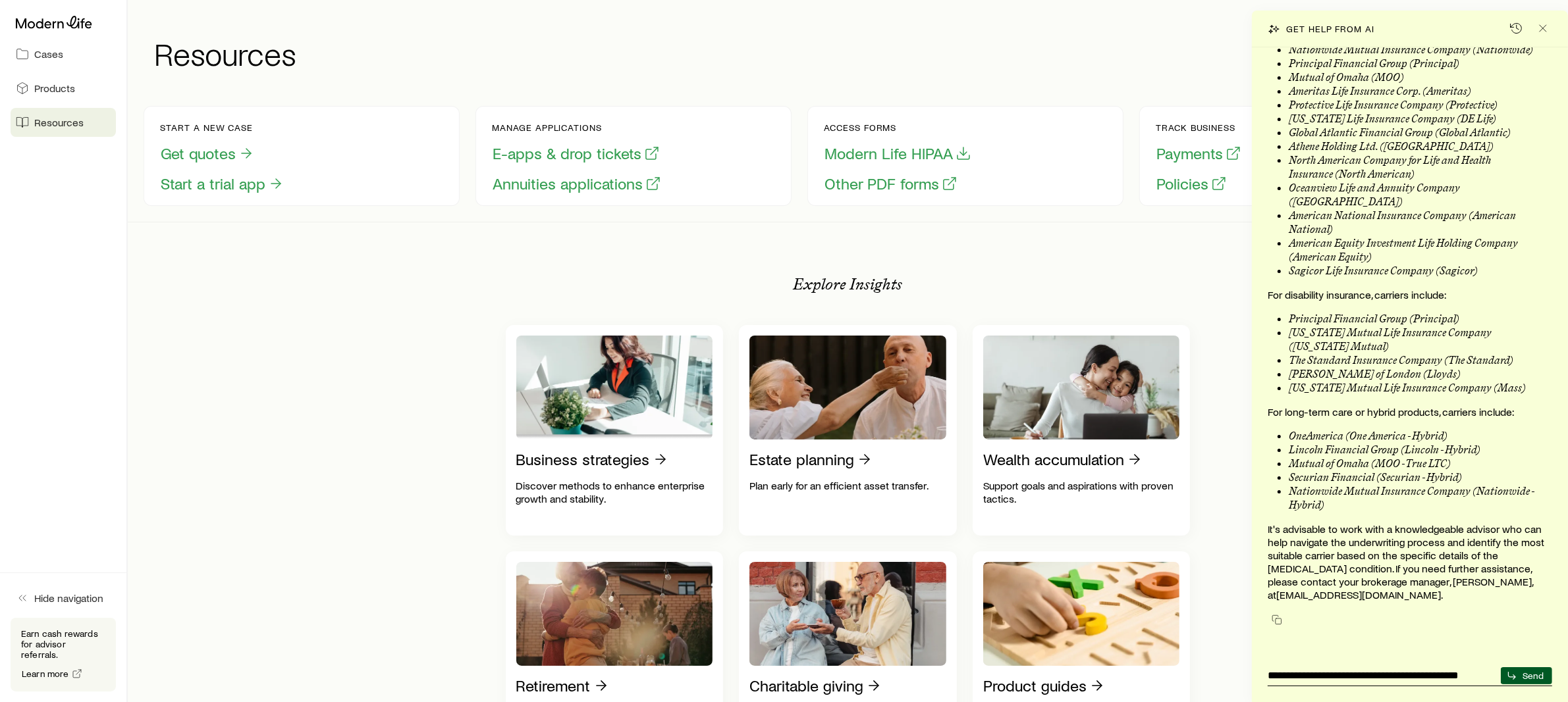
scroll to position [165401, 0]
click at [1494, 676] on textarea "**********" at bounding box center [1381, 671] width 228 height 21
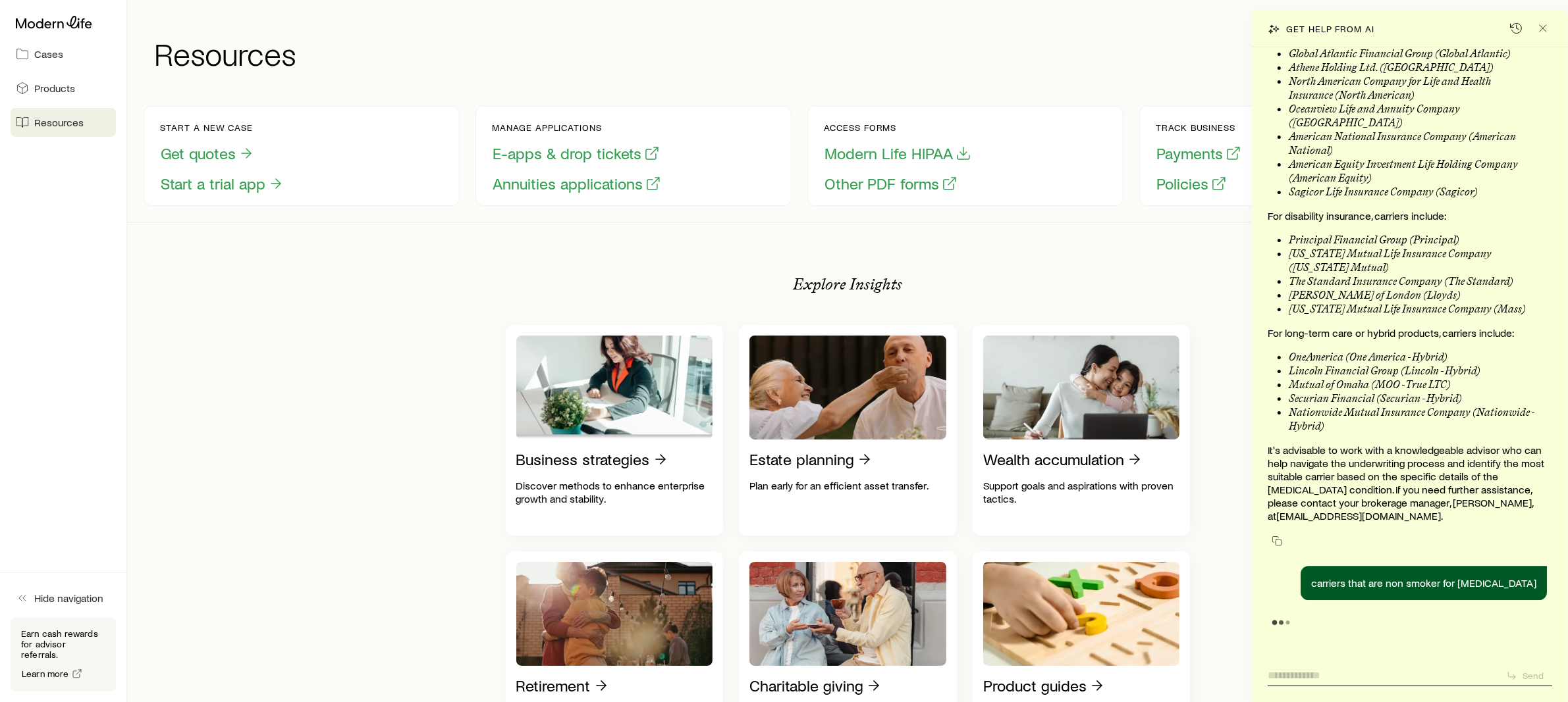
scroll to position [165479, 0]
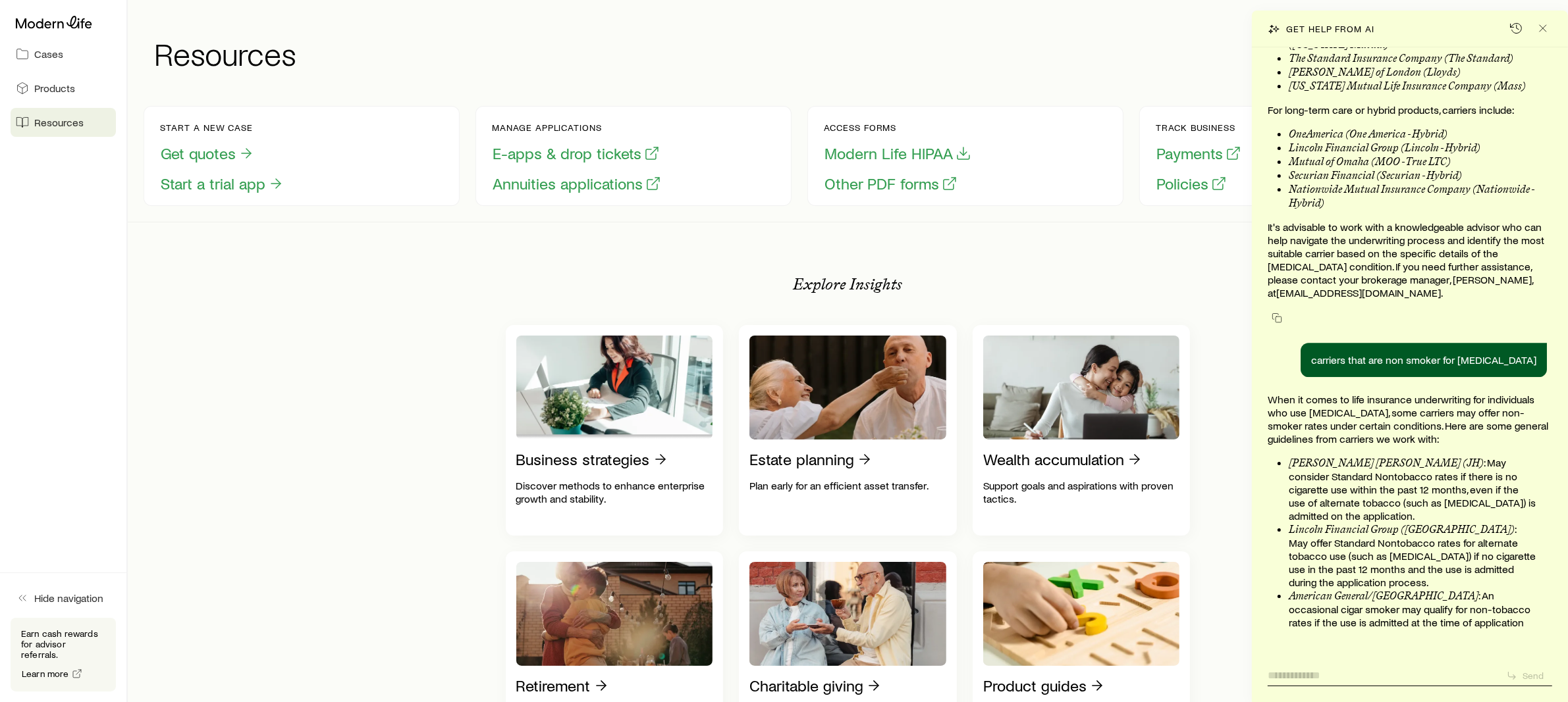
click at [1306, 674] on textarea at bounding box center [1381, 671] width 228 height 21
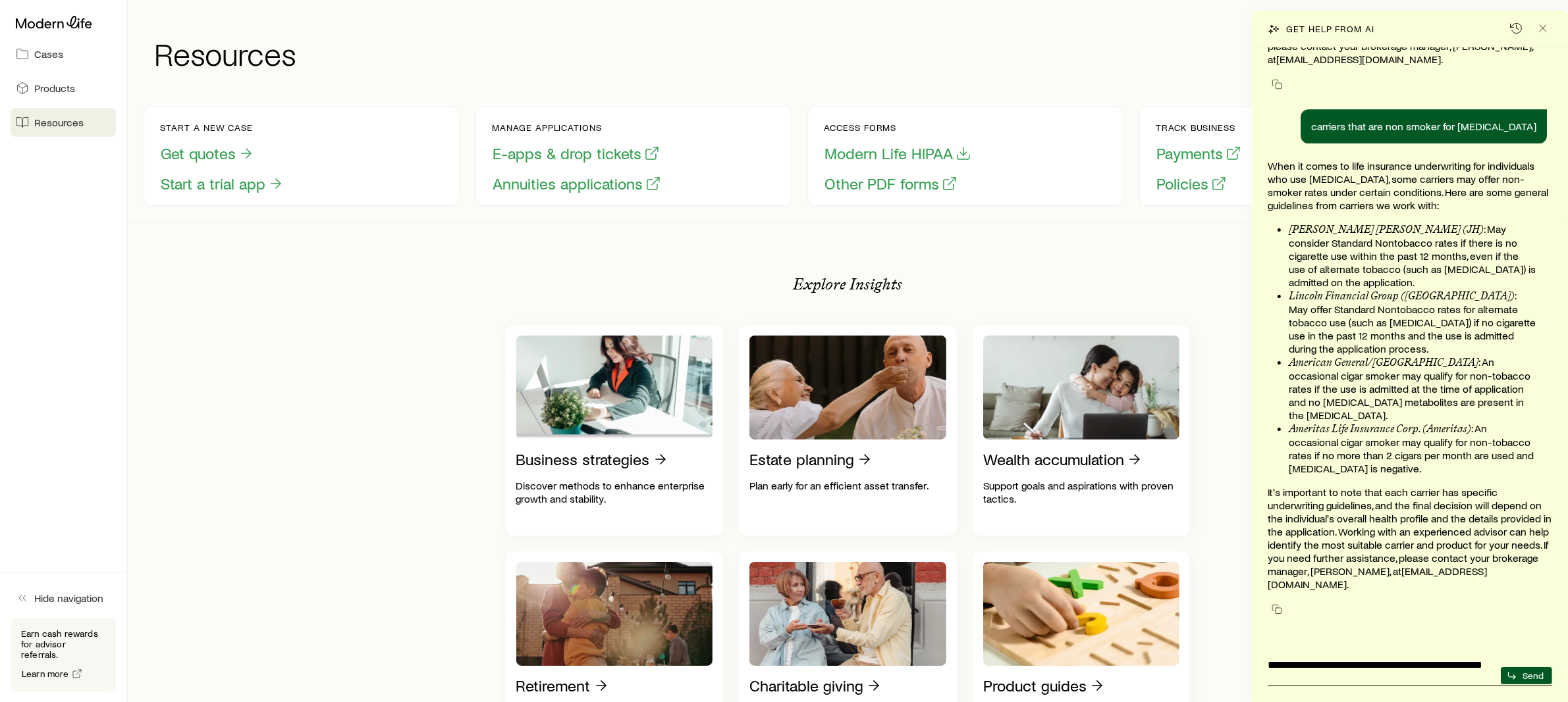
scroll to position [0, 0]
type textarea "**********"
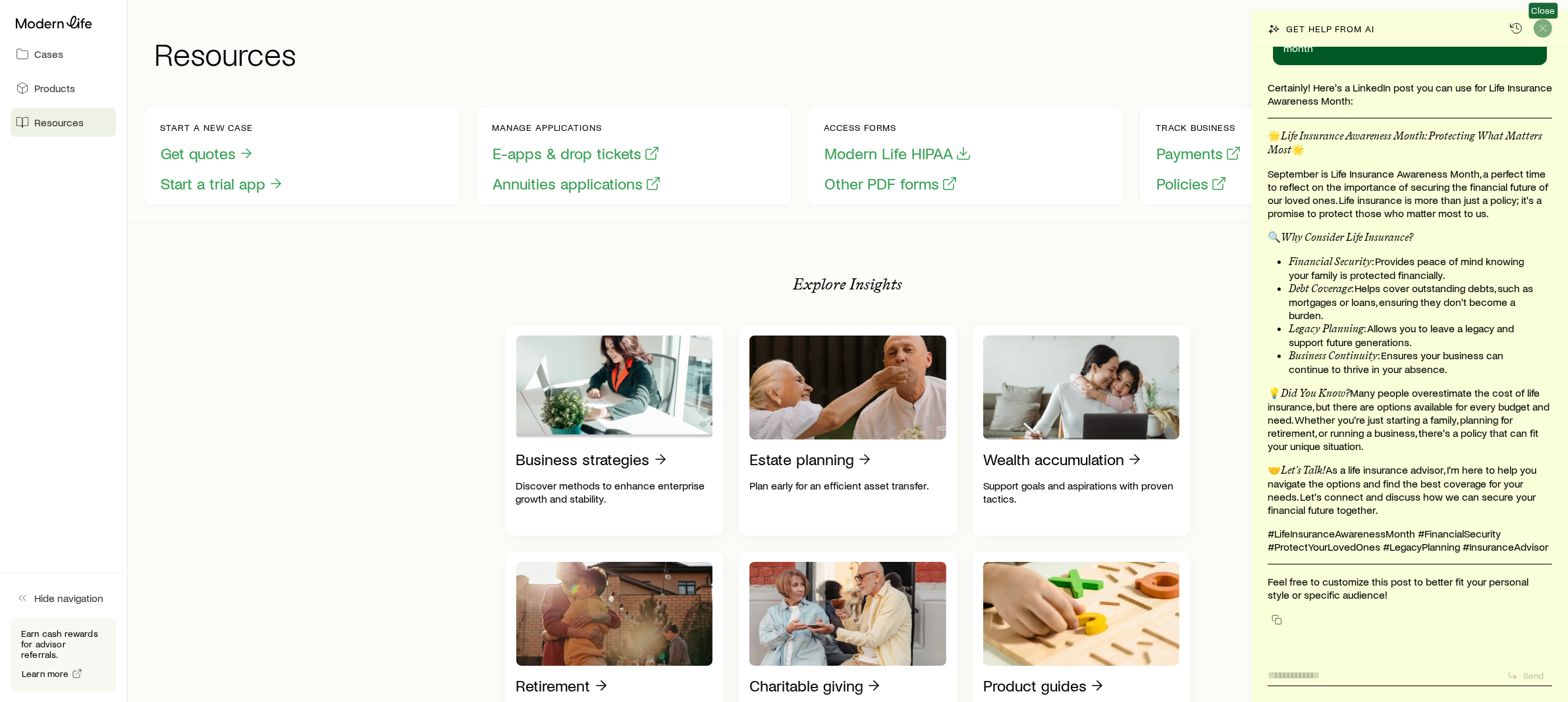
scroll to position [166568, 0]
click at [1537, 26] on icon "Close" at bounding box center [1542, 28] width 13 height 13
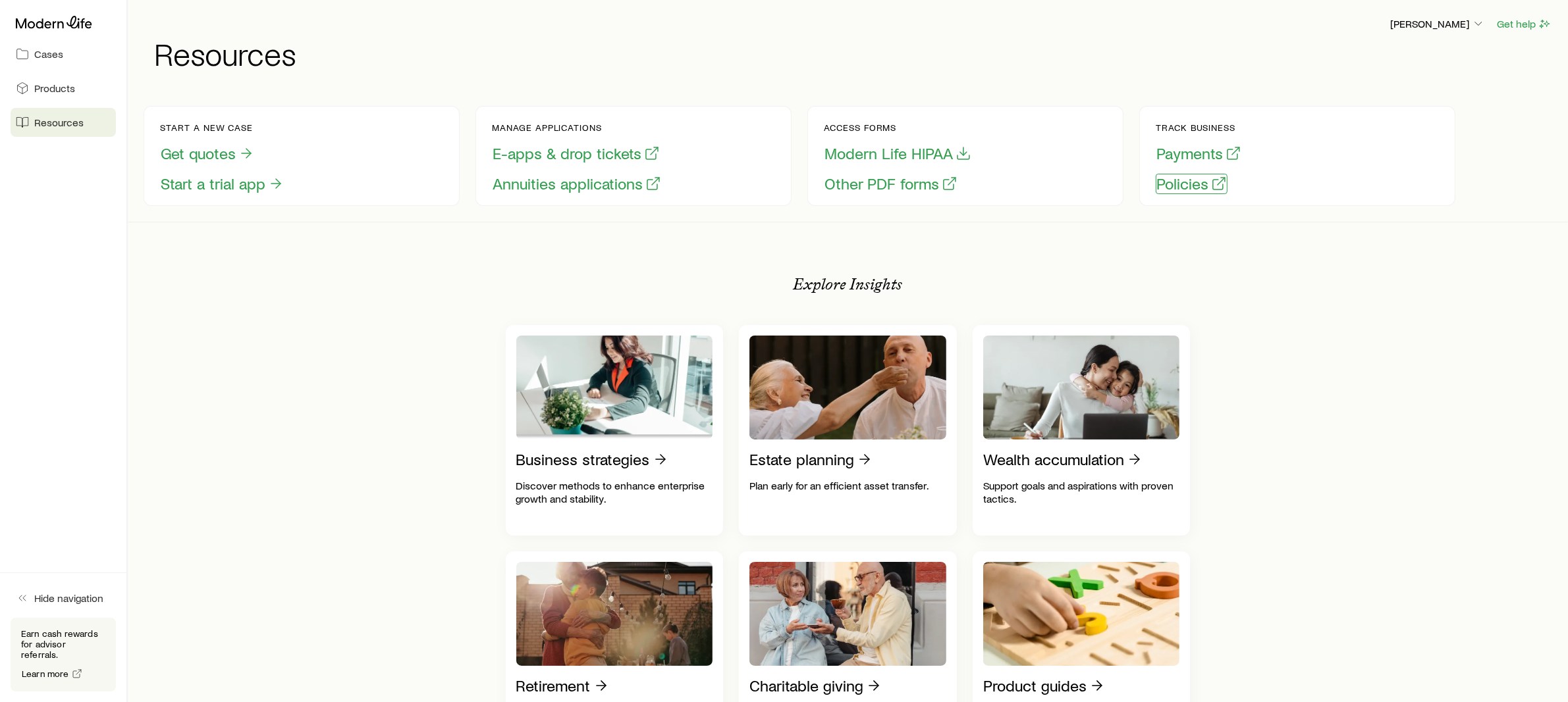
click at [1193, 185] on button "Policies" at bounding box center [1192, 184] width 72 height 21
click at [52, 25] on icon at bounding box center [53, 22] width 76 height 13
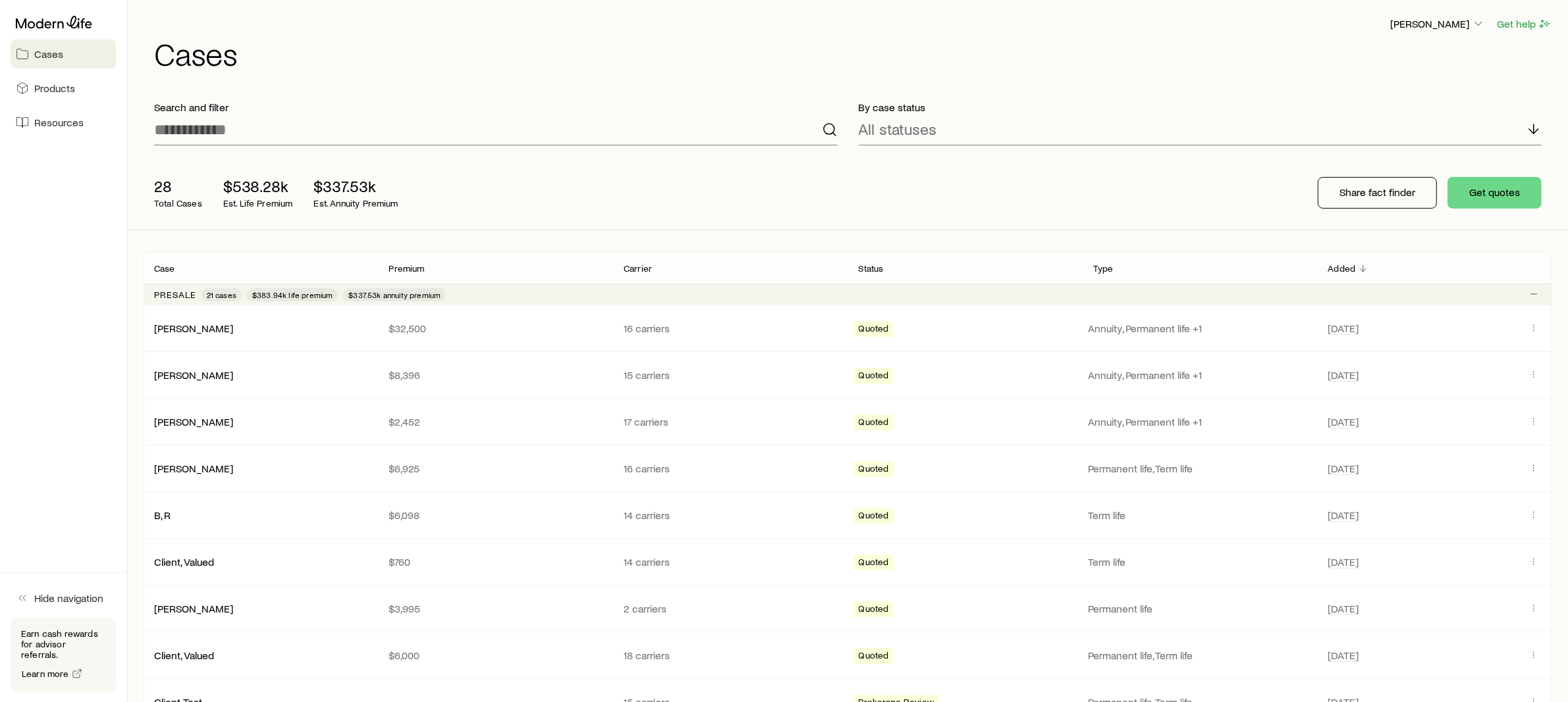
click at [1446, 16] on div "[PERSON_NAME]" at bounding box center [1437, 24] width 96 height 17
click at [1445, 22] on p "[PERSON_NAME]" at bounding box center [1438, 23] width 95 height 13
click at [1401, 158] on button "Sign out" at bounding box center [1407, 158] width 147 height 24
